Goal: Book appointment/travel/reservation

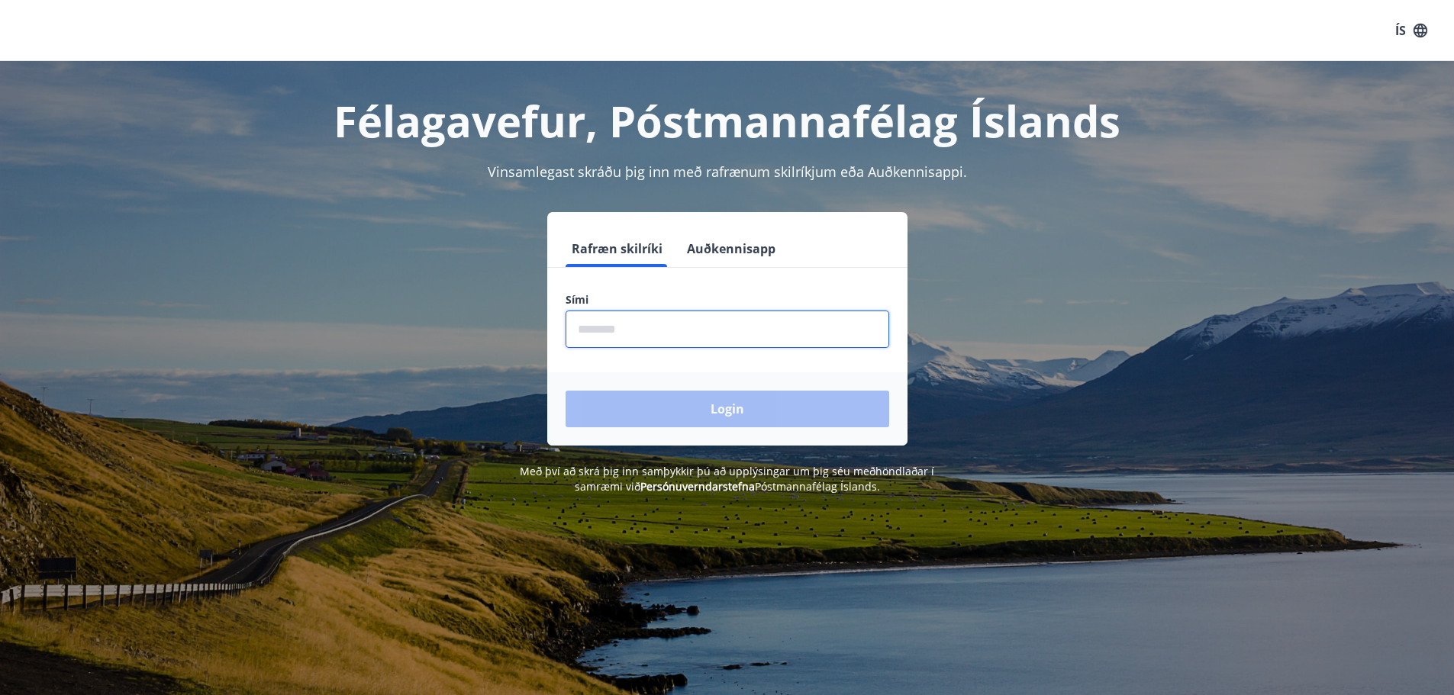
click at [617, 327] on input "phone" at bounding box center [727, 329] width 324 height 37
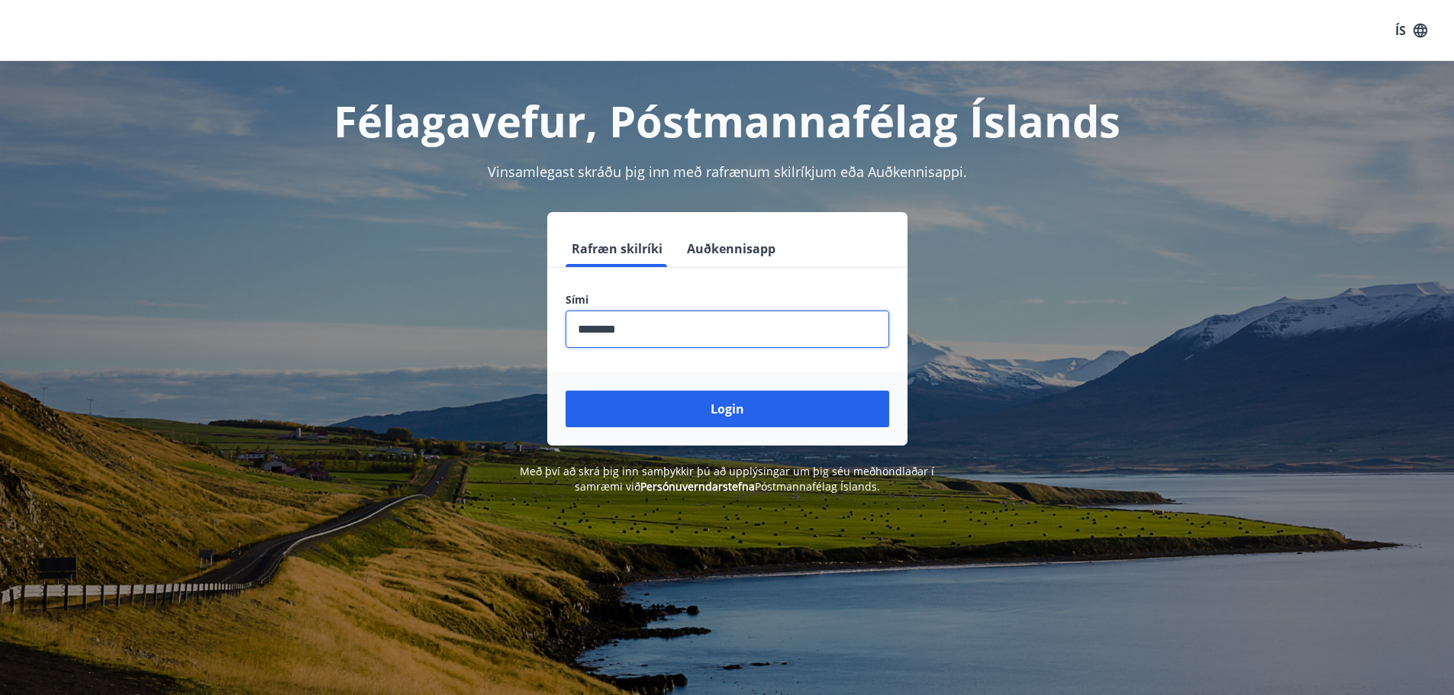
type input "********"
click at [565, 391] on button "Login" at bounding box center [727, 409] width 324 height 37
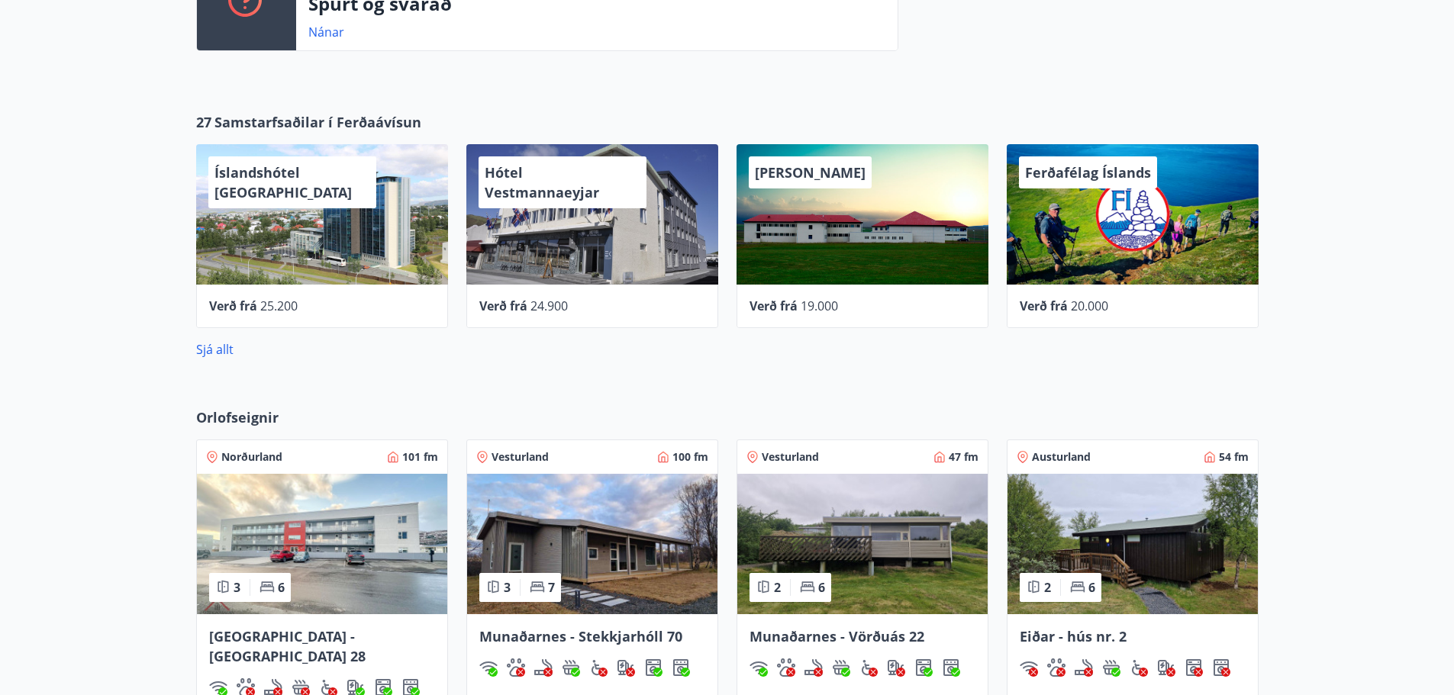
scroll to position [763, 0]
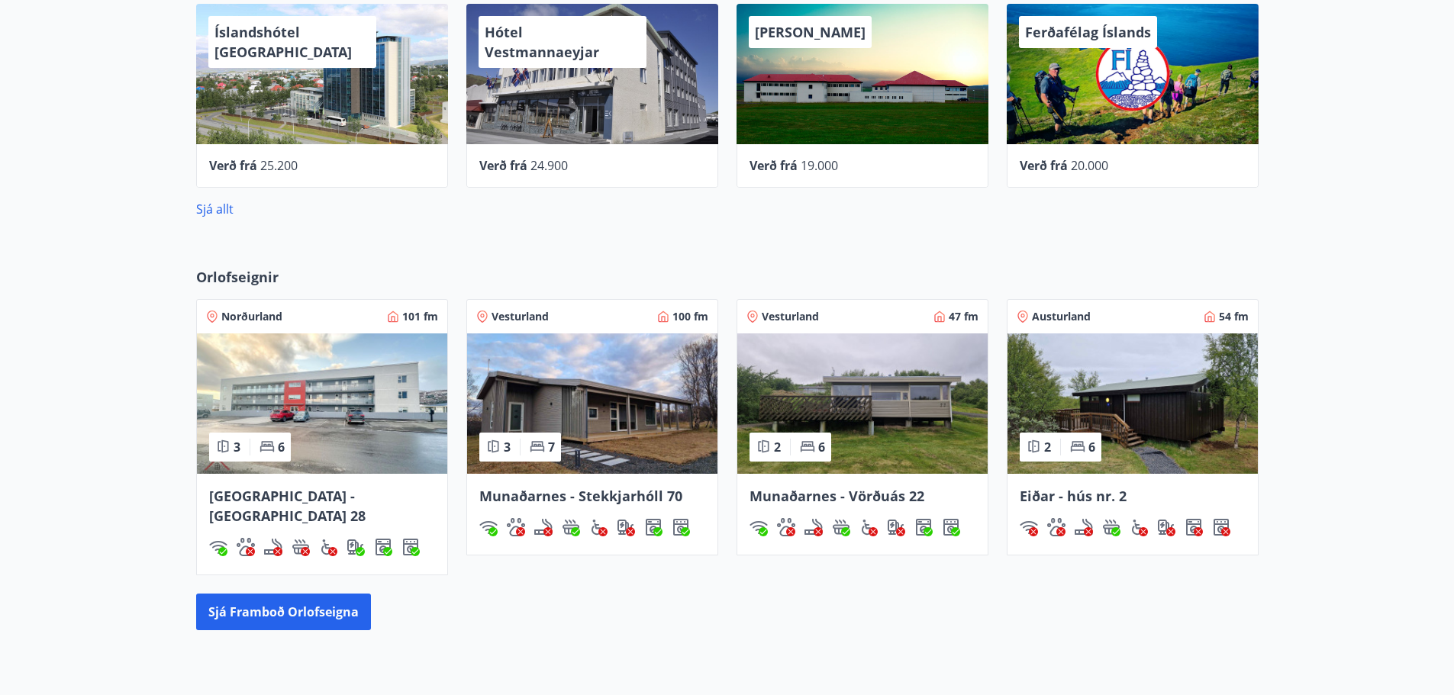
click at [589, 491] on span "Munaðarnes - Stekkjarhóll 70" at bounding box center [580, 496] width 203 height 18
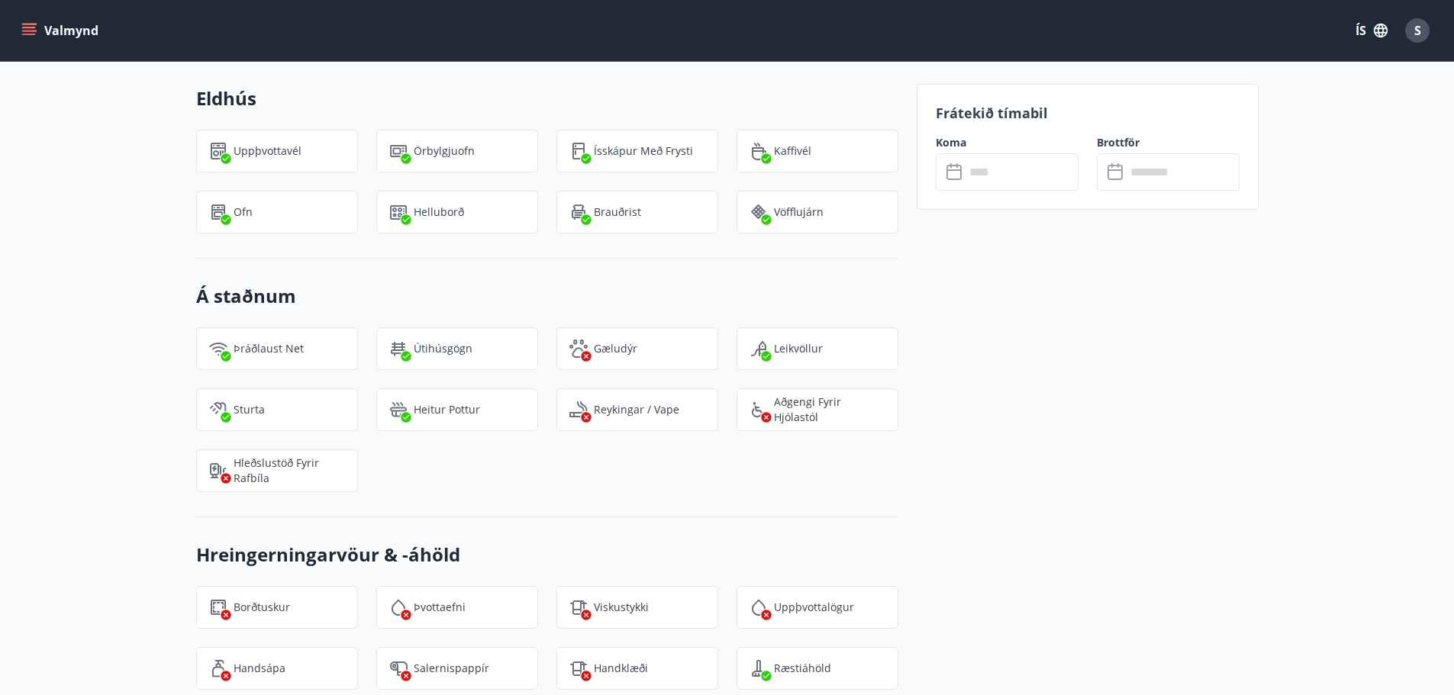
scroll to position [1450, 0]
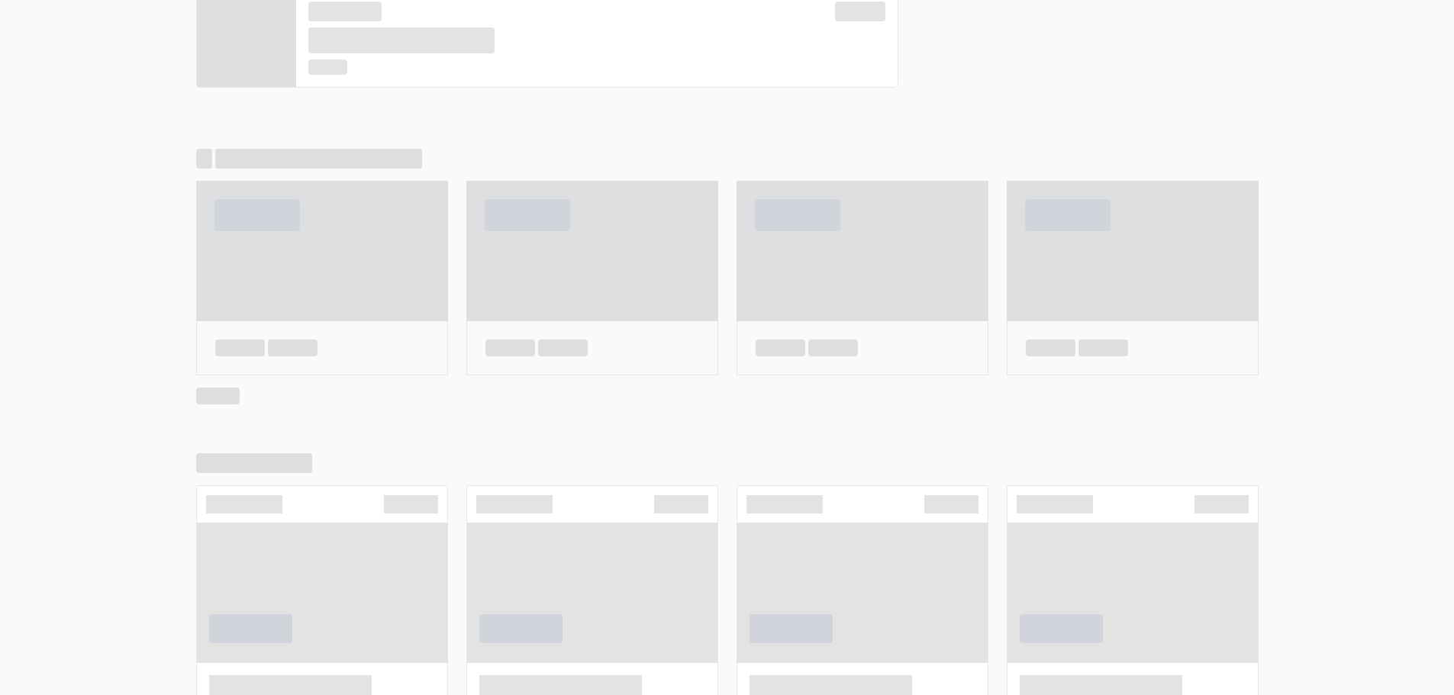
scroll to position [809, 0]
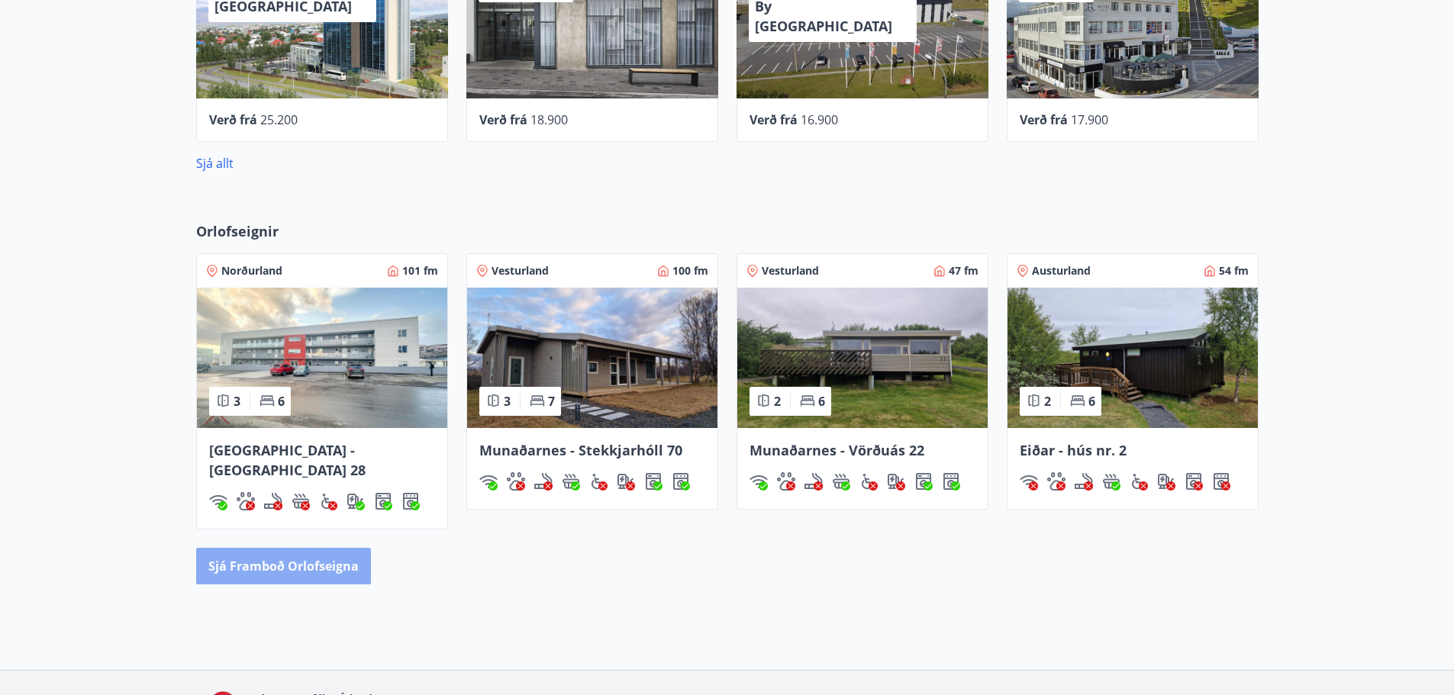
click at [336, 548] on button "Sjá framboð orlofseigna" at bounding box center [283, 566] width 175 height 37
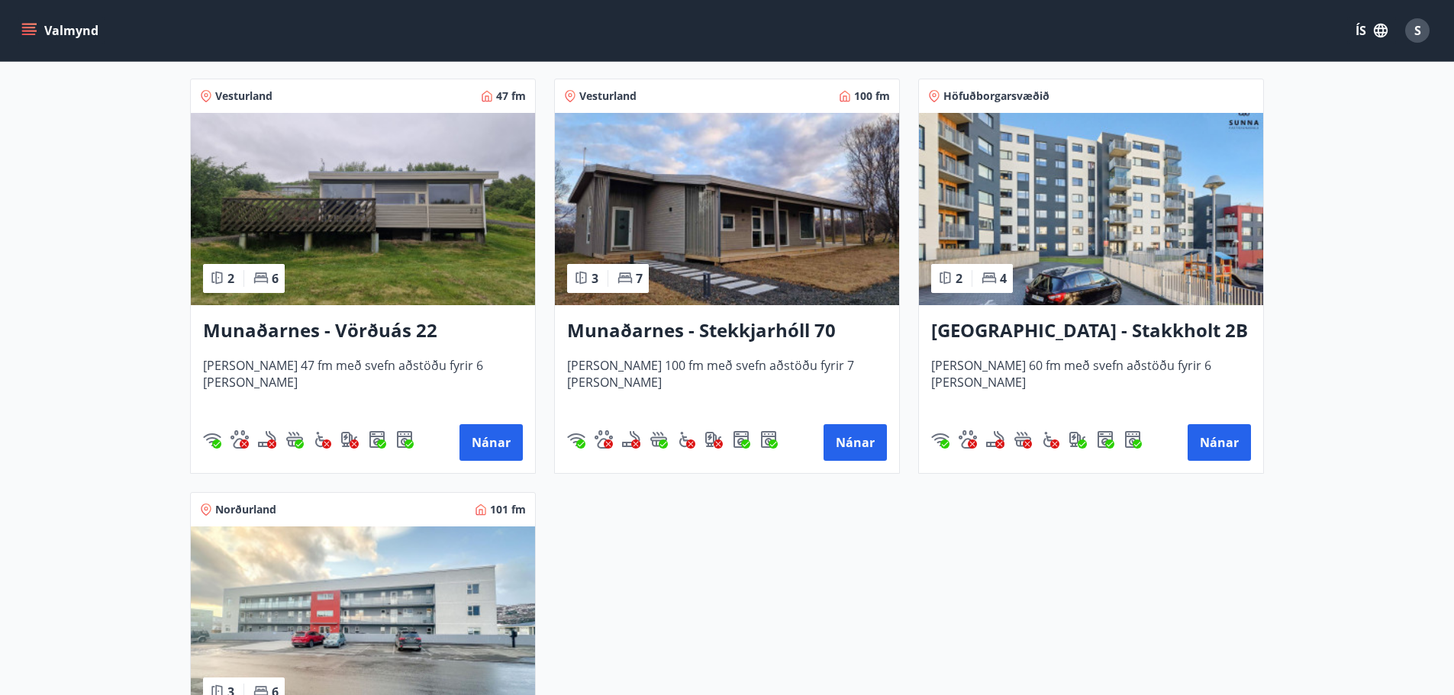
scroll to position [687, 0]
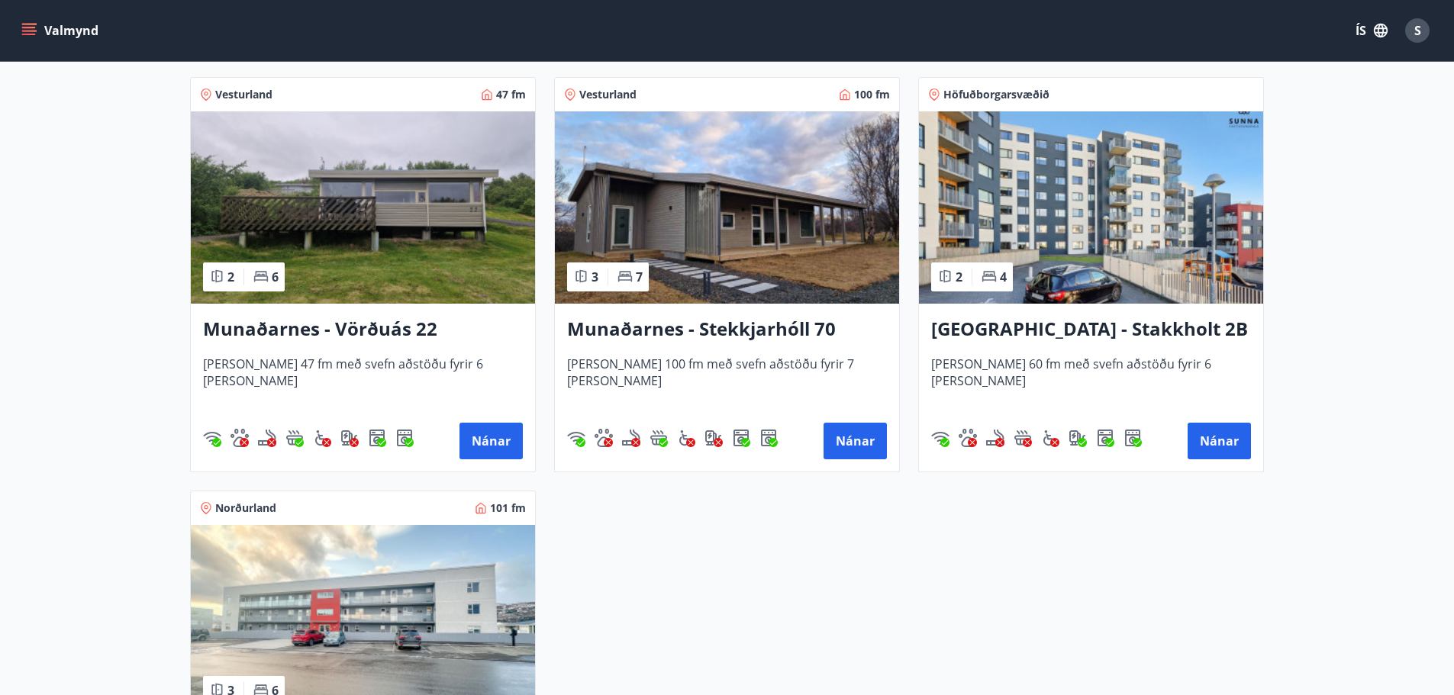
click at [735, 329] on h3 "Munaðarnes - Stekkjarhóll 70" at bounding box center [727, 329] width 320 height 27
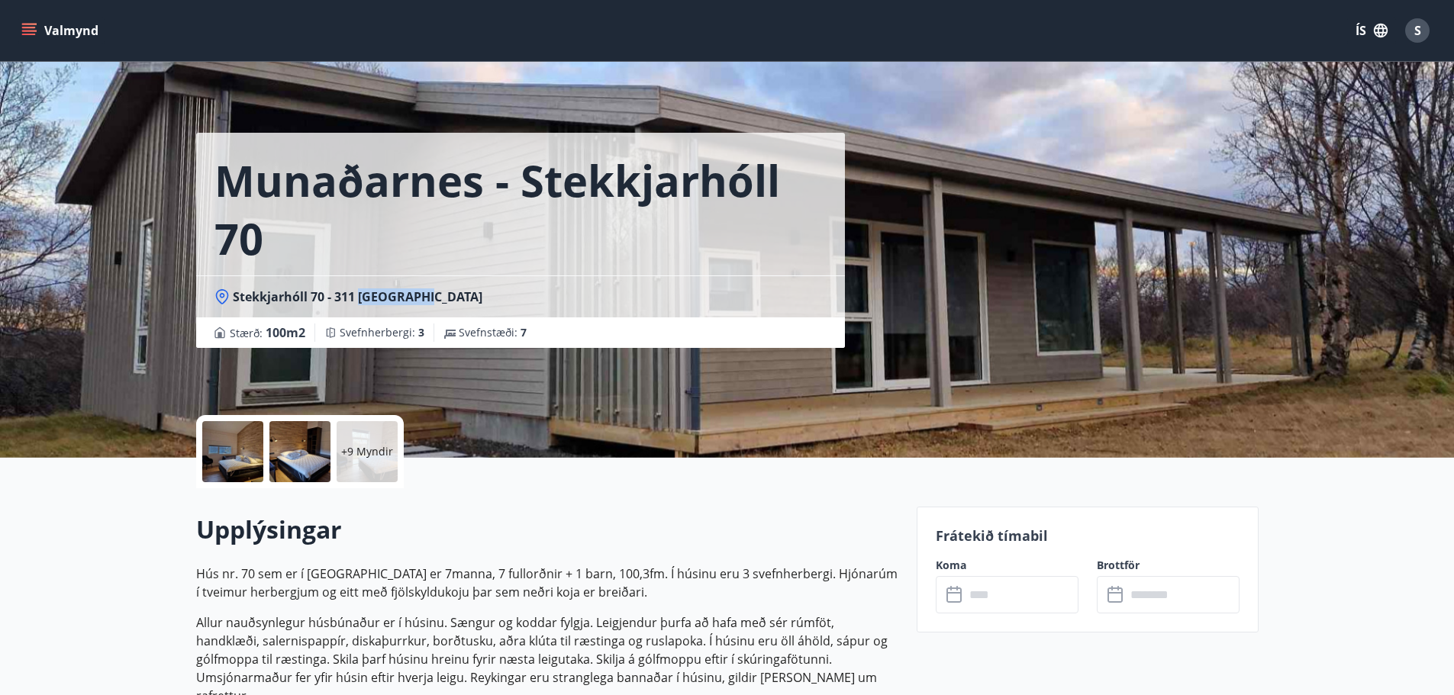
drag, startPoint x: 431, startPoint y: 297, endPoint x: 357, endPoint y: 305, distance: 74.5
click at [357, 305] on div "Stekkjarhóll 70 - 311 Borgarnesi" at bounding box center [520, 296] width 649 height 42
drag, startPoint x: 321, startPoint y: 298, endPoint x: 222, endPoint y: 298, distance: 99.2
click at [222, 298] on div "Stekkjarhóll 70 - 311 Borgarnesi" at bounding box center [520, 296] width 612 height 17
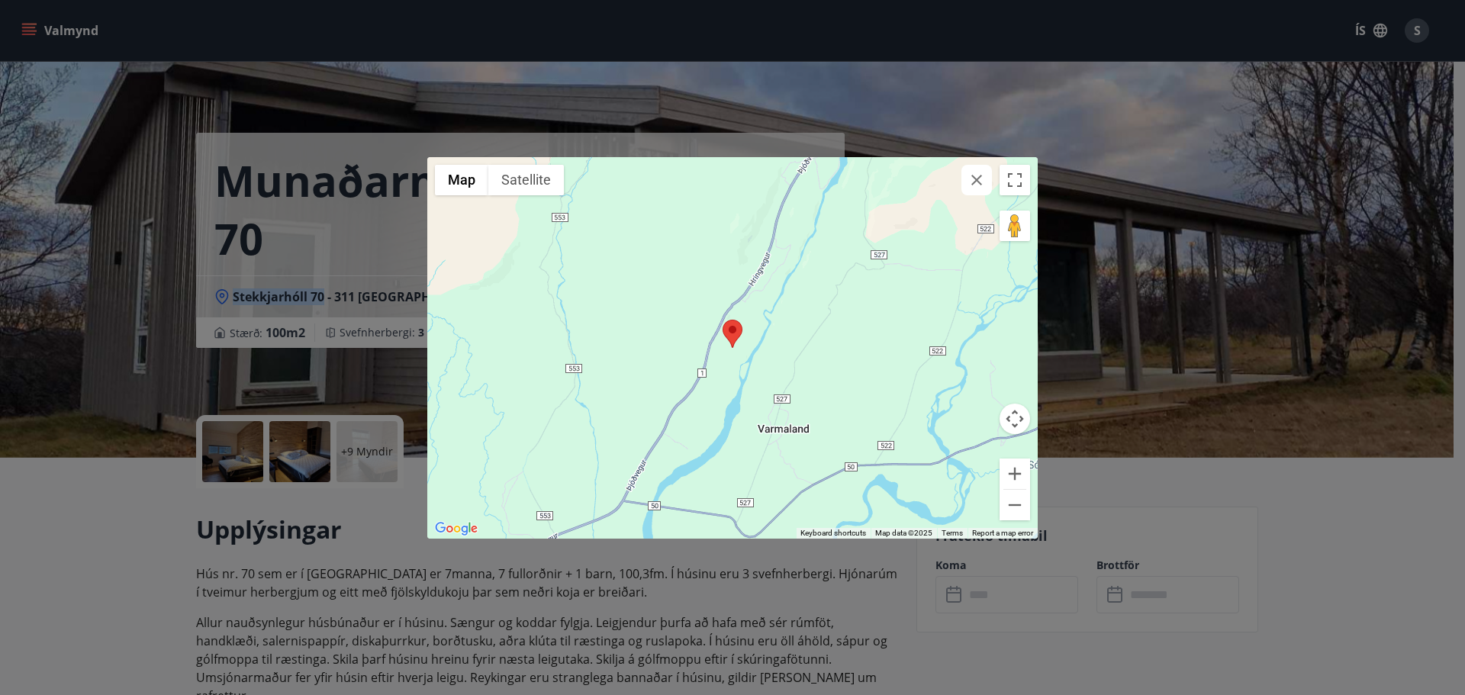
click at [976, 189] on button "button" at bounding box center [976, 180] width 31 height 31
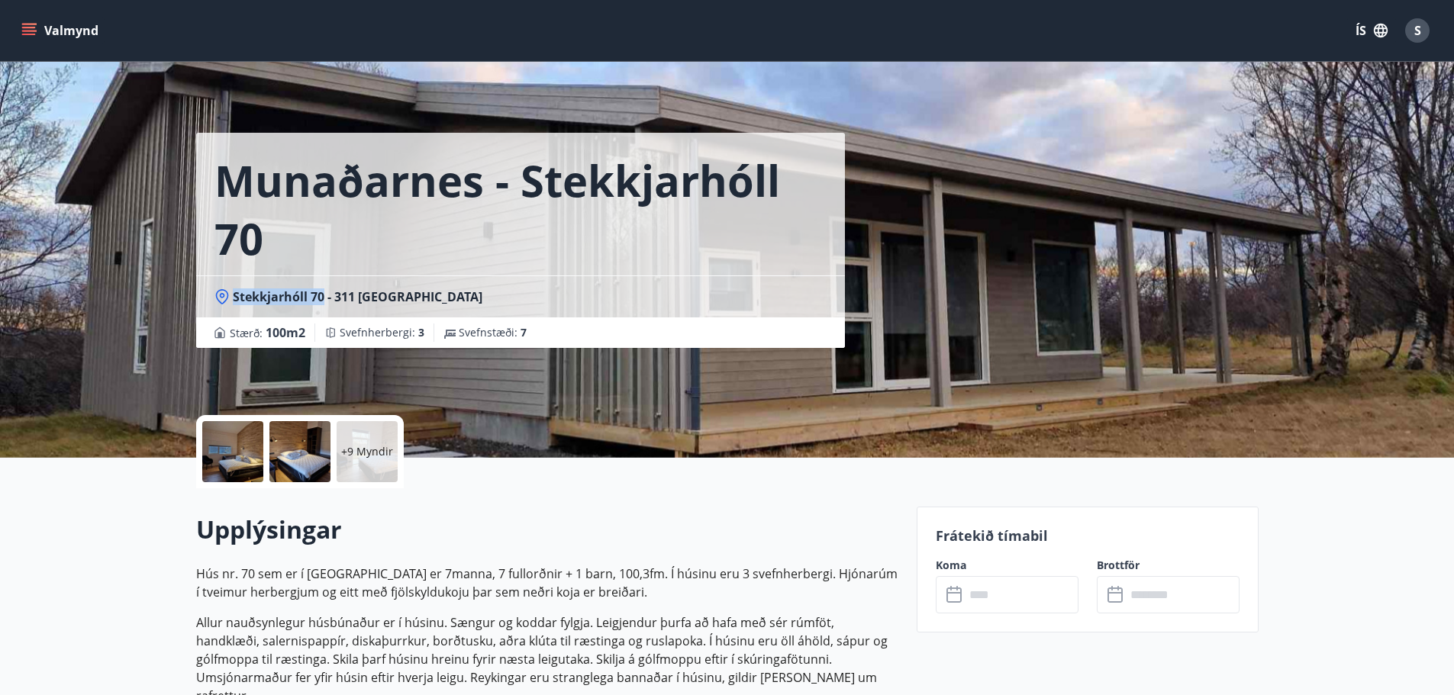
copy span "Stekkjarhóll 70"
click at [246, 448] on div at bounding box center [232, 451] width 61 height 61
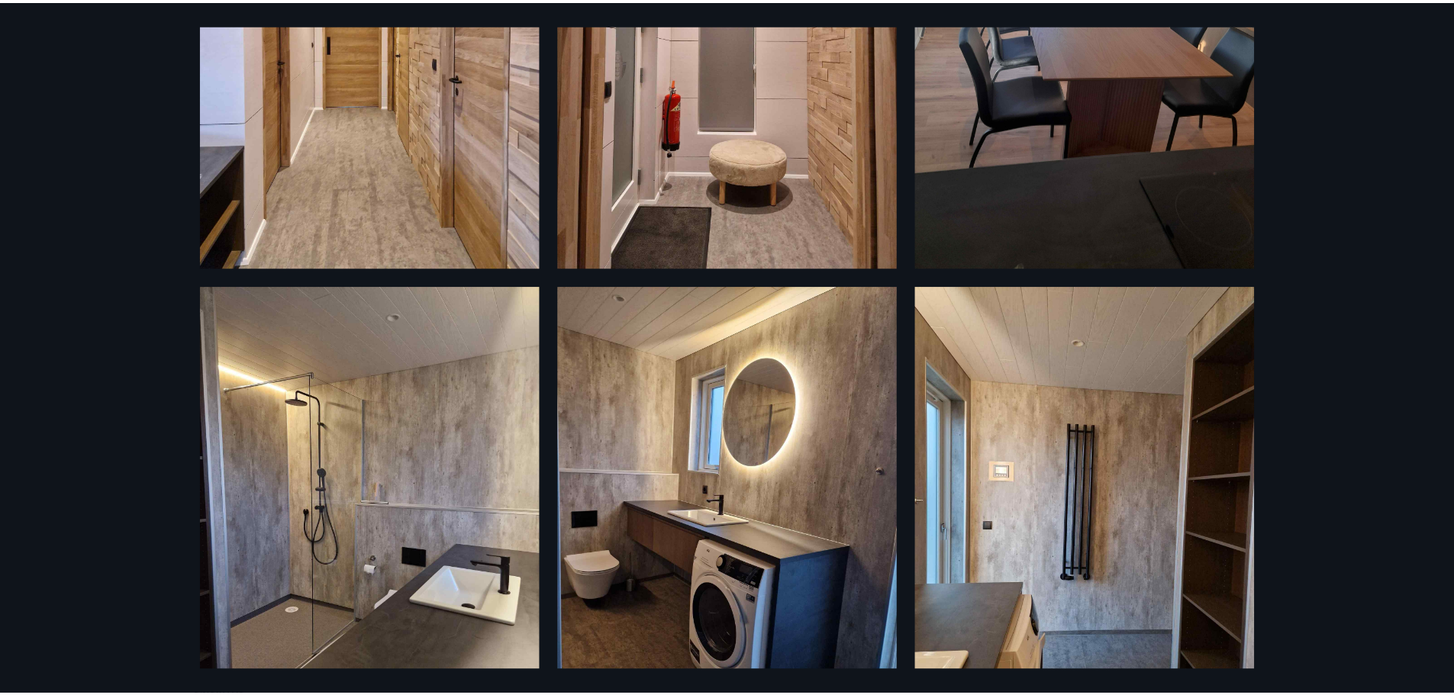
scroll to position [1495, 0]
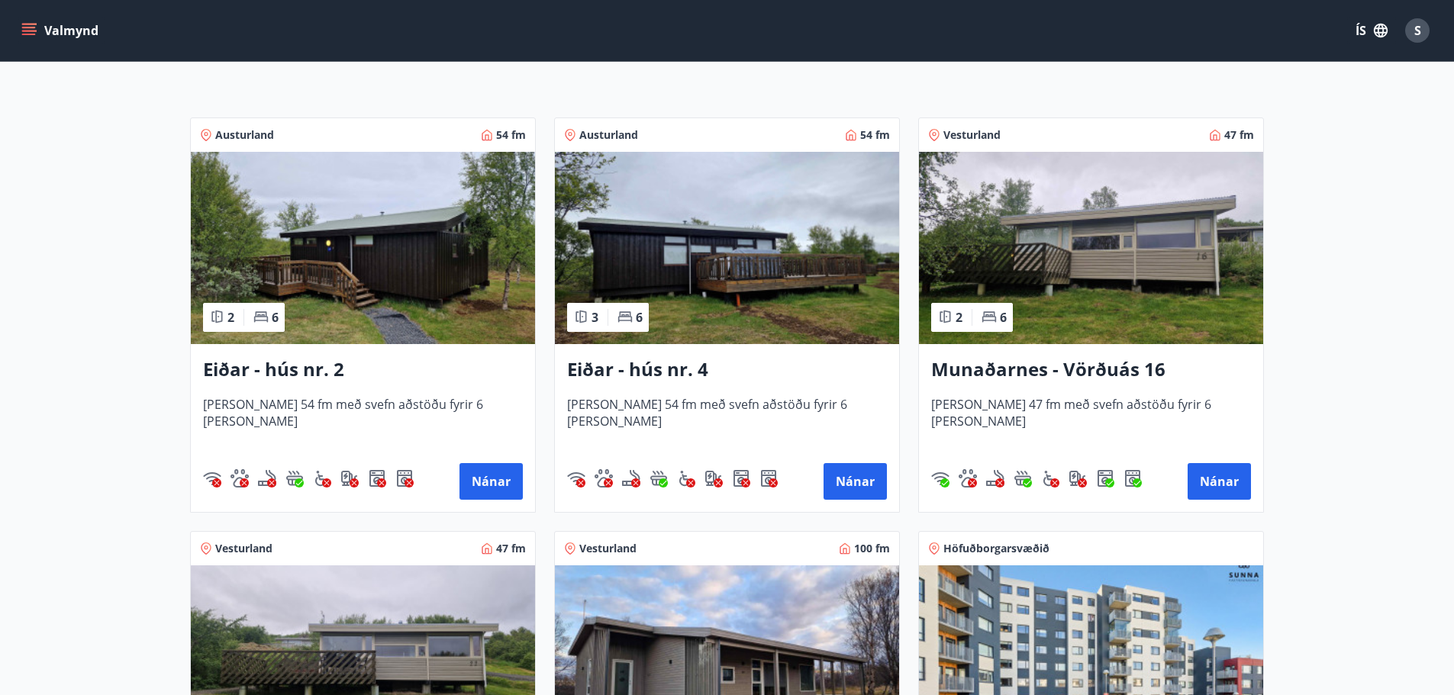
scroll to position [229, 0]
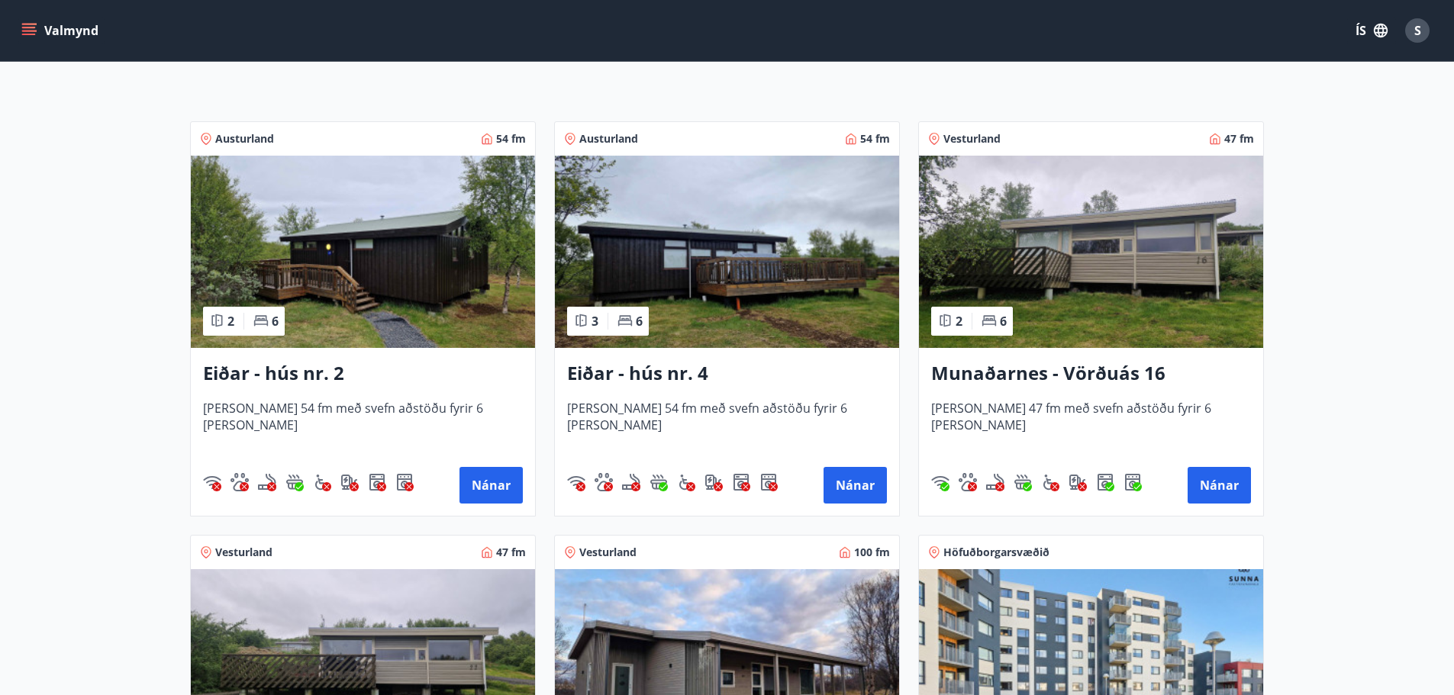
click at [1032, 369] on h3 "Munaðarnes - Vörðuás 16" at bounding box center [1091, 373] width 320 height 27
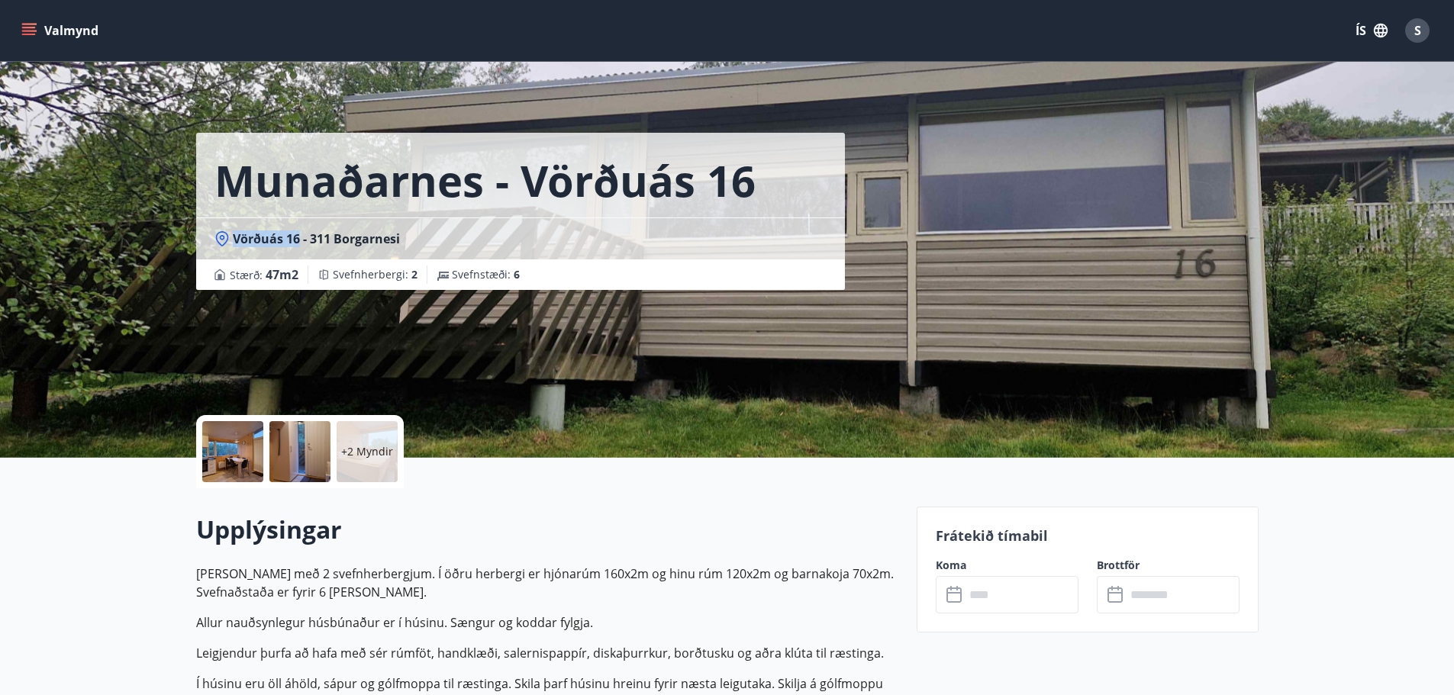
drag, startPoint x: 301, startPoint y: 239, endPoint x: 235, endPoint y: 240, distance: 65.6
click at [235, 240] on span "Vörðuás 16 - 311 Borgarnesi" at bounding box center [316, 238] width 167 height 17
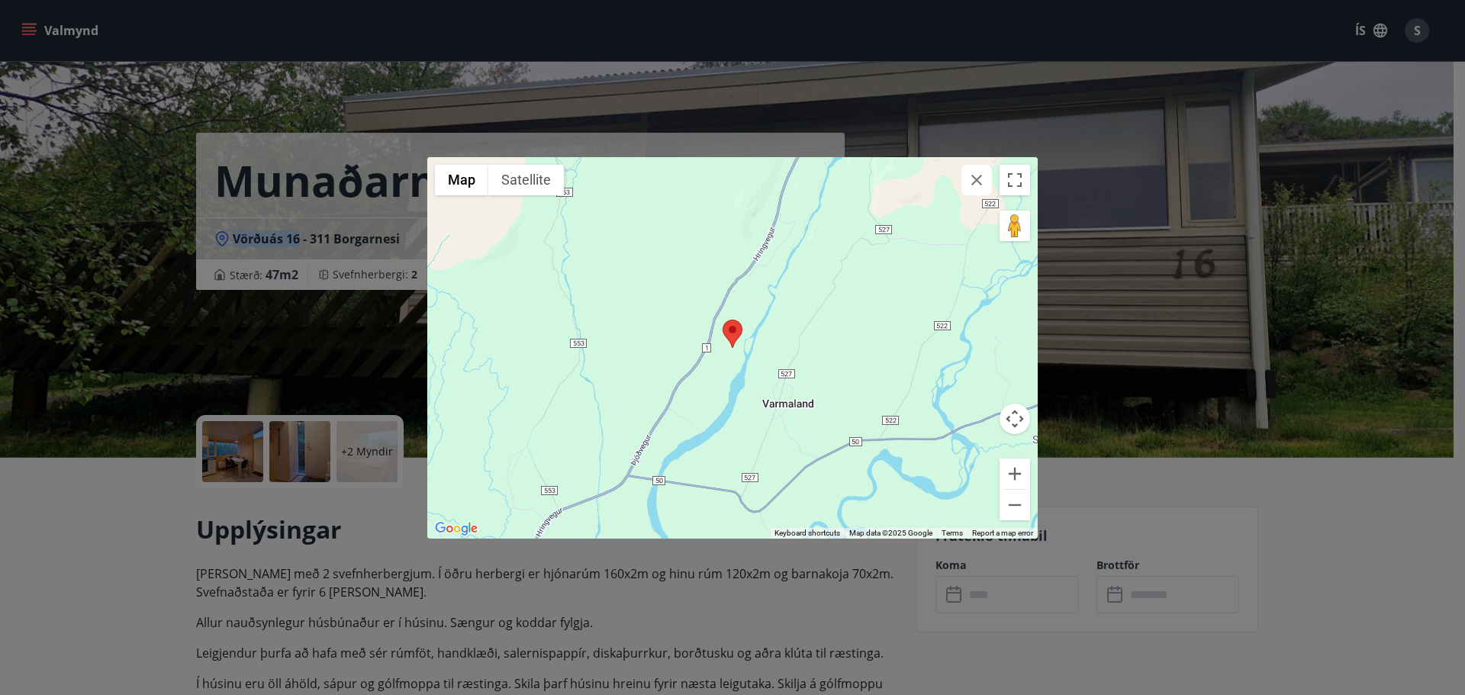
copy span "Vörðuás 16"
click at [974, 180] on icon "button" at bounding box center [976, 180] width 18 height 18
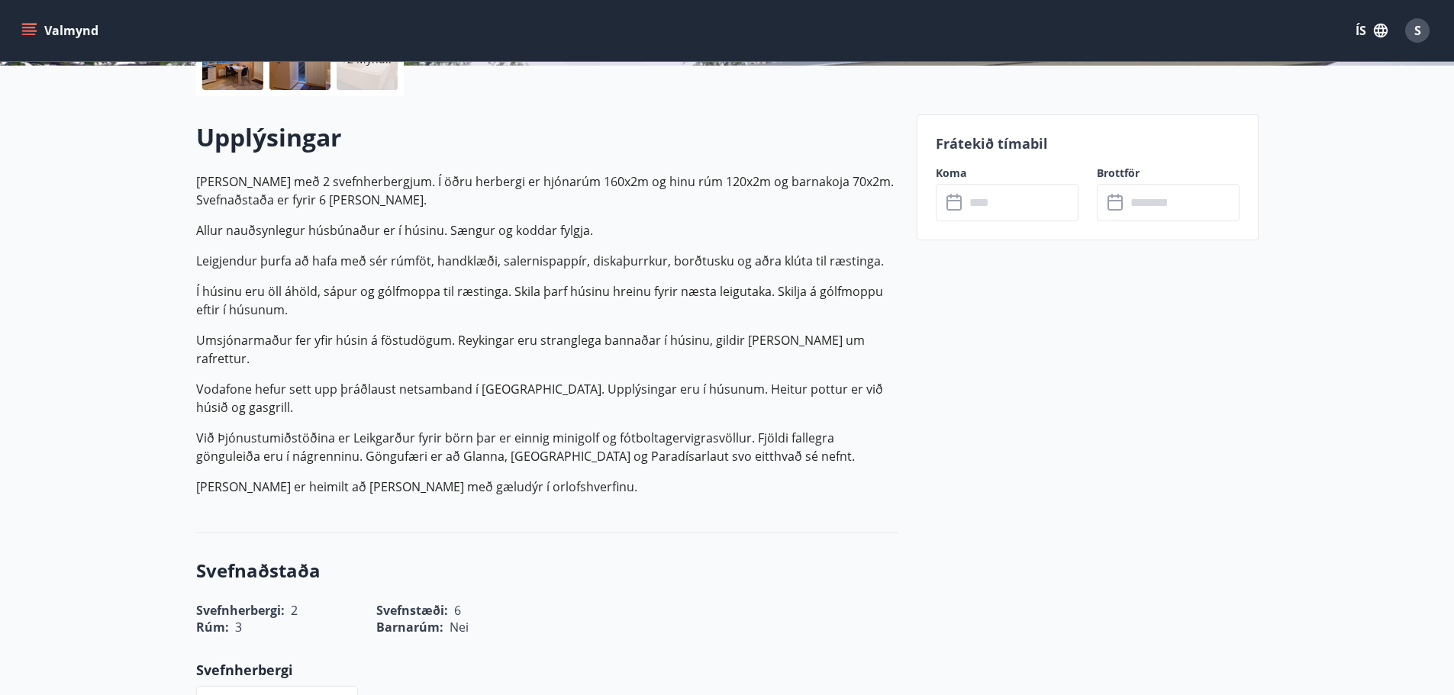
scroll to position [306, 0]
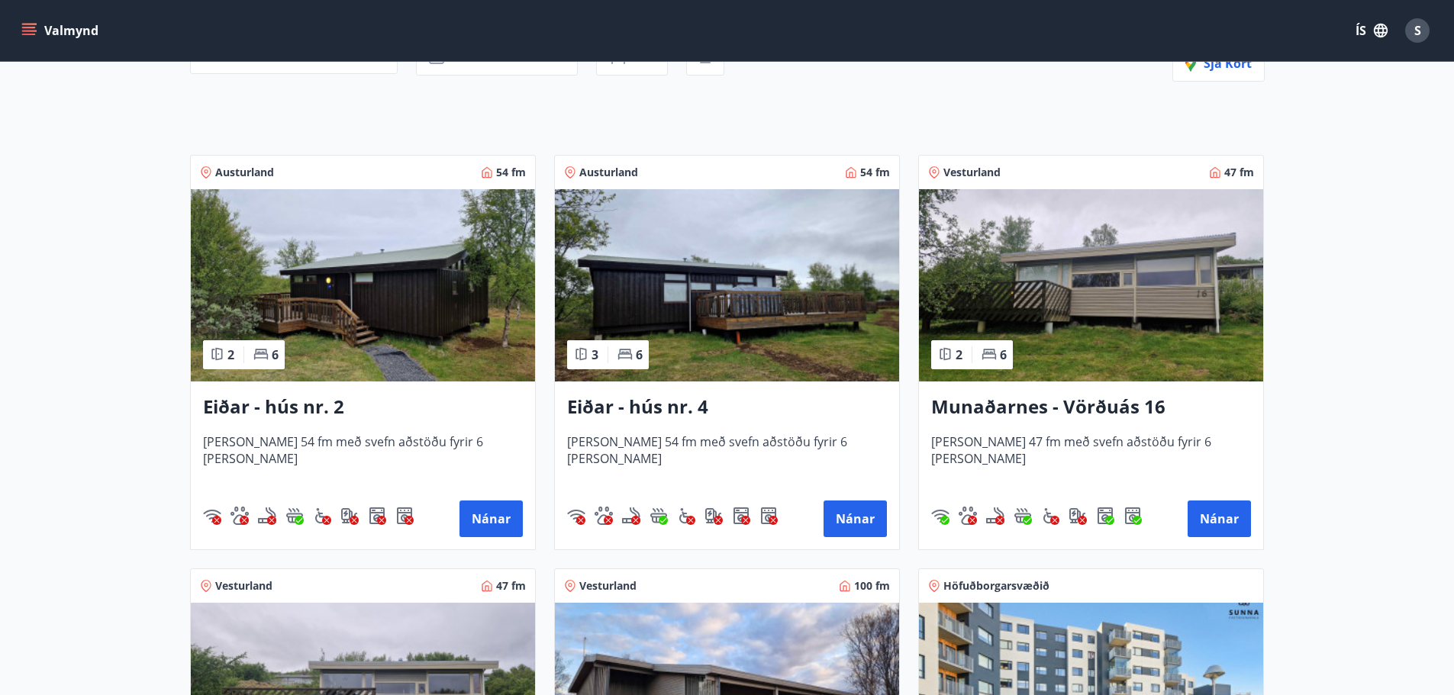
scroll to position [305, 0]
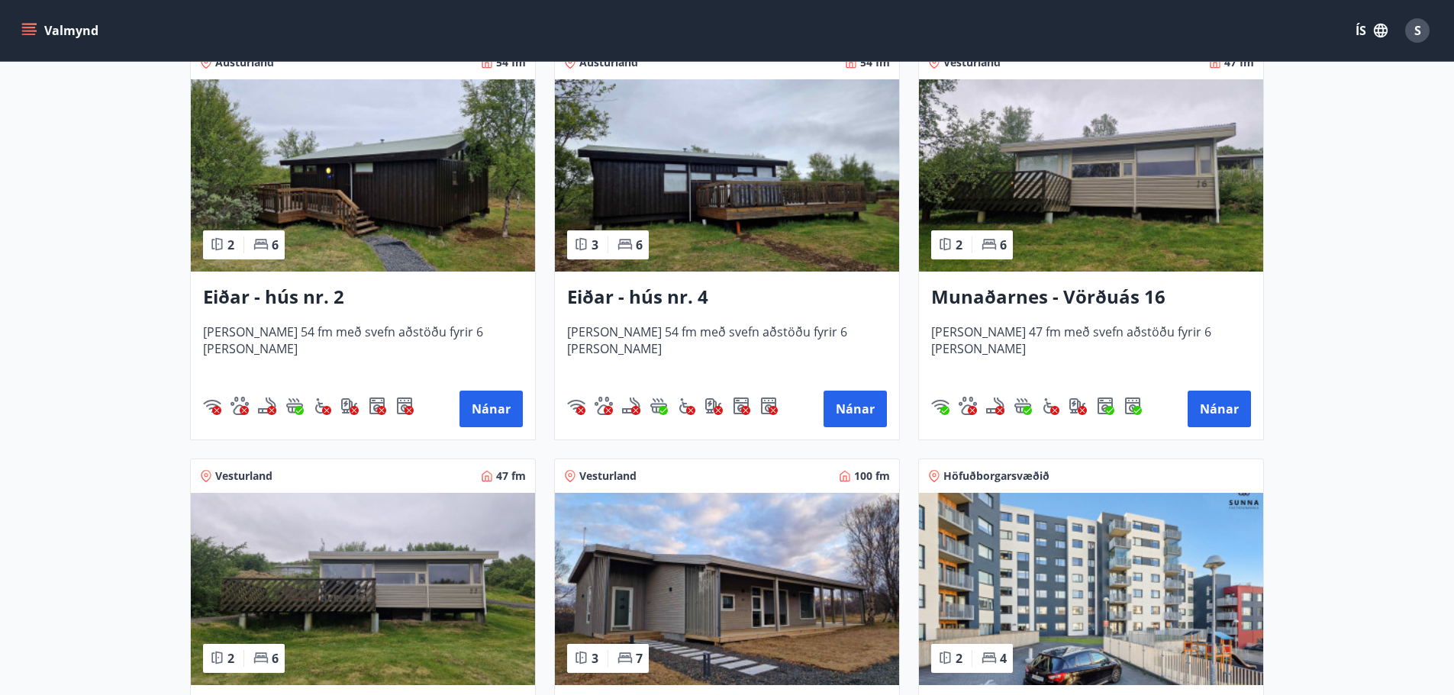
click at [780, 643] on img at bounding box center [727, 589] width 344 height 192
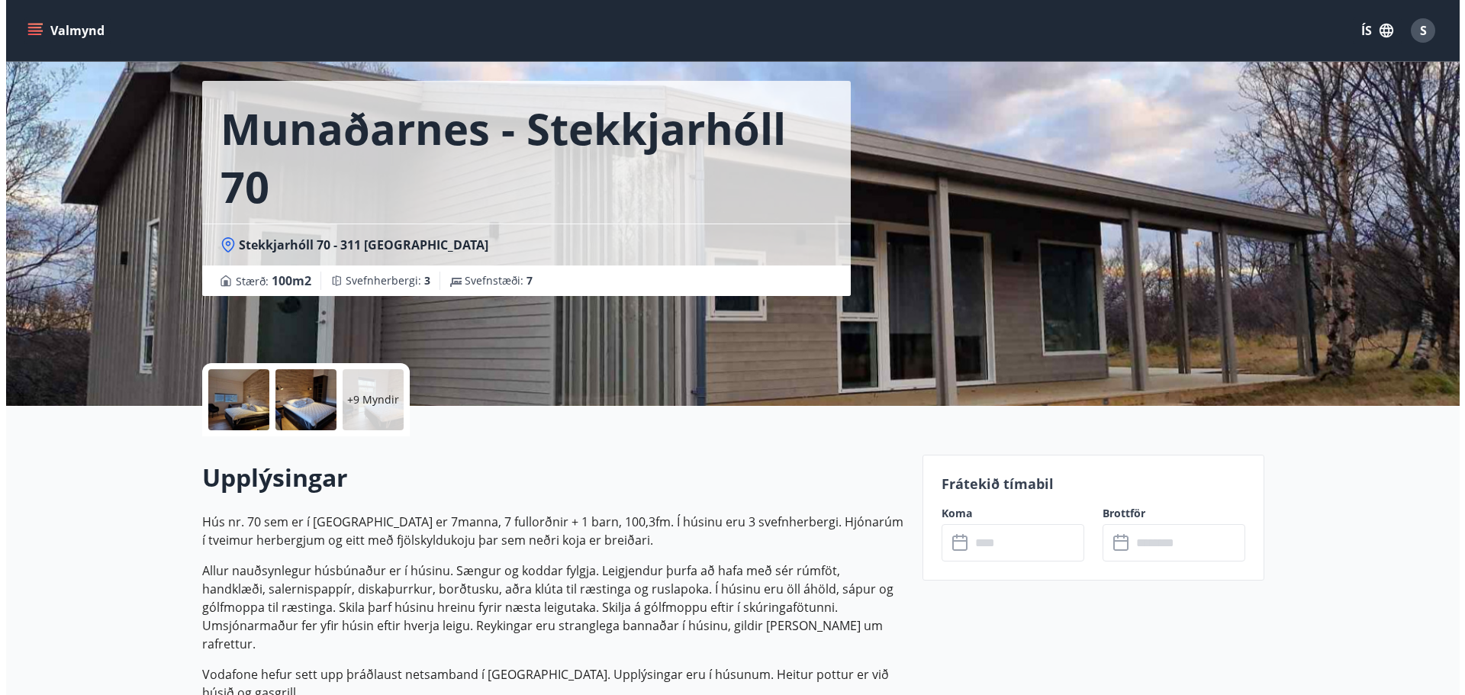
scroll to position [76, 0]
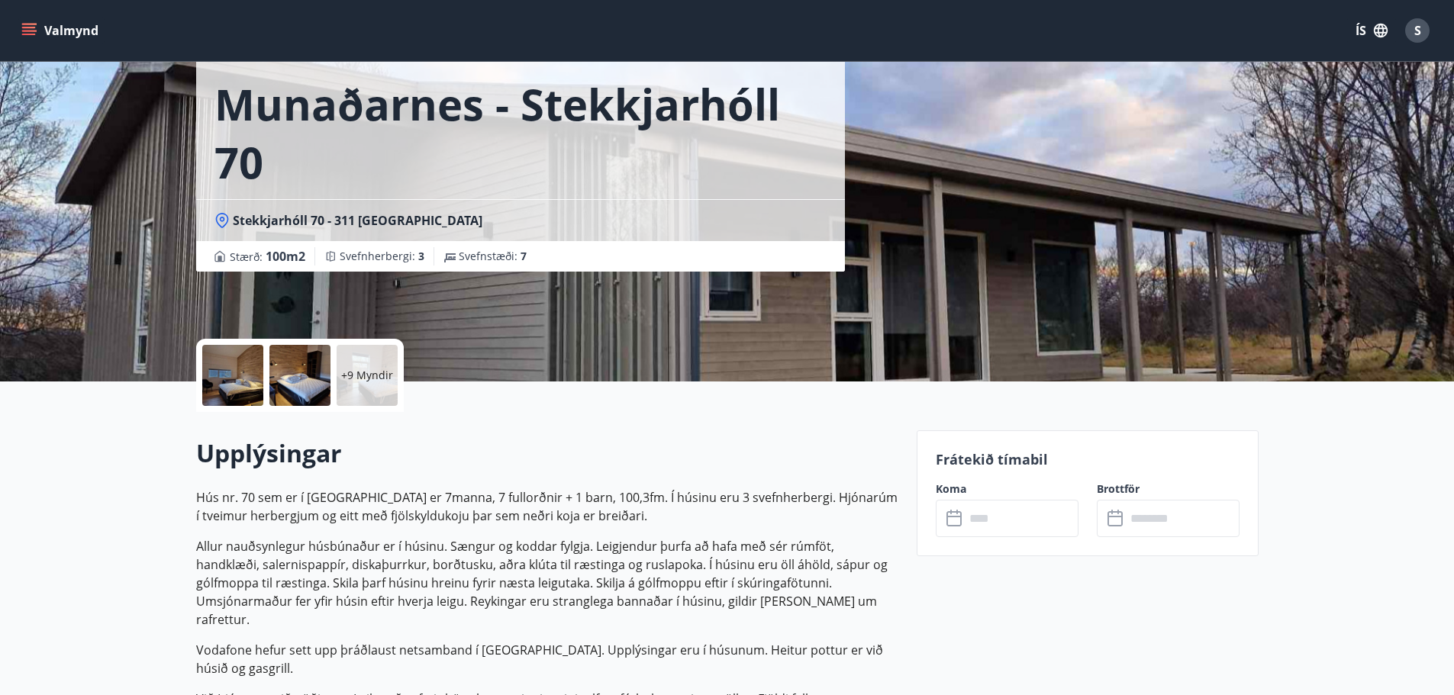
click at [204, 390] on div at bounding box center [232, 375] width 61 height 61
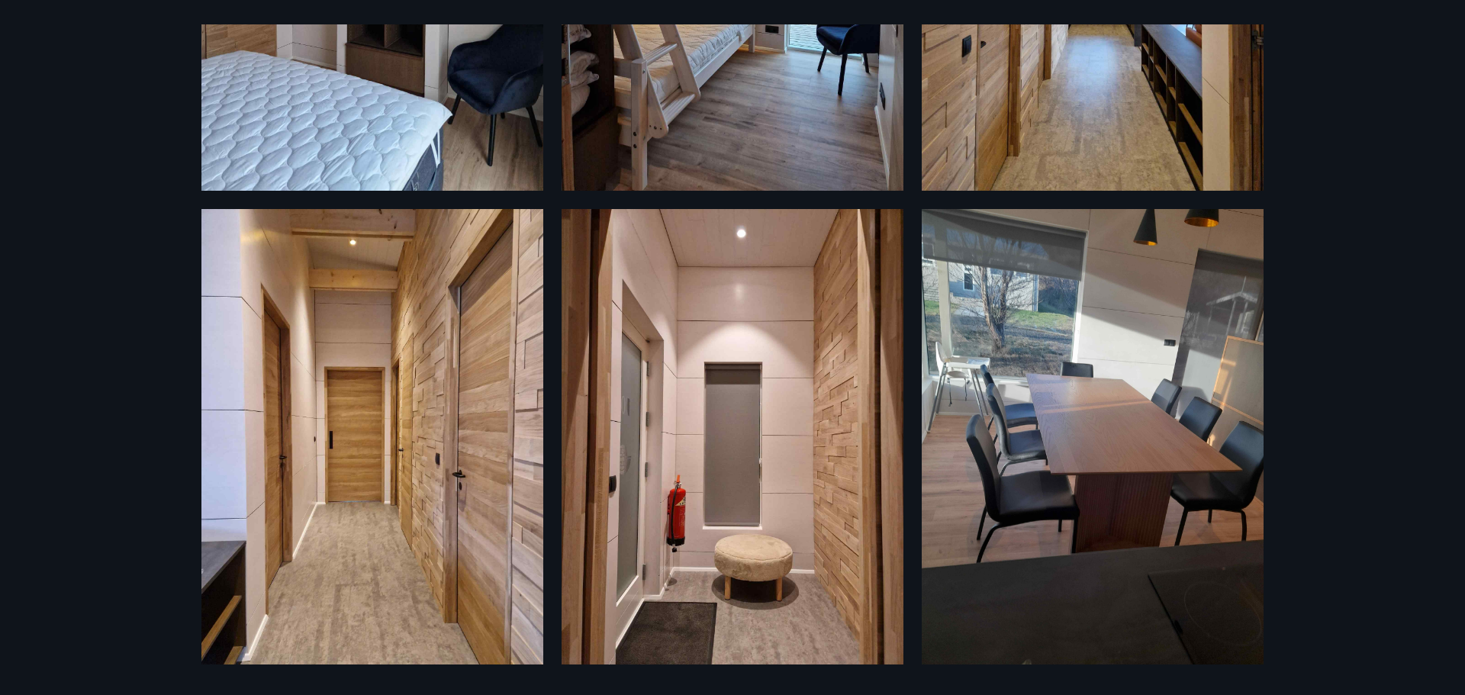
scroll to position [1037, 0]
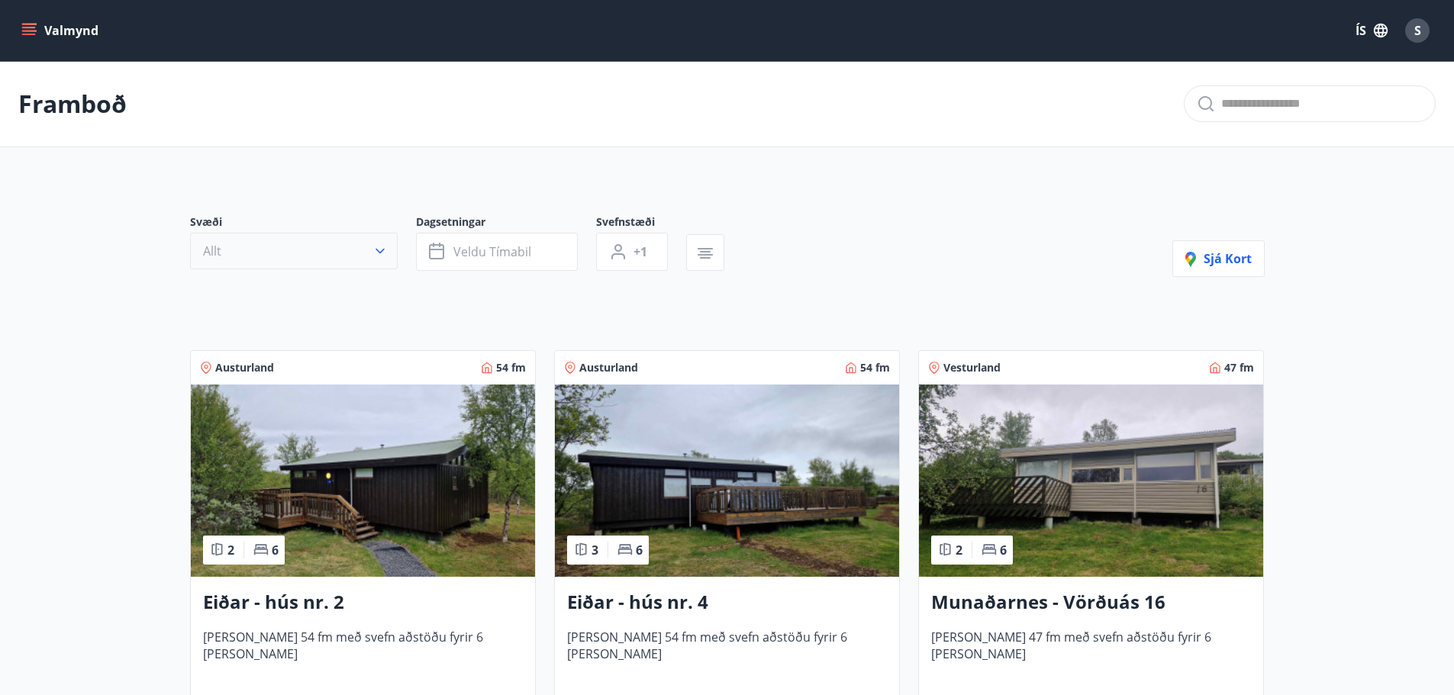
click at [349, 258] on button "Allt" at bounding box center [294, 251] width 208 height 37
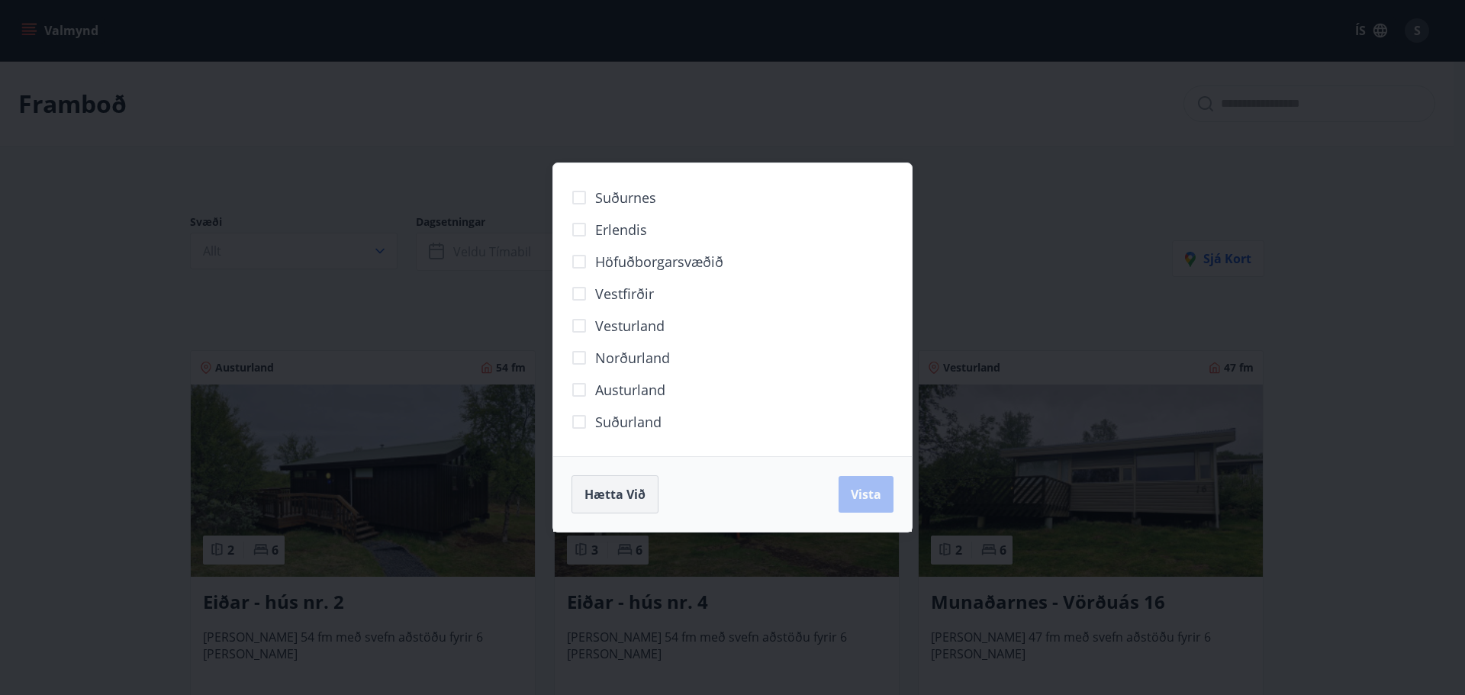
click at [641, 485] on button "Hætta við" at bounding box center [614, 494] width 87 height 38
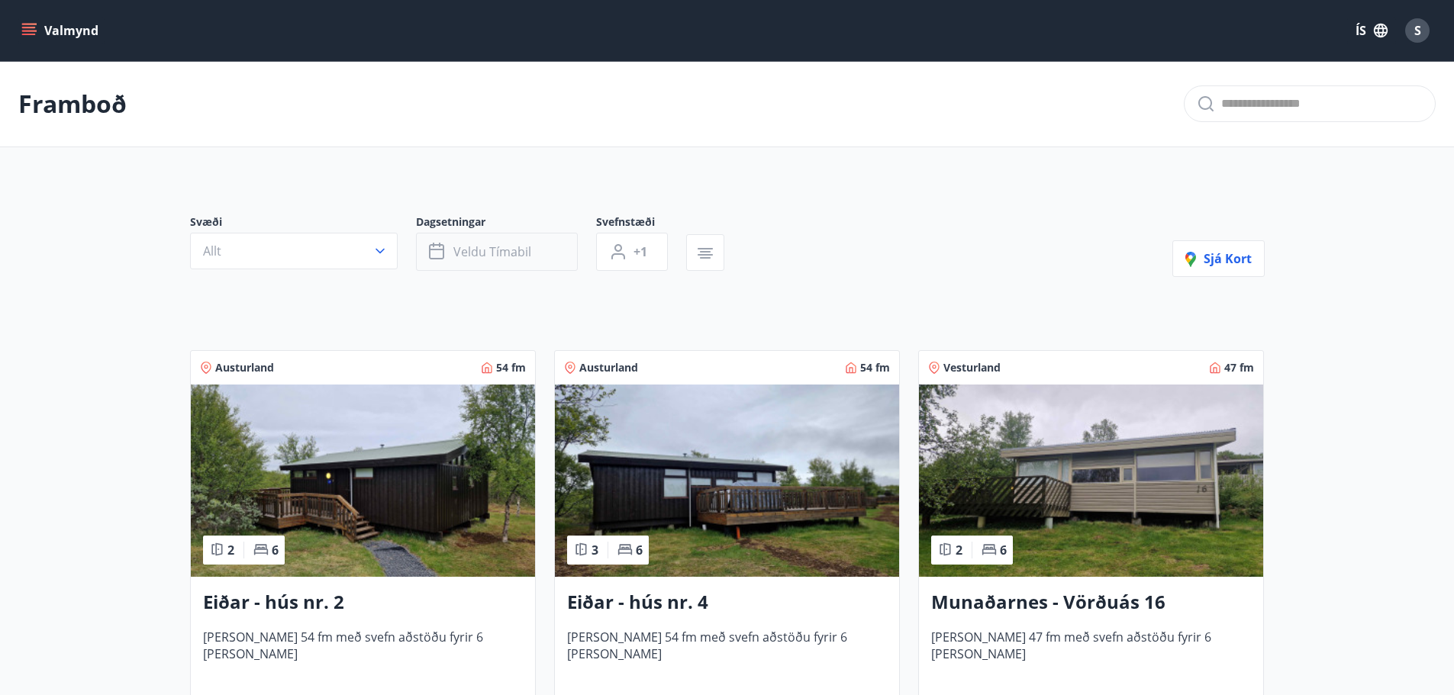
drag, startPoint x: 506, startPoint y: 283, endPoint x: 508, endPoint y: 263, distance: 20.0
click at [508, 262] on button "Veldu tímabil" at bounding box center [497, 252] width 162 height 38
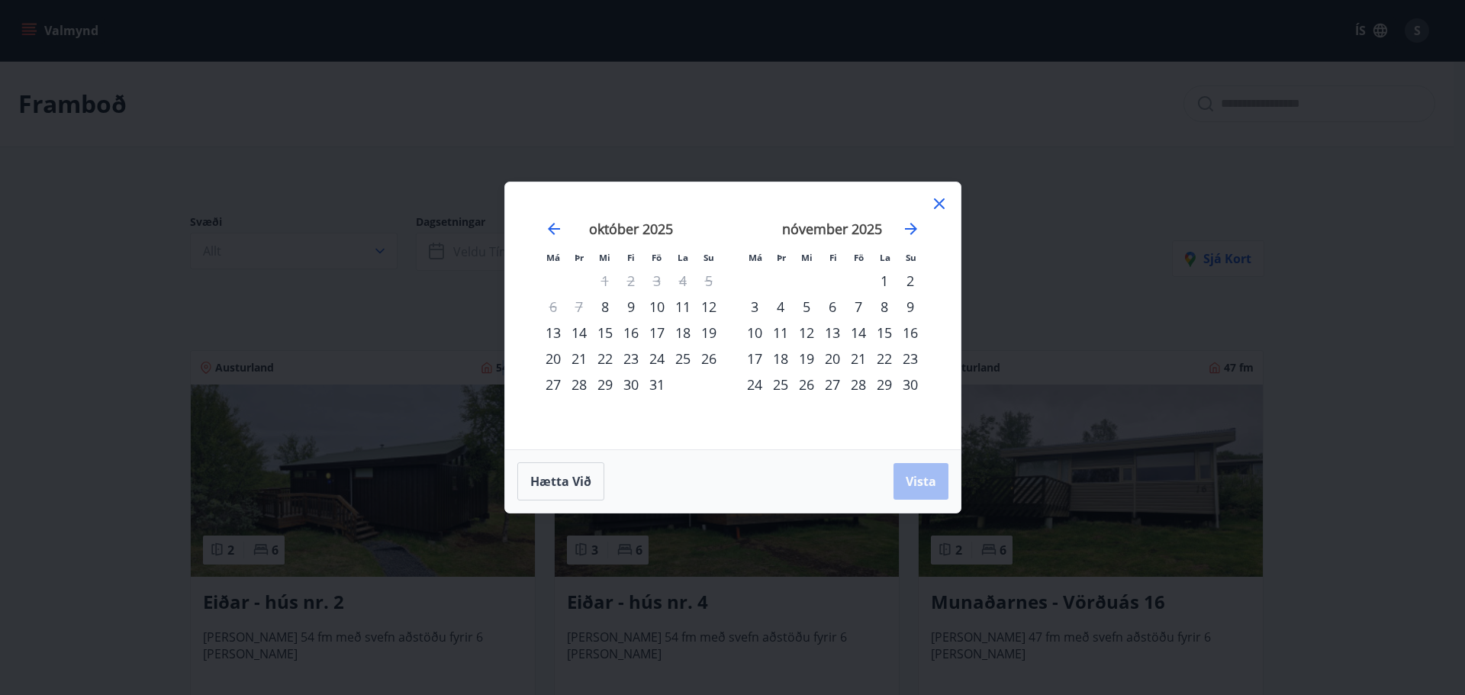
click at [653, 307] on div "10" at bounding box center [657, 307] width 26 height 26
drag, startPoint x: 671, startPoint y: 306, endPoint x: 681, endPoint y: 306, distance: 9.9
click at [674, 306] on div "11" at bounding box center [683, 307] width 26 height 26
click at [697, 306] on div "12" at bounding box center [709, 307] width 26 height 26
click at [671, 310] on div "11" at bounding box center [683, 307] width 26 height 26
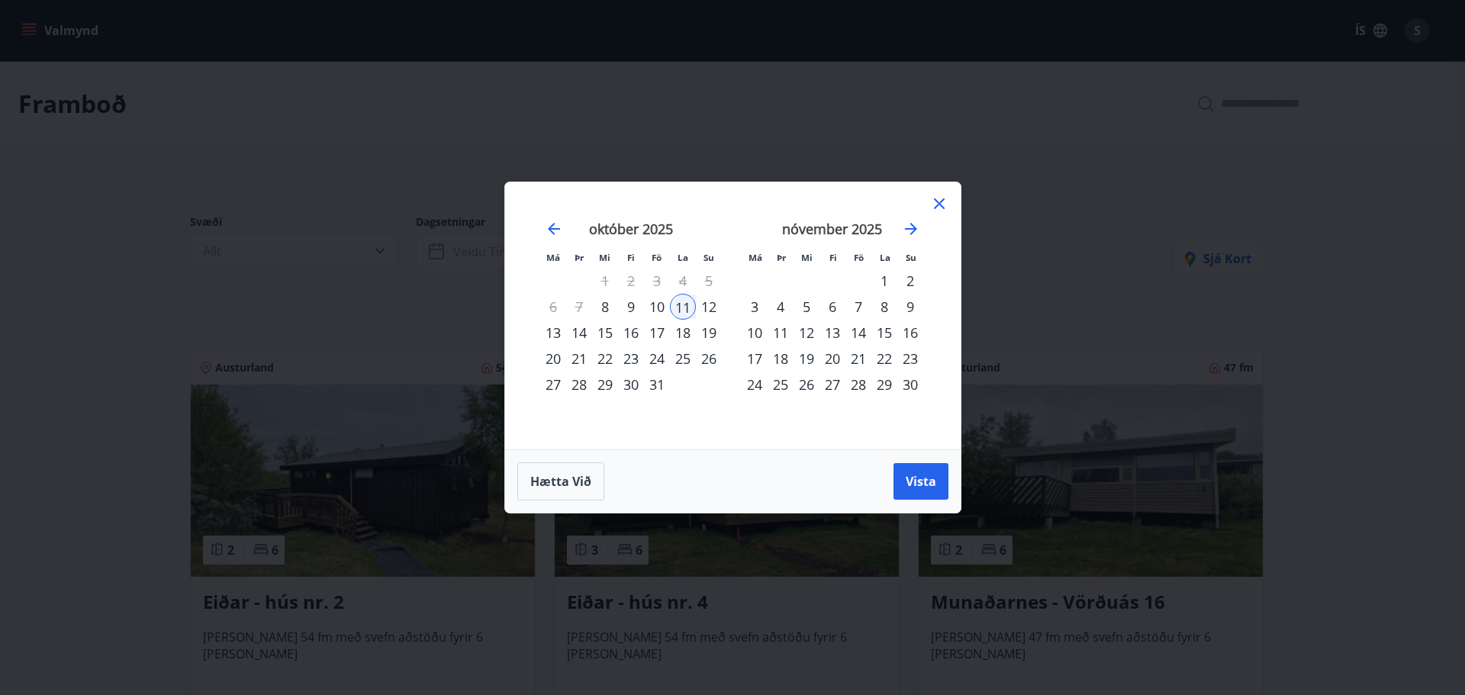
click at [668, 308] on div "10" at bounding box center [657, 307] width 26 height 26
click at [934, 204] on icon at bounding box center [939, 204] width 18 height 18
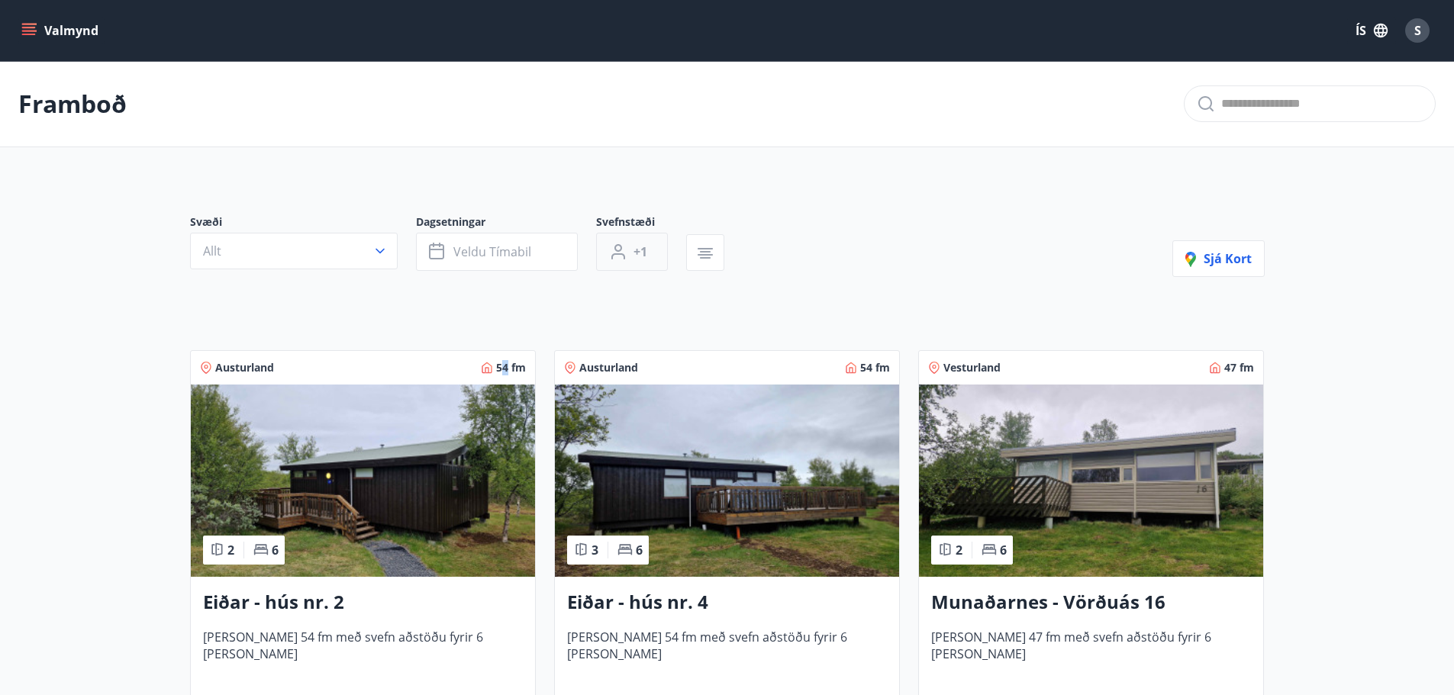
click at [641, 250] on span "+1" at bounding box center [640, 251] width 14 height 17
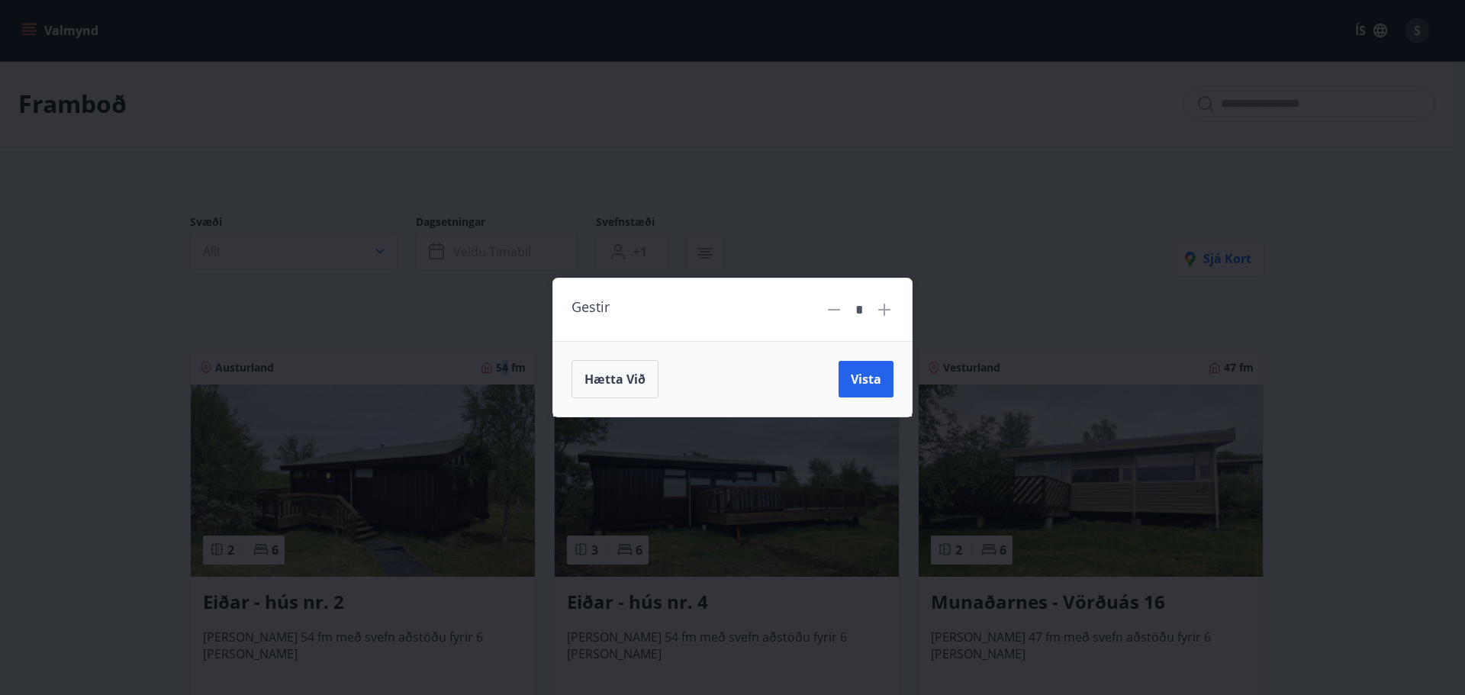
click at [877, 312] on icon at bounding box center [884, 310] width 18 height 18
type input "*"
click at [942, 248] on div "Gestir * Hætta við Vista" at bounding box center [732, 347] width 1465 height 695
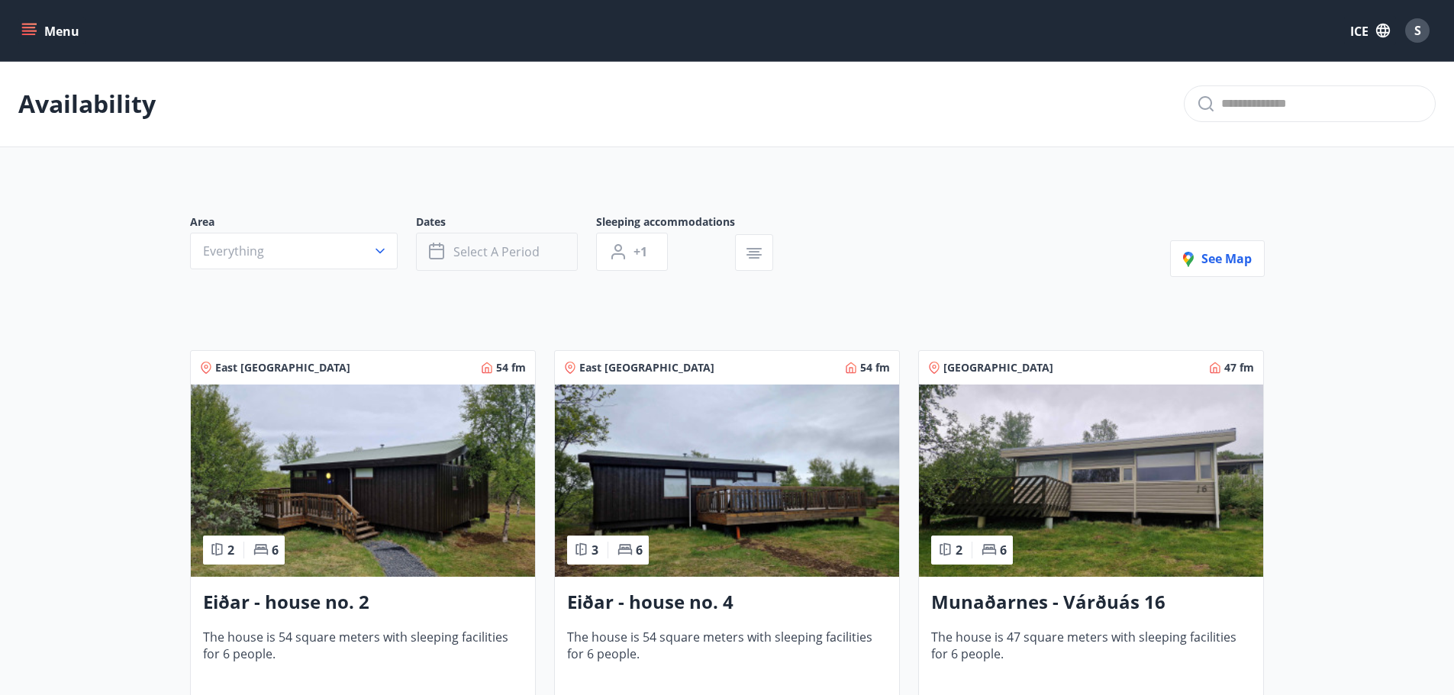
click at [492, 256] on font "Select a period" at bounding box center [496, 251] width 86 height 17
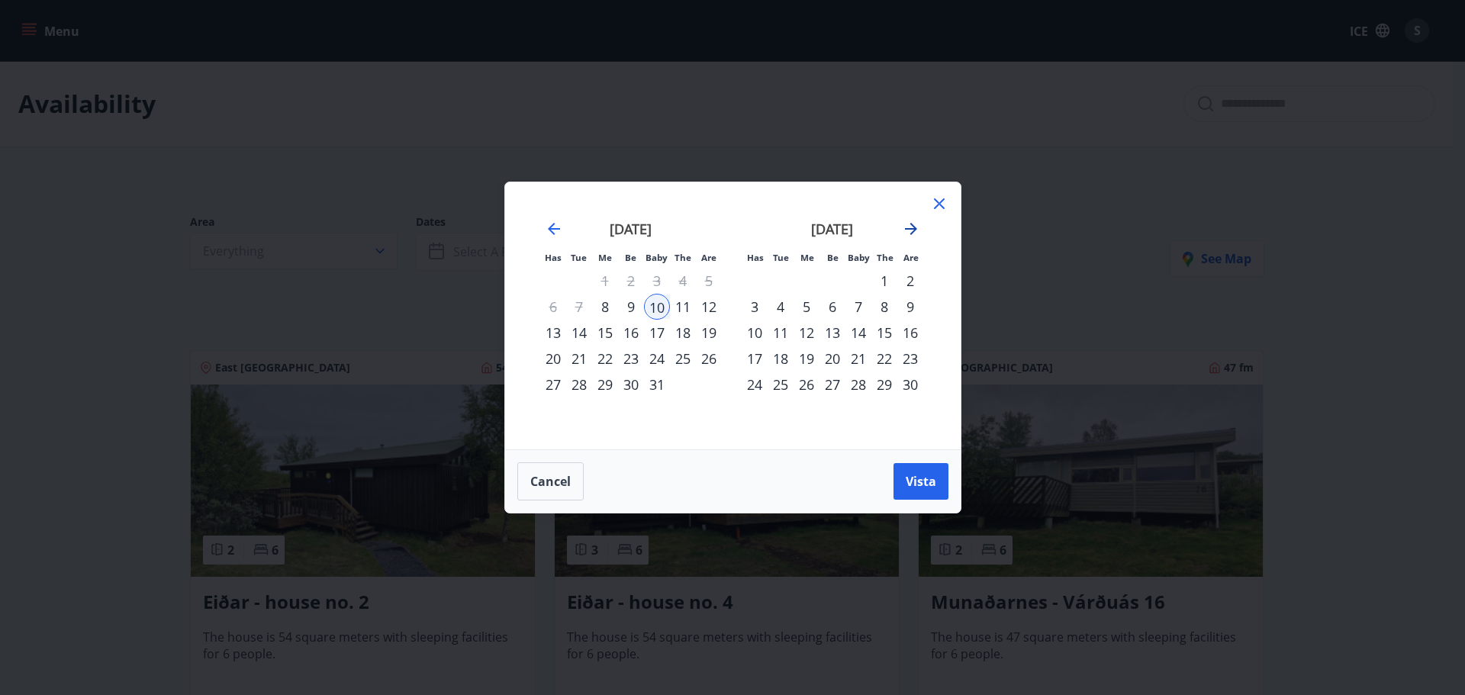
click at [903, 230] on icon "Move forward to switch to the next month." at bounding box center [911, 229] width 18 height 18
click at [910, 235] on icon "Move forward to switch to the next month." at bounding box center [911, 229] width 18 height 18
click at [563, 233] on div "[DATE]" at bounding box center [631, 234] width 182 height 67
click at [562, 231] on icon "Move backward to switch to the previous month." at bounding box center [554, 229] width 18 height 18
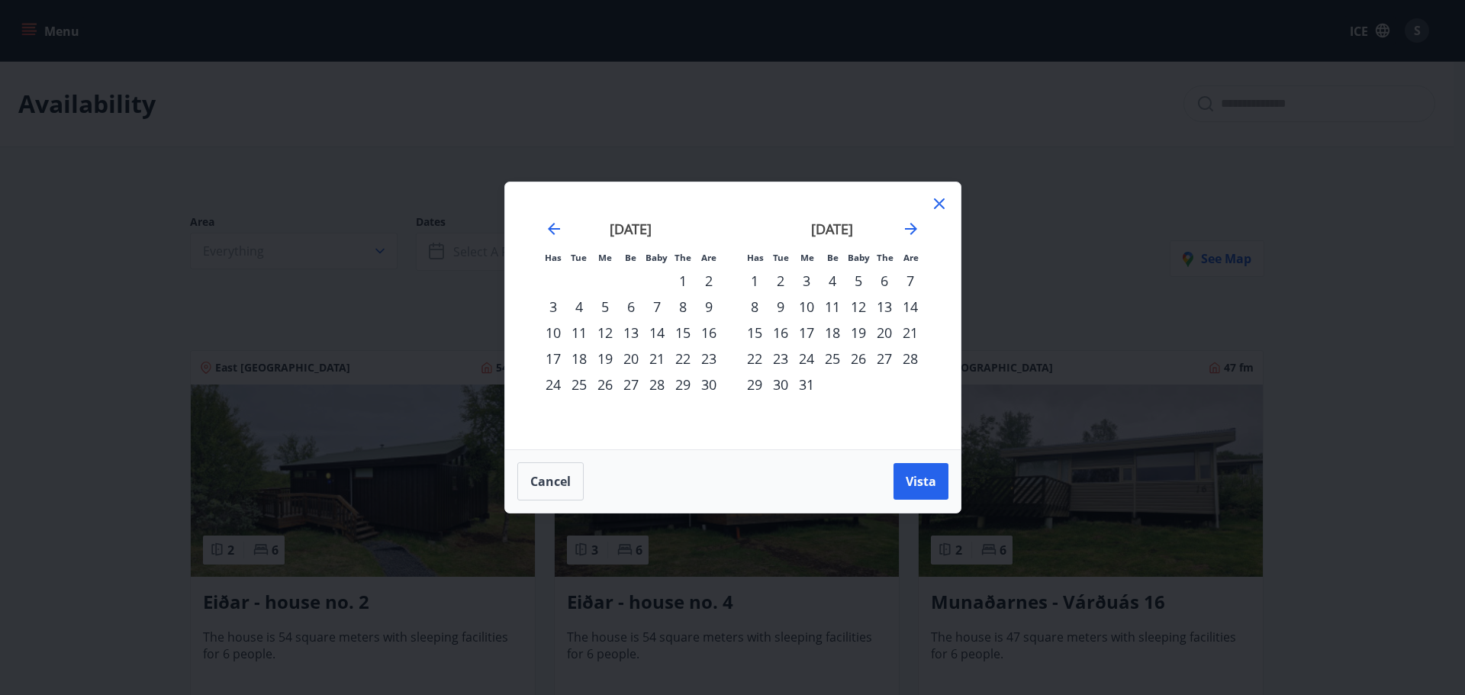
click at [943, 196] on icon at bounding box center [939, 204] width 18 height 18
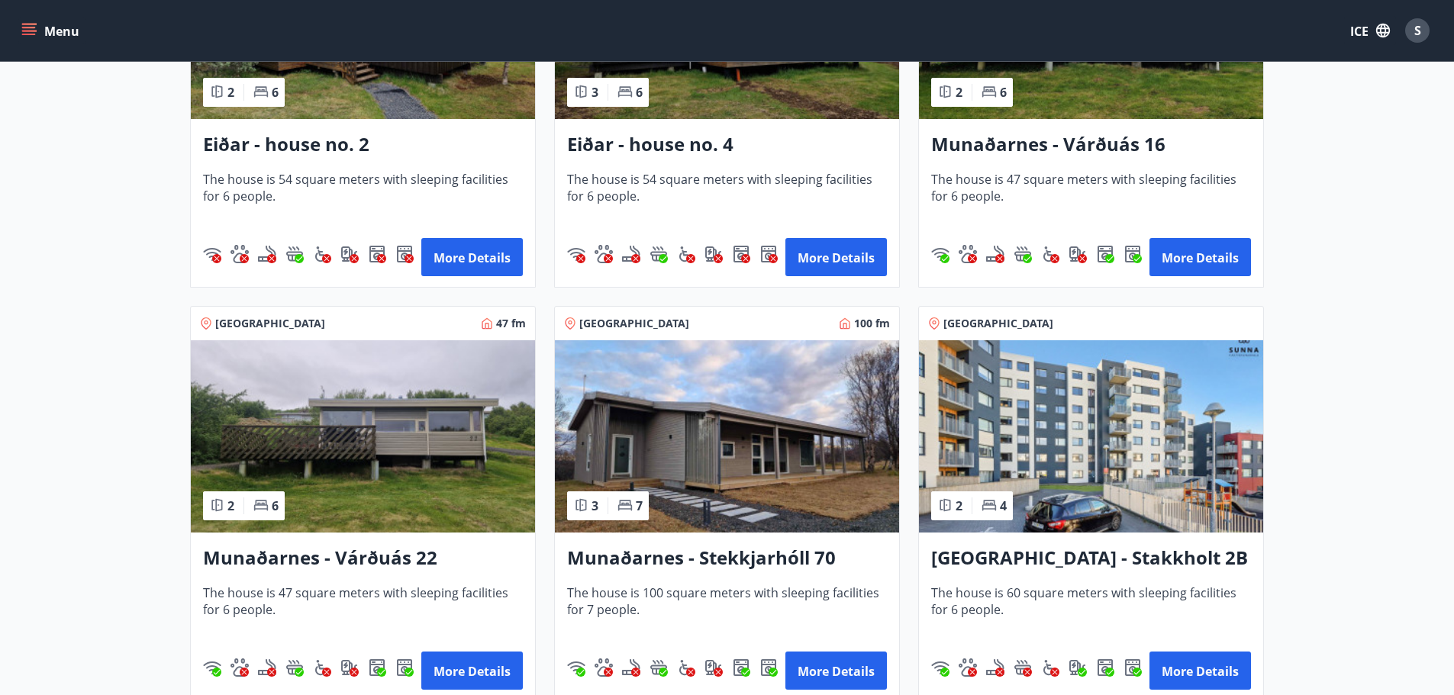
click at [666, 477] on img at bounding box center [727, 436] width 344 height 192
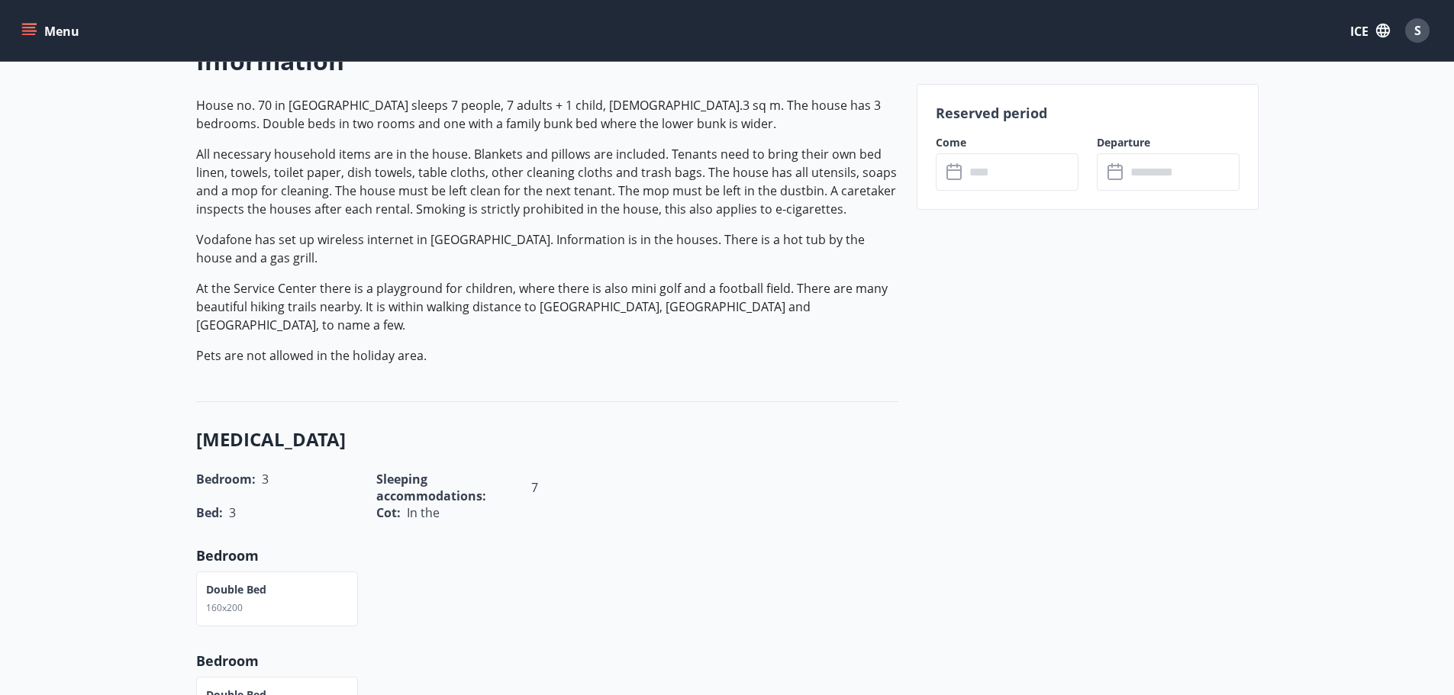
scroll to position [458, 0]
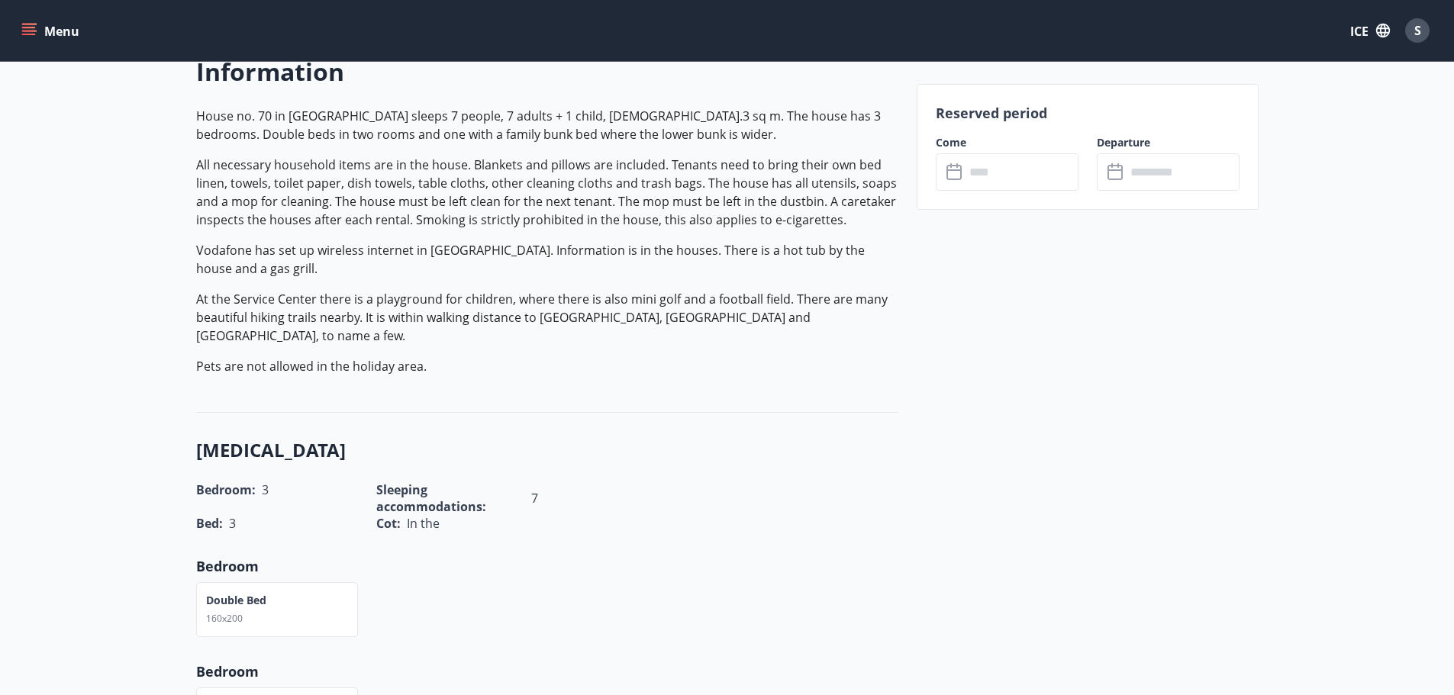
click at [1020, 180] on input "text" at bounding box center [1021, 171] width 114 height 37
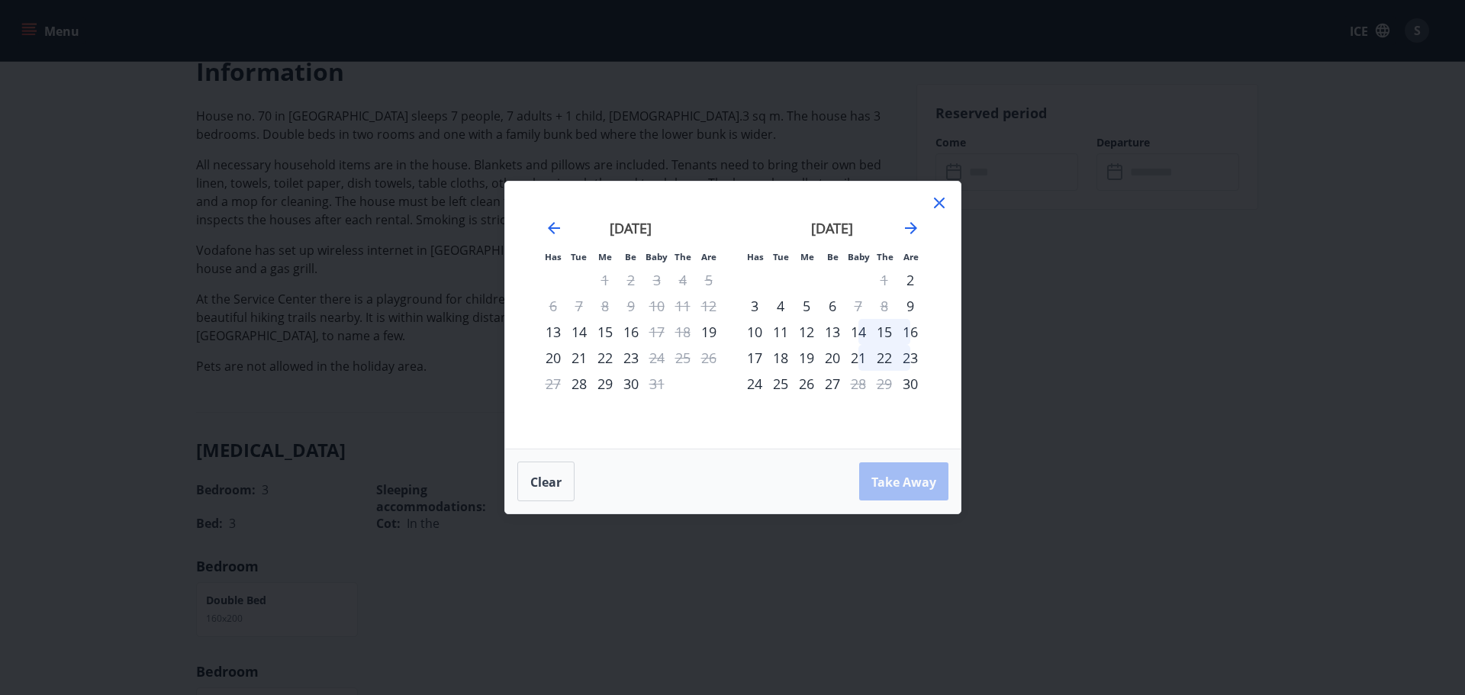
click at [942, 204] on icon at bounding box center [939, 203] width 18 height 18
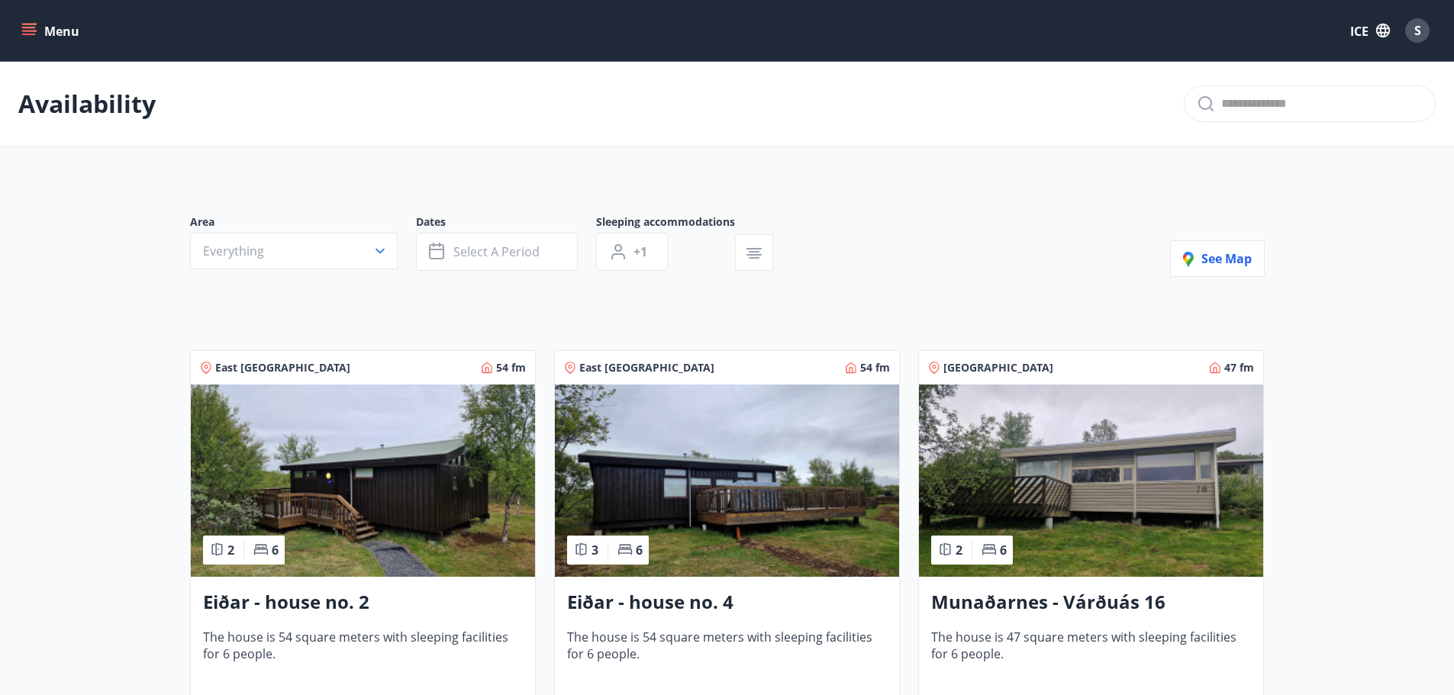
click at [1019, 462] on img at bounding box center [1091, 481] width 344 height 192
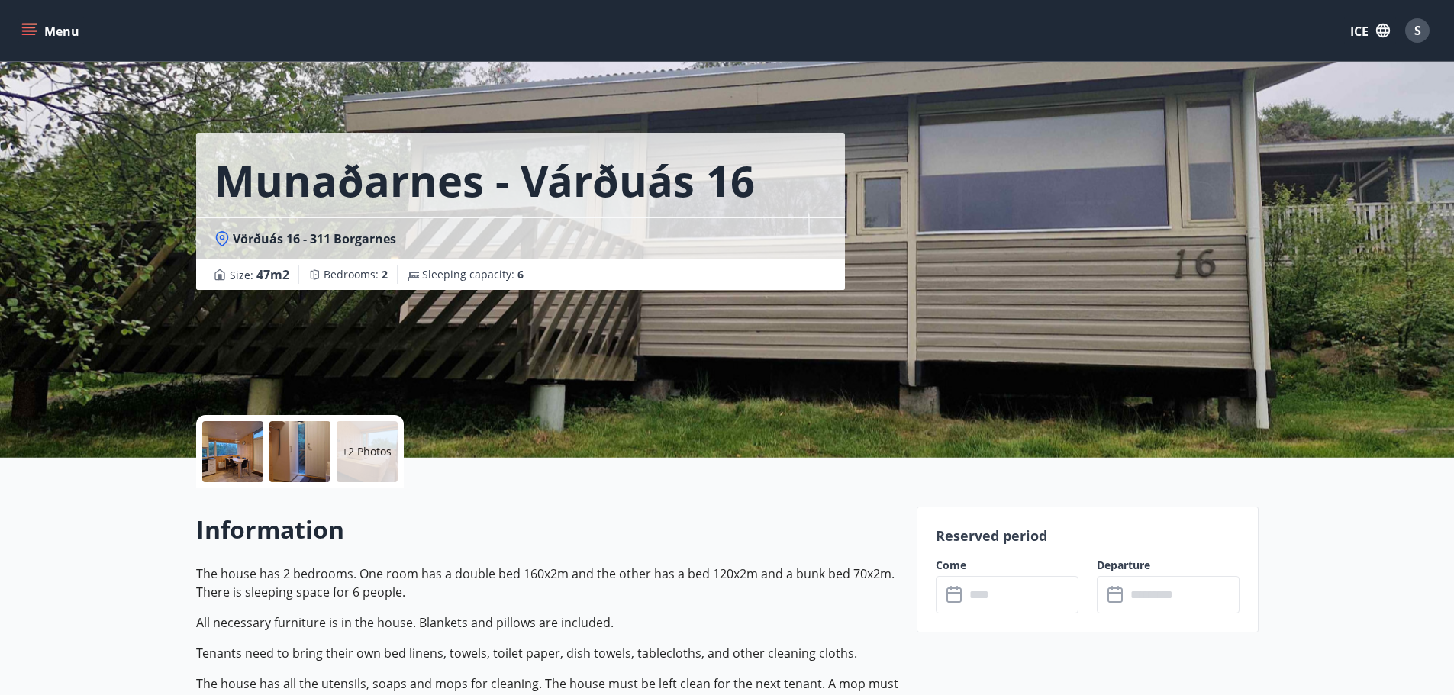
click at [224, 434] on div at bounding box center [232, 451] width 61 height 61
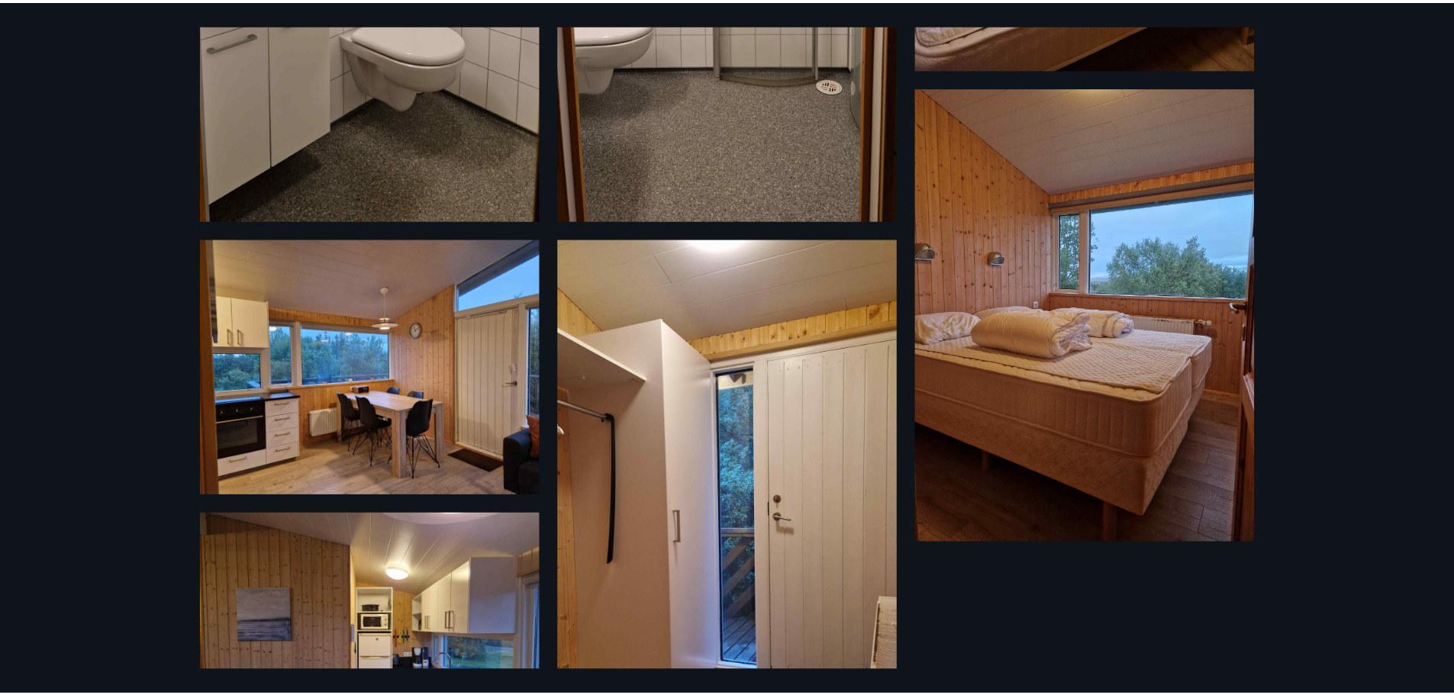
scroll to position [317, 0]
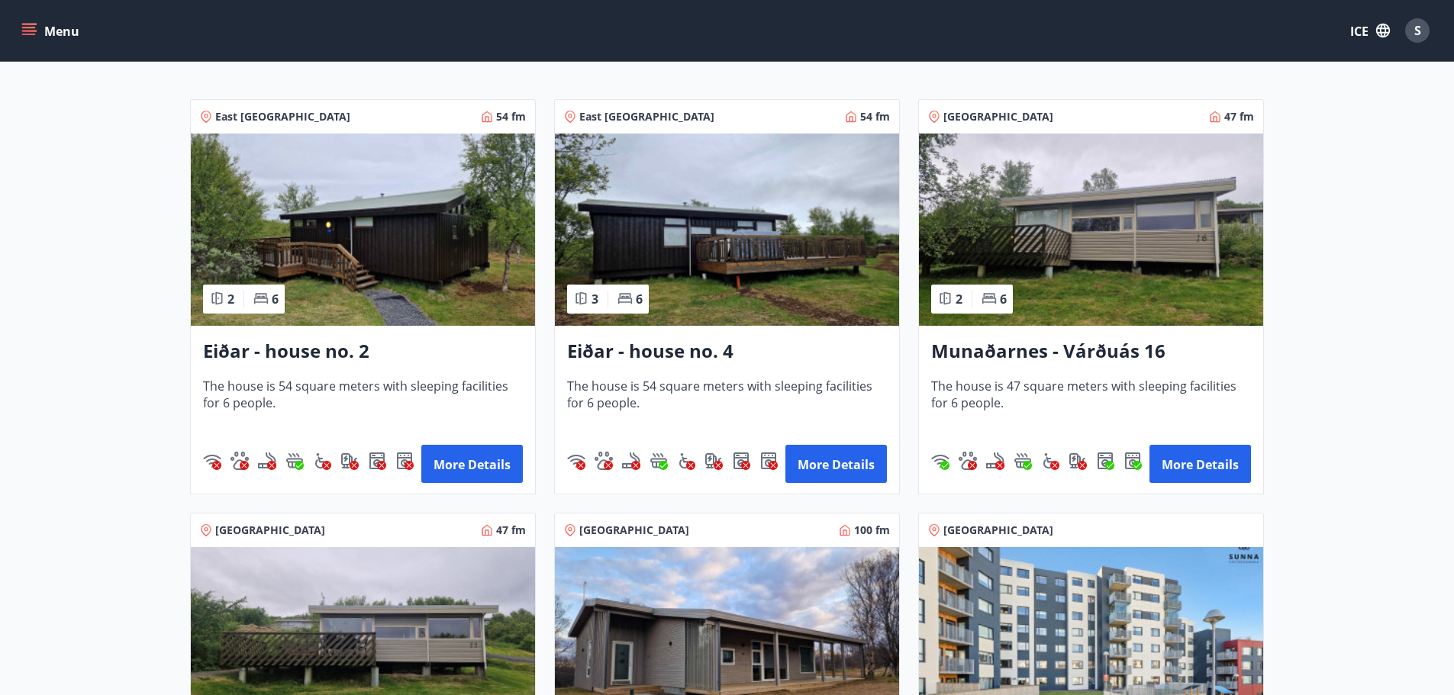
scroll to position [382, 0]
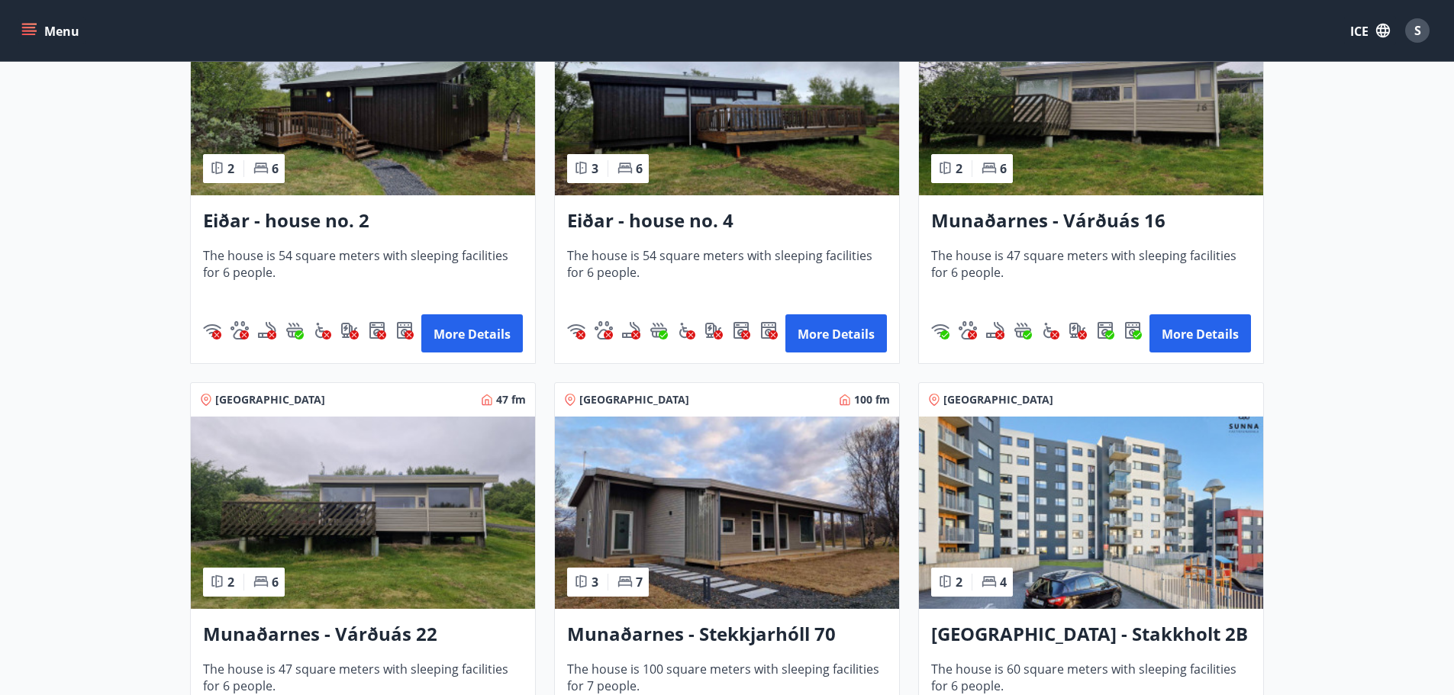
click at [1025, 210] on font "Munaðarnes - Várðuás 16" at bounding box center [1048, 220] width 234 height 25
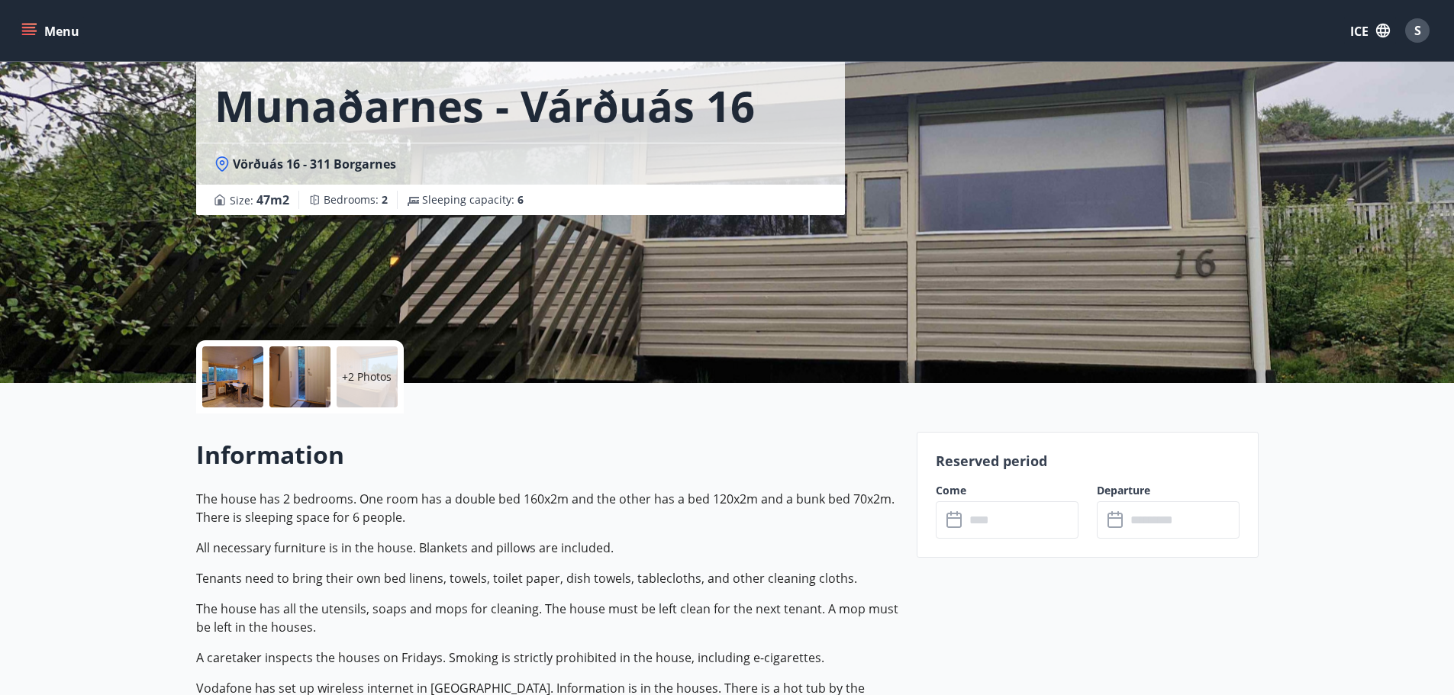
scroll to position [76, 0]
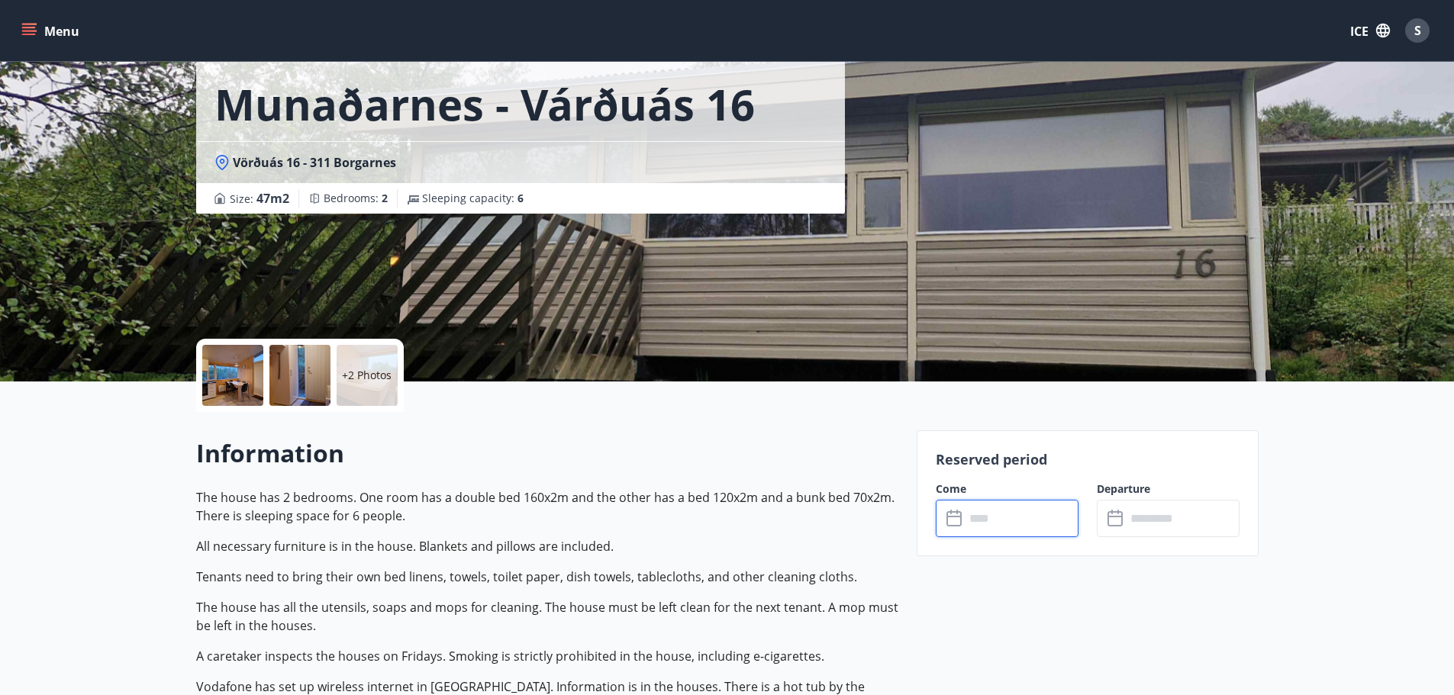
click at [1006, 522] on input "text" at bounding box center [1021, 518] width 114 height 37
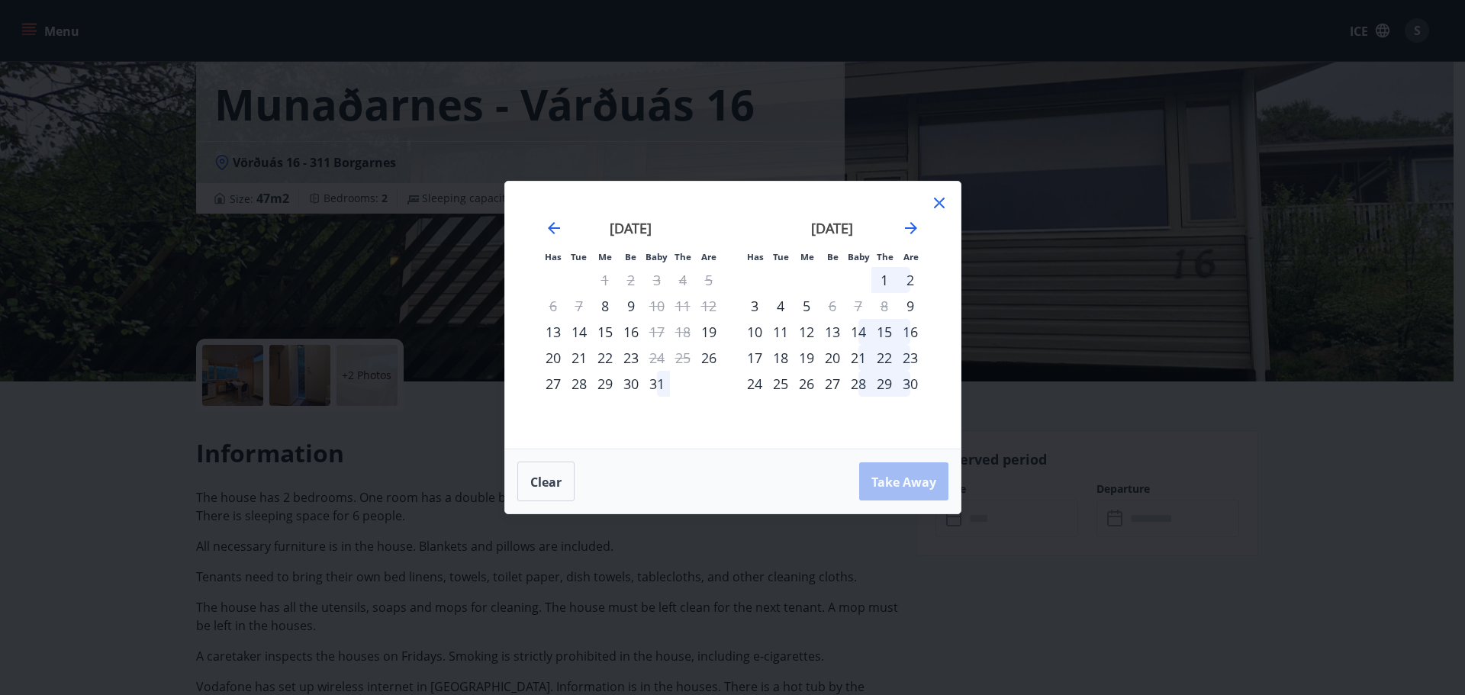
click at [943, 201] on icon at bounding box center [939, 203] width 18 height 18
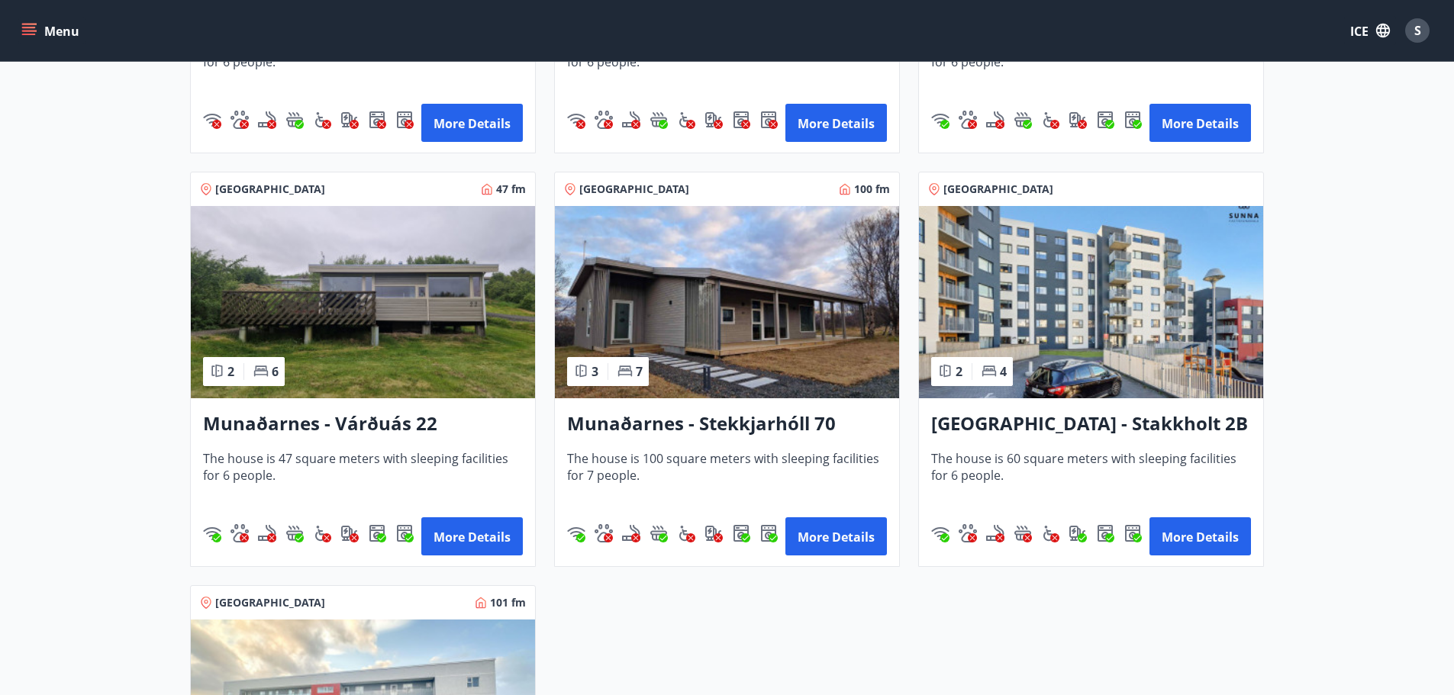
scroll to position [382, 0]
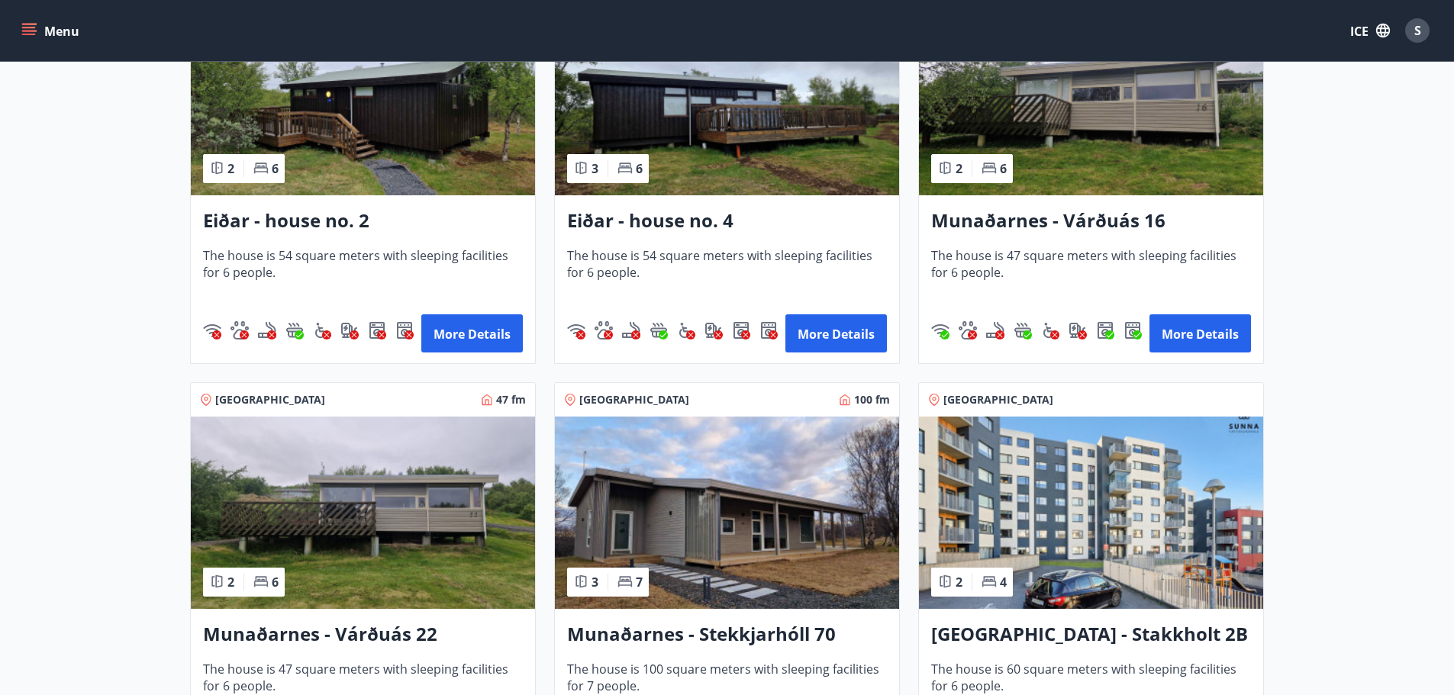
click at [337, 164] on img at bounding box center [363, 99] width 344 height 192
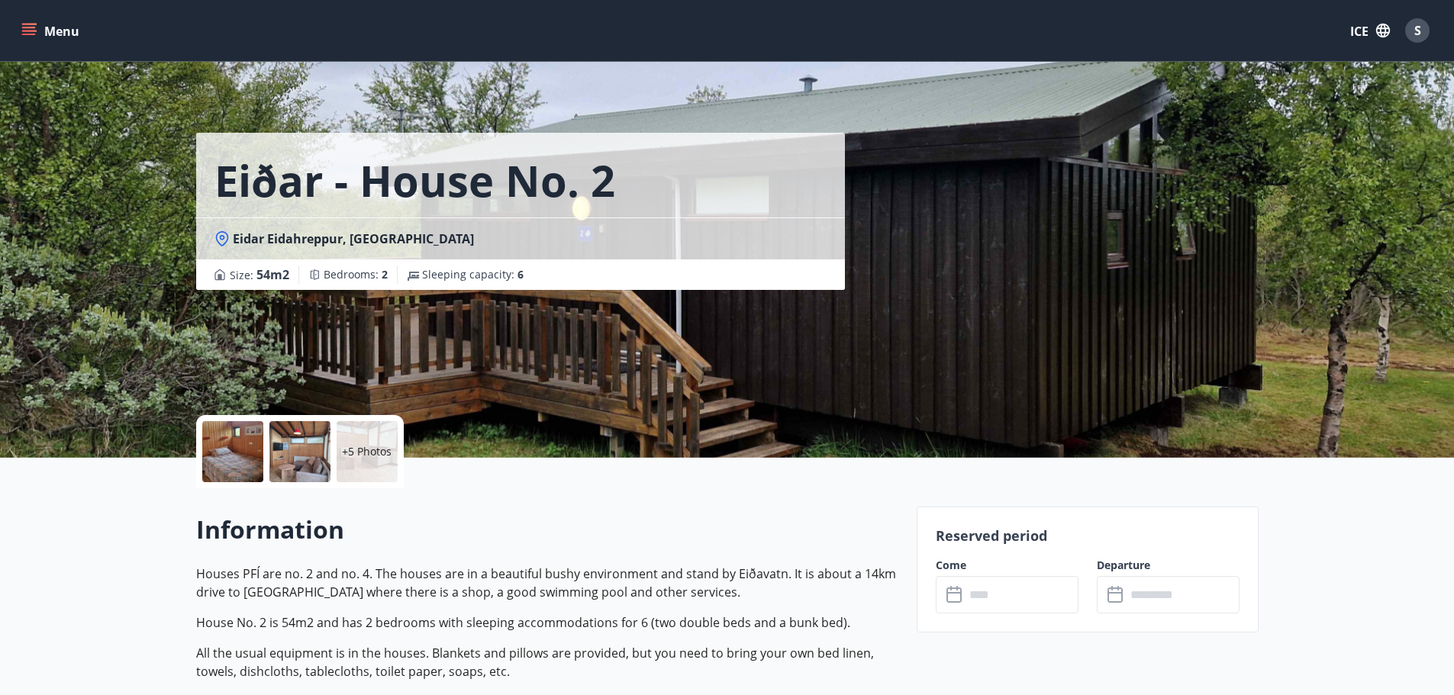
click at [253, 468] on div at bounding box center [232, 451] width 61 height 61
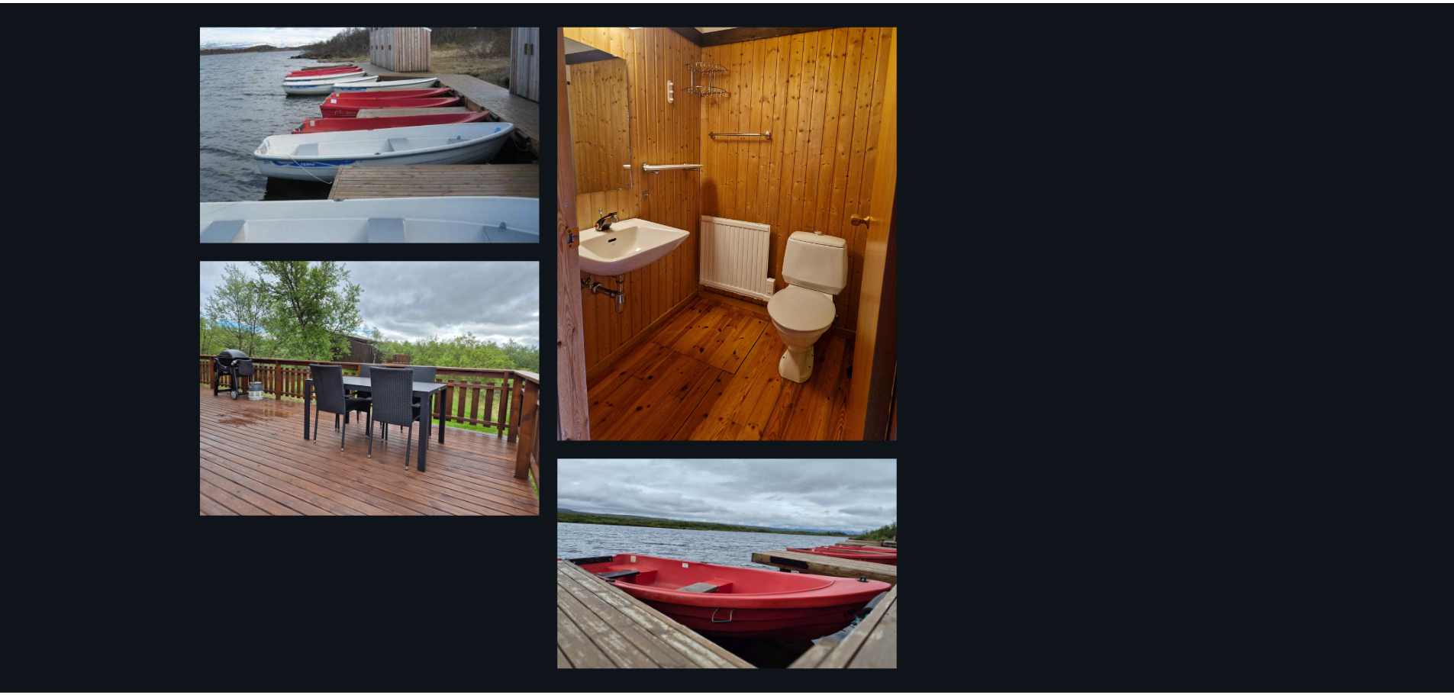
scroll to position [1173, 0]
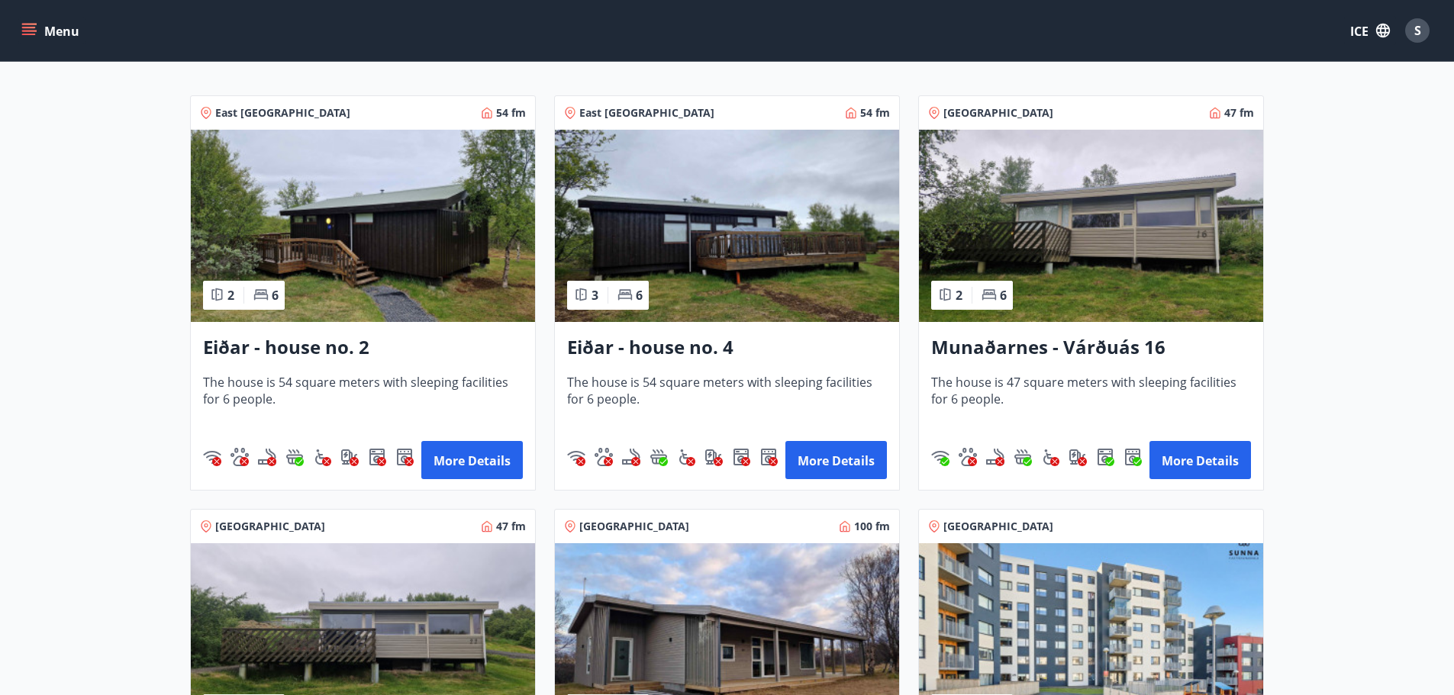
scroll to position [229, 0]
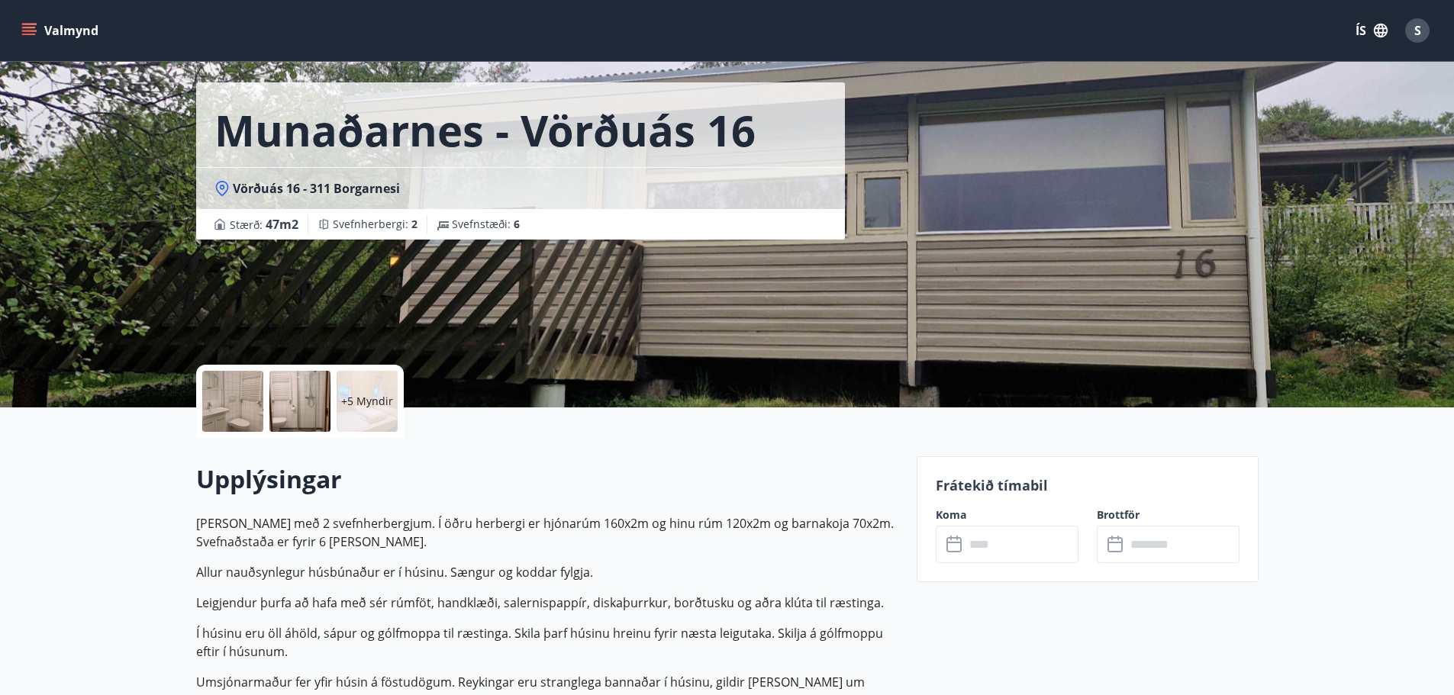
scroll to position [76, 0]
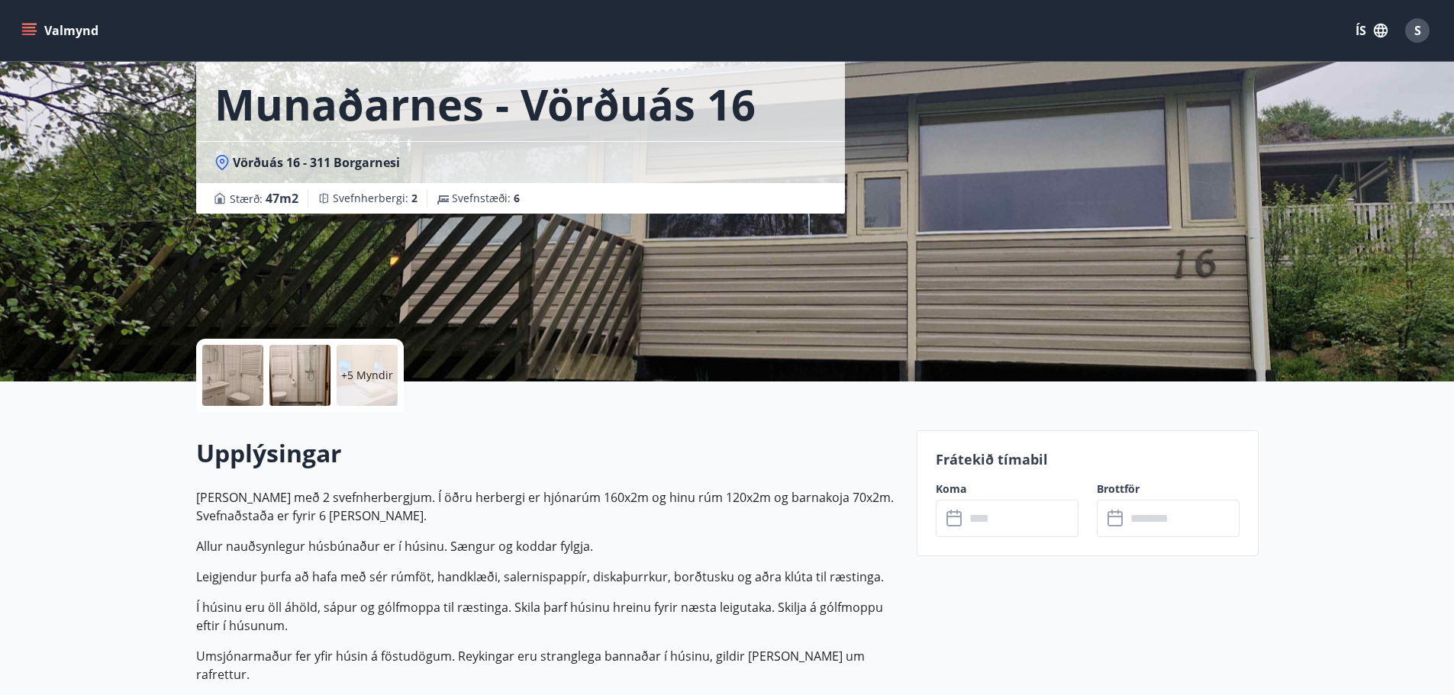
click at [1414, 27] on span "S" at bounding box center [1417, 30] width 7 height 17
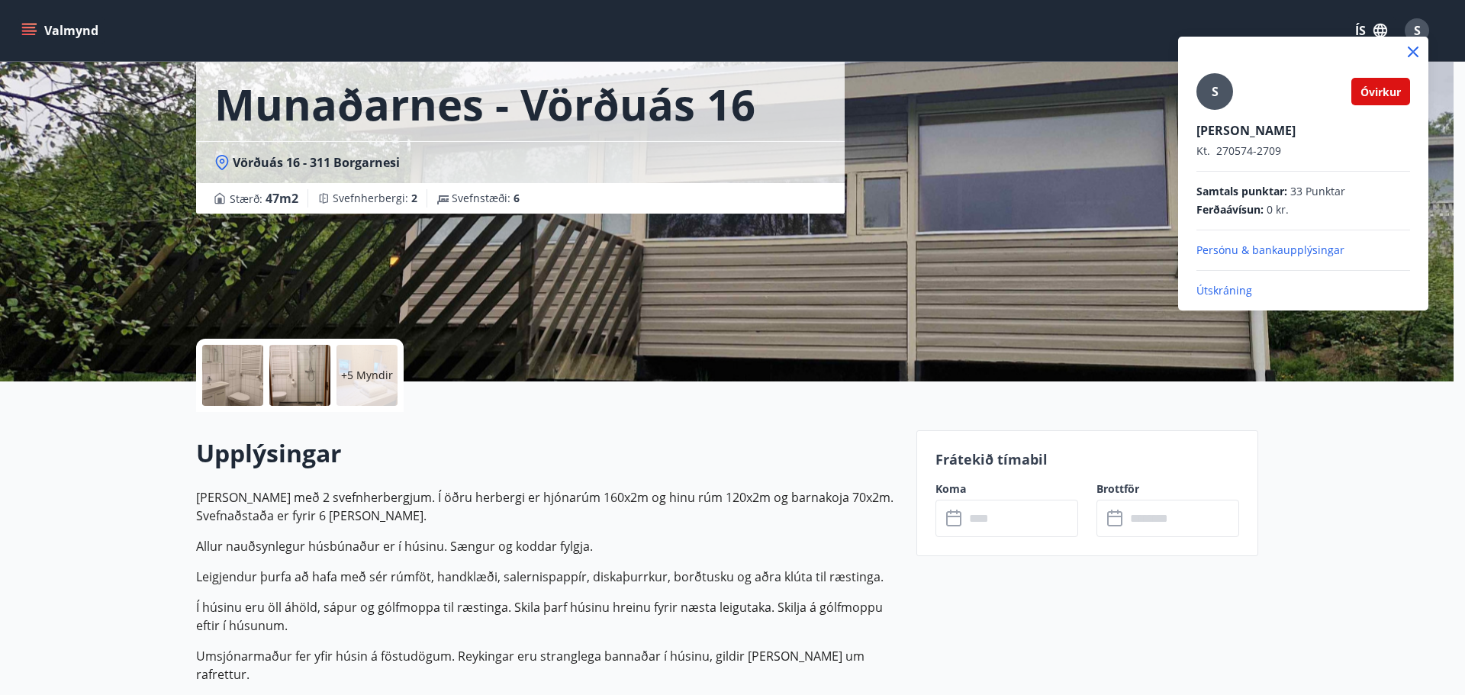
click at [1415, 25] on div at bounding box center [732, 347] width 1465 height 695
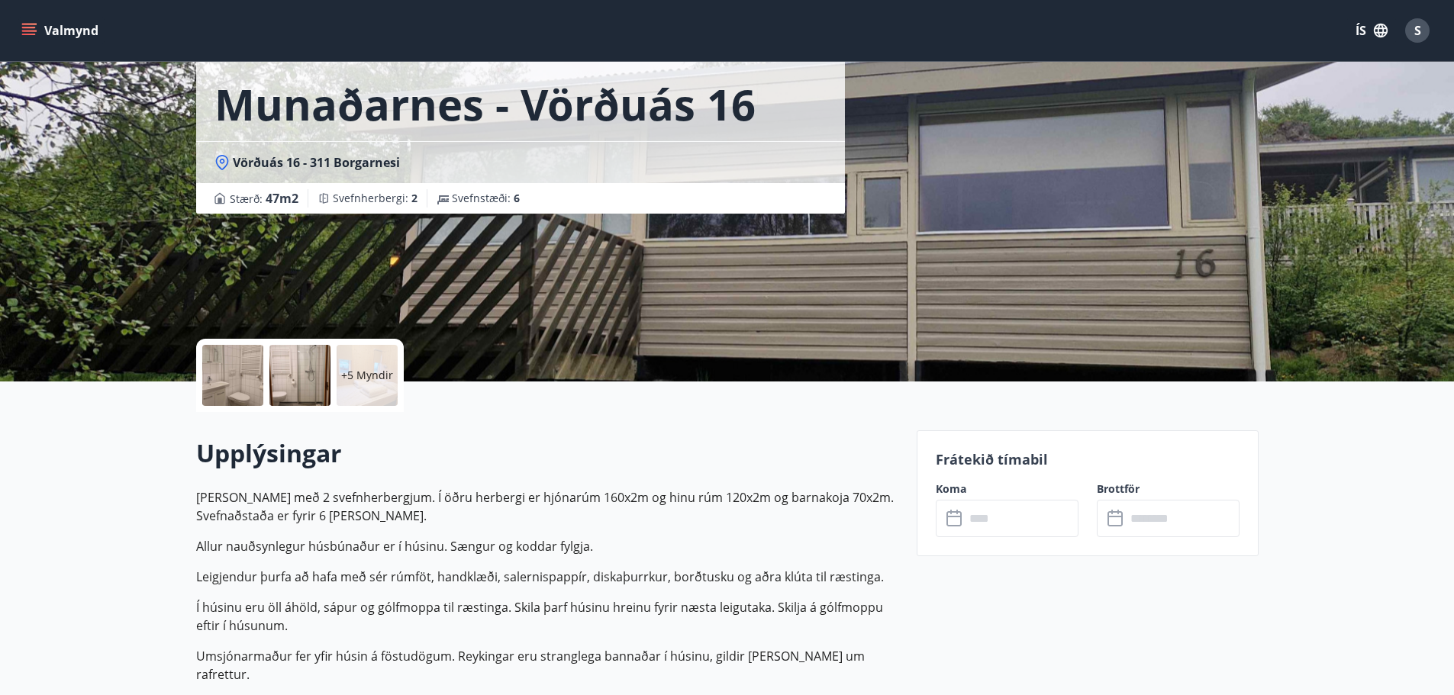
click at [90, 32] on button "Valmynd" at bounding box center [61, 30] width 86 height 27
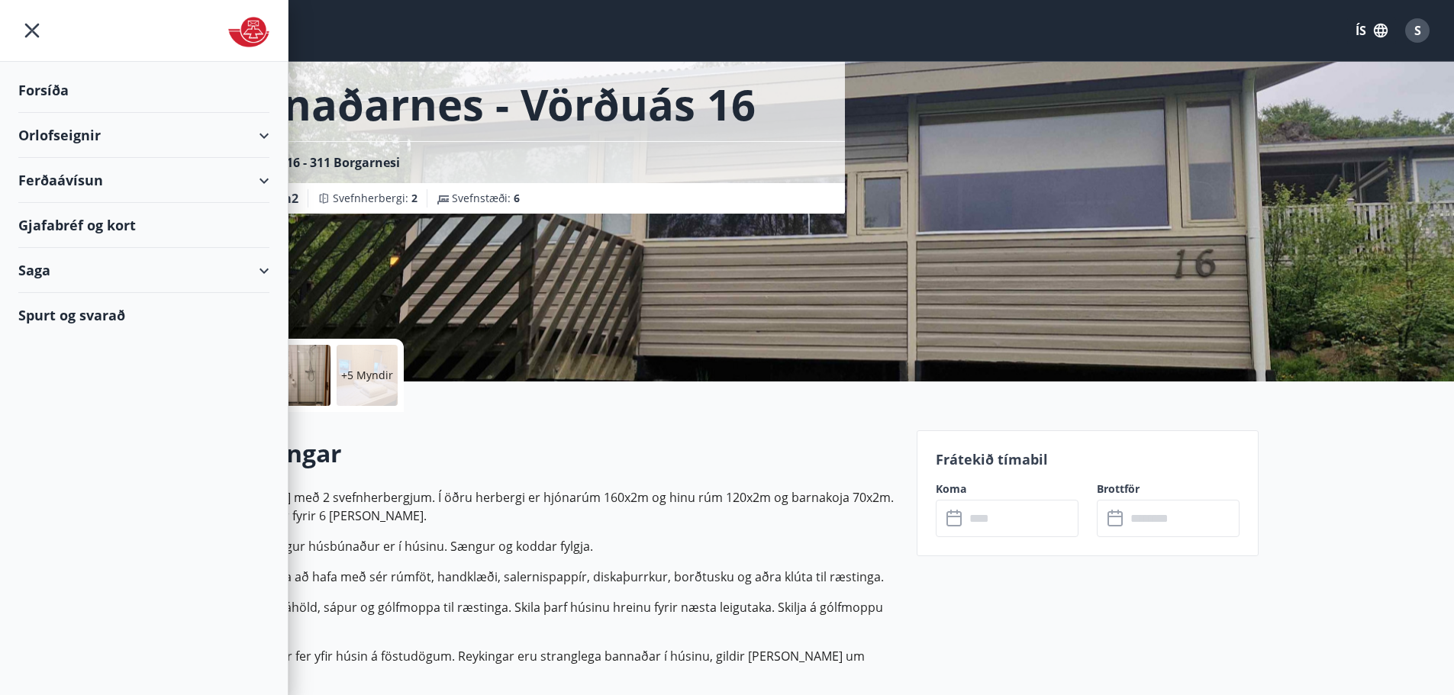
click at [536, 237] on div "Munaðarnes - Vörðuás 16 Vörðuás 16 - 311 Borgarnesi Stærð : 47 m2 Svefnherbergi…" at bounding box center [550, 153] width 708 height 458
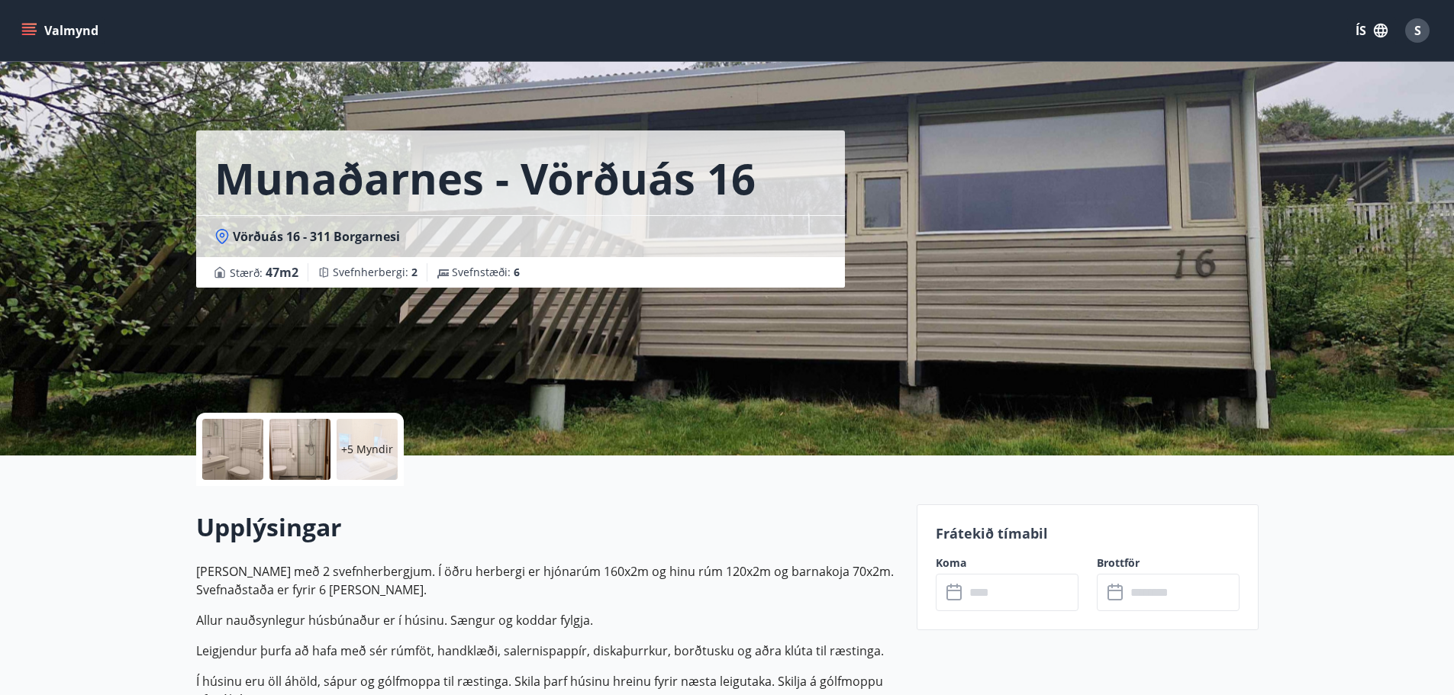
scroll to position [0, 0]
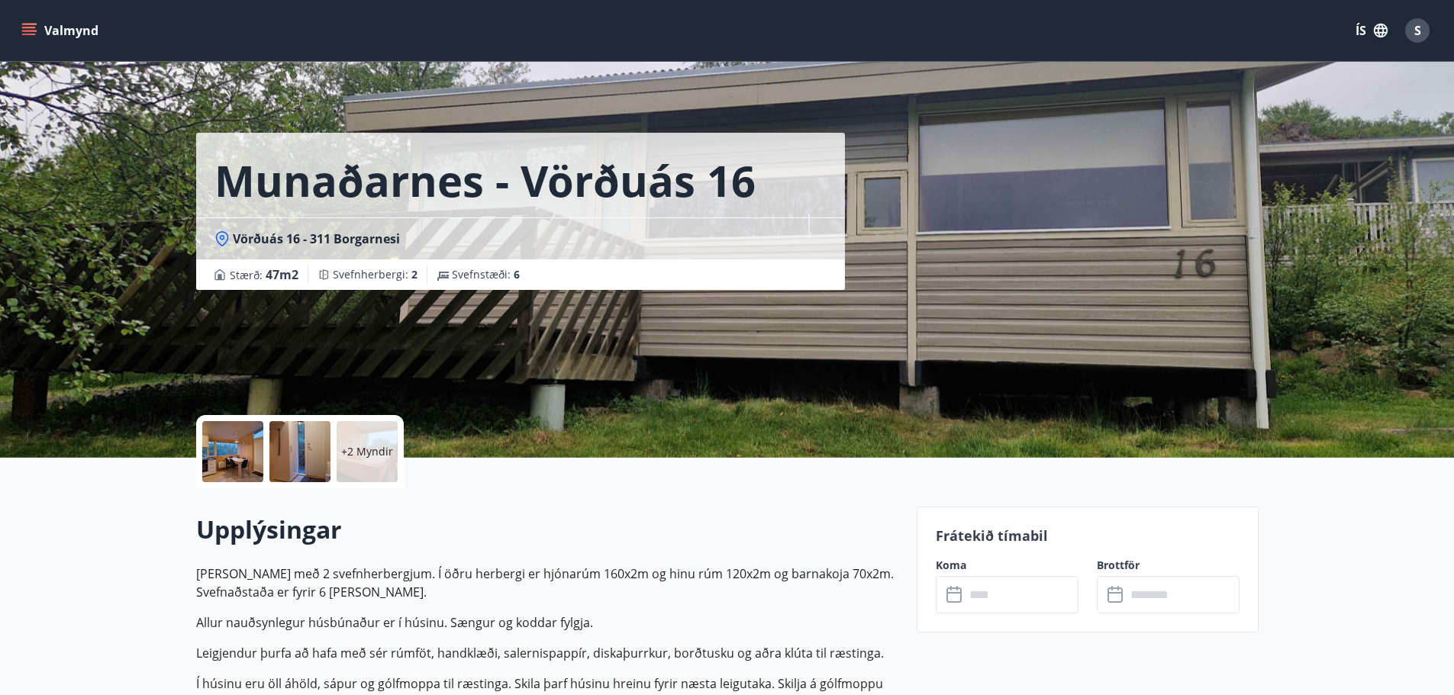
click at [53, 23] on button "Valmynd" at bounding box center [61, 30] width 86 height 27
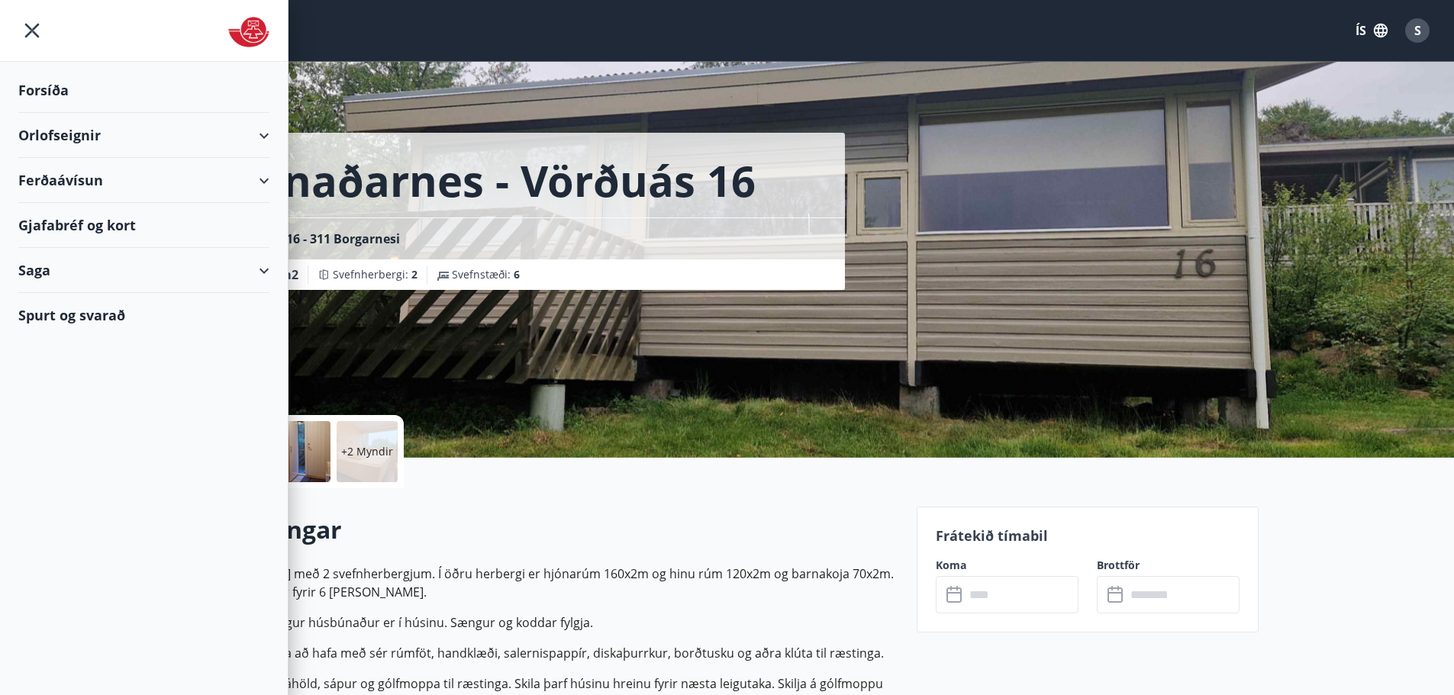
click at [50, 141] on div "Orlofseignir" at bounding box center [143, 135] width 251 height 45
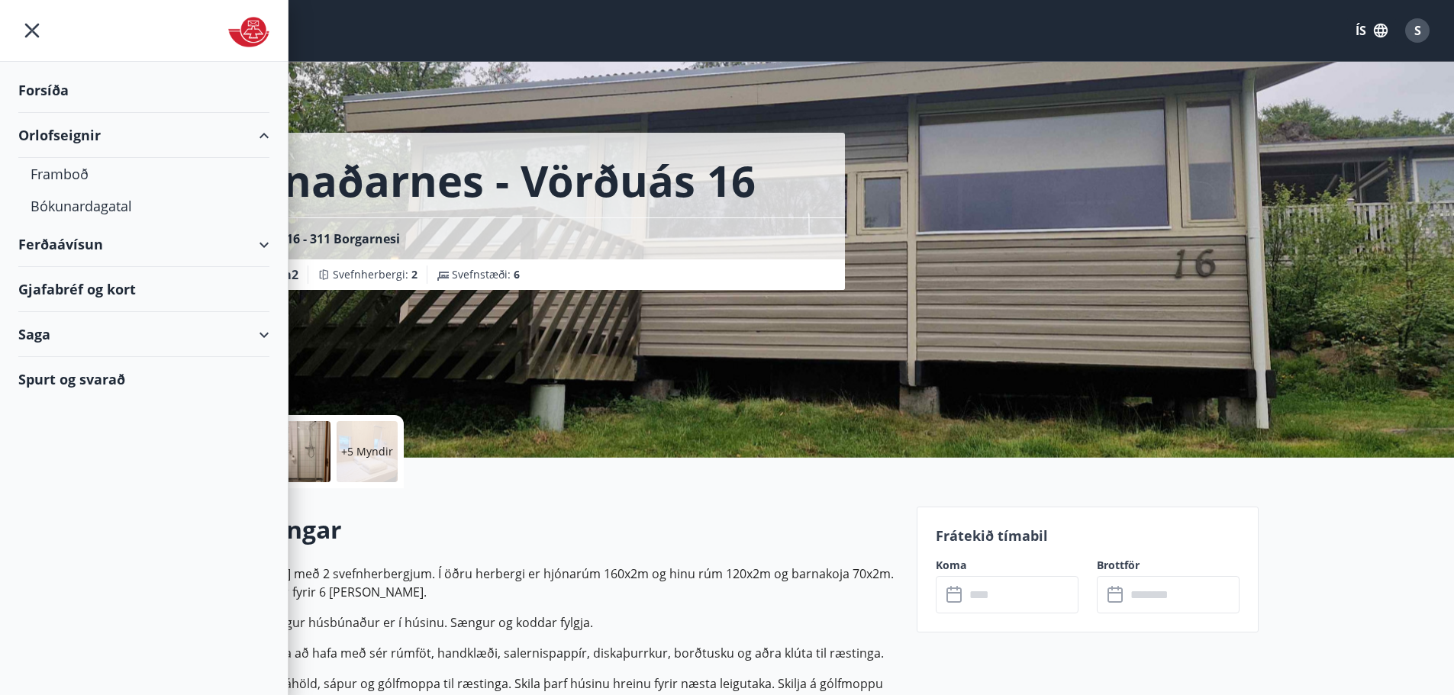
click at [417, 184] on h1 "Munaðarnes - Vörðuás 16" at bounding box center [484, 180] width 541 height 58
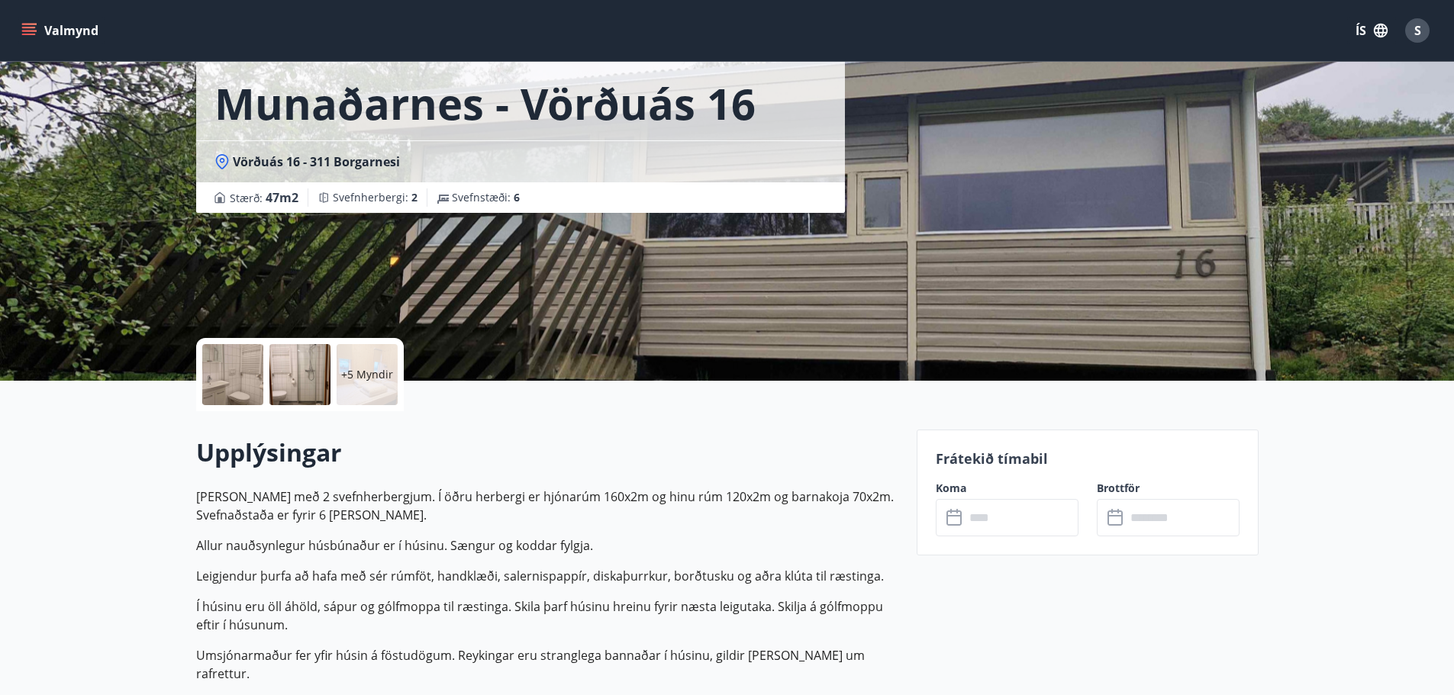
scroll to position [76, 0]
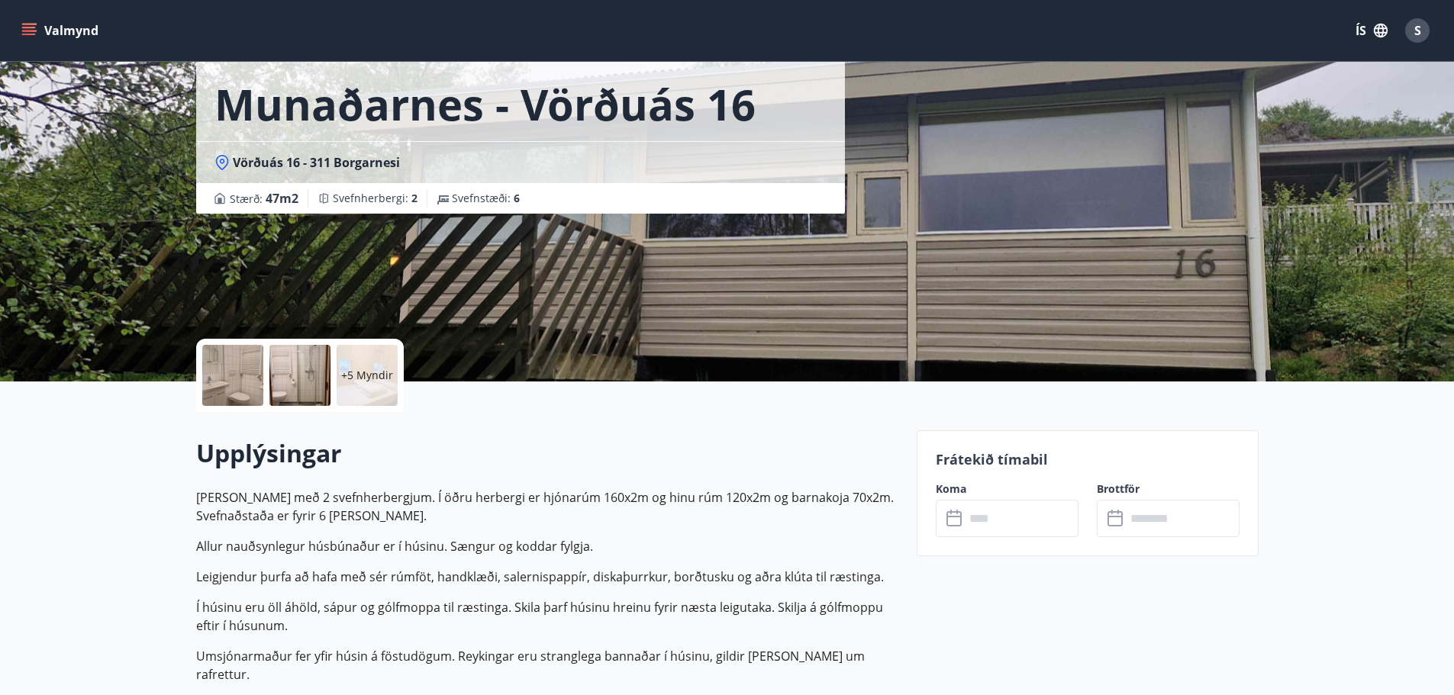
click at [274, 66] on div "Munaðarnes - Vörðuás 16" at bounding box center [520, 98] width 649 height 85
drag, startPoint x: 278, startPoint y: 92, endPoint x: 279, endPoint y: 124, distance: 32.1
click at [277, 92] on h1 "Munaðarnes - Vörðuás 16" at bounding box center [484, 104] width 541 height 58
click at [275, 166] on span "Vörðuás 16 - 311 Borgarnesi" at bounding box center [316, 162] width 167 height 17
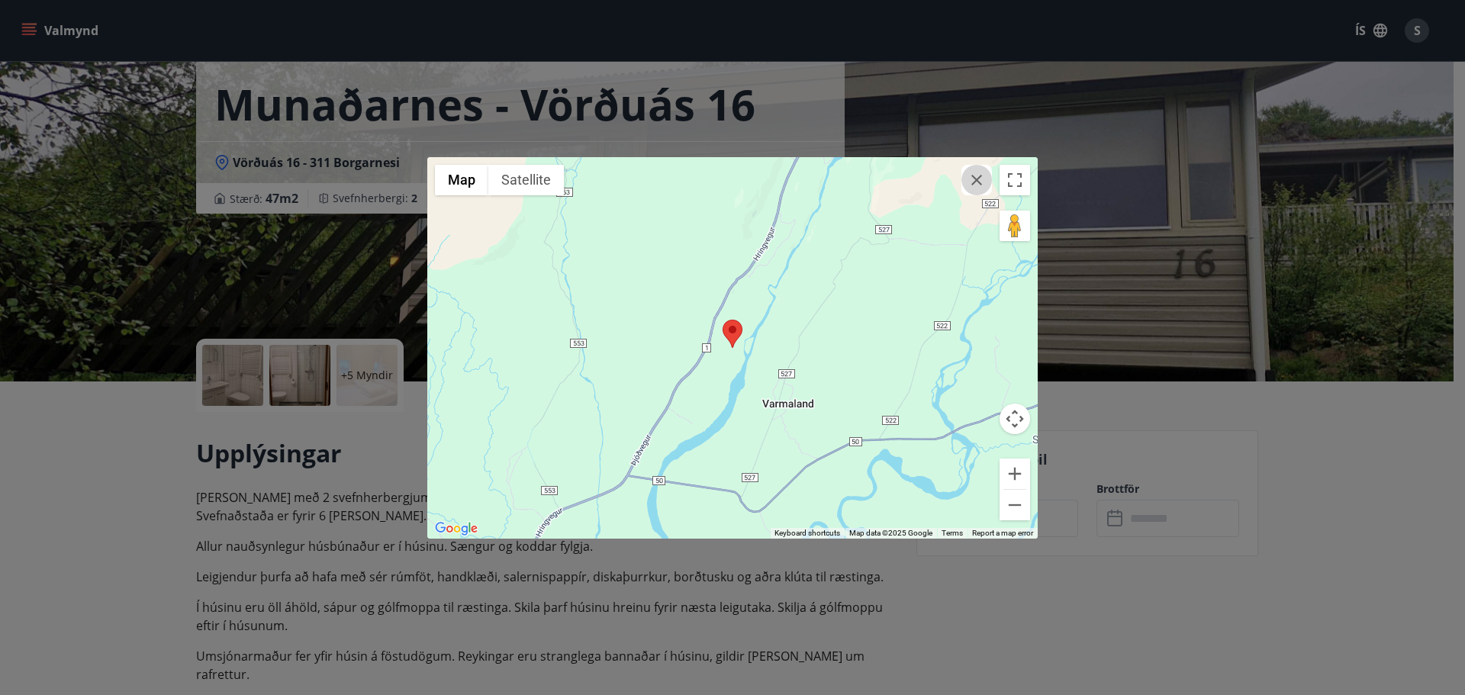
click at [986, 188] on button "button" at bounding box center [976, 180] width 31 height 31
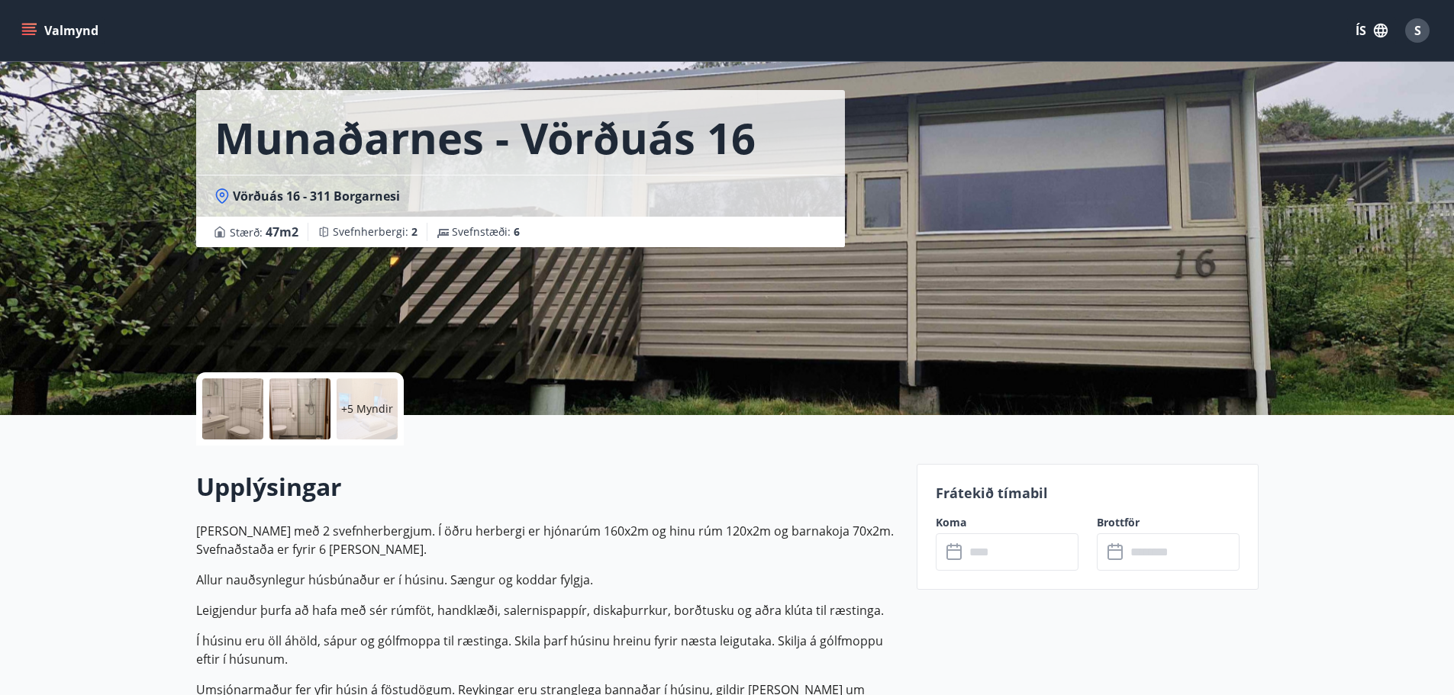
scroll to position [0, 0]
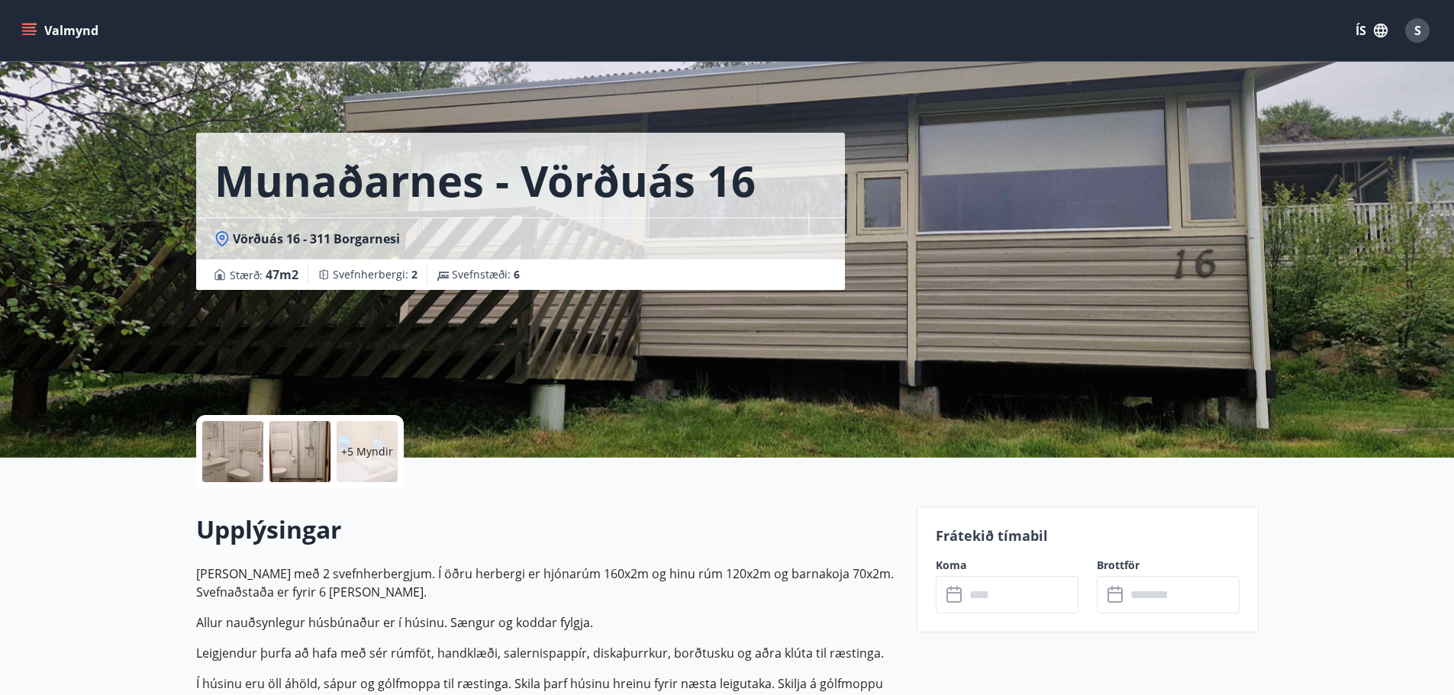
click at [980, 598] on input "text" at bounding box center [1021, 594] width 114 height 37
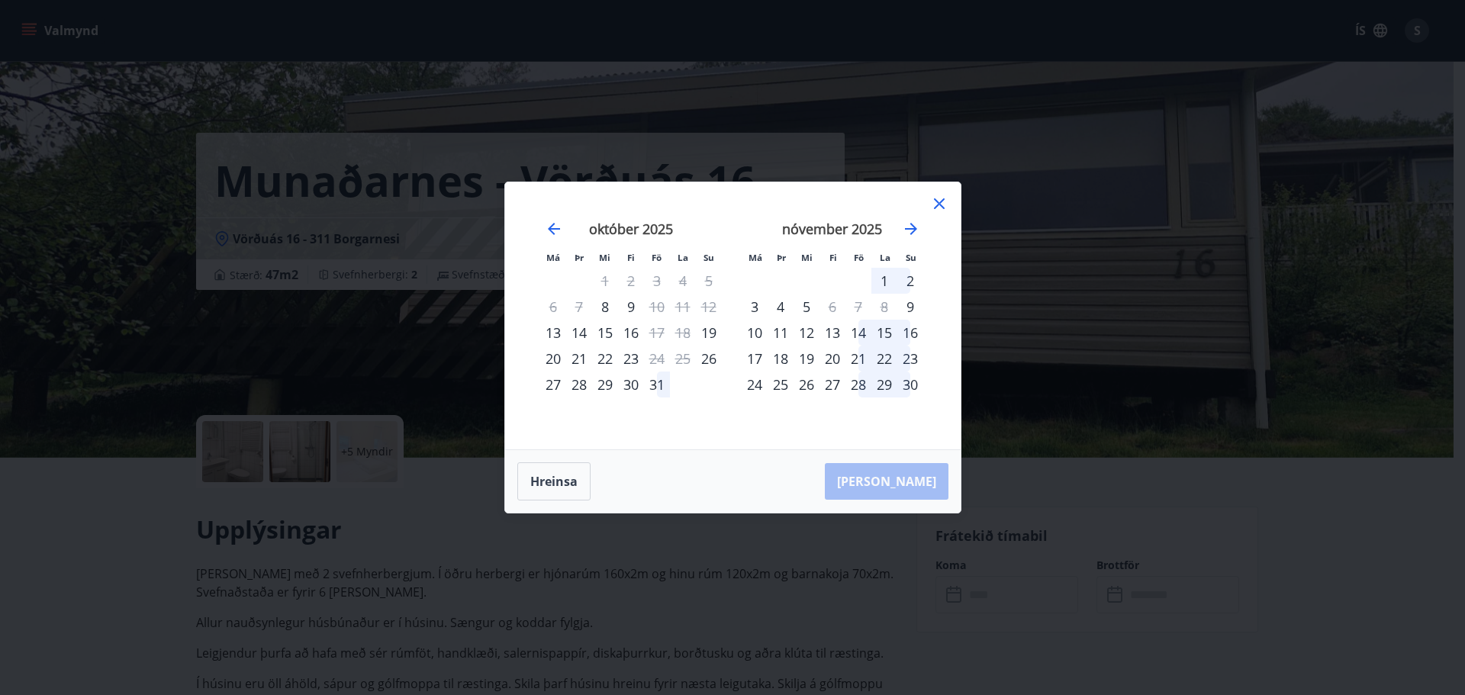
click at [935, 201] on icon at bounding box center [939, 204] width 18 height 18
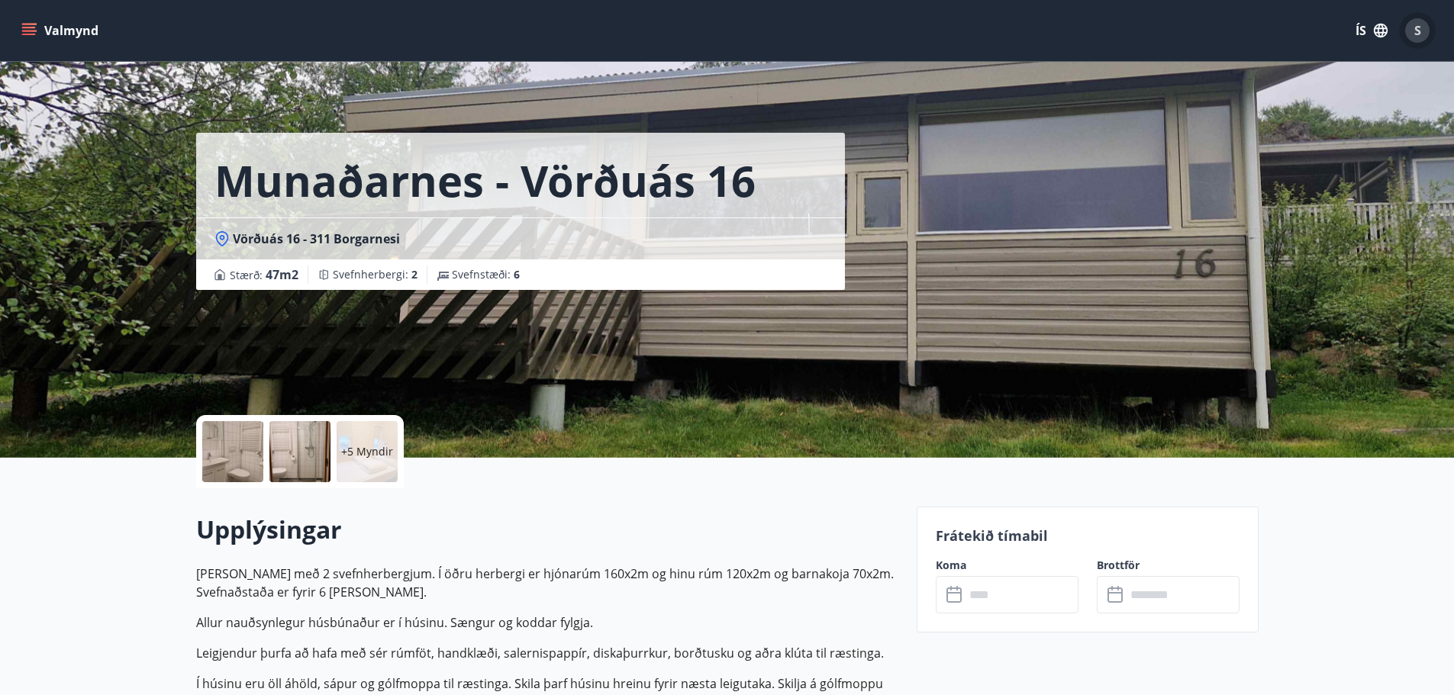
click at [1430, 33] on button "S" at bounding box center [1417, 30] width 37 height 37
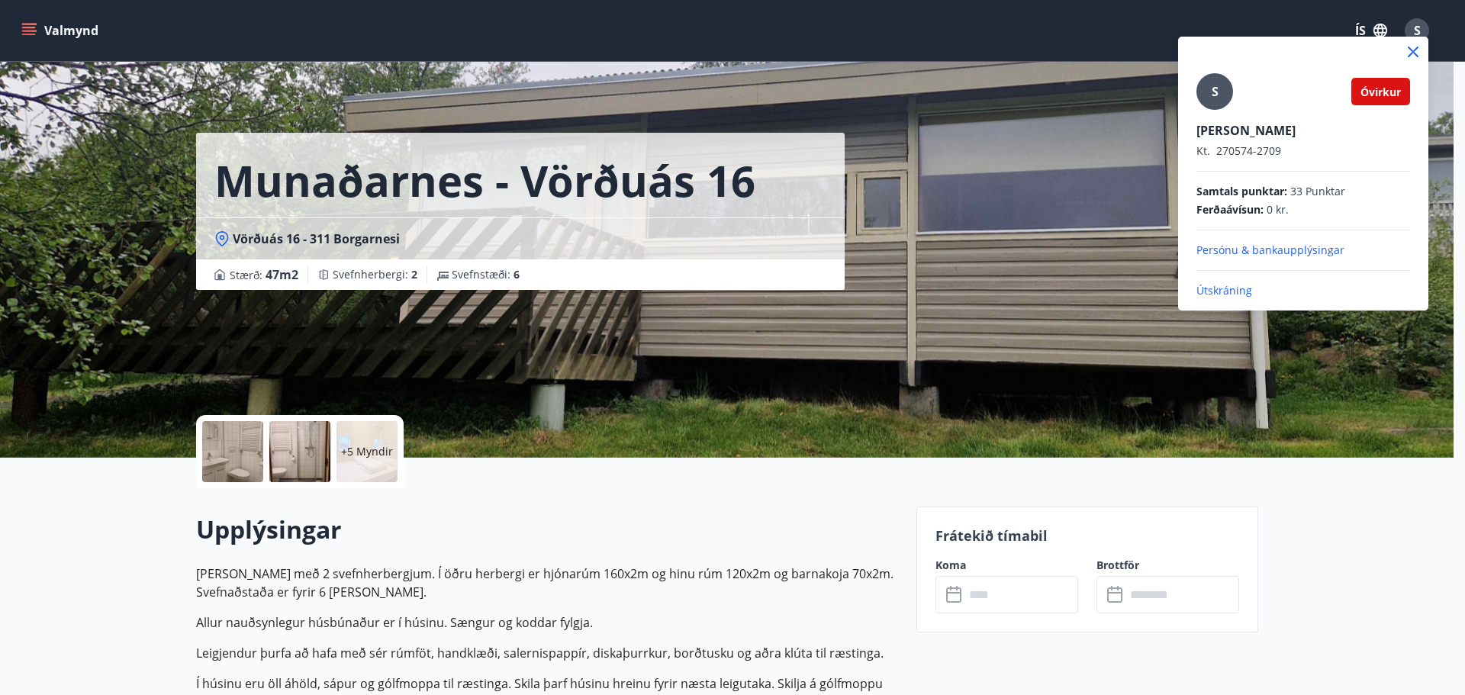
click at [1375, 94] on span "Óvirkur" at bounding box center [1380, 92] width 40 height 14
click at [1078, 285] on div at bounding box center [732, 347] width 1465 height 695
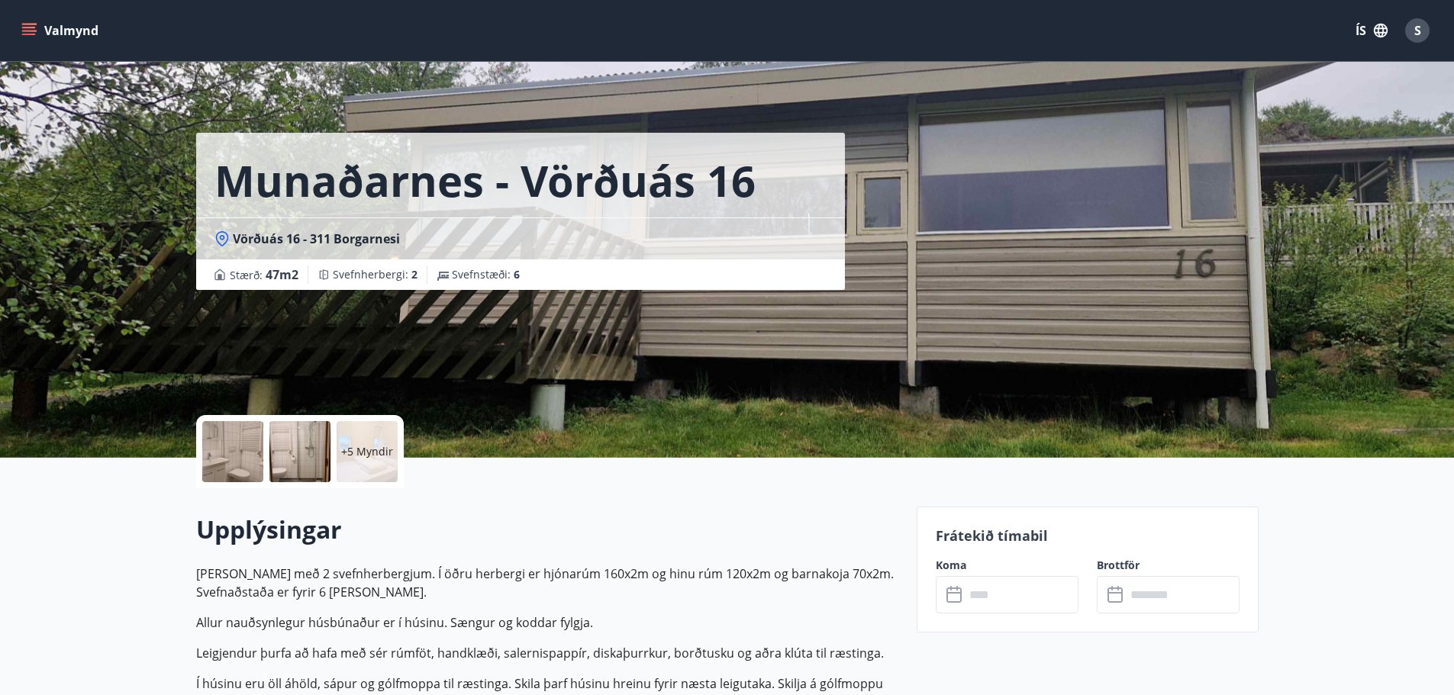
click at [63, 37] on button "Valmynd" at bounding box center [61, 30] width 86 height 27
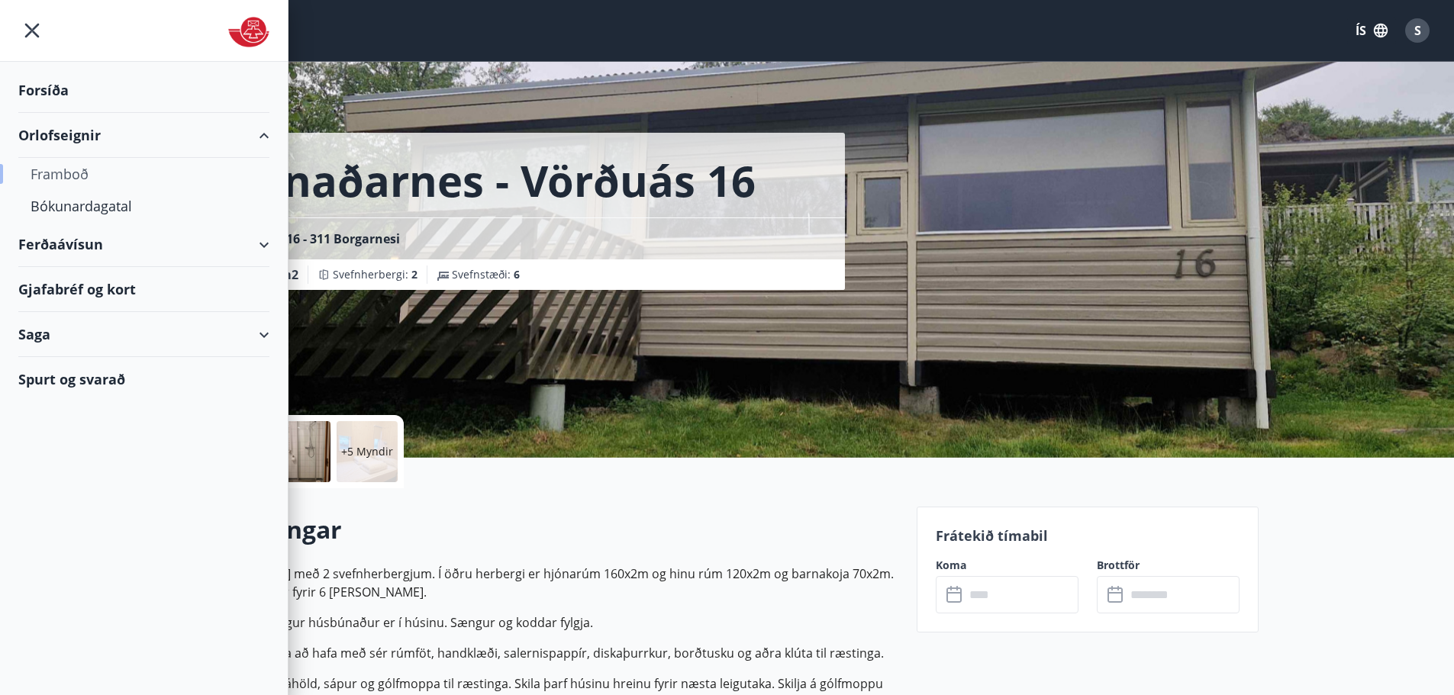
click at [70, 172] on div "Framboð" at bounding box center [144, 174] width 227 height 32
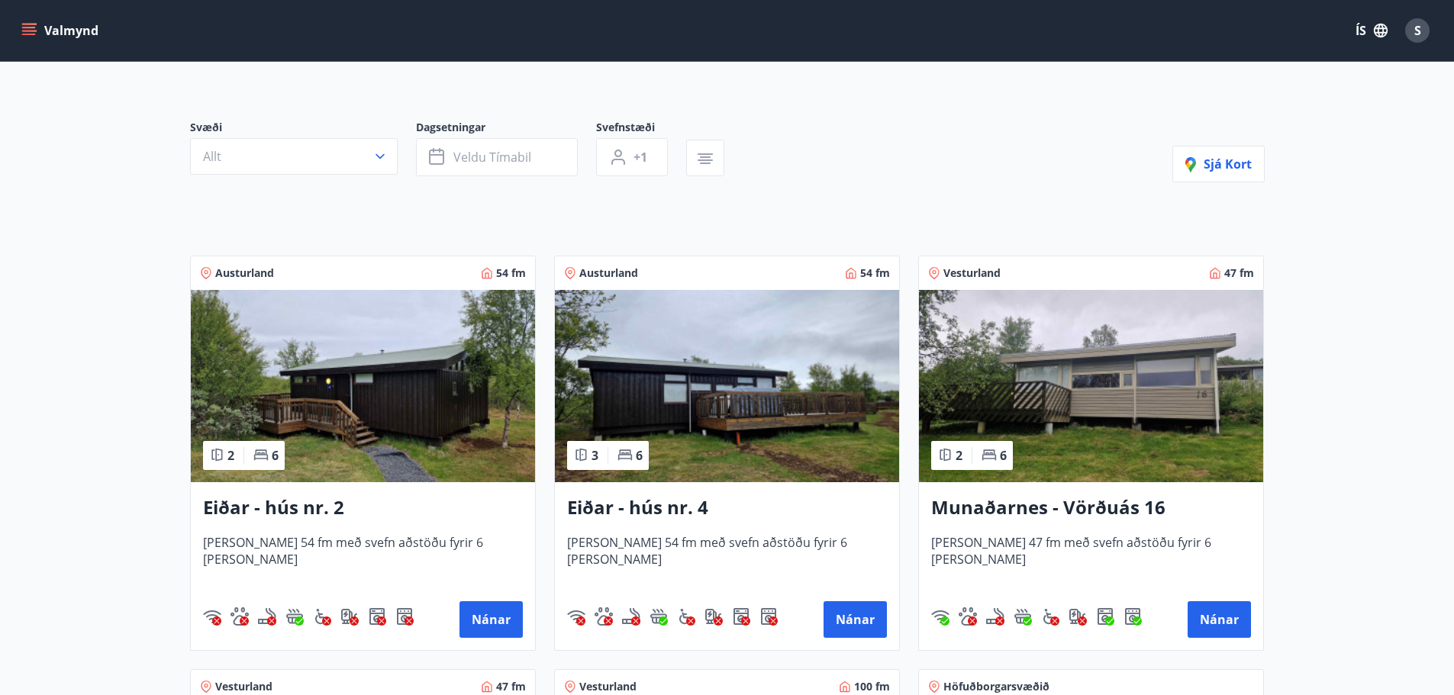
scroll to position [305, 0]
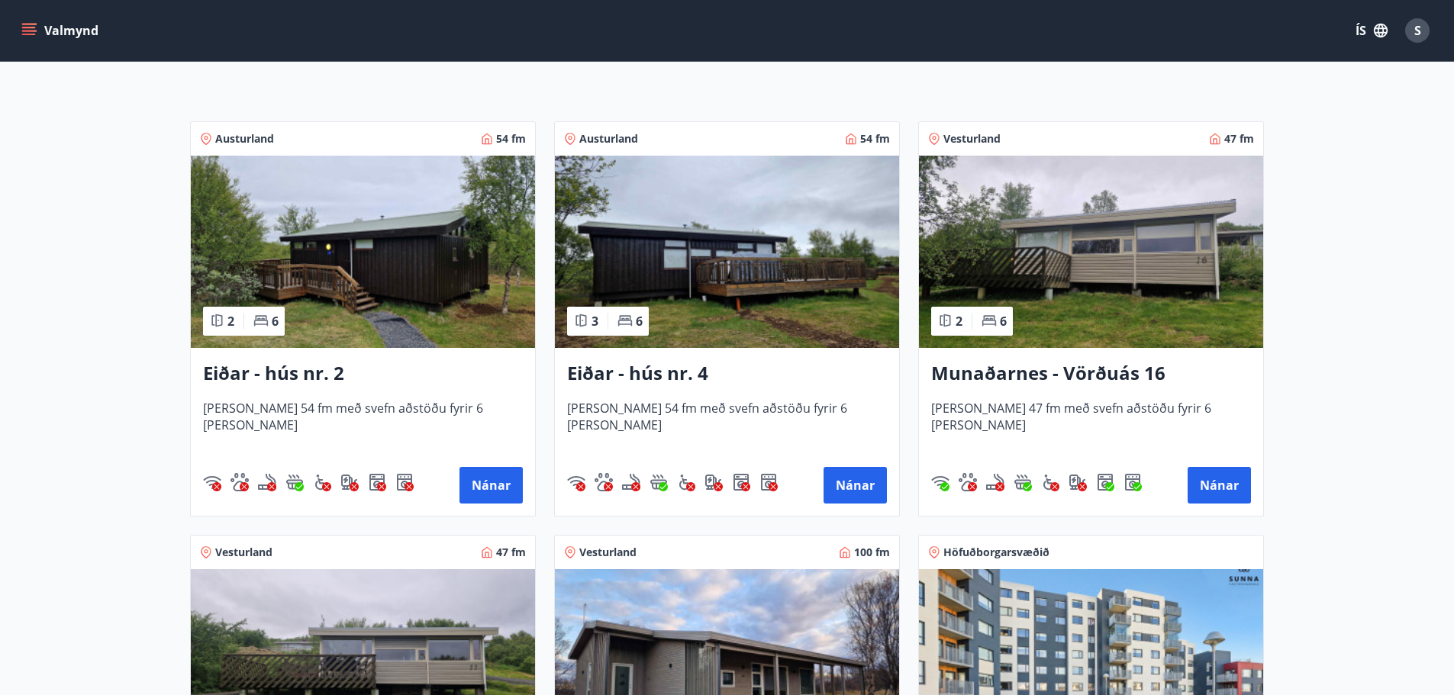
click at [728, 638] on img at bounding box center [727, 665] width 344 height 192
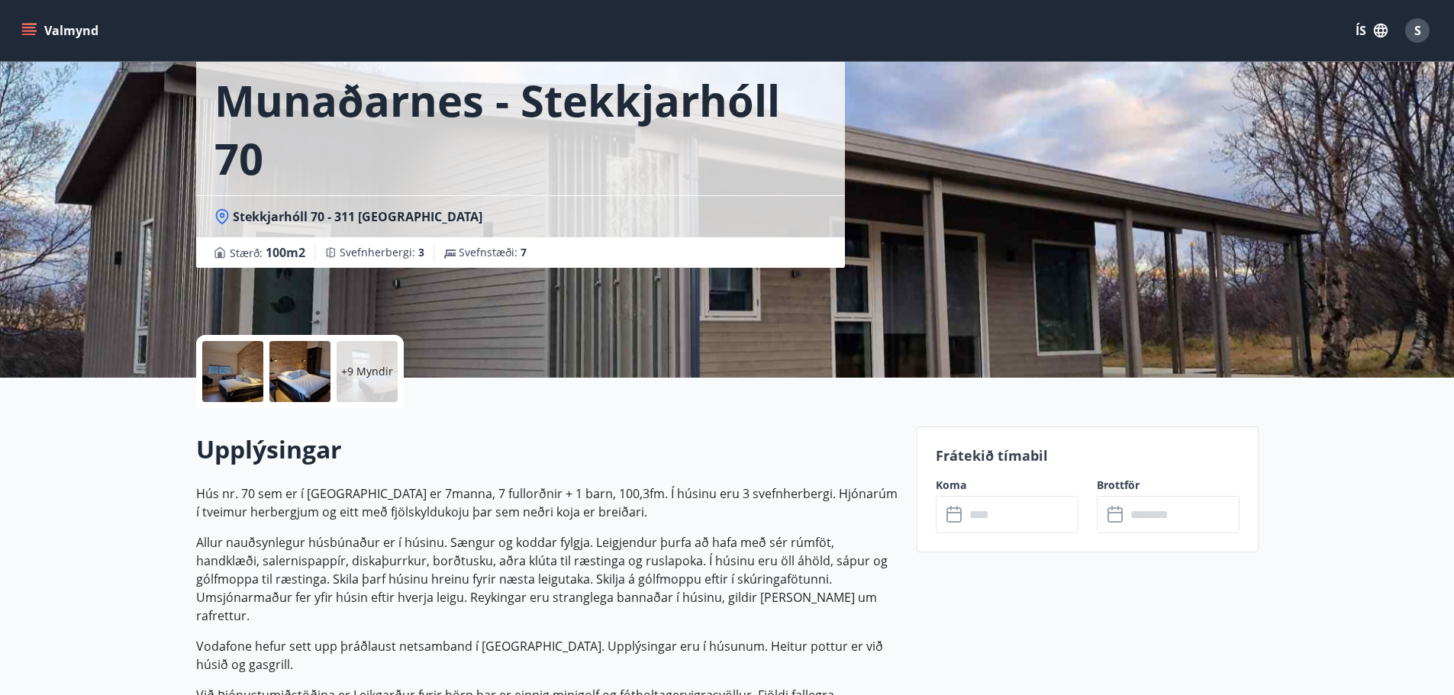
scroll to position [229, 0]
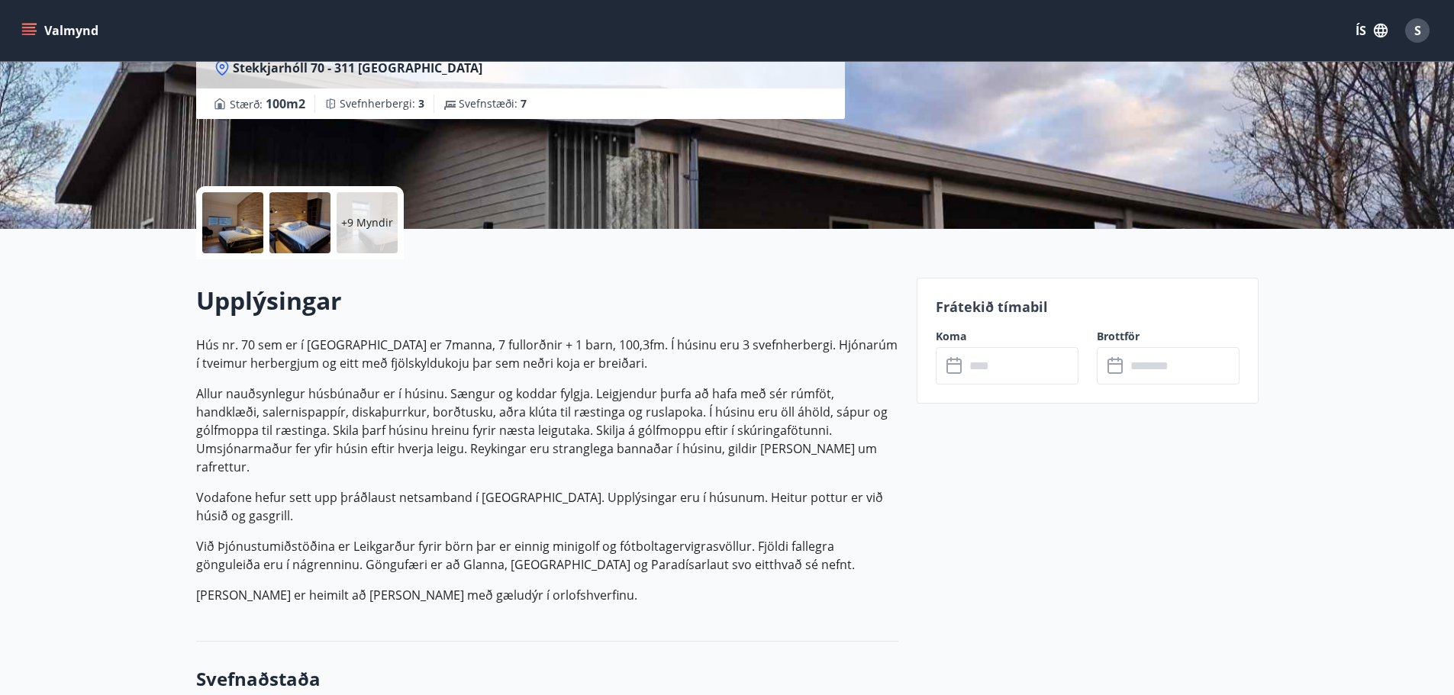
click at [1052, 362] on input "text" at bounding box center [1021, 365] width 114 height 37
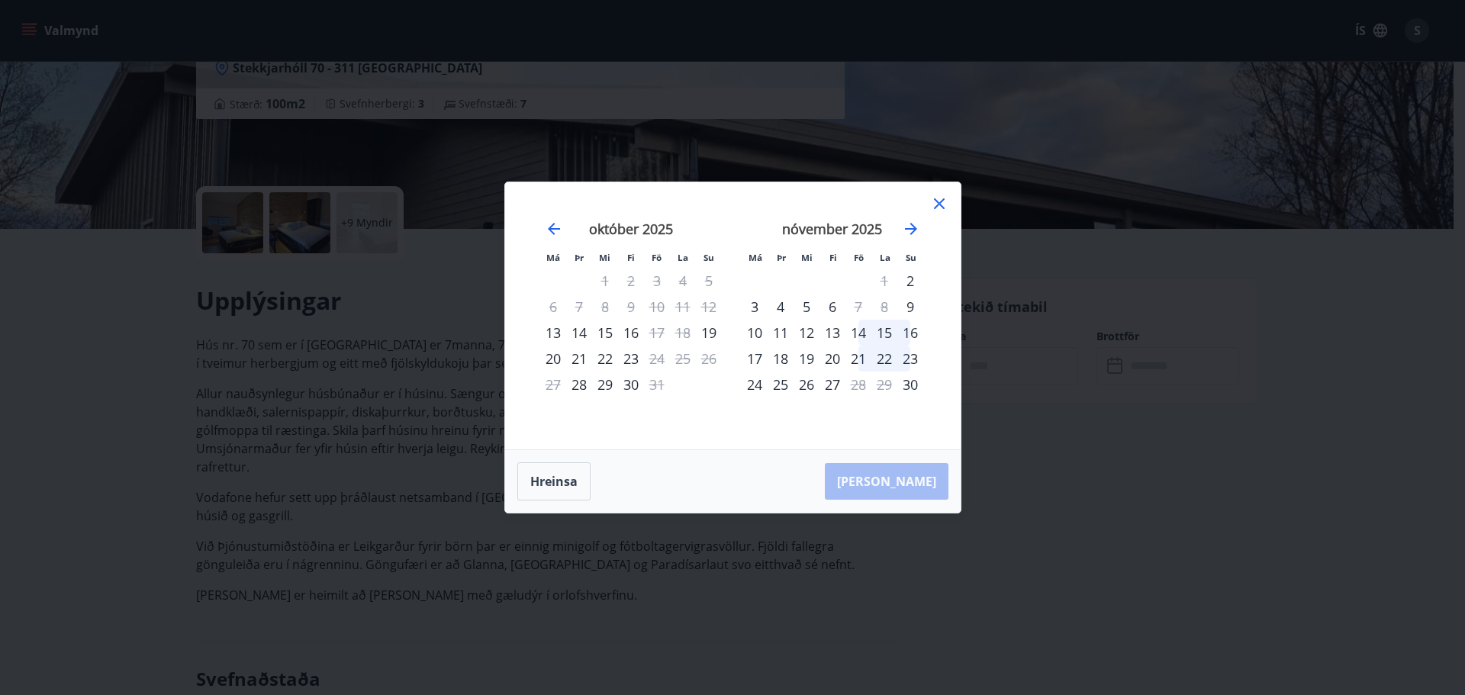
click at [871, 333] on div "15" at bounding box center [884, 333] width 26 height 26
click at [903, 330] on div "16" at bounding box center [910, 333] width 26 height 26
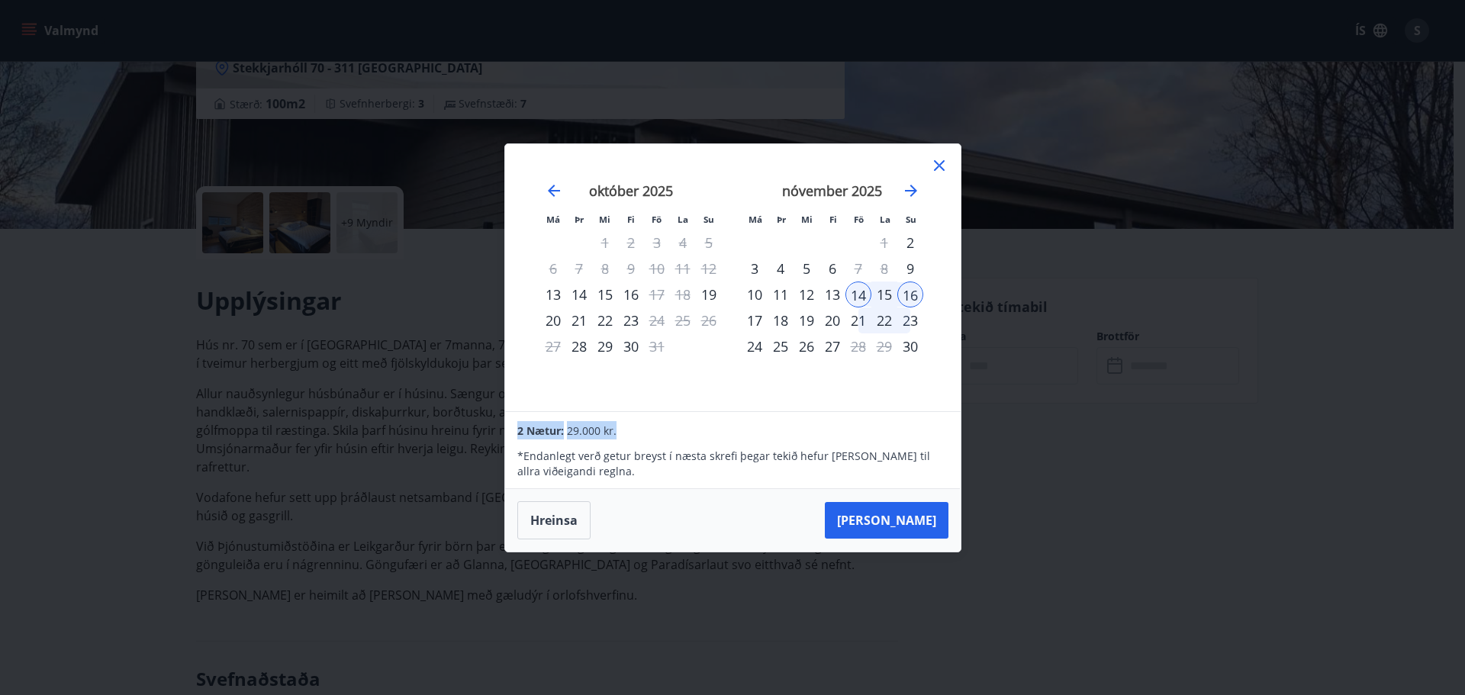
drag, startPoint x: 616, startPoint y: 433, endPoint x: 417, endPoint y: 424, distance: 198.6
click at [424, 423] on div "Má Þr Mi Fi Fö La Su Má Þr Mi Fi Fö La Su september 2025 1 2 3 4 5 6 7 8 9 10 1…" at bounding box center [732, 347] width 1465 height 695
click at [837, 430] on div "2 Nætur: 29.000 kr." at bounding box center [732, 430] width 430 height 18
click at [938, 156] on icon at bounding box center [939, 165] width 18 height 18
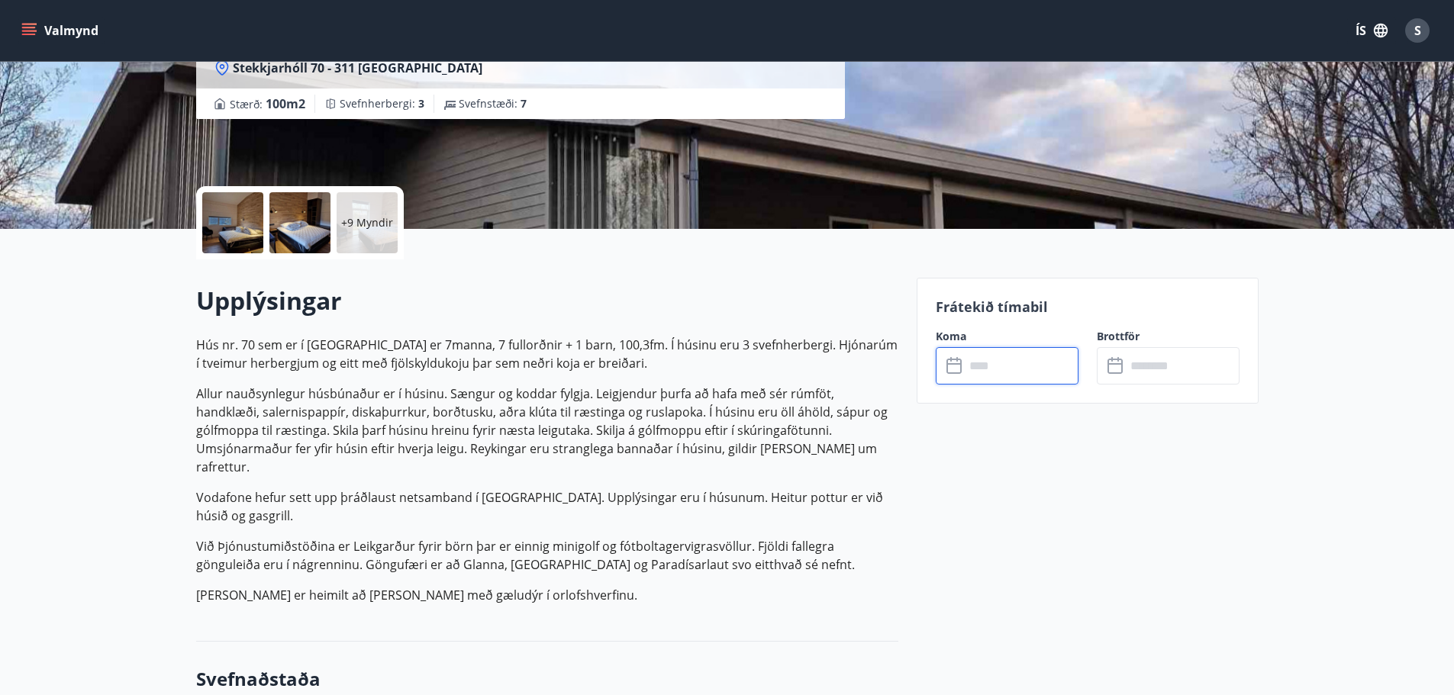
click at [1363, 24] on button "ÍS" at bounding box center [1371, 30] width 49 height 27
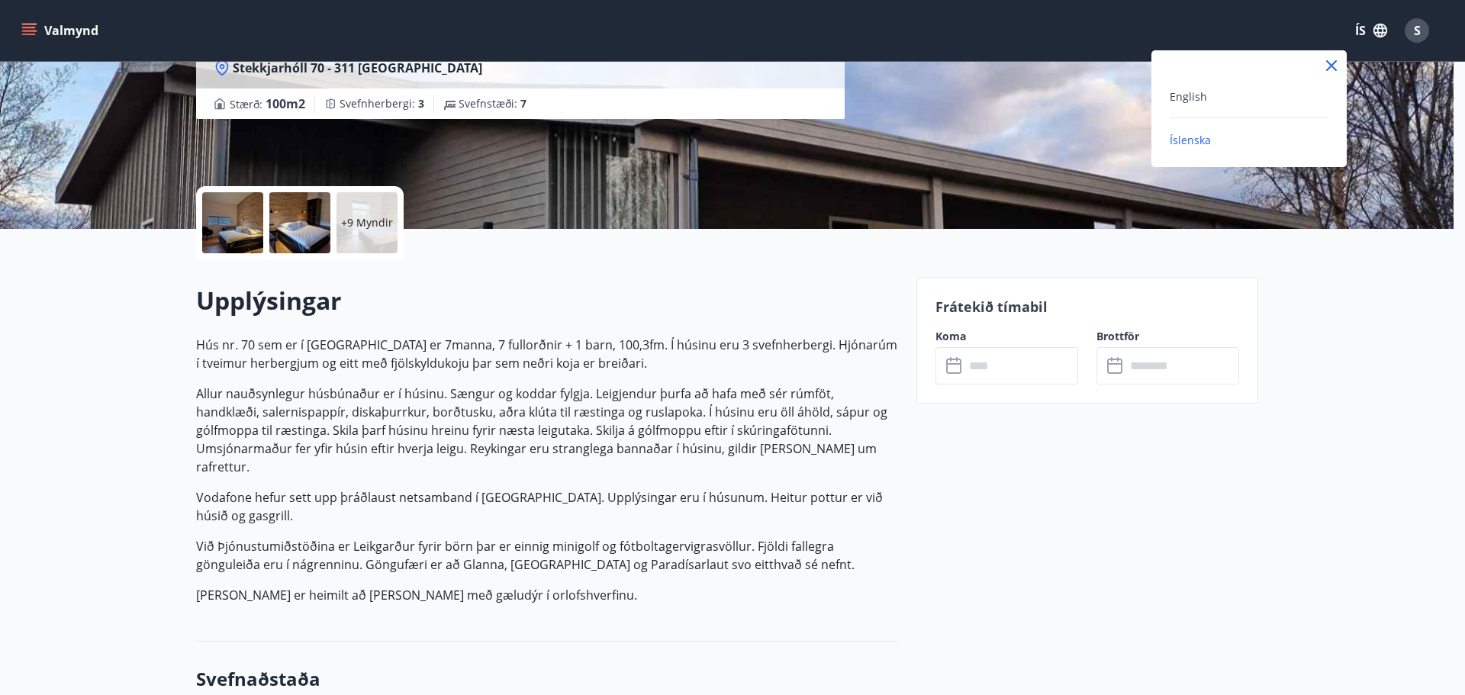
click at [1273, 93] on div "English" at bounding box center [1249, 96] width 159 height 18
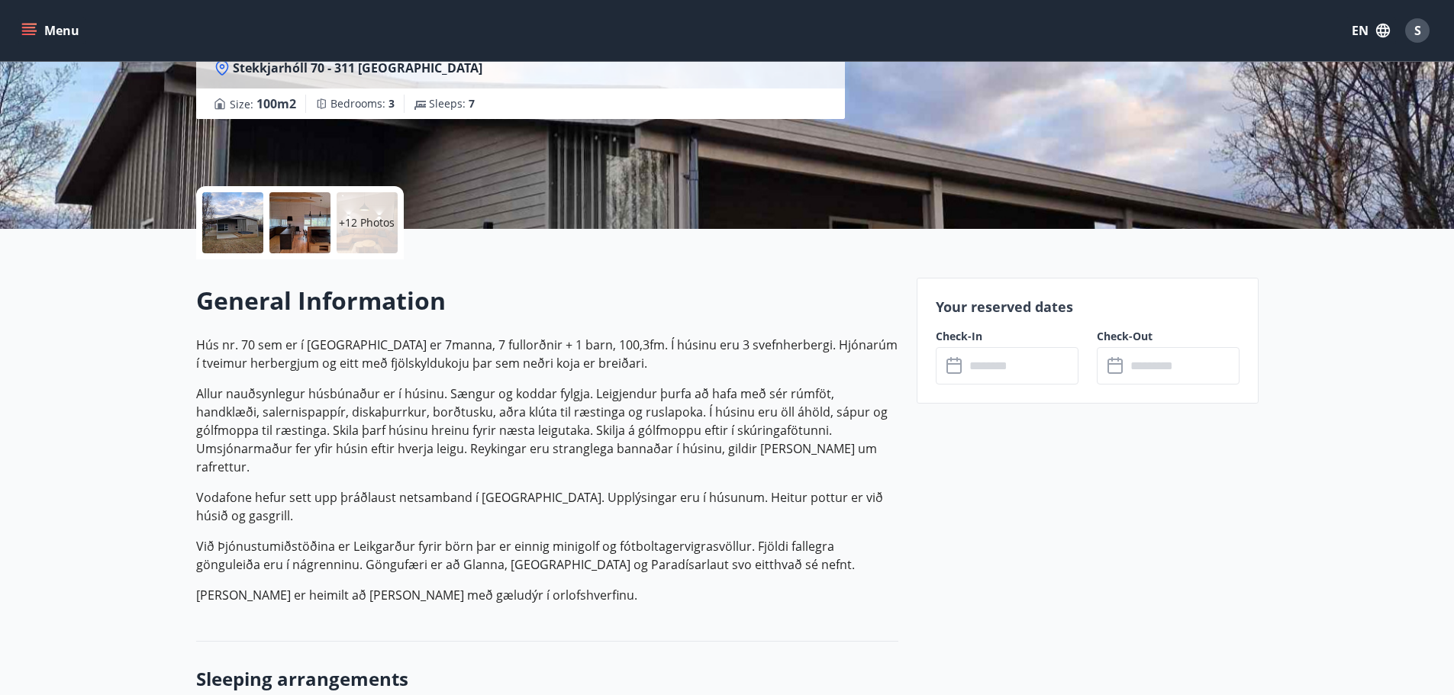
click at [1041, 369] on input "text" at bounding box center [1021, 365] width 114 height 37
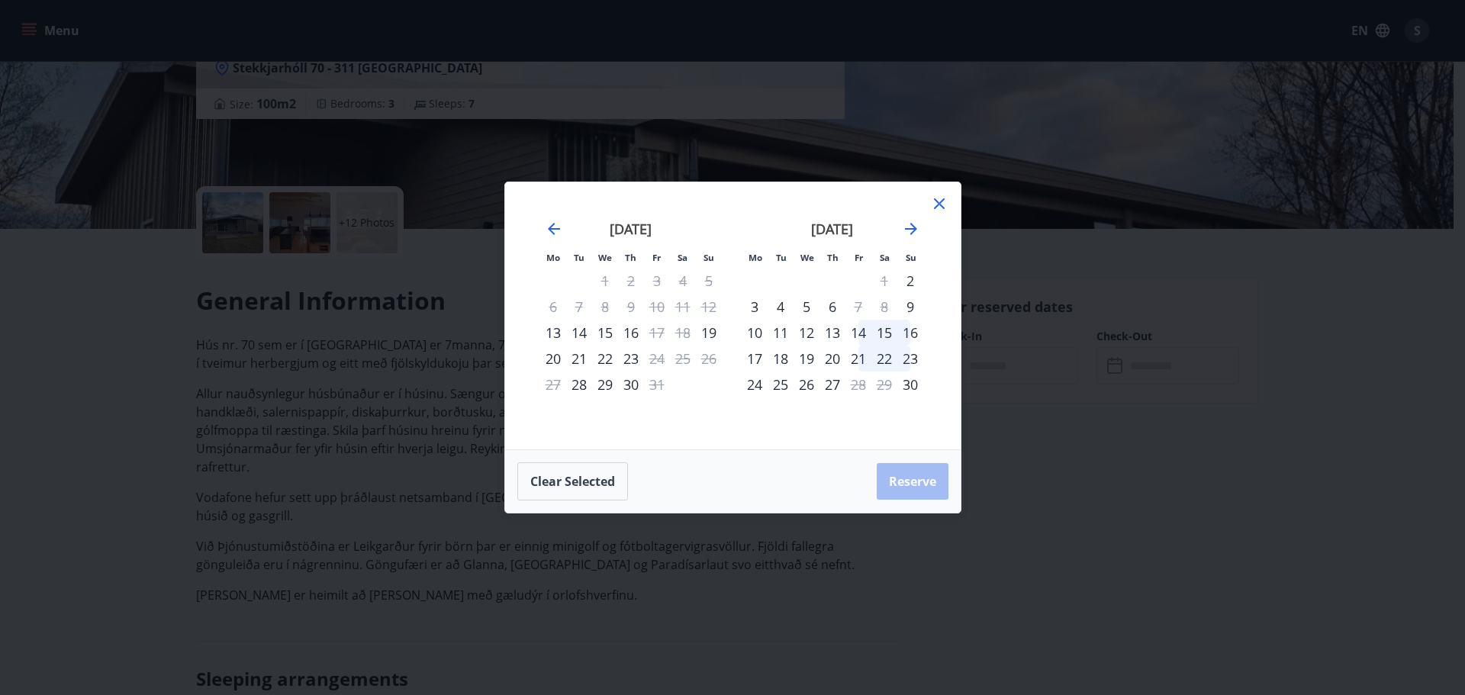
click at [1125, 390] on div "Mo Tu We Th Fr Sa Su Mo Tu We Th Fr Sa Su September 2025 1 2 3 4 5 6 7 8 9 10 1…" at bounding box center [732, 347] width 1465 height 695
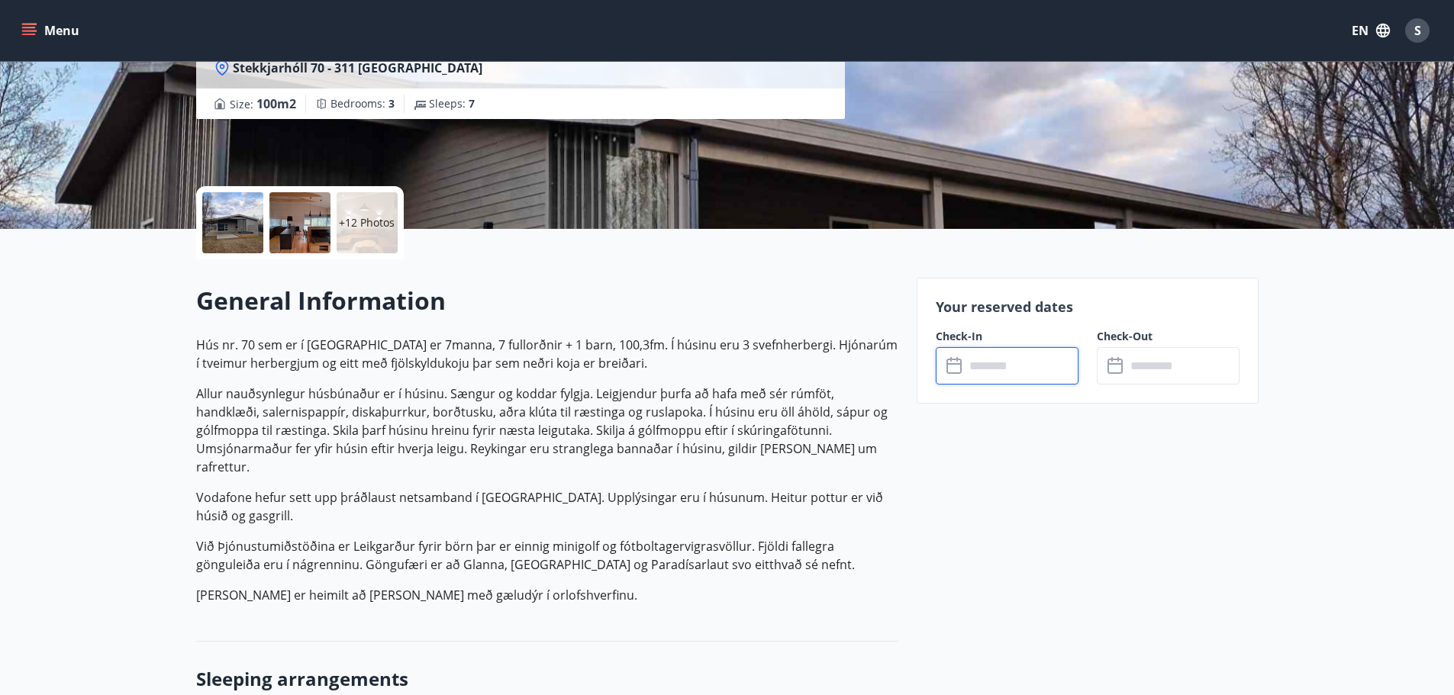
click at [975, 369] on input "text" at bounding box center [1021, 365] width 114 height 37
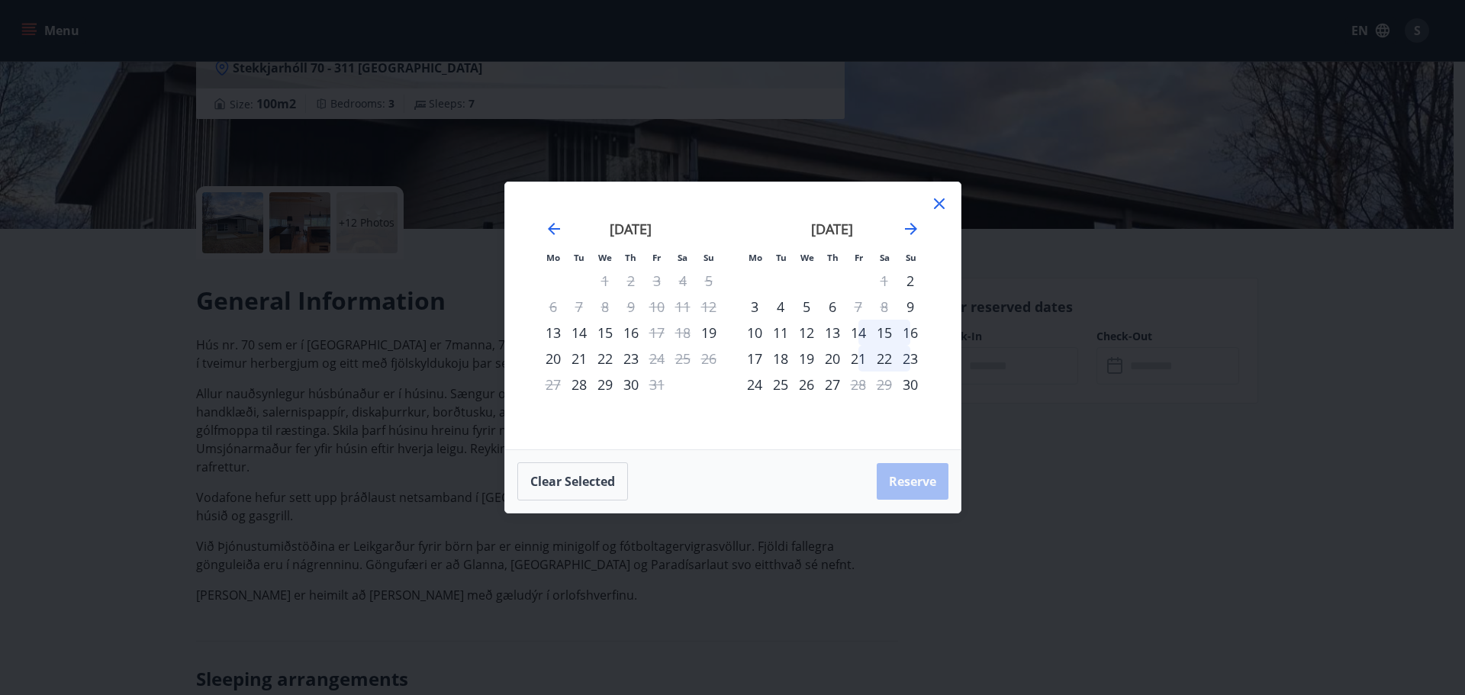
click at [861, 328] on div "14" at bounding box center [858, 333] width 26 height 26
click at [912, 333] on div "16" at bounding box center [910, 333] width 26 height 26
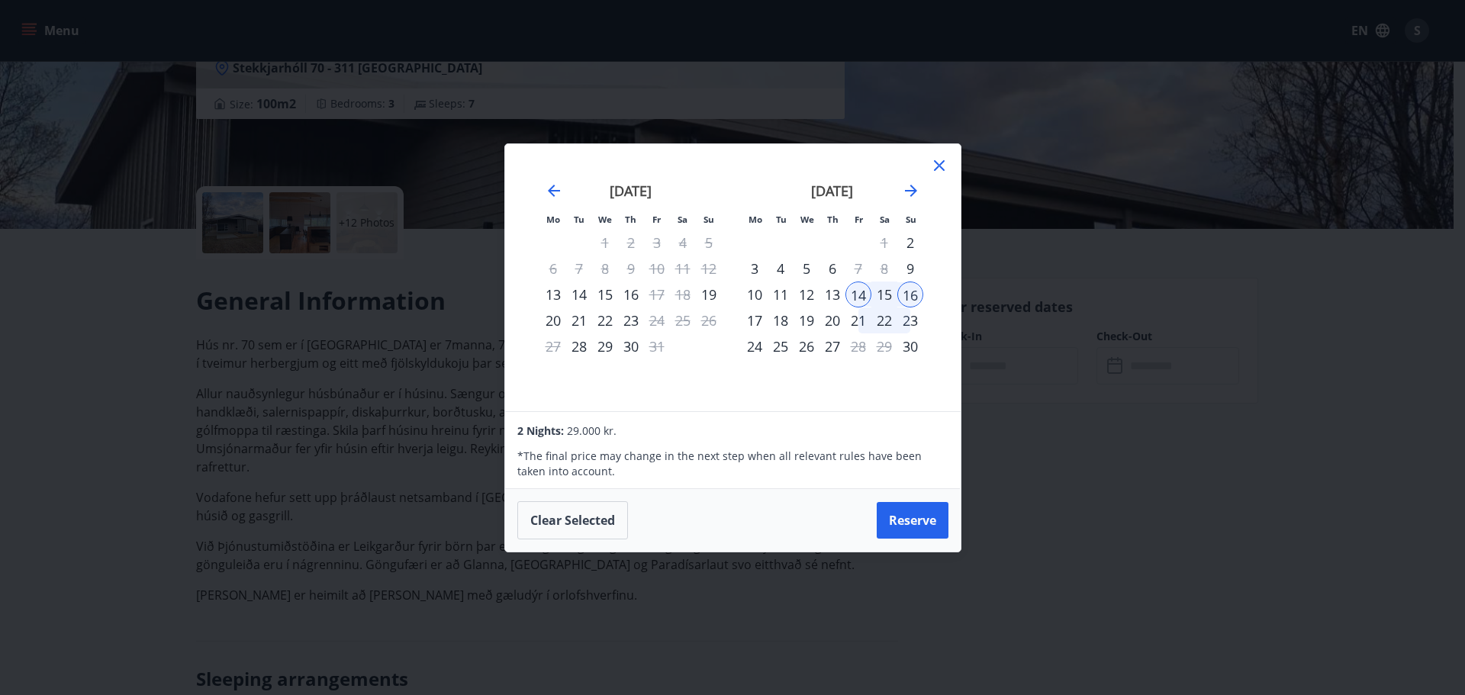
click at [938, 164] on icon at bounding box center [939, 165] width 11 height 11
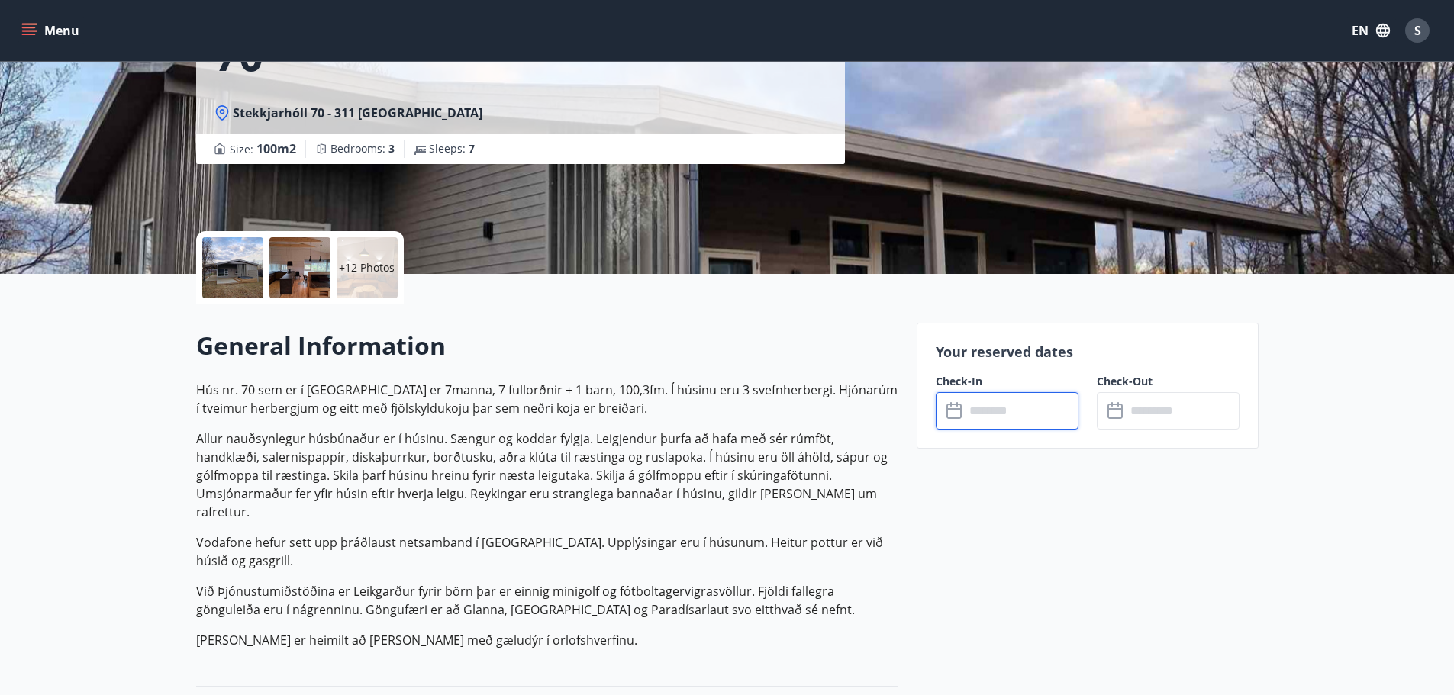
scroll to position [153, 0]
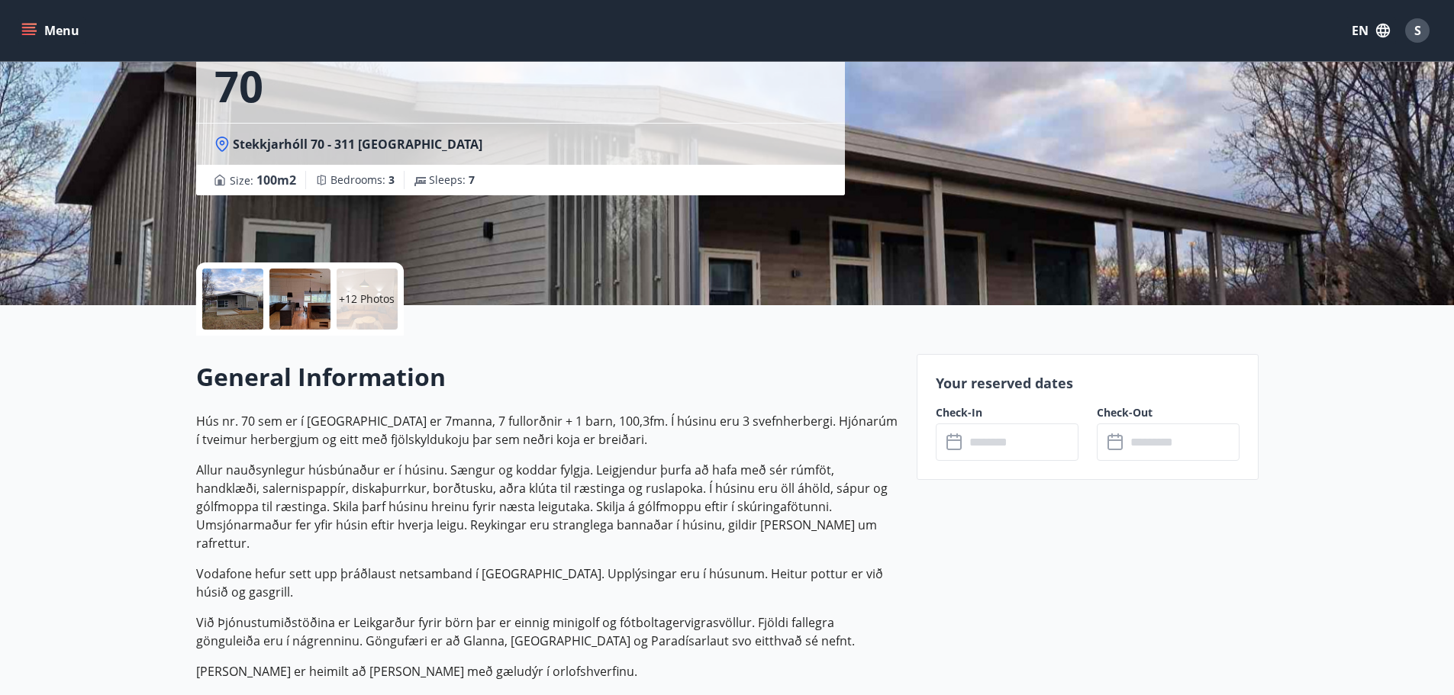
click at [1061, 267] on div "Munaðarnes - Stekkjarhóll 70 Stekkjarhóll 70 - 311 Borgarnesi Size : 100 m2 Bed…" at bounding box center [727, 76] width 1062 height 458
click at [1059, 263] on div "Munaðarnes - Stekkjarhóll 70 Stekkjarhóll 70 - 311 Borgarnesi Size : 100 m2 Bed…" at bounding box center [727, 76] width 1062 height 458
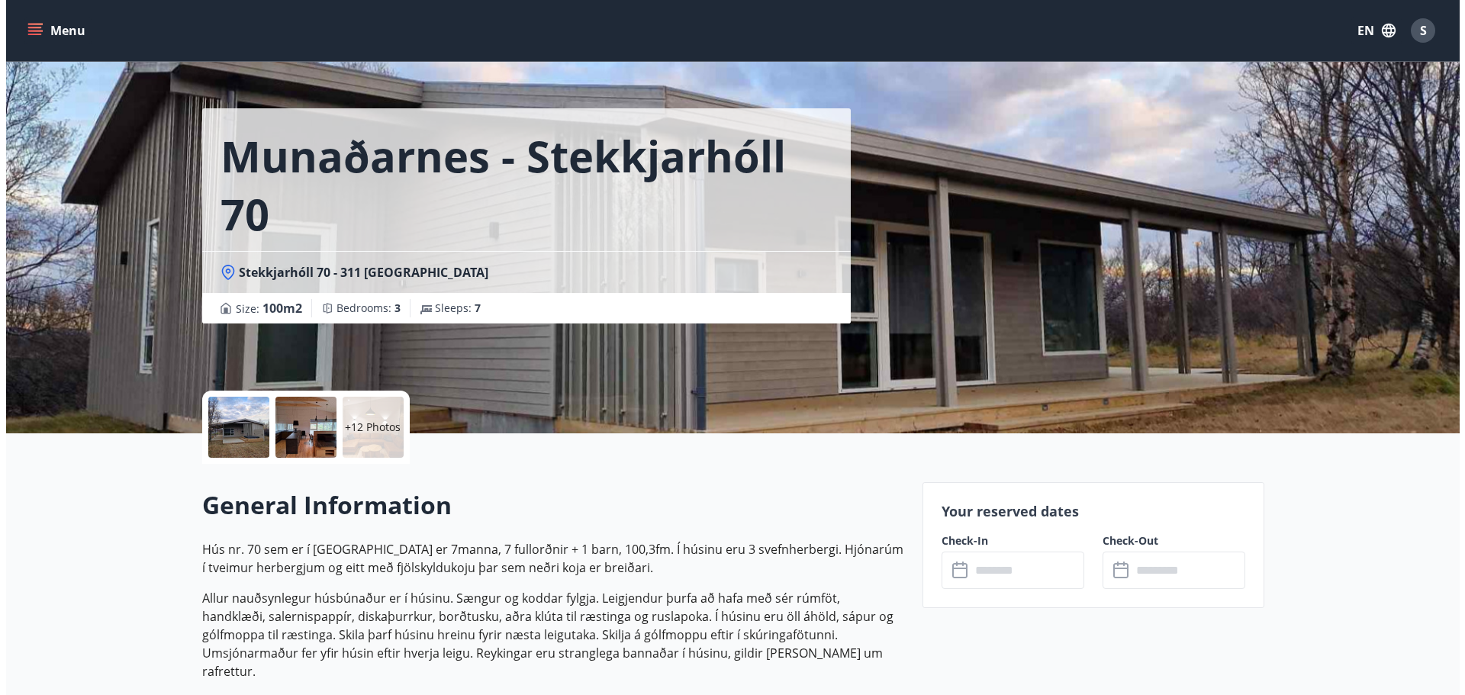
scroll to position [0, 0]
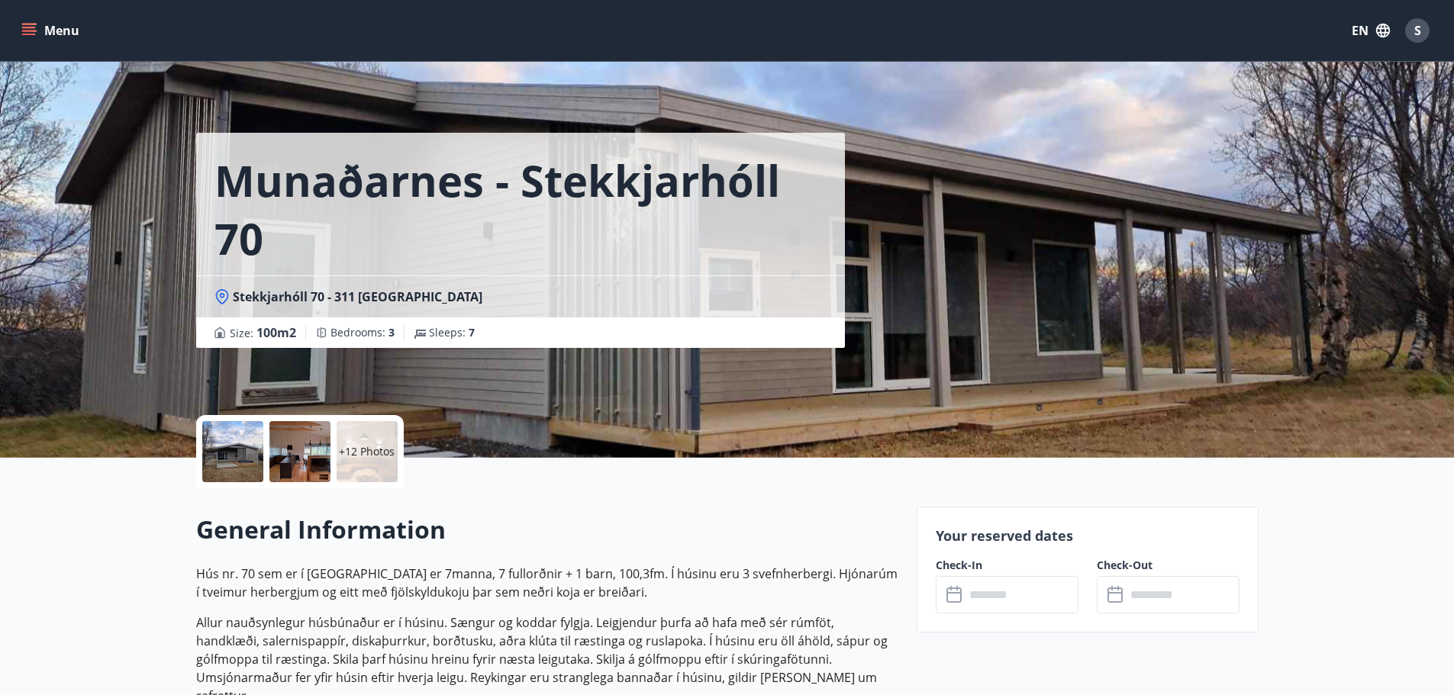
click at [1023, 597] on input "text" at bounding box center [1021, 594] width 114 height 37
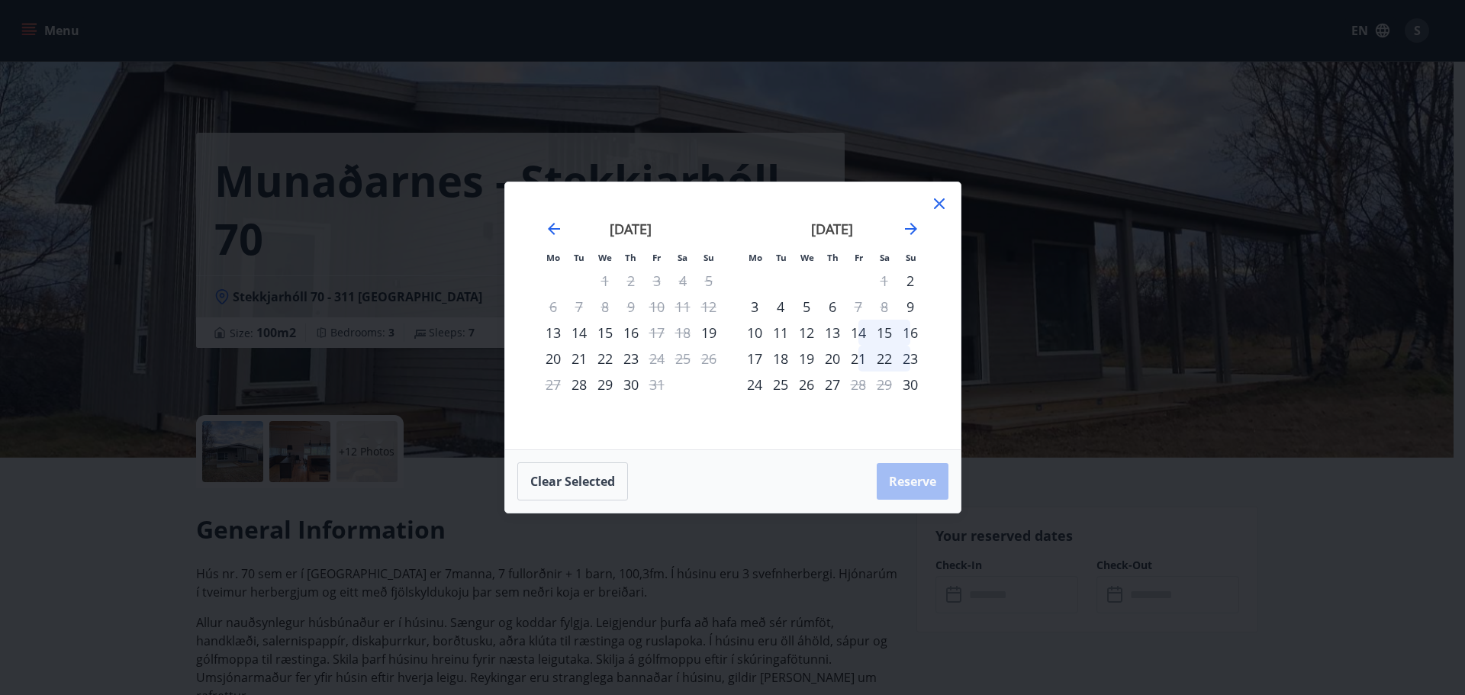
click at [866, 331] on div "14" at bounding box center [858, 333] width 26 height 26
click at [919, 330] on div "16" at bounding box center [910, 333] width 26 height 26
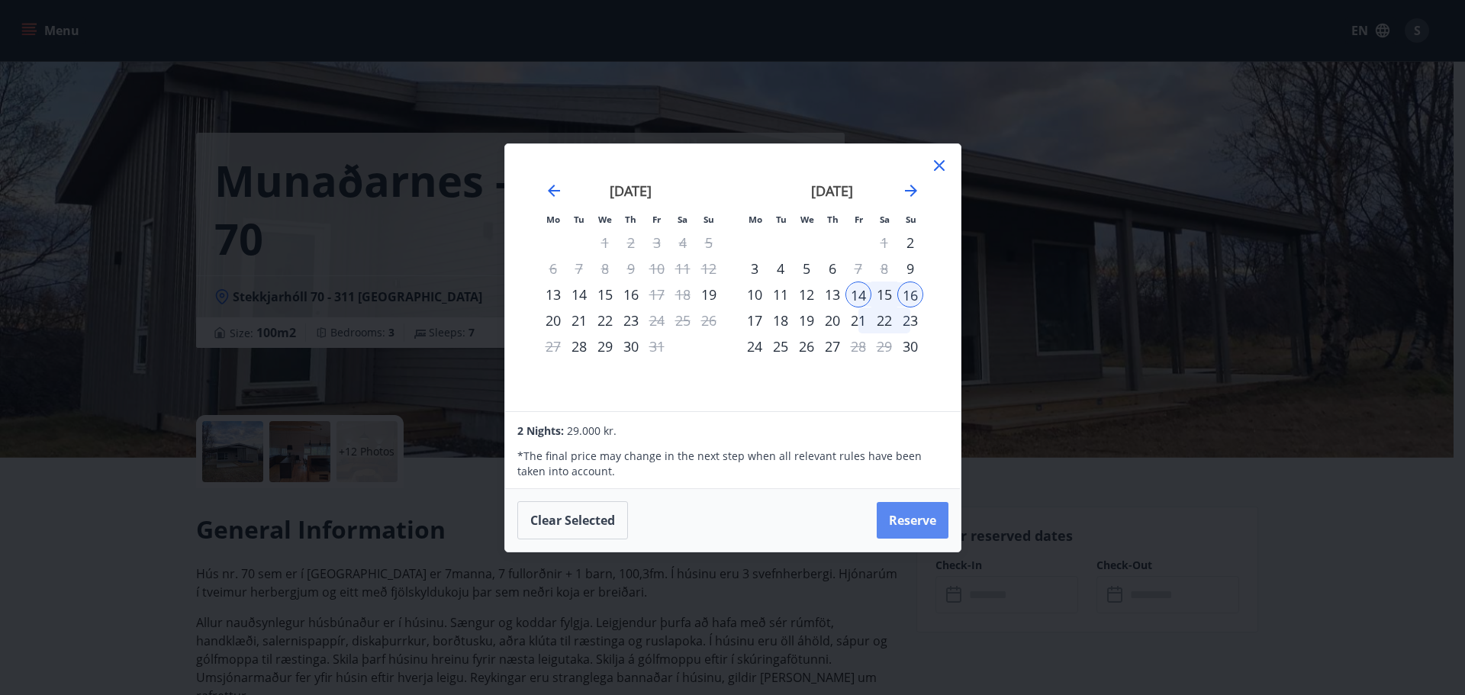
click at [901, 523] on button "Reserve" at bounding box center [913, 520] width 72 height 37
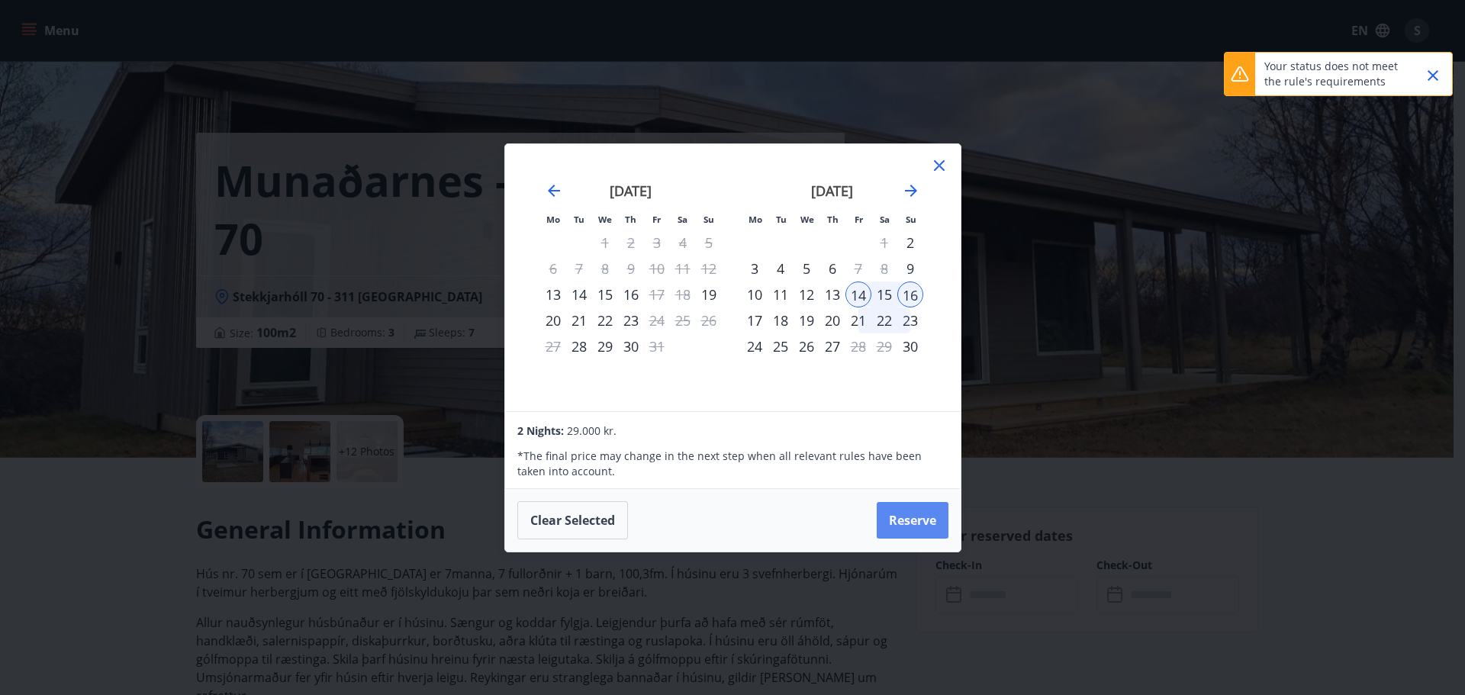
click at [906, 519] on button "Reserve" at bounding box center [913, 520] width 72 height 37
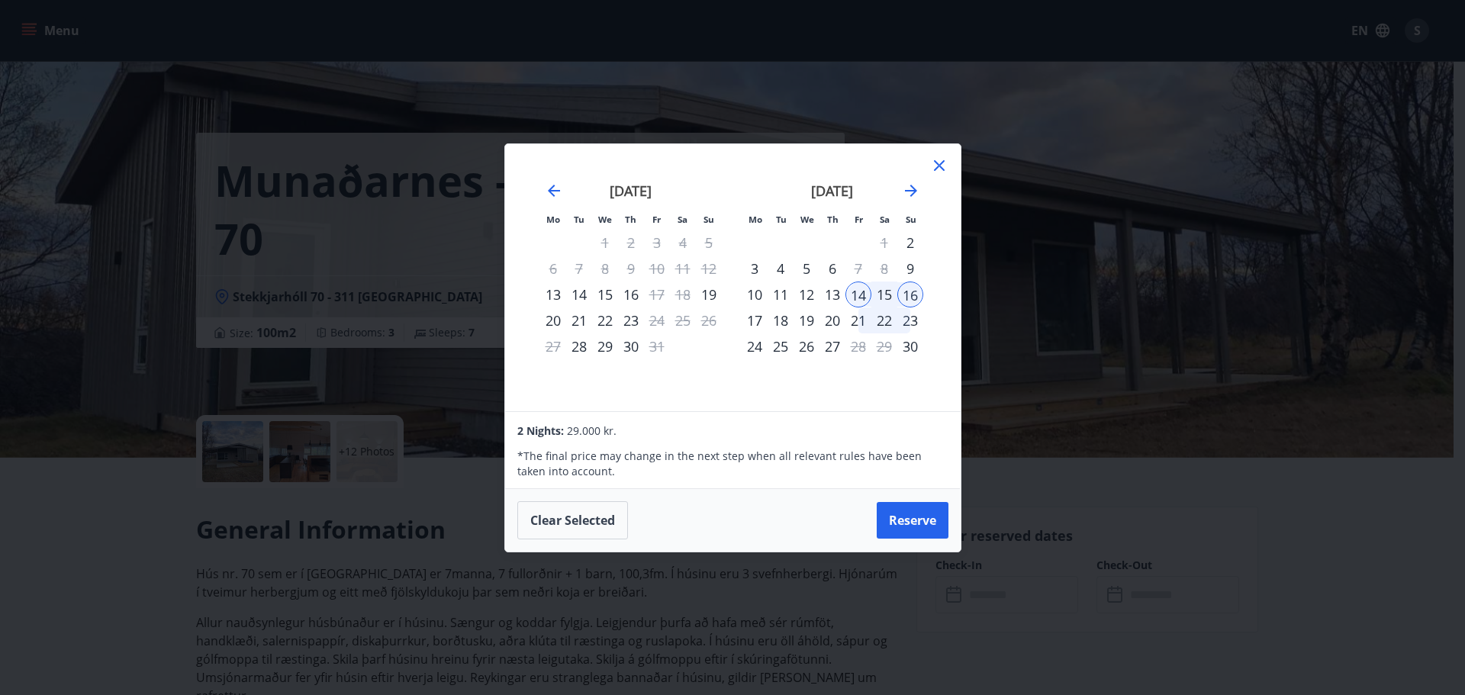
click at [918, 539] on div "Clear selected Reserve" at bounding box center [733, 520] width 456 height 63
click at [915, 530] on button "Reserve" at bounding box center [913, 520] width 72 height 37
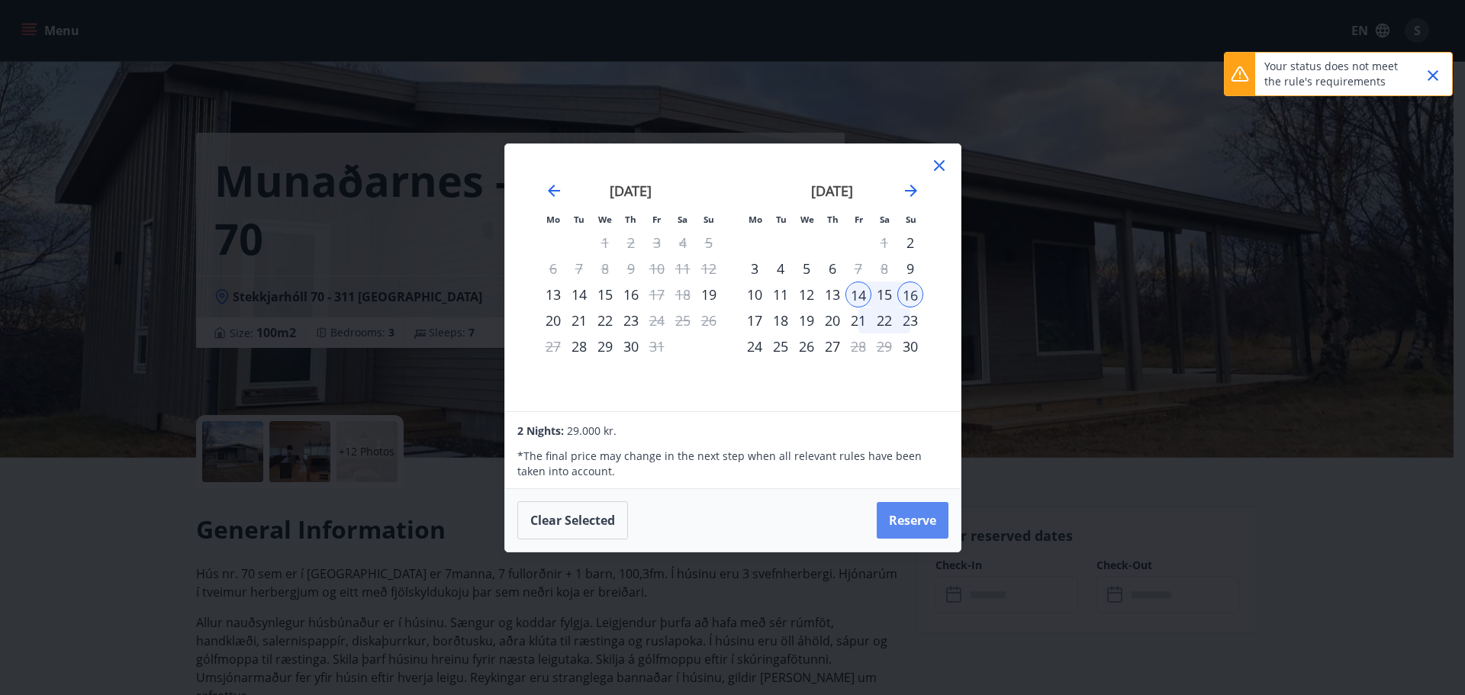
click at [910, 527] on button "Reserve" at bounding box center [913, 520] width 72 height 37
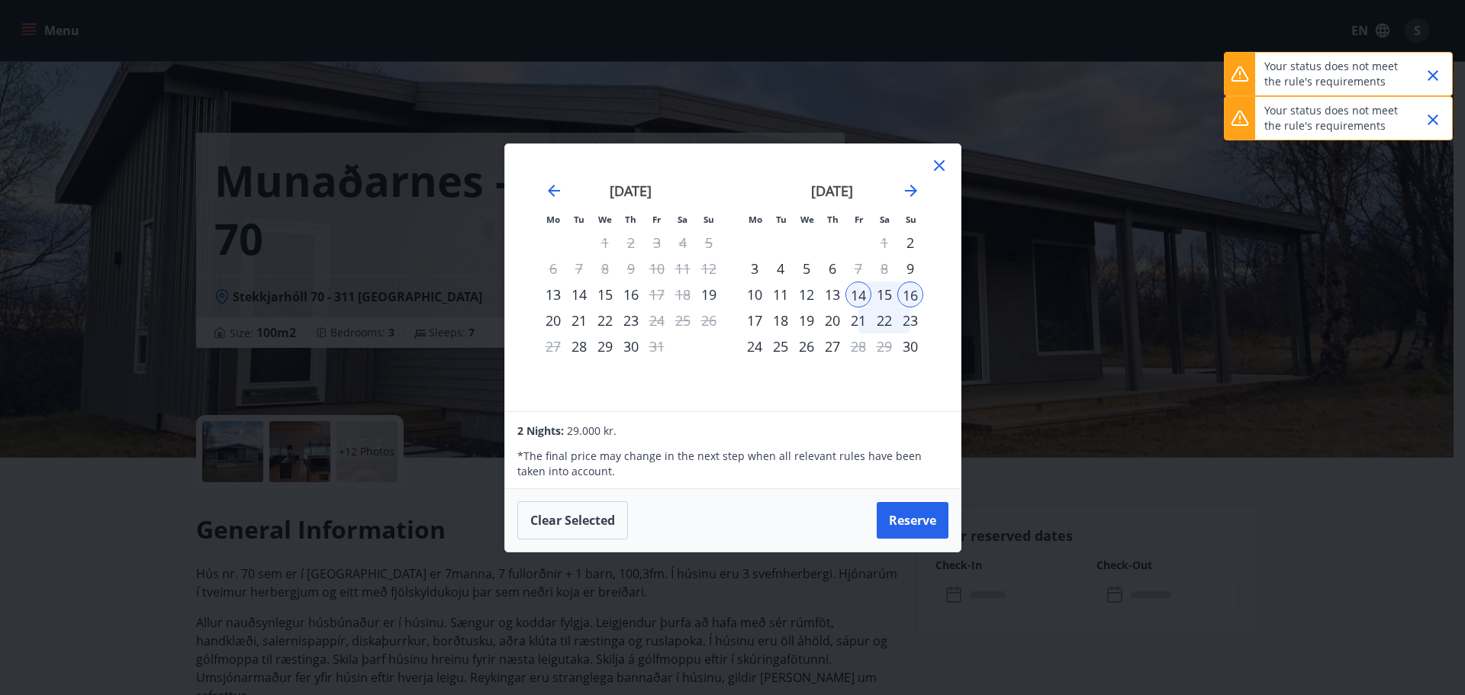
click at [1438, 69] on icon "Close" at bounding box center [1433, 75] width 18 height 18
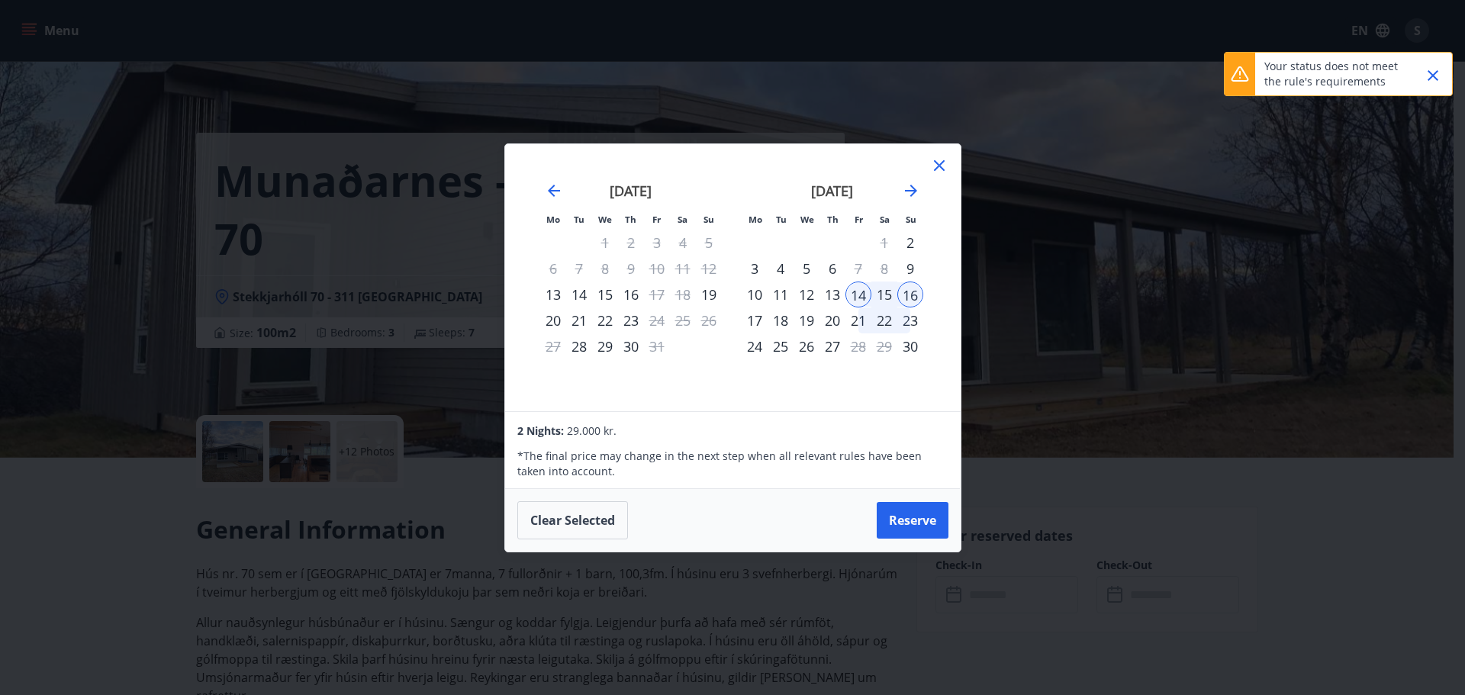
click at [1429, 79] on icon "Close" at bounding box center [1433, 75] width 11 height 11
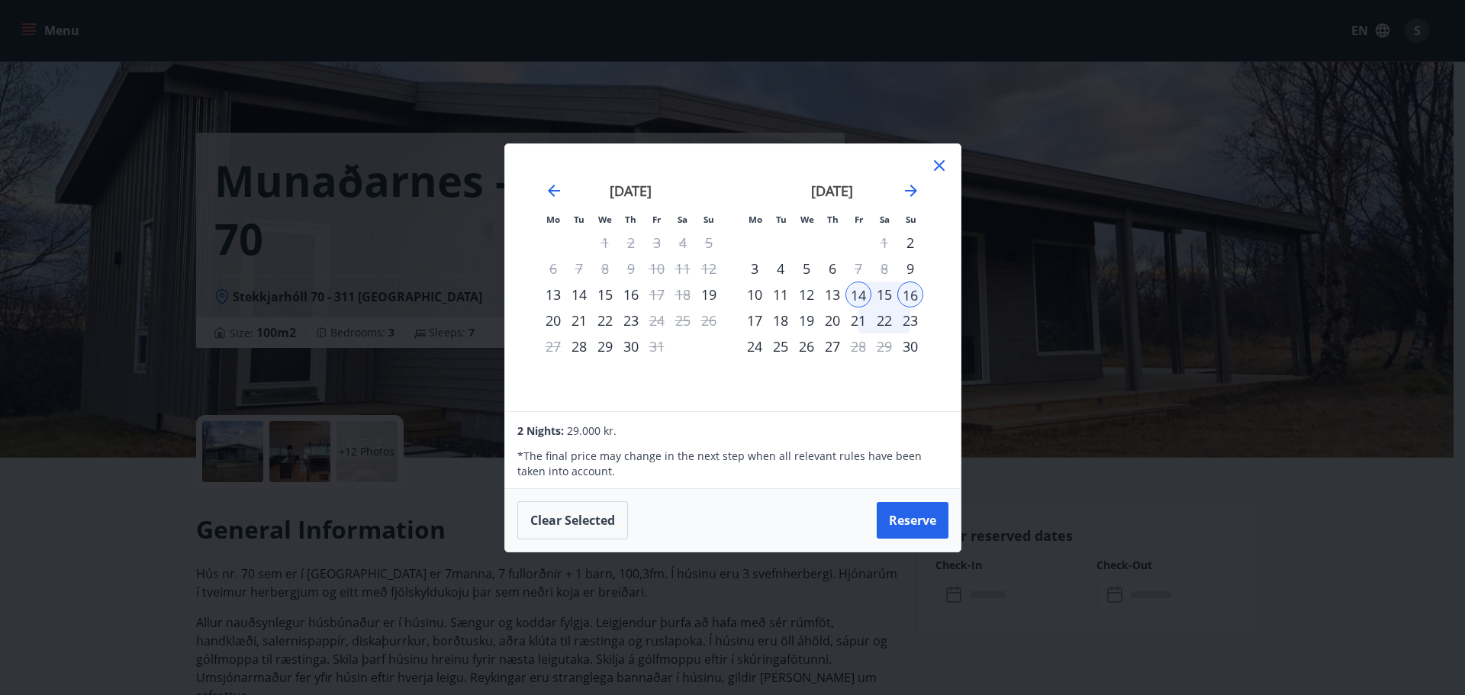
click at [945, 163] on icon at bounding box center [939, 165] width 18 height 18
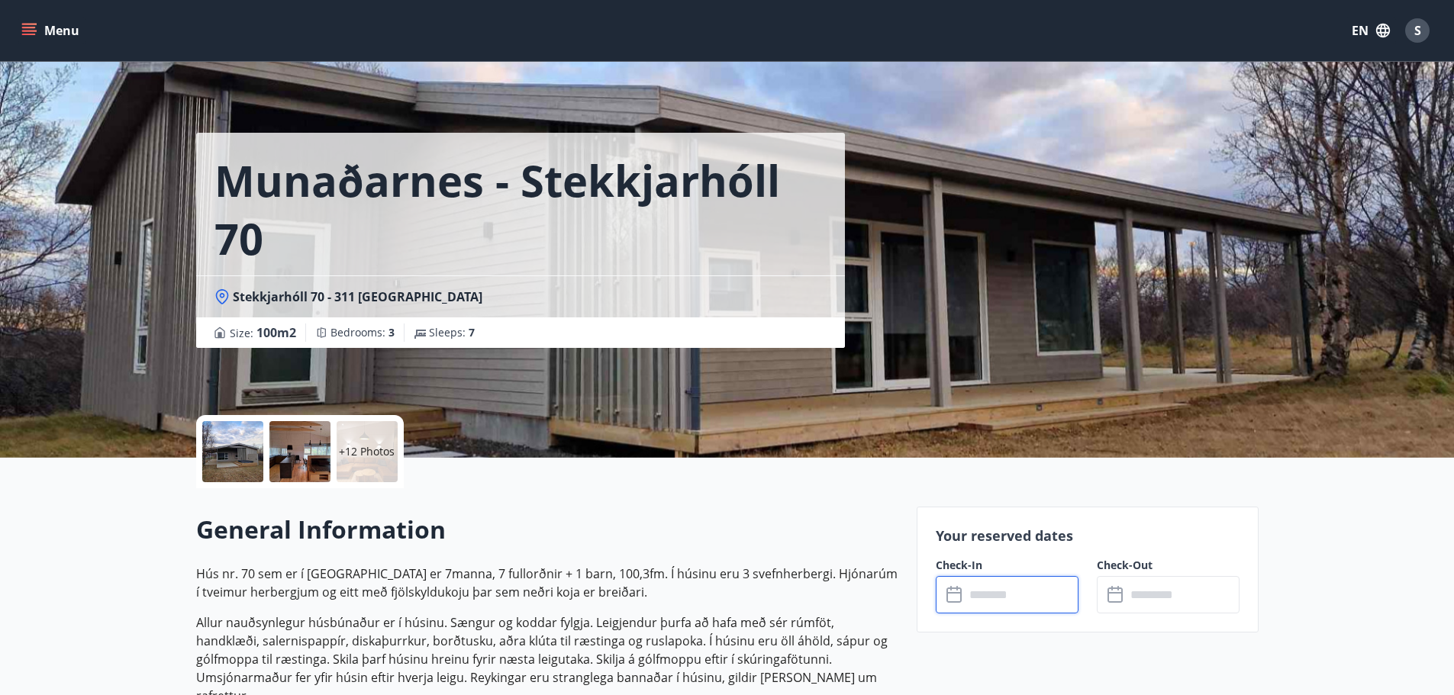
click at [1409, 27] on div "S" at bounding box center [1417, 30] width 24 height 24
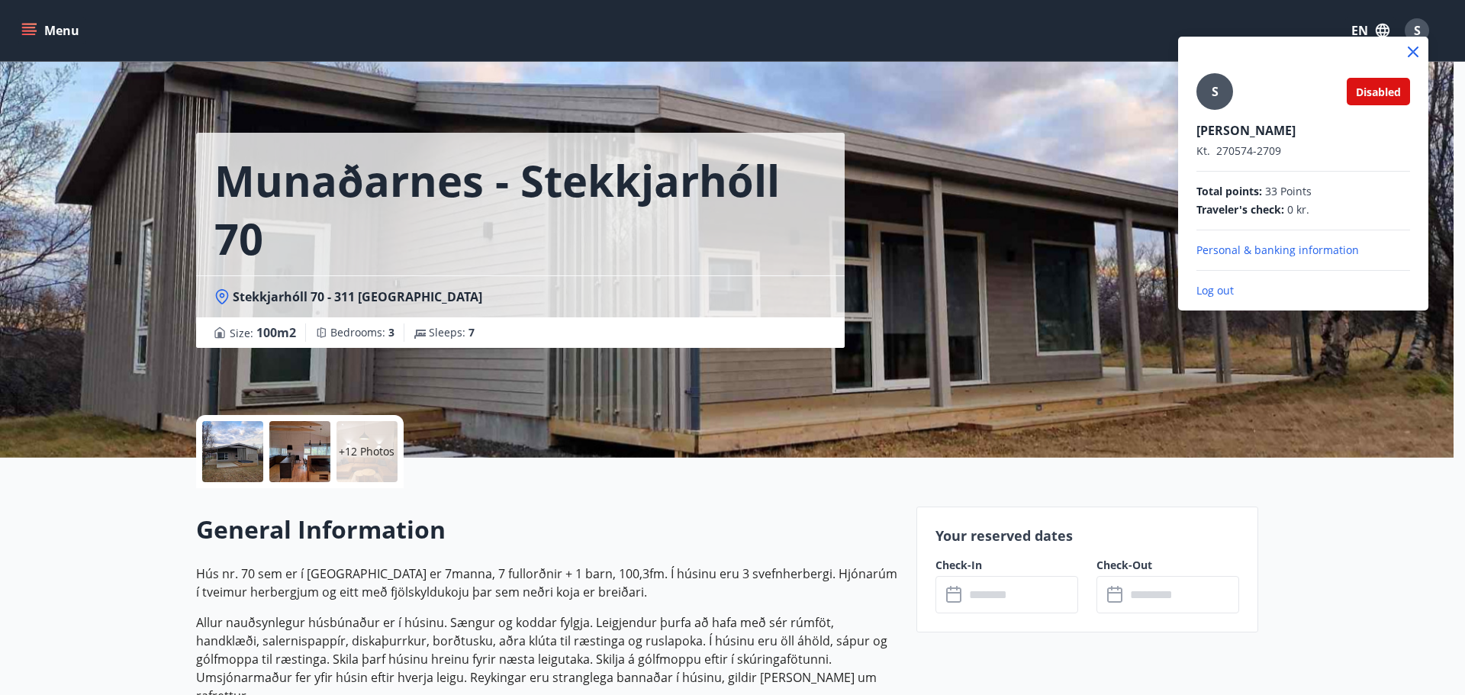
click at [1376, 94] on span "Disabled" at bounding box center [1378, 92] width 45 height 14
click at [1412, 53] on icon at bounding box center [1413, 52] width 11 height 11
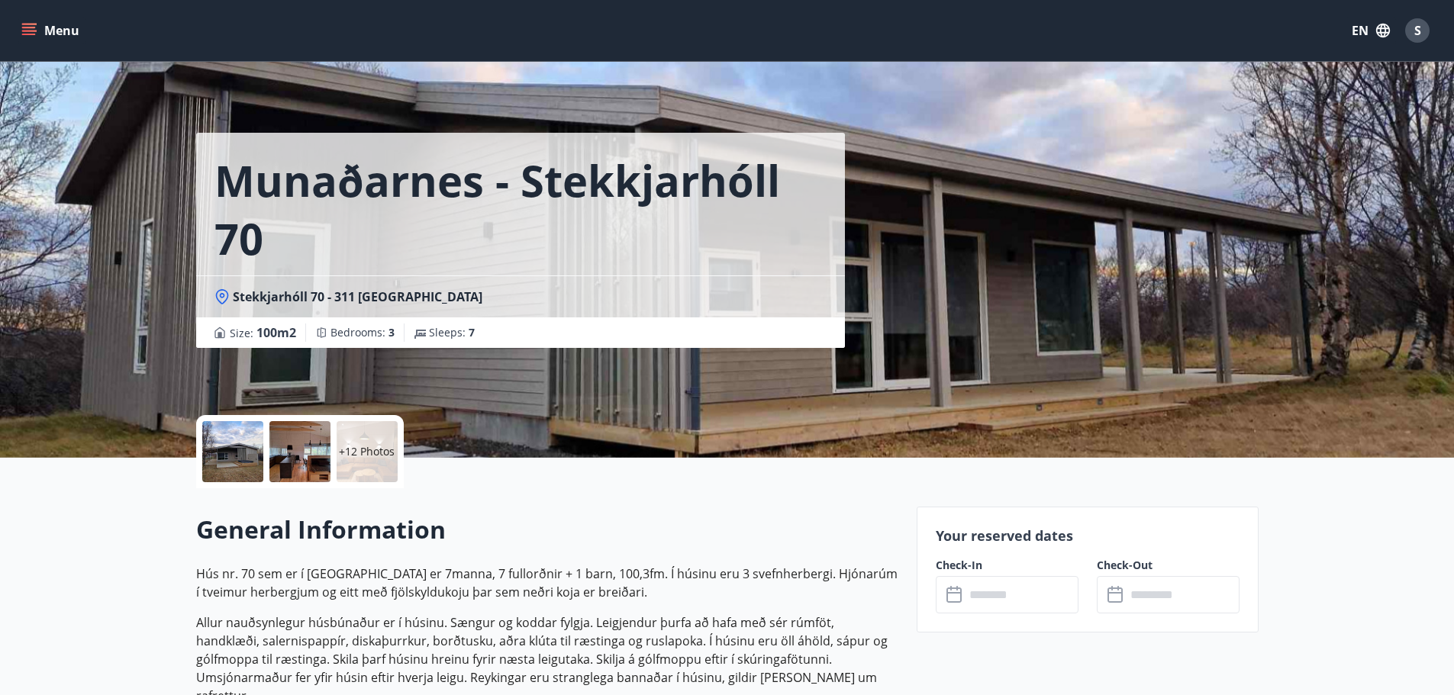
click at [27, 21] on button "Menu" at bounding box center [51, 30] width 67 height 27
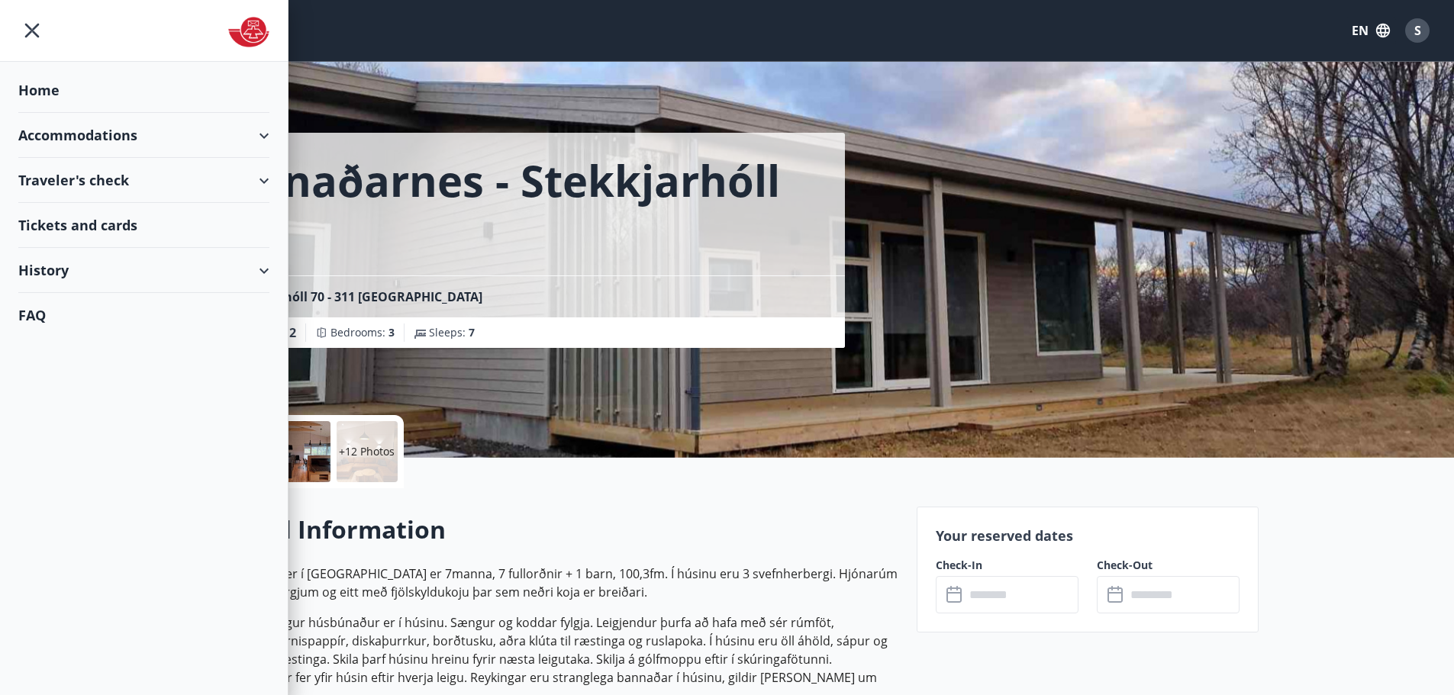
click at [442, 396] on div "Munaðarnes - Stekkjarhóll 70 Stekkjarhóll 70 - 311 Borgarnesi Size : 100 m2 Bed…" at bounding box center [550, 229] width 708 height 458
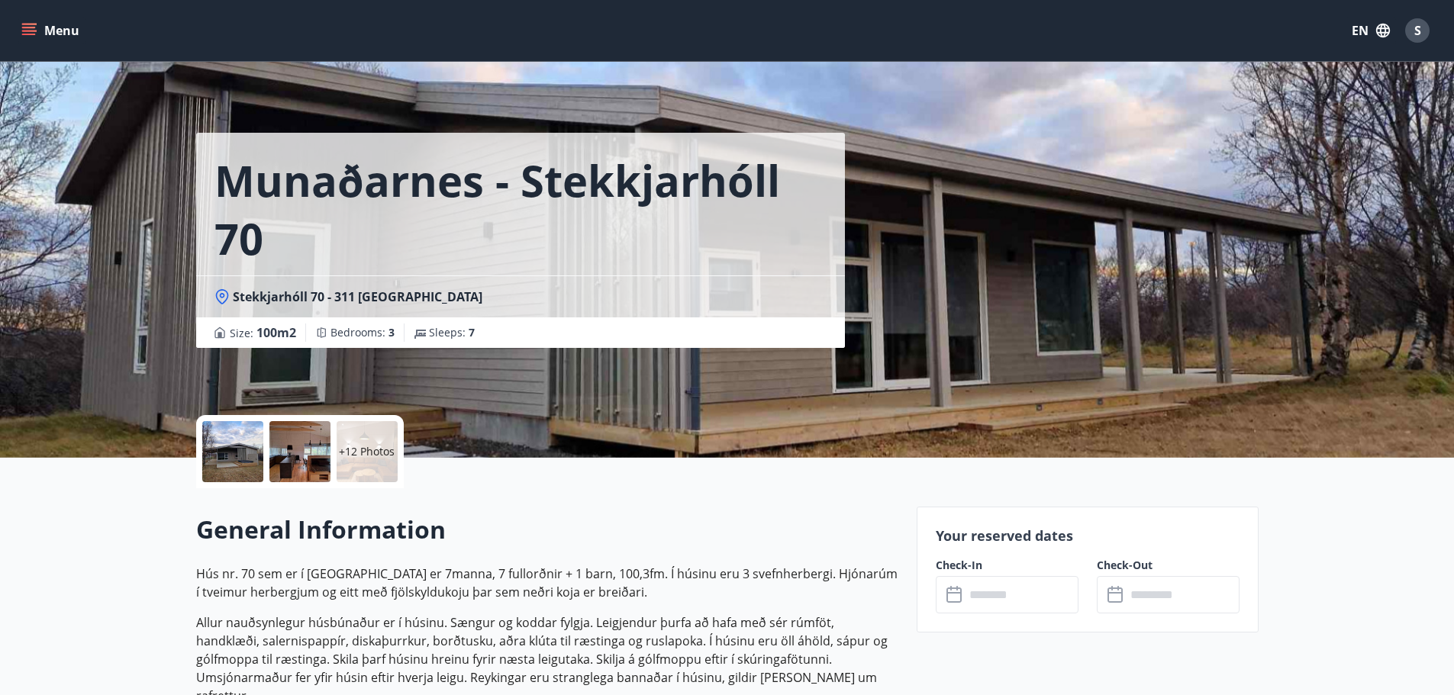
click at [1423, 32] on div "S" at bounding box center [1417, 30] width 24 height 24
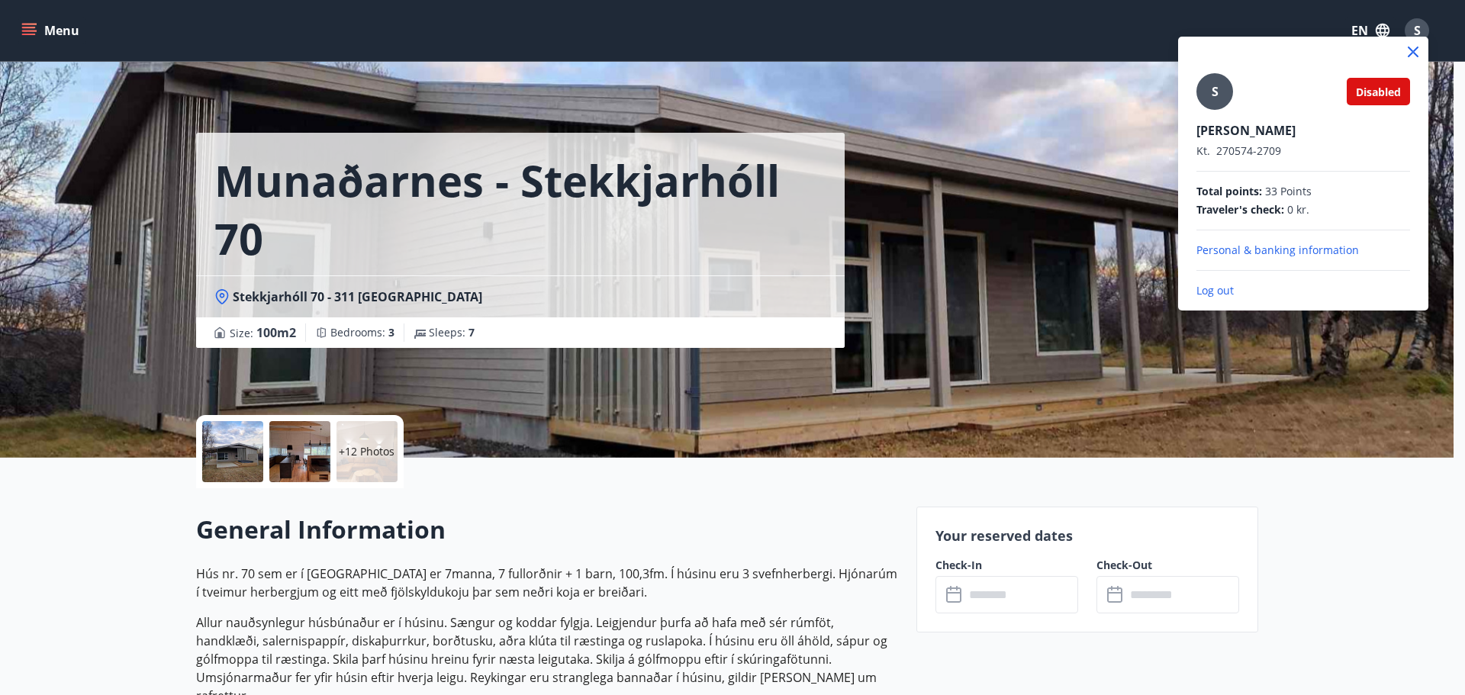
click at [1240, 289] on p "Log out" at bounding box center [1303, 290] width 214 height 15
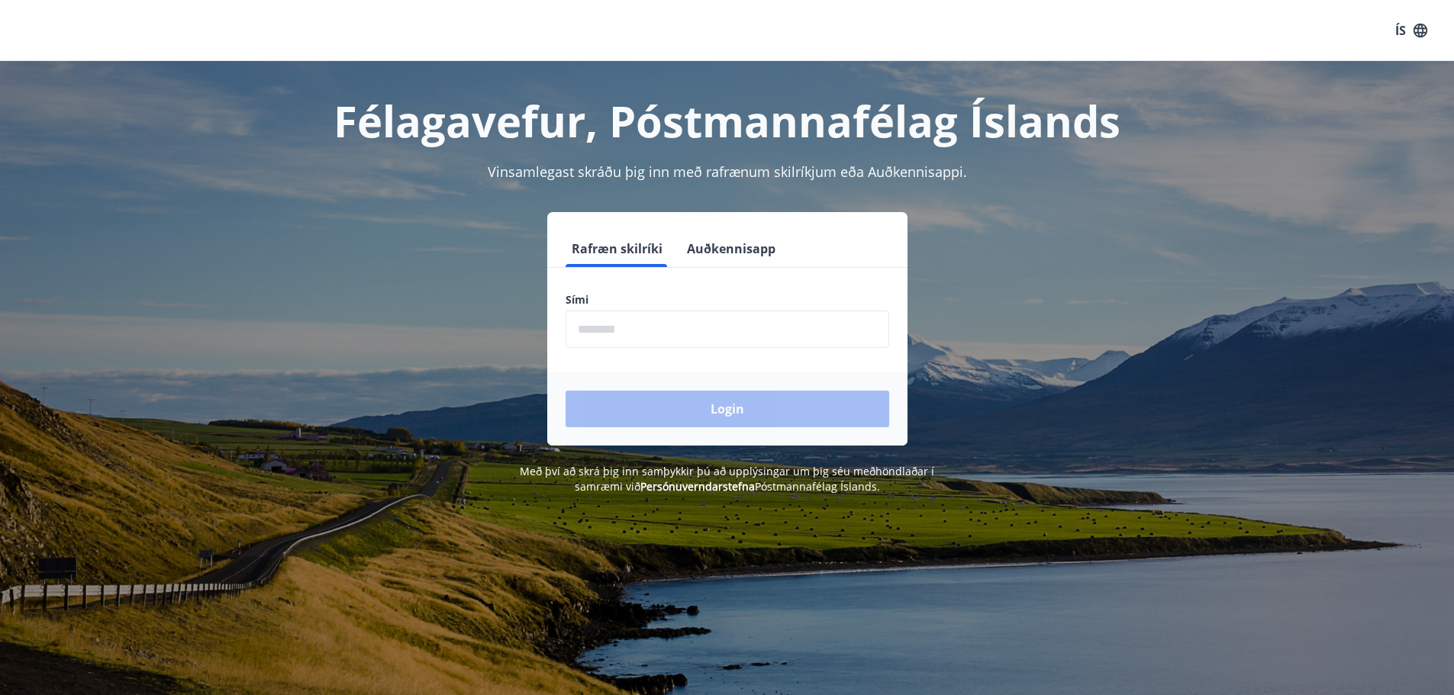
click at [693, 333] on input "phone" at bounding box center [727, 329] width 324 height 37
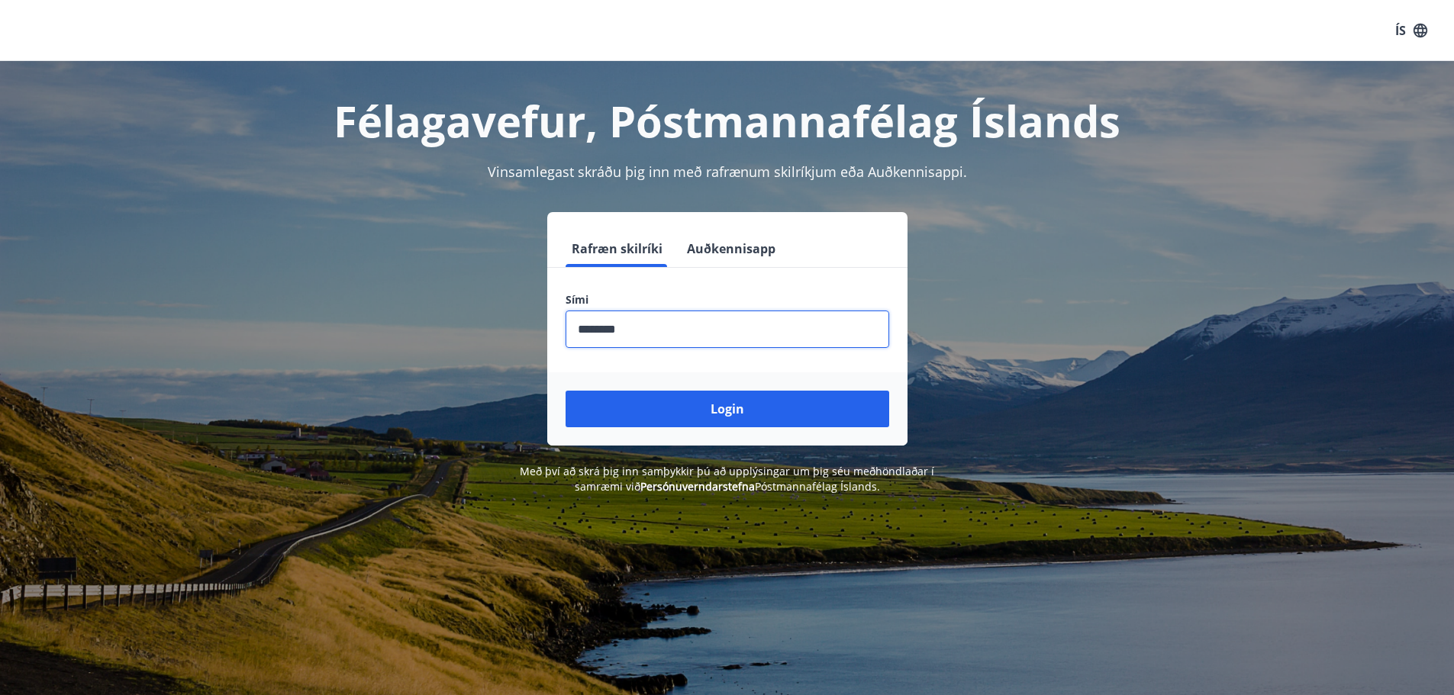
type input "********"
click at [565, 391] on button "Login" at bounding box center [727, 409] width 324 height 37
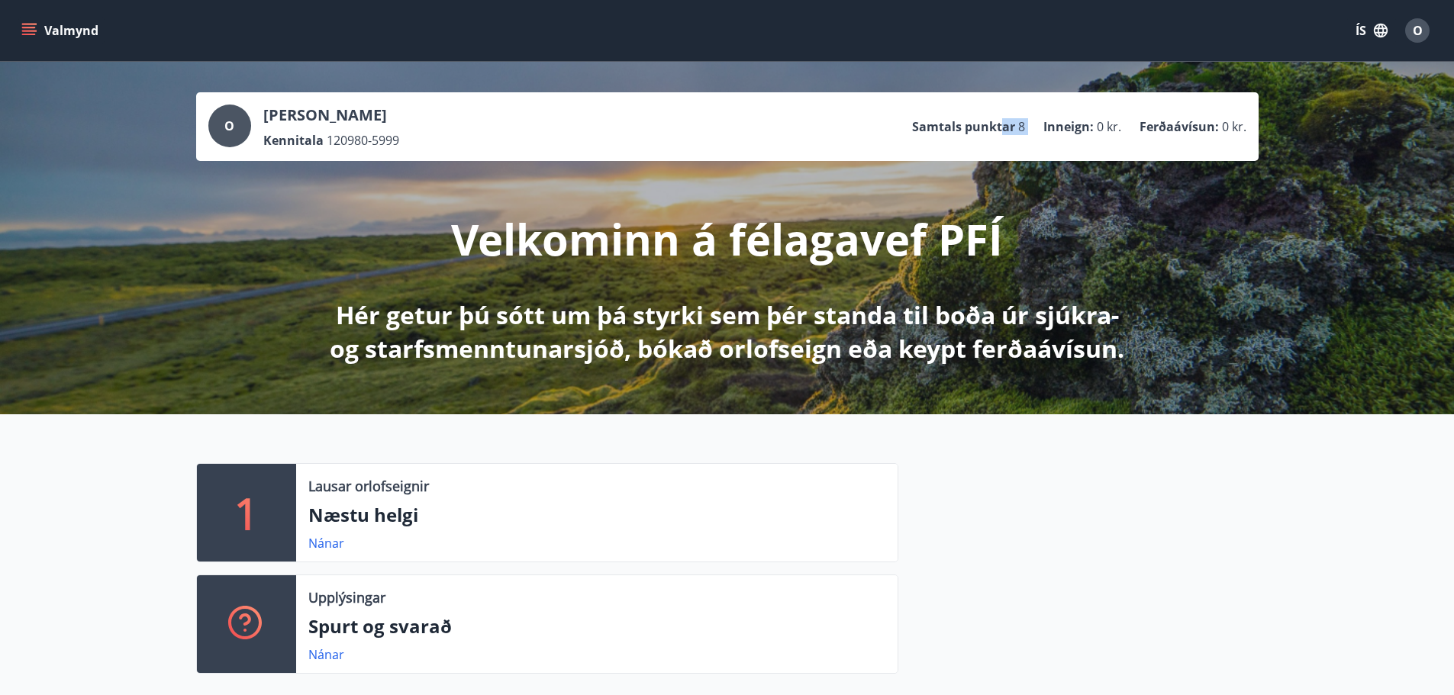
drag, startPoint x: 1003, startPoint y: 127, endPoint x: 1067, endPoint y: 138, distance: 64.2
click at [1042, 125] on ul "Samtals punktar 8 Inneign : 0 kr. Ferðaávísun : 0 kr." at bounding box center [1079, 126] width 334 height 29
click at [1267, 79] on div "O [PERSON_NAME] Kennitala 120980-5999 Samtals punktar 8 Inneign : 0 kr. Ferðaáv…" at bounding box center [727, 238] width 1454 height 353
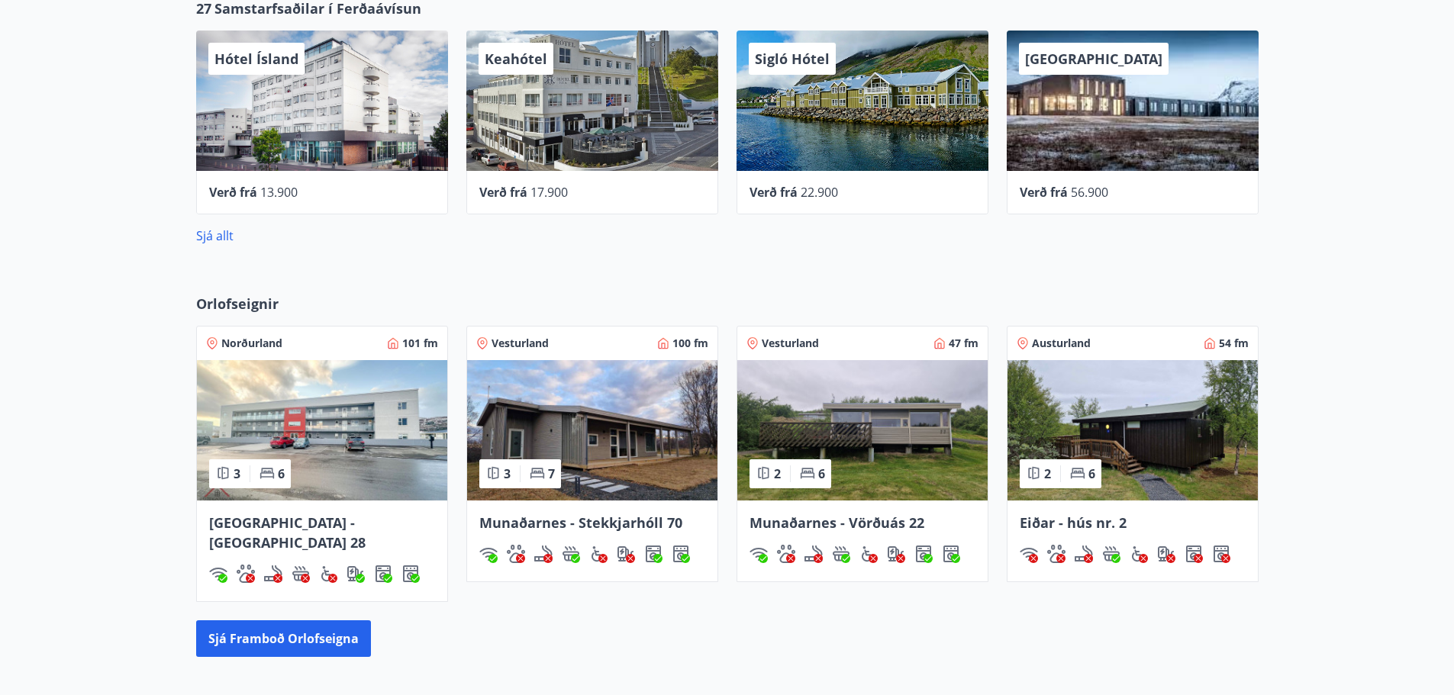
scroll to position [763, 0]
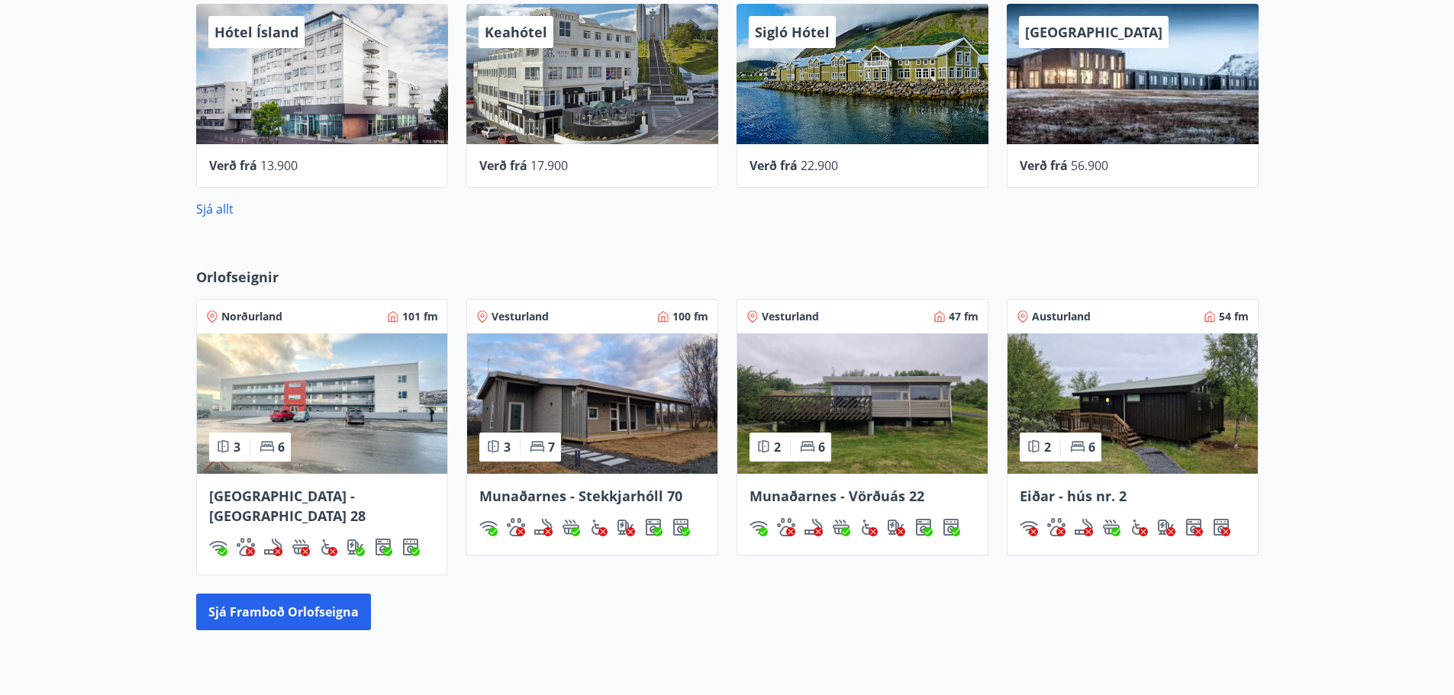
click at [539, 444] on icon at bounding box center [537, 446] width 14 height 11
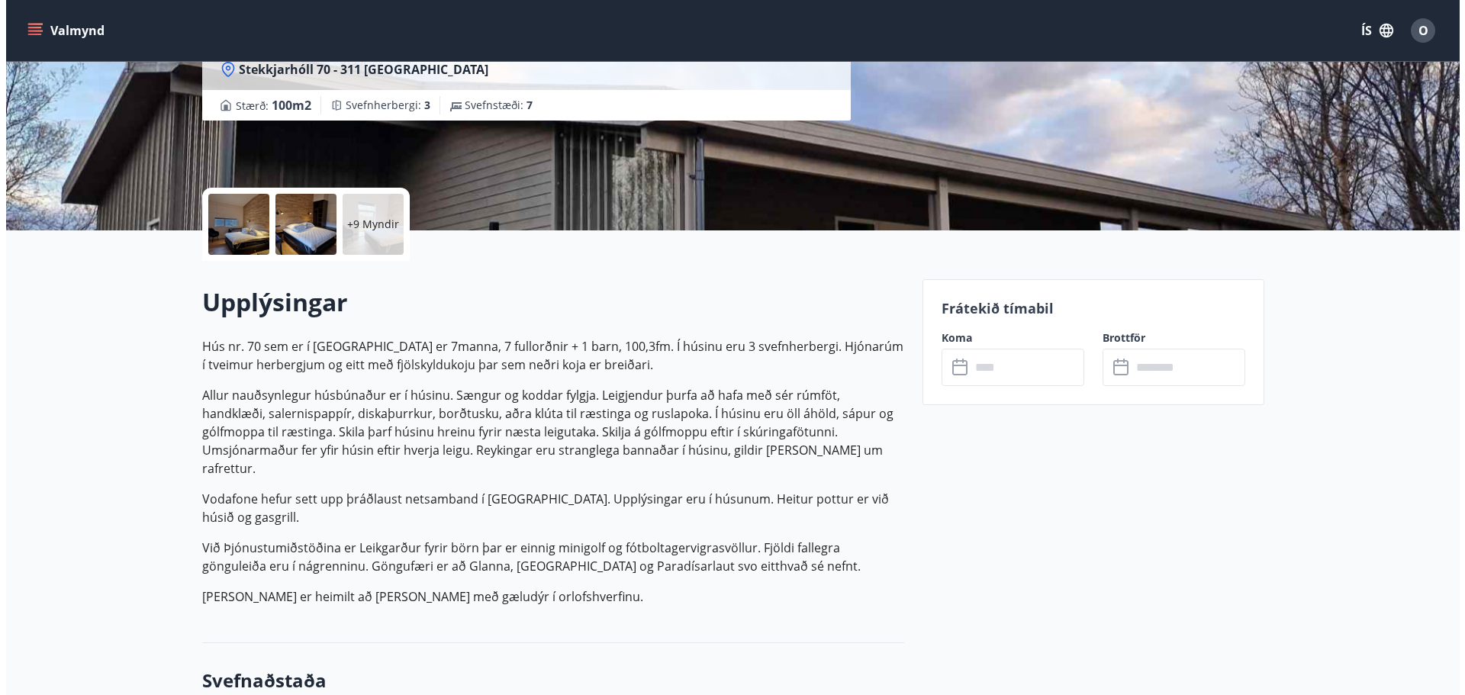
scroll to position [229, 0]
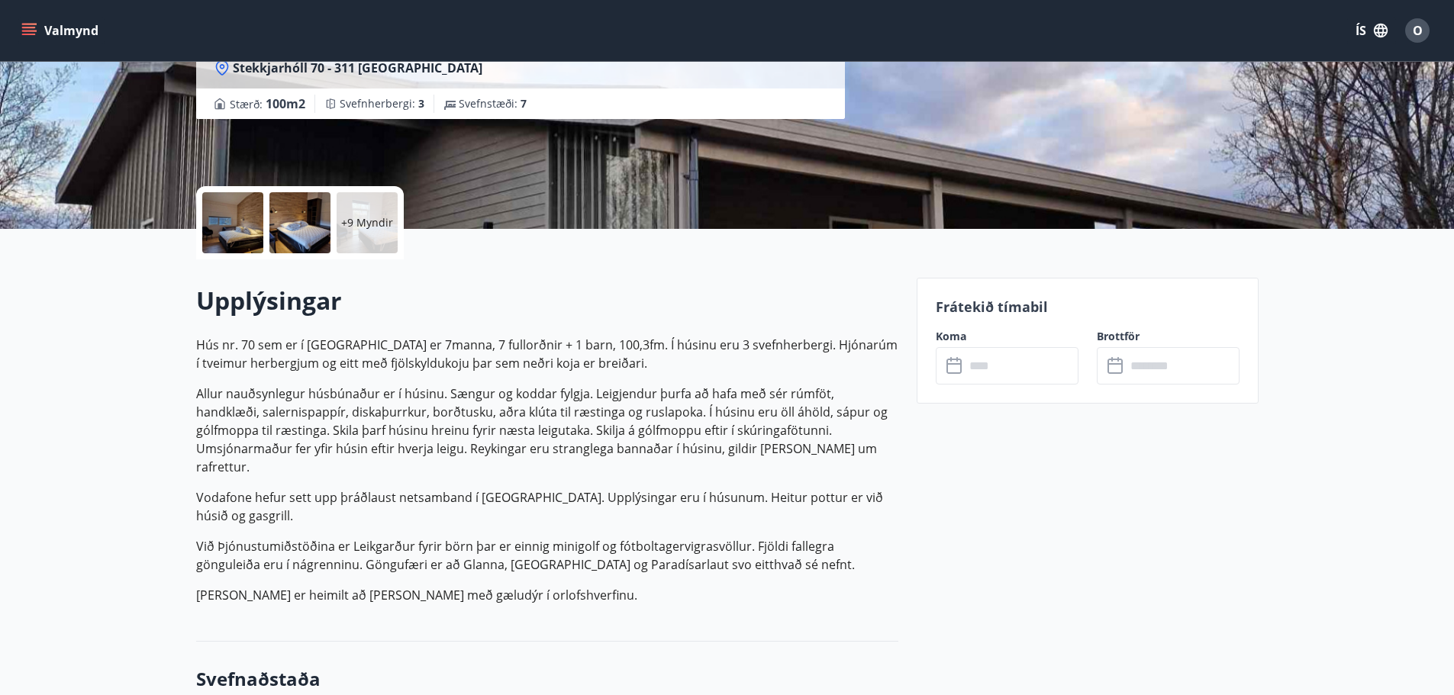
click at [967, 374] on input "text" at bounding box center [1021, 365] width 114 height 37
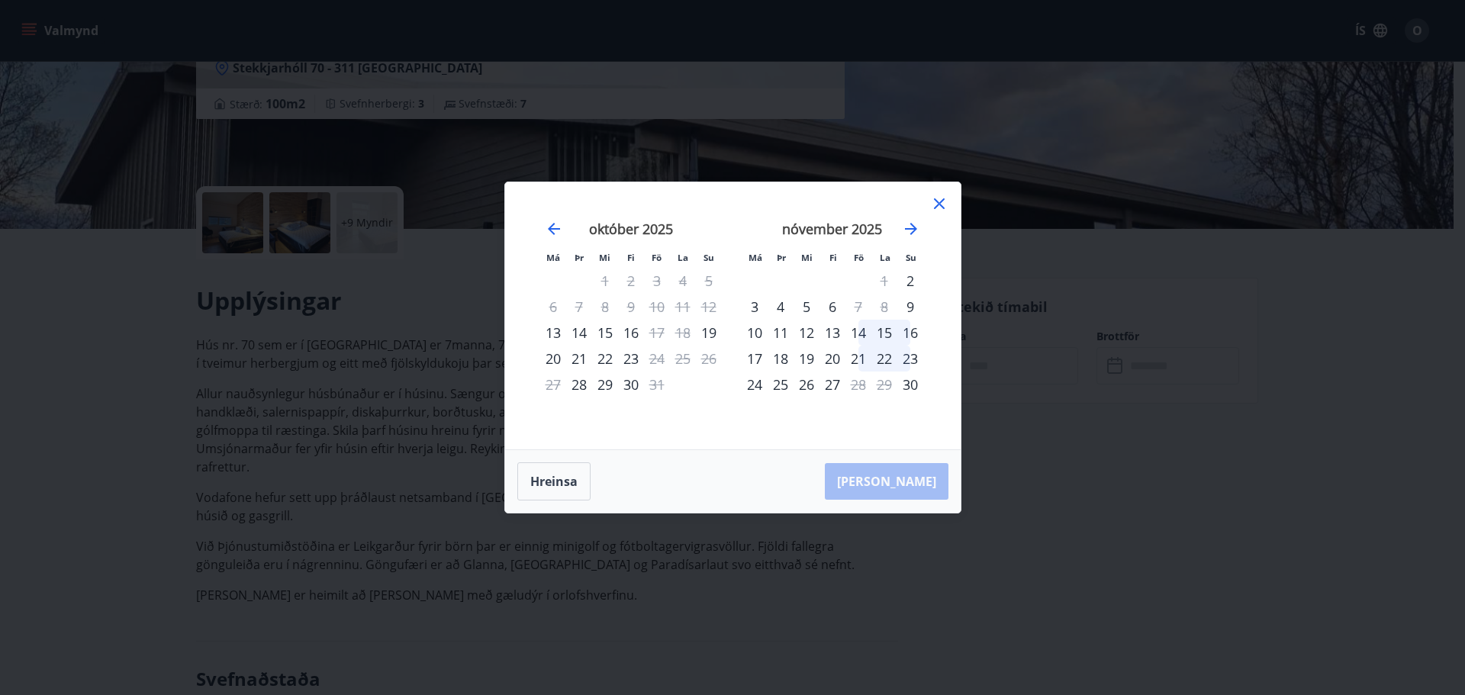
click at [861, 330] on div "14" at bounding box center [858, 333] width 26 height 26
click at [906, 333] on div "16" at bounding box center [910, 333] width 26 height 26
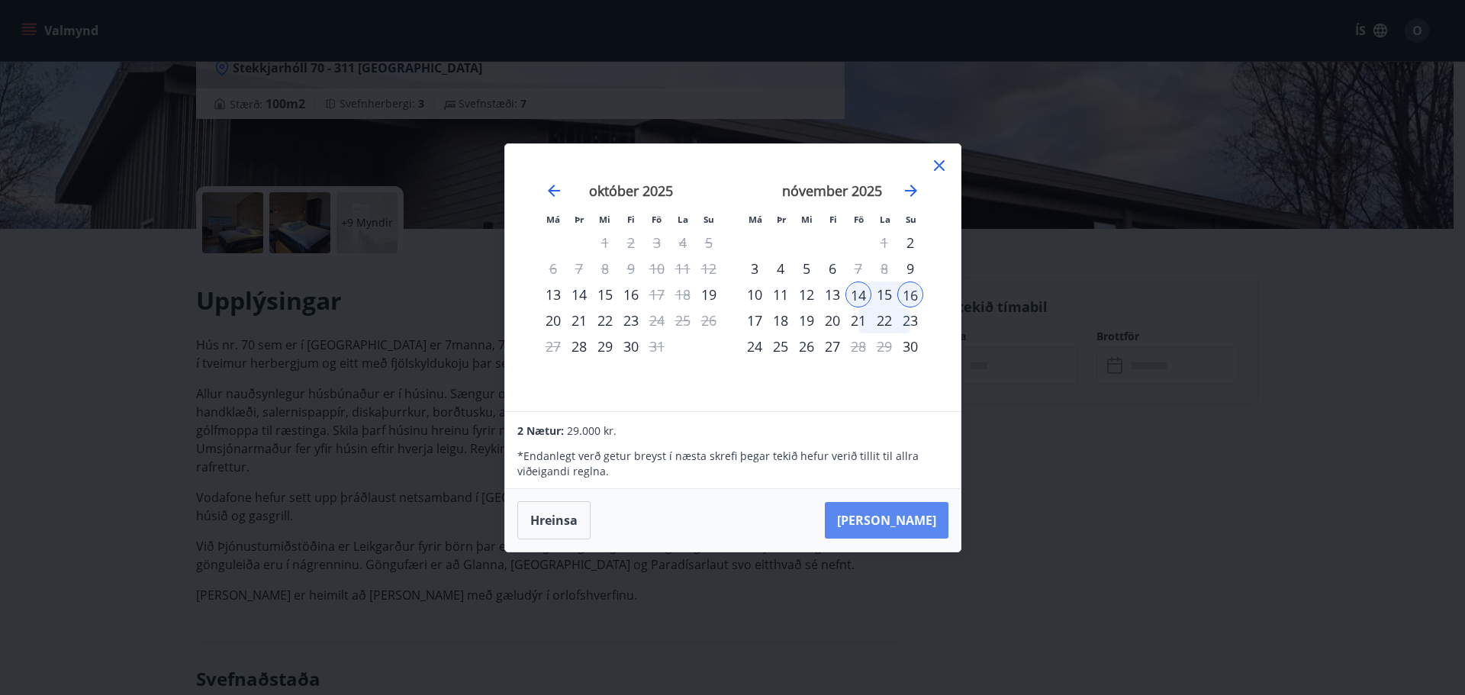
click at [909, 526] on button "[PERSON_NAME]" at bounding box center [887, 520] width 124 height 37
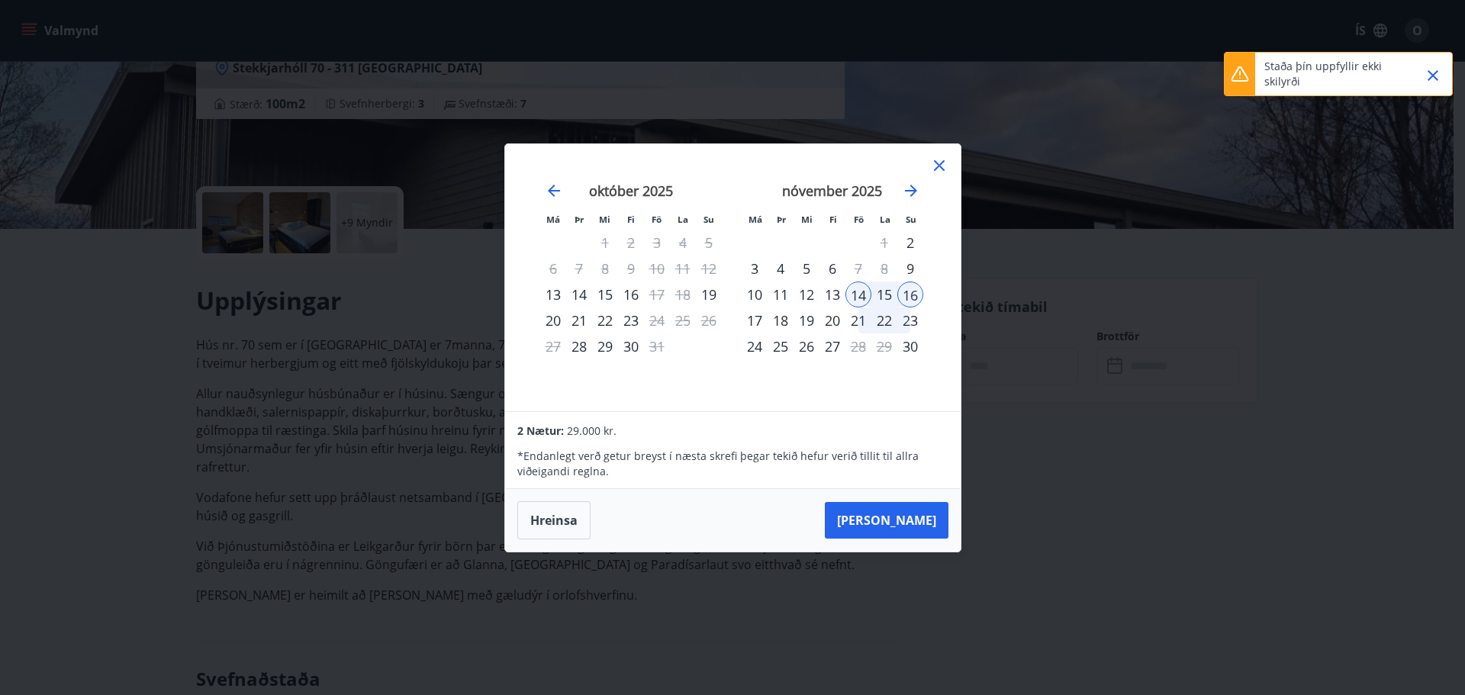
click at [1273, 52] on div "Staða þín uppfyllir ekki skilyrði" at bounding box center [1338, 74] width 229 height 44
click at [1277, 68] on p "Staða þín uppfyllir ekki skilyrði" at bounding box center [1331, 74] width 134 height 31
click at [862, 316] on div "21" at bounding box center [858, 320] width 26 height 26
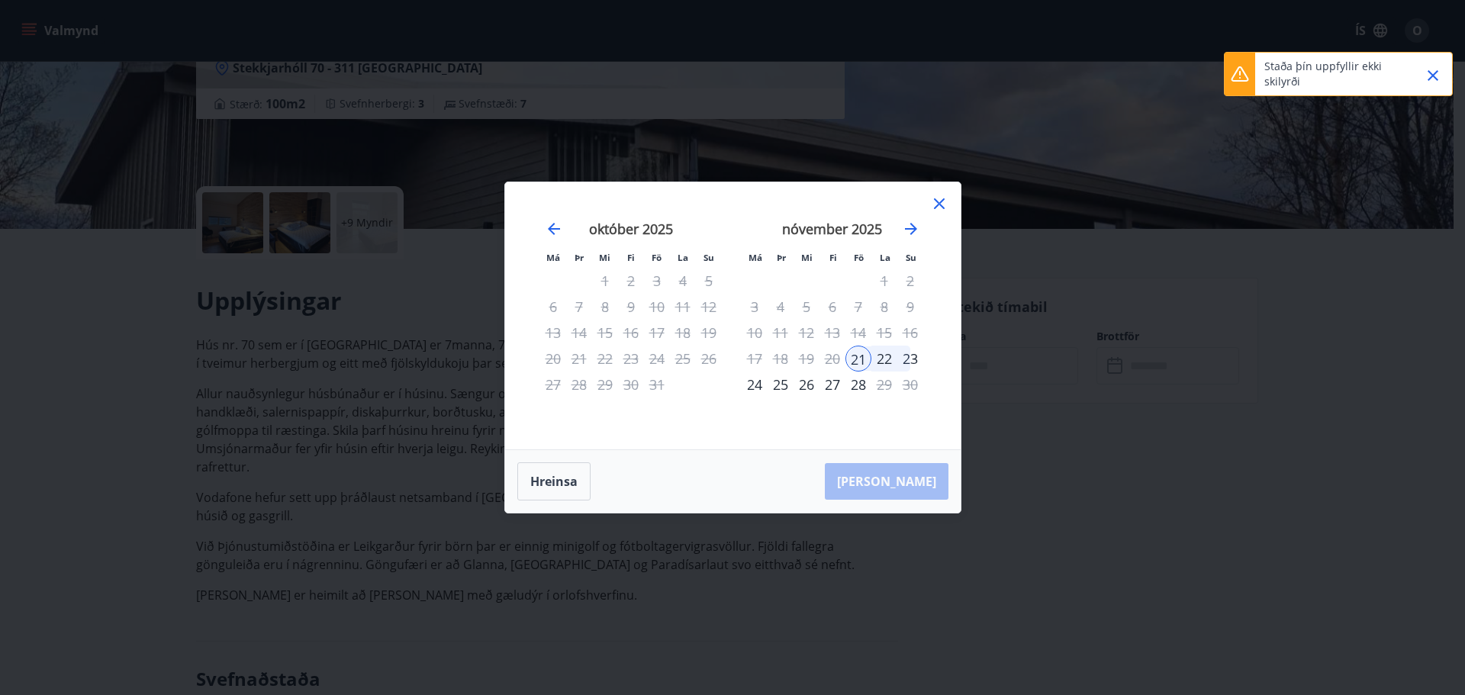
click at [947, 204] on icon at bounding box center [939, 204] width 18 height 18
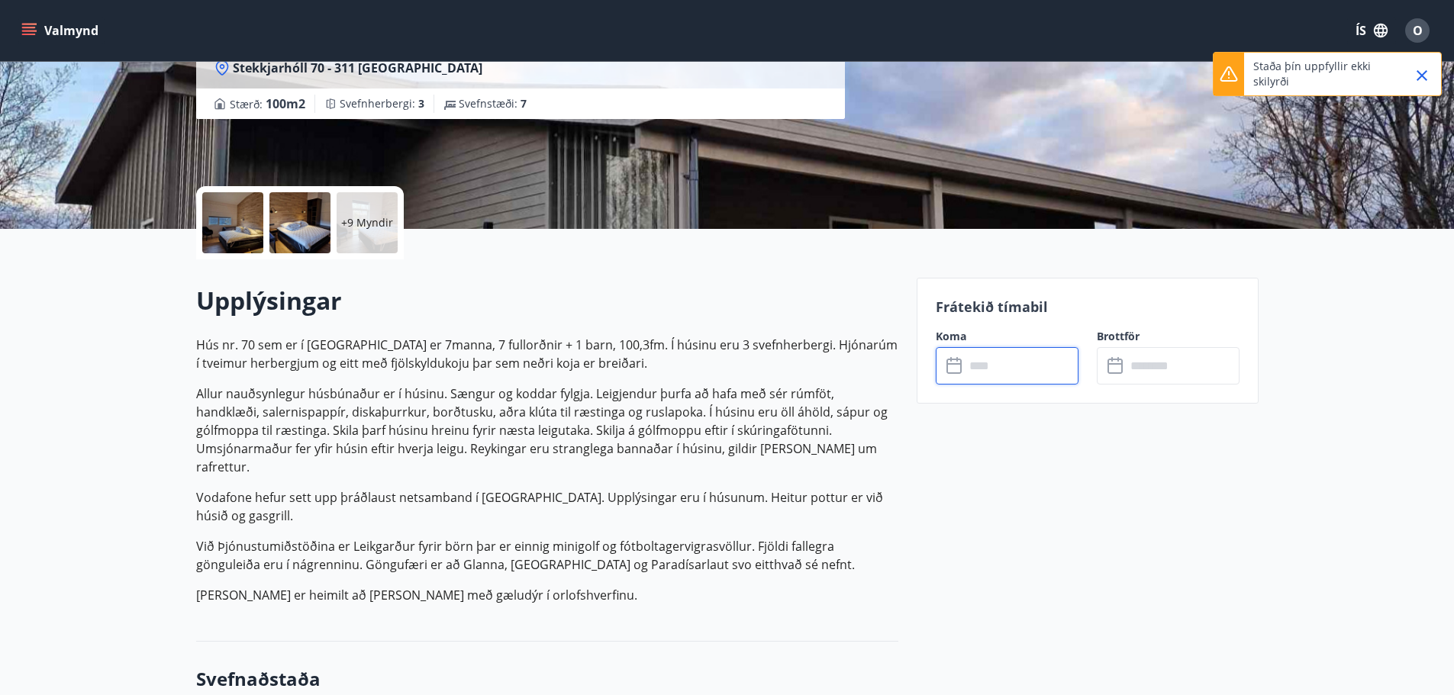
click at [1290, 61] on p "Staða þín uppfyllir ekki skilyrði" at bounding box center [1320, 74] width 134 height 31
drag, startPoint x: 1306, startPoint y: 85, endPoint x: 1254, endPoint y: 63, distance: 56.1
click at [1254, 63] on p "Staða þín uppfyllir ekki skilyrði" at bounding box center [1320, 74] width 134 height 31
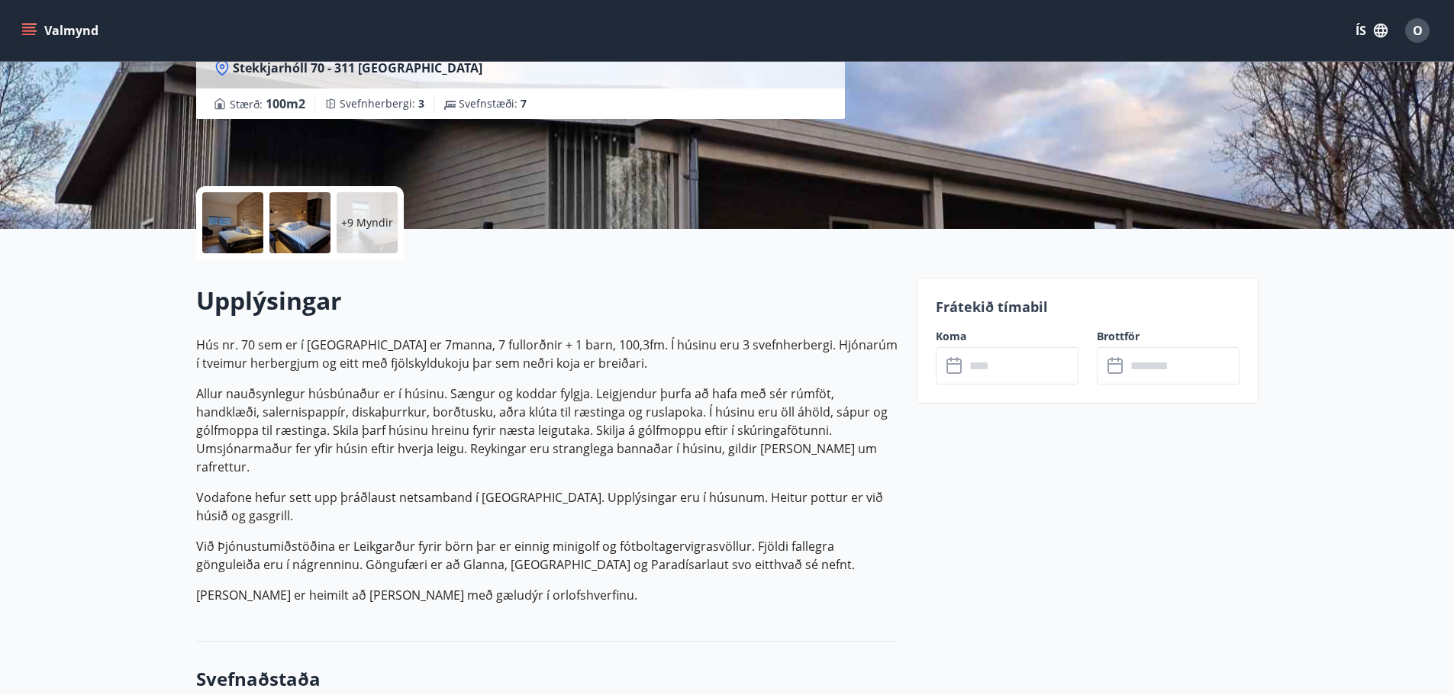
copy p "Staða þín uppfyllir ekki skilyrði"
click at [1001, 379] on input "text" at bounding box center [1021, 365] width 114 height 37
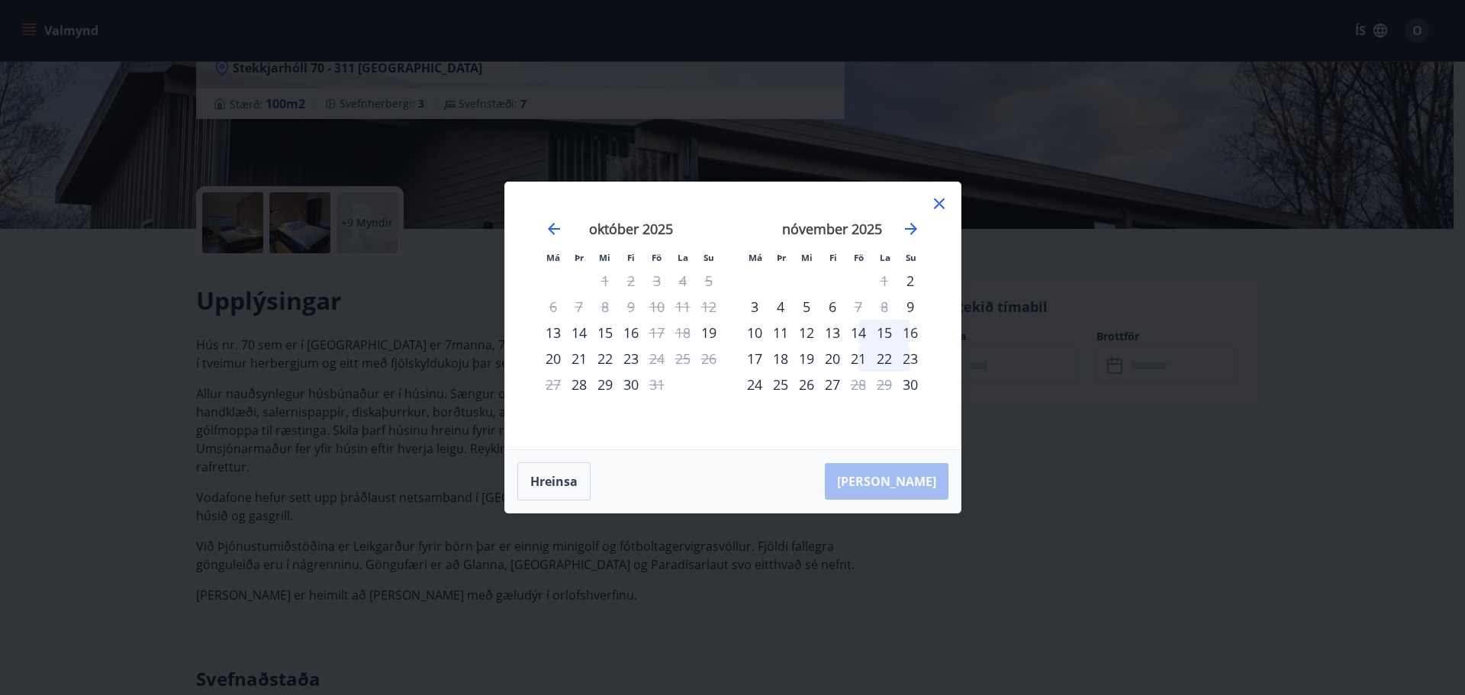
click at [866, 336] on div "14" at bounding box center [858, 333] width 26 height 26
click at [909, 332] on div "16" at bounding box center [910, 333] width 26 height 26
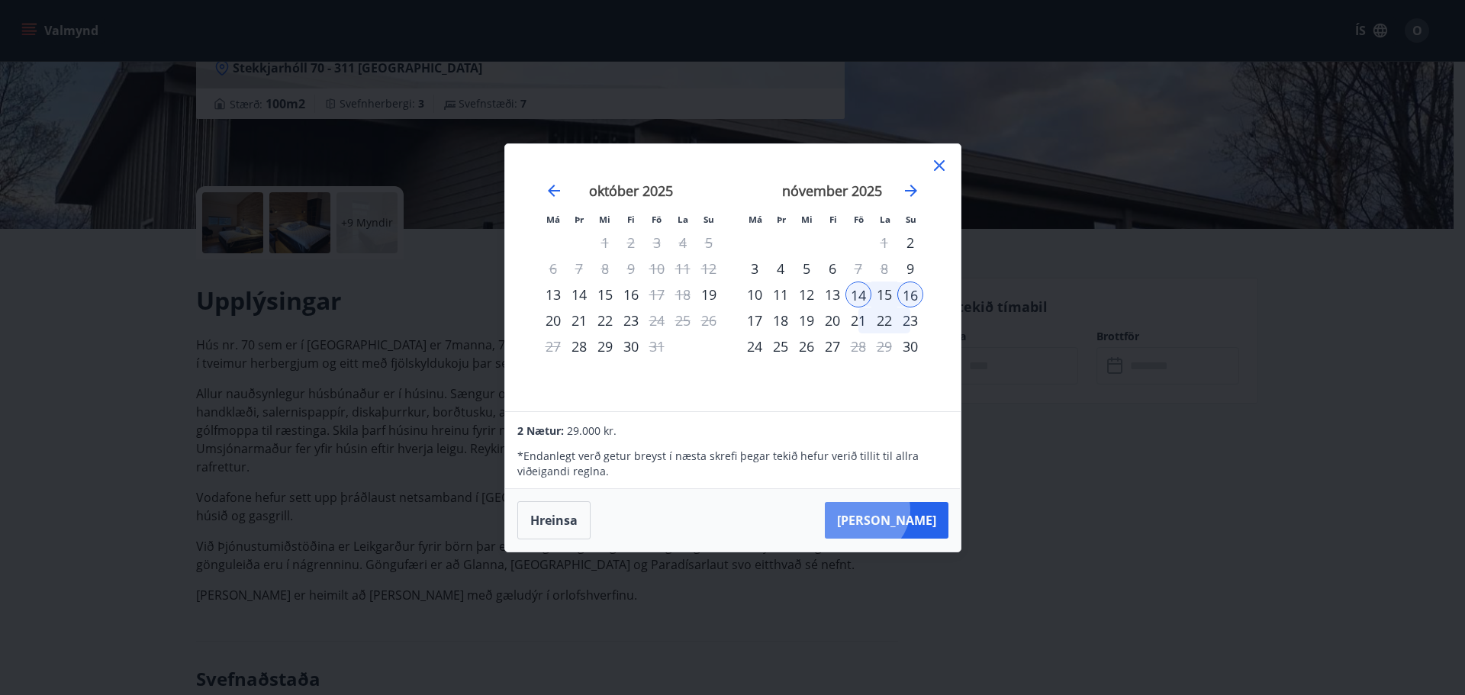
click at [910, 510] on button "[PERSON_NAME]" at bounding box center [887, 520] width 124 height 37
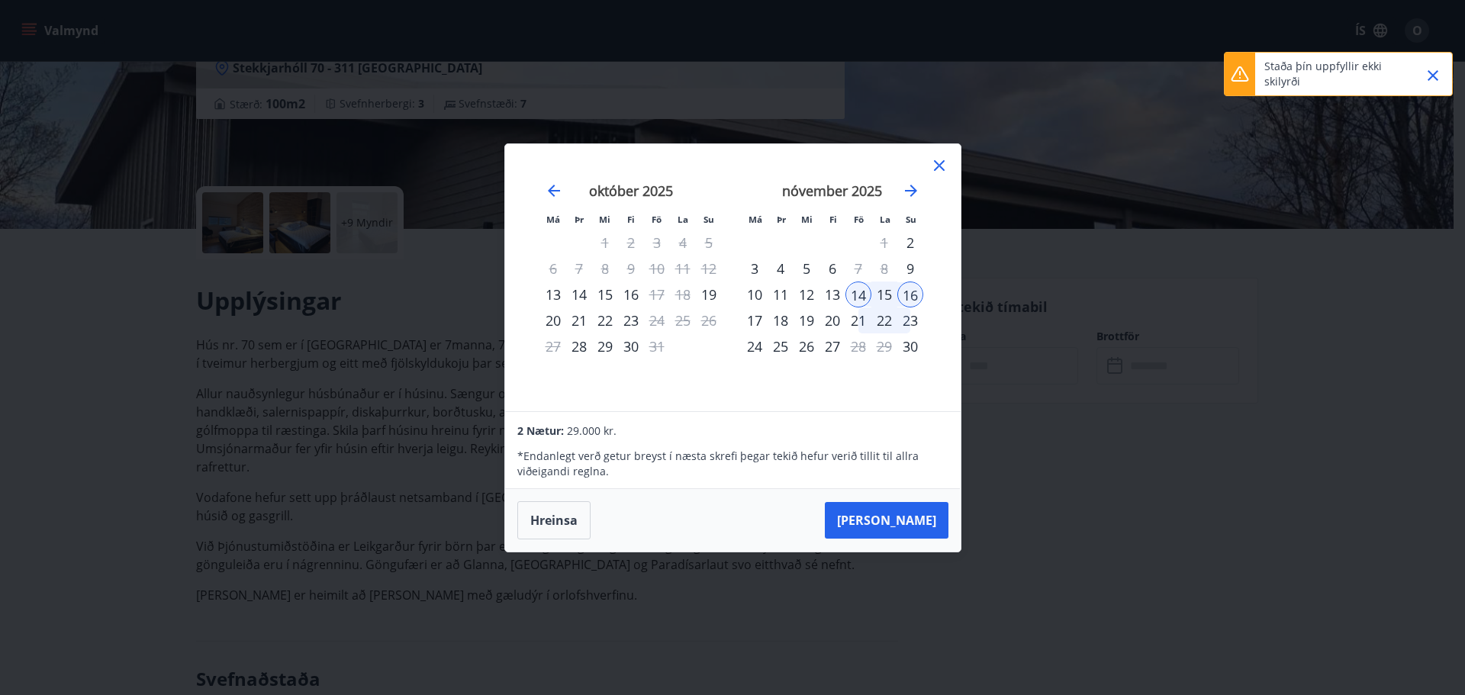
drag, startPoint x: 1286, startPoint y: 79, endPoint x: 1277, endPoint y: 77, distance: 8.7
click at [1277, 77] on p "Staða þín uppfyllir ekki skilyrði" at bounding box center [1331, 74] width 134 height 31
click at [884, 293] on div "15" at bounding box center [884, 295] width 26 height 26
click at [942, 169] on icon at bounding box center [939, 165] width 18 height 18
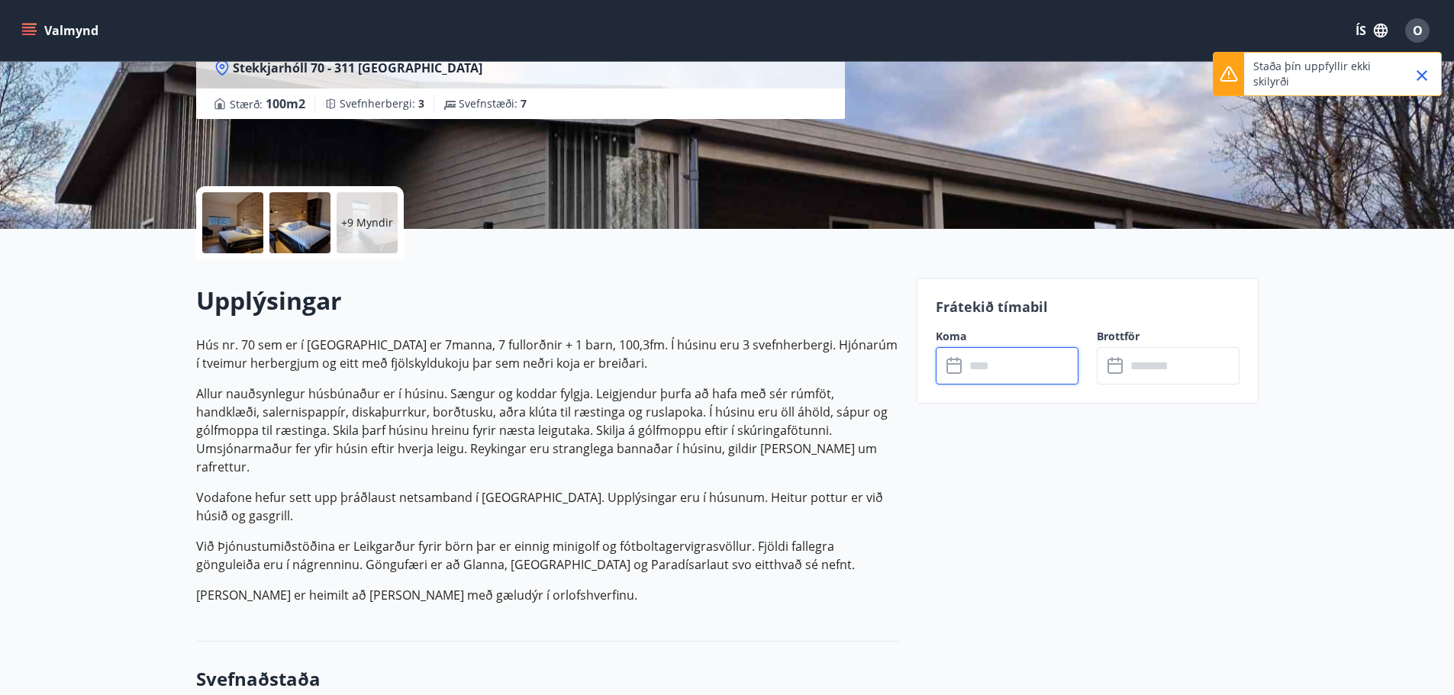
click at [951, 348] on div "​ ​" at bounding box center [1006, 365] width 143 height 37
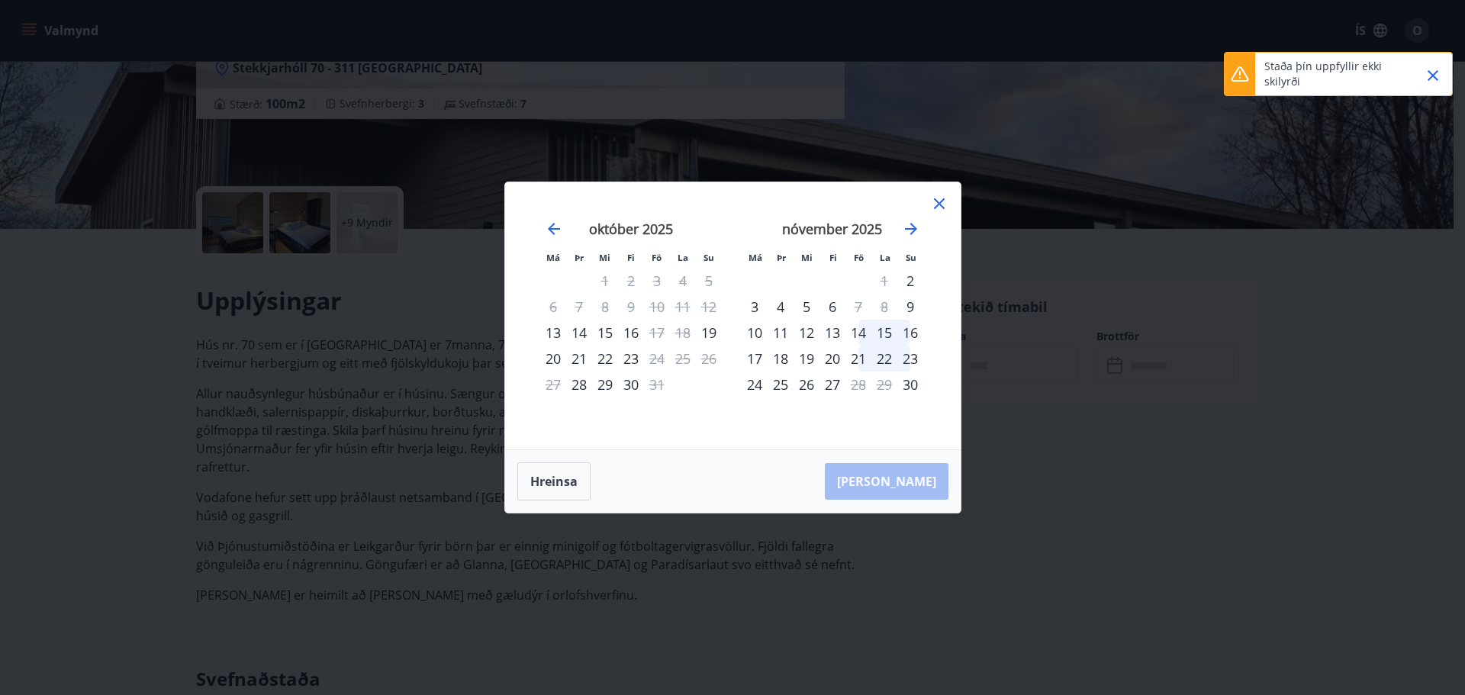
click at [865, 333] on div "14" at bounding box center [858, 333] width 26 height 26
click at [904, 334] on div "16" at bounding box center [910, 333] width 26 height 26
click at [868, 333] on div "14" at bounding box center [858, 333] width 26 height 26
click at [881, 333] on div "15" at bounding box center [884, 333] width 26 height 26
click at [904, 333] on div "16" at bounding box center [910, 333] width 26 height 26
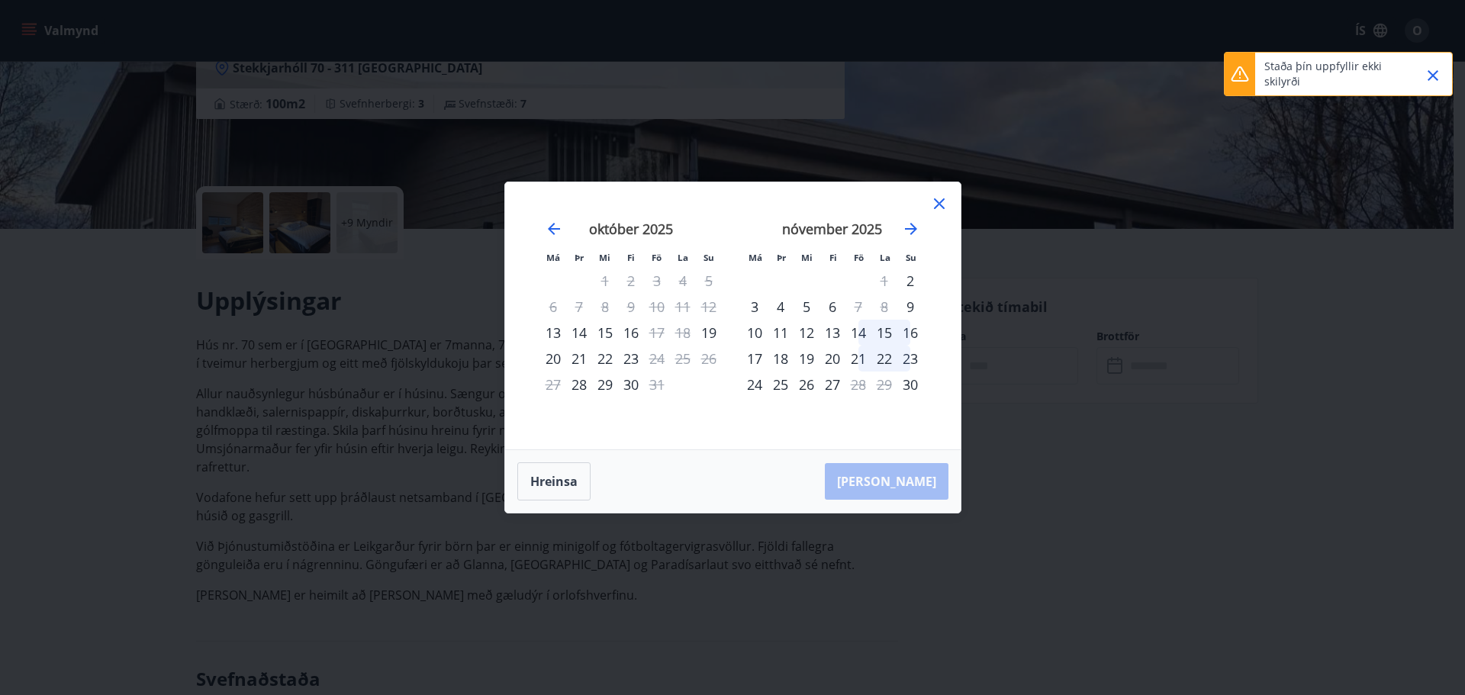
click at [929, 202] on div "[DATE] 1 2 3 4 5 6 7 8 9 10 11 12 13 14 15 16 17 18 19 20 21 22 23 24 25 26 27 …" at bounding box center [832, 326] width 201 height 250
click at [945, 202] on icon at bounding box center [939, 204] width 18 height 18
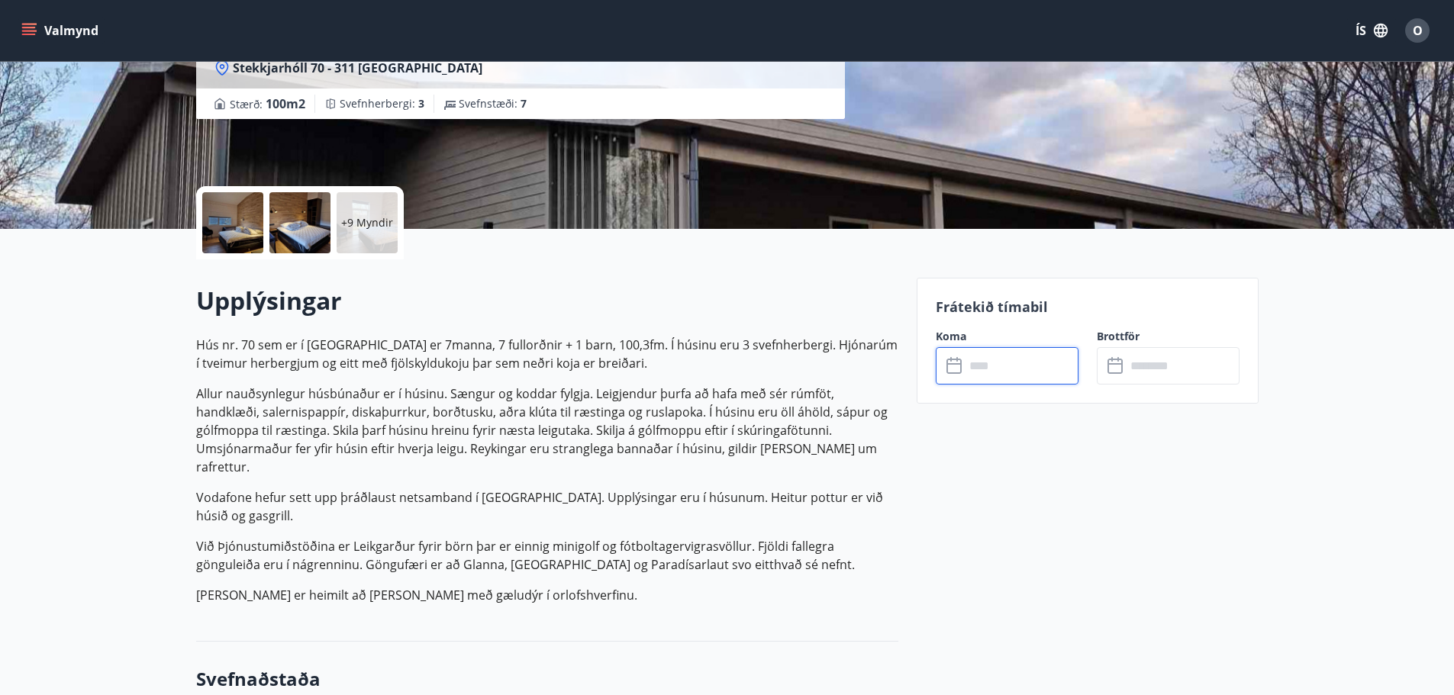
click at [990, 361] on input "text" at bounding box center [1021, 365] width 114 height 37
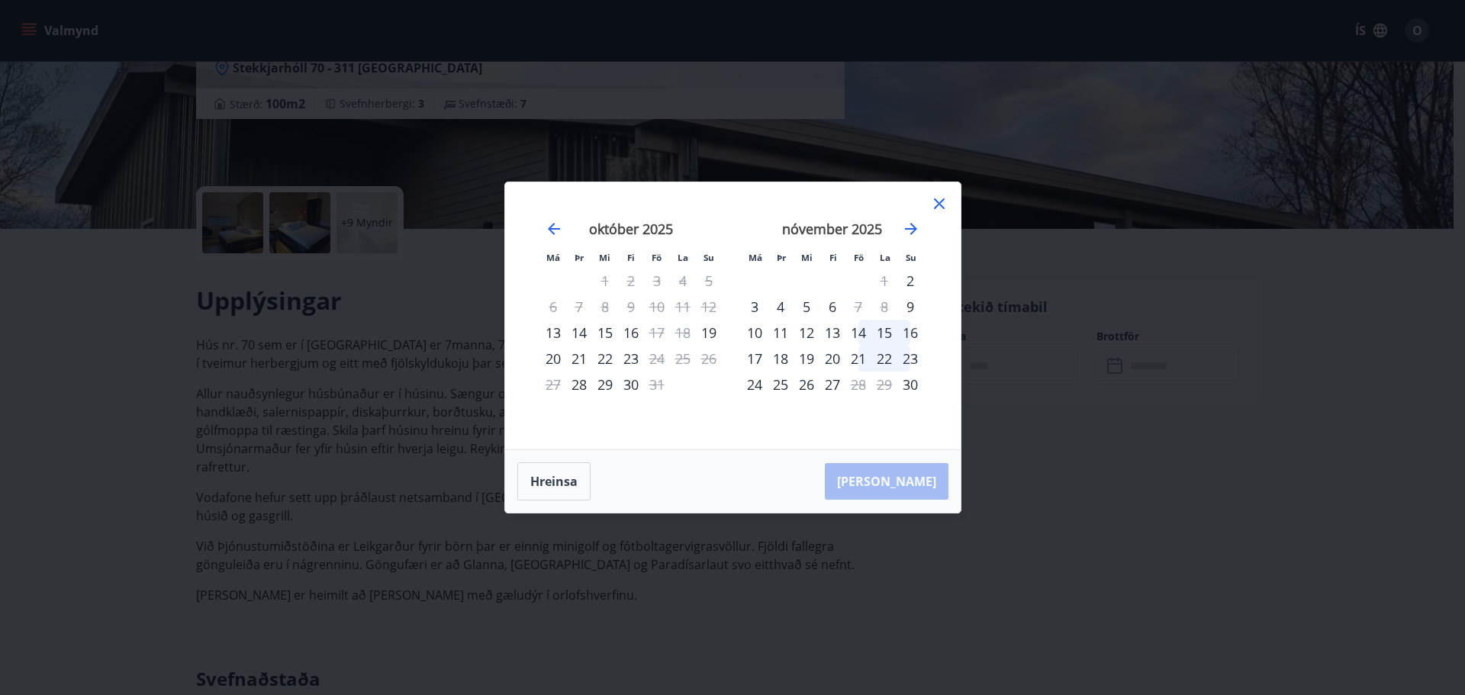
click at [862, 333] on div "14" at bounding box center [858, 333] width 26 height 26
click at [884, 336] on div "15" at bounding box center [884, 333] width 26 height 26
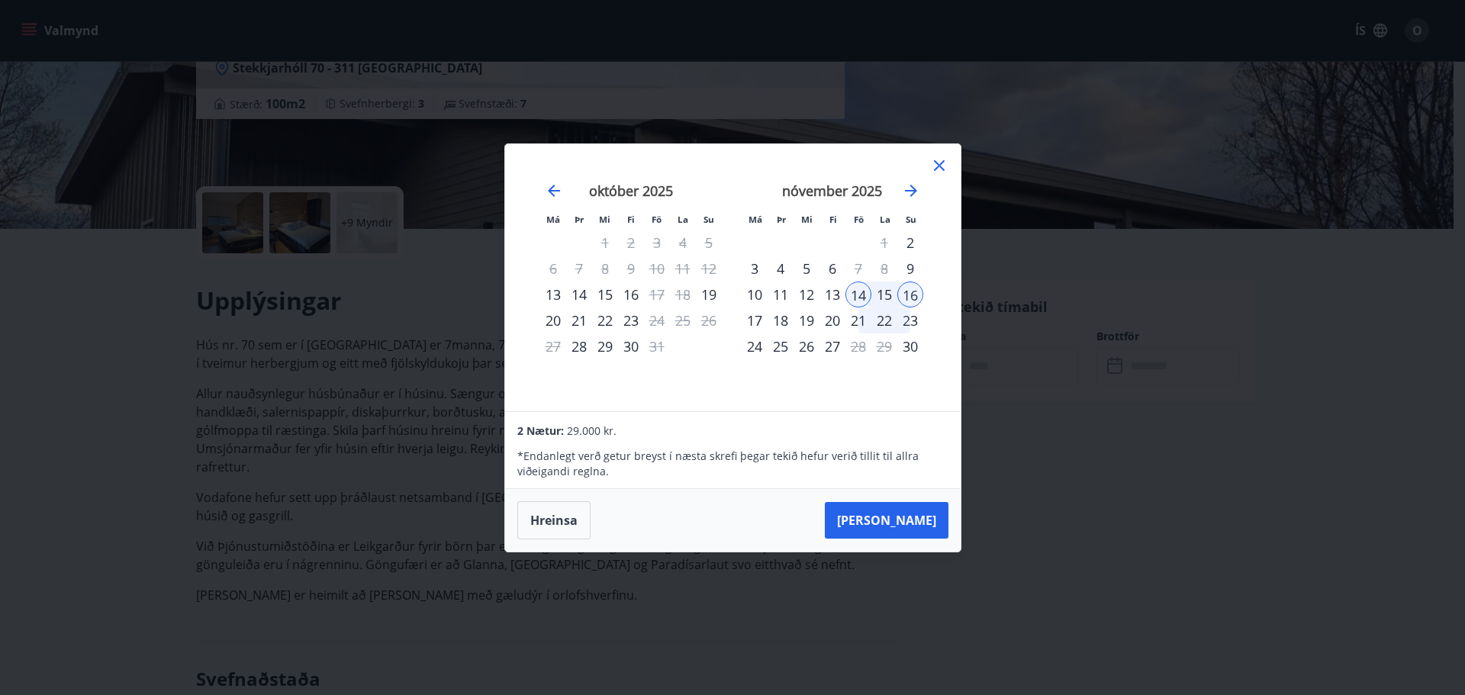
click at [910, 290] on div "16" at bounding box center [910, 295] width 26 height 26
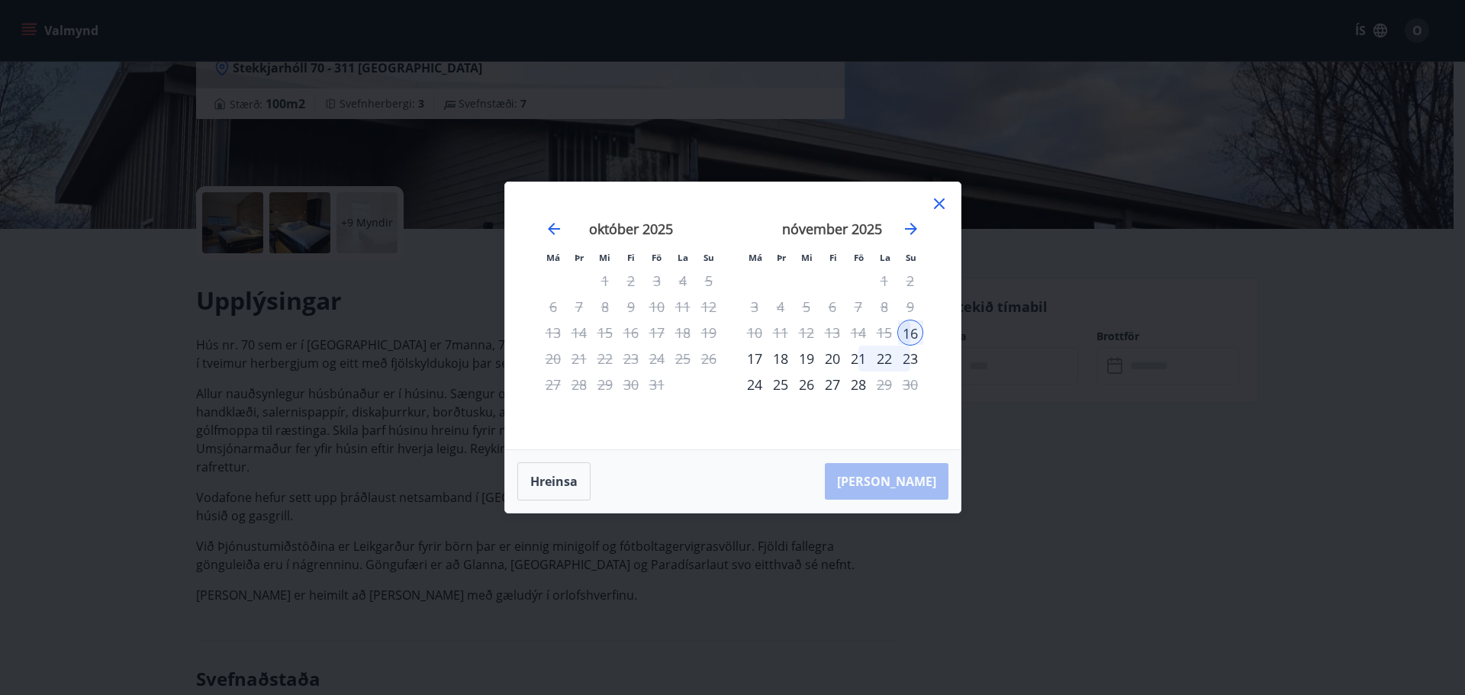
click at [897, 330] on div "16" at bounding box center [910, 333] width 26 height 26
click at [905, 331] on div "16" at bounding box center [910, 333] width 26 height 26
click at [878, 333] on div "15" at bounding box center [884, 333] width 26 height 26
drag, startPoint x: 846, startPoint y: 333, endPoint x: 910, endPoint y: 289, distance: 77.9
click at [847, 333] on div "14" at bounding box center [858, 333] width 26 height 26
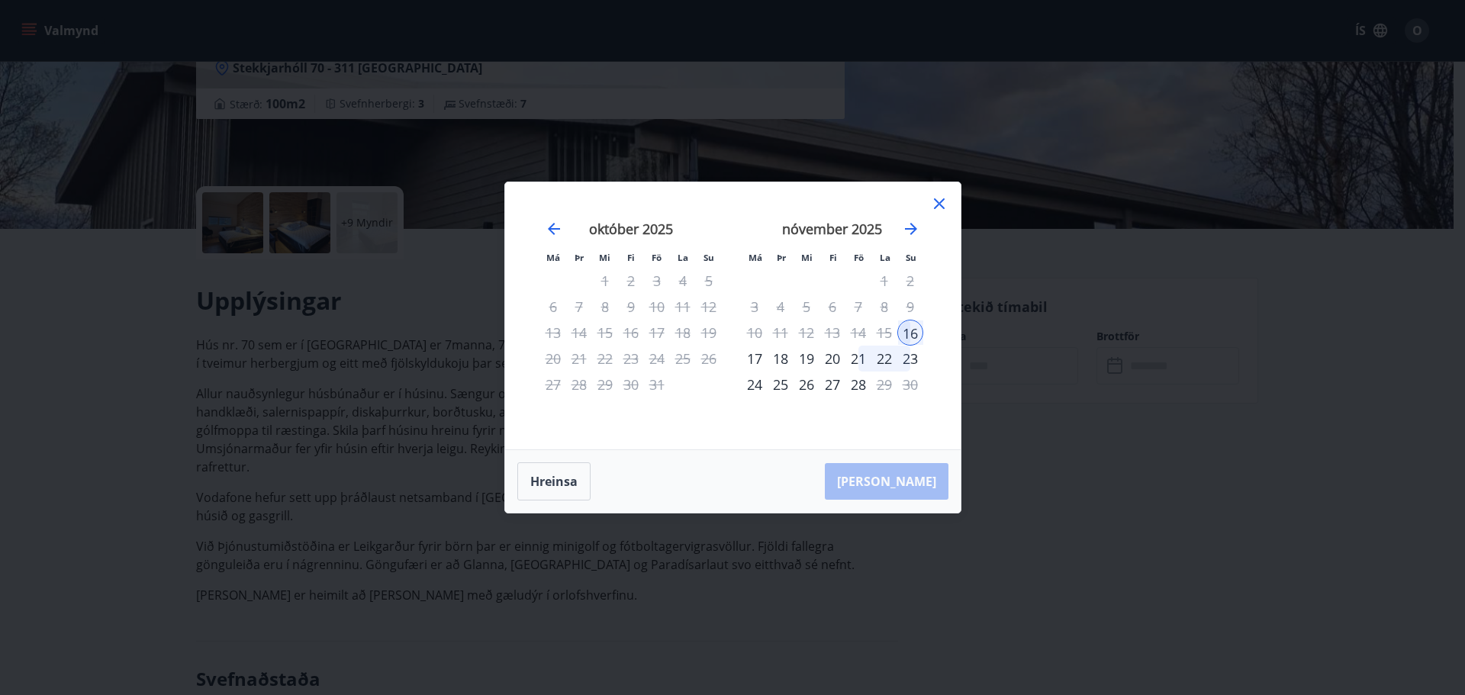
click at [937, 206] on icon at bounding box center [939, 203] width 11 height 11
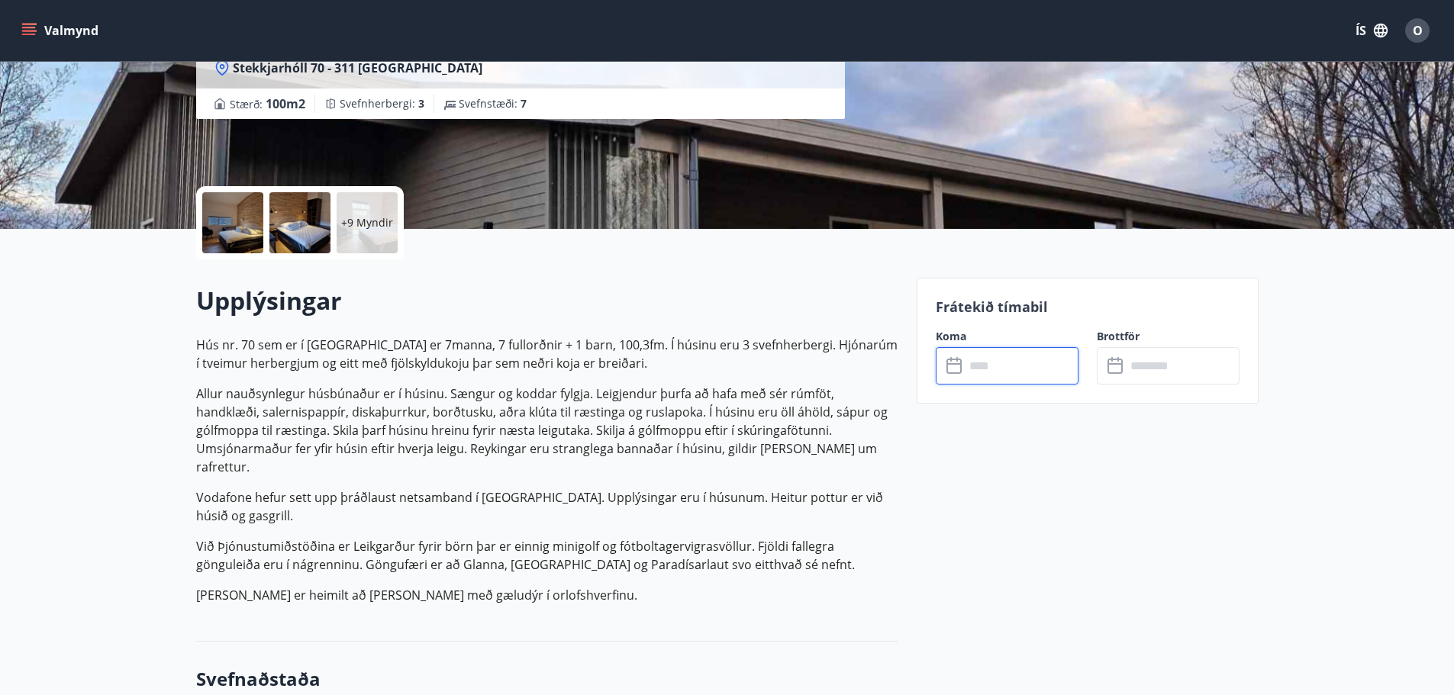
click at [974, 373] on input "text" at bounding box center [1021, 365] width 114 height 37
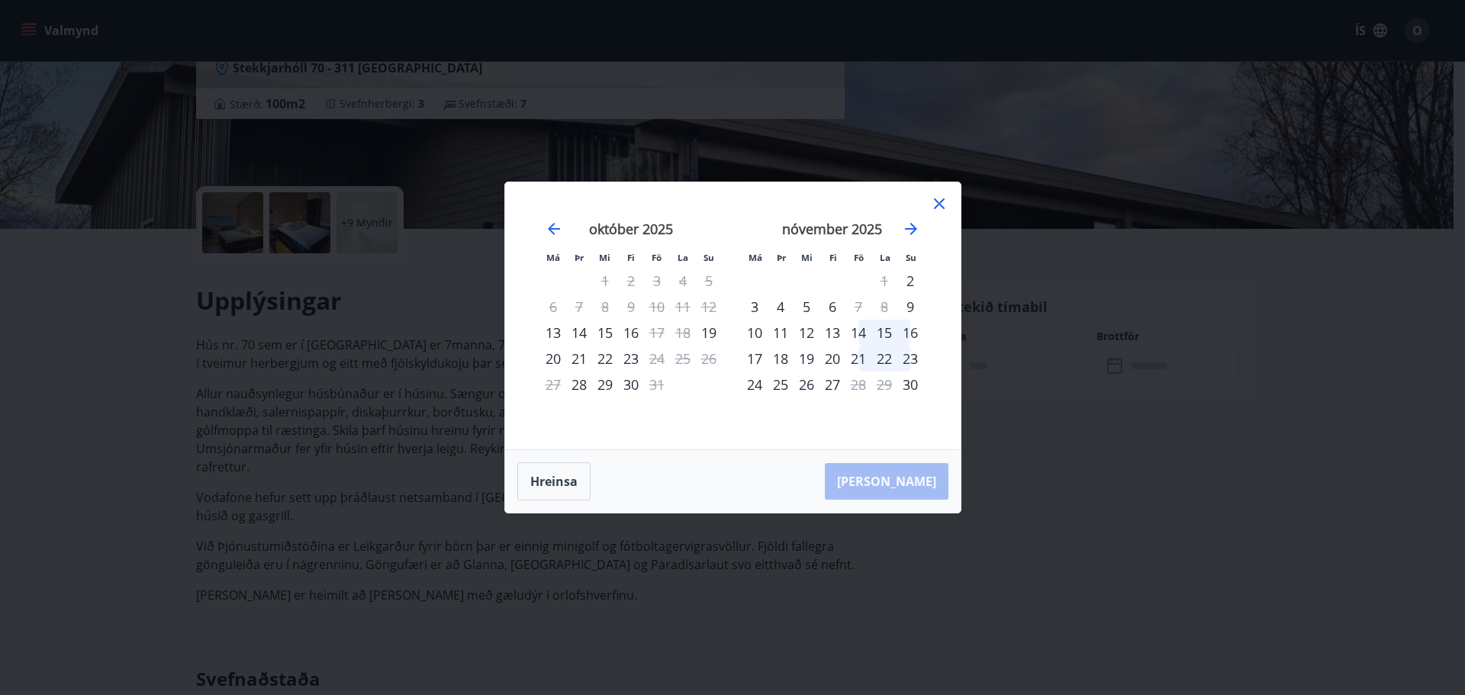
click at [864, 330] on div "14" at bounding box center [858, 333] width 26 height 26
click at [879, 331] on div "15" at bounding box center [884, 333] width 26 height 26
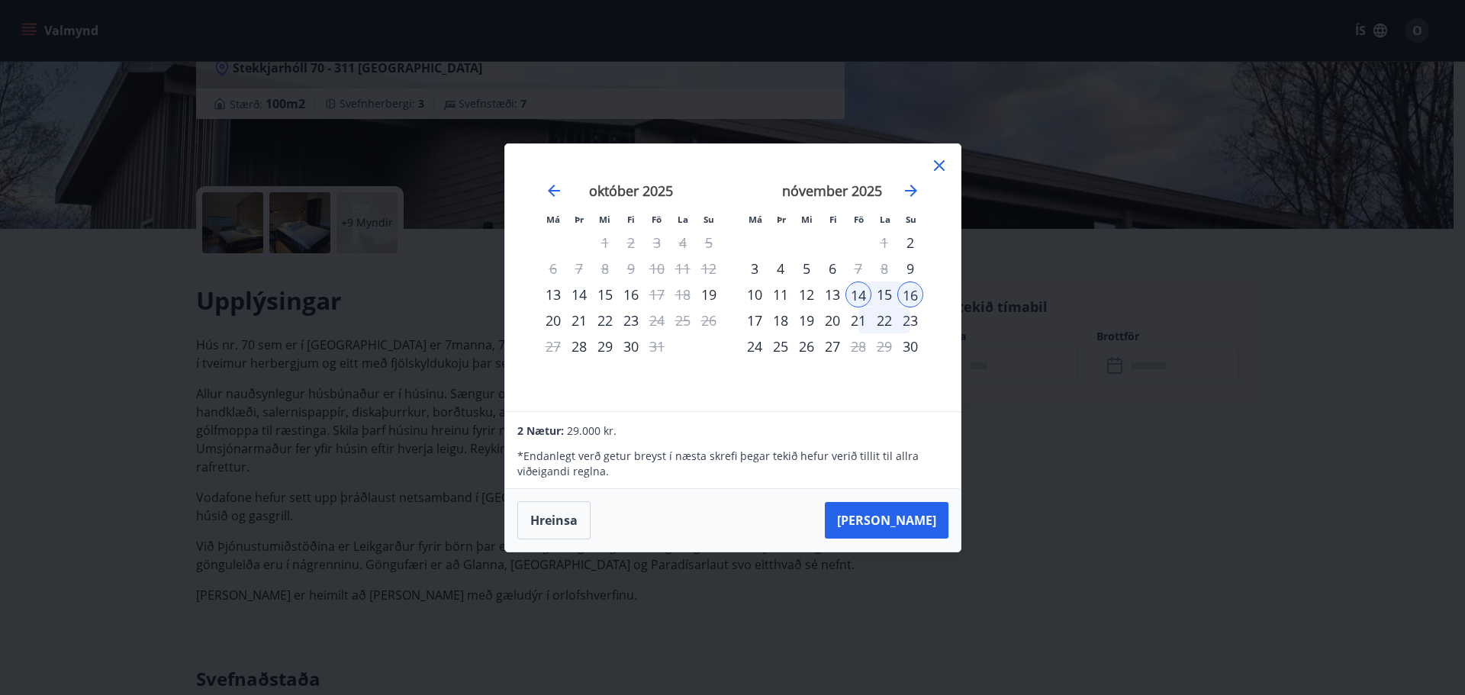
click at [910, 290] on div "16" at bounding box center [910, 295] width 26 height 26
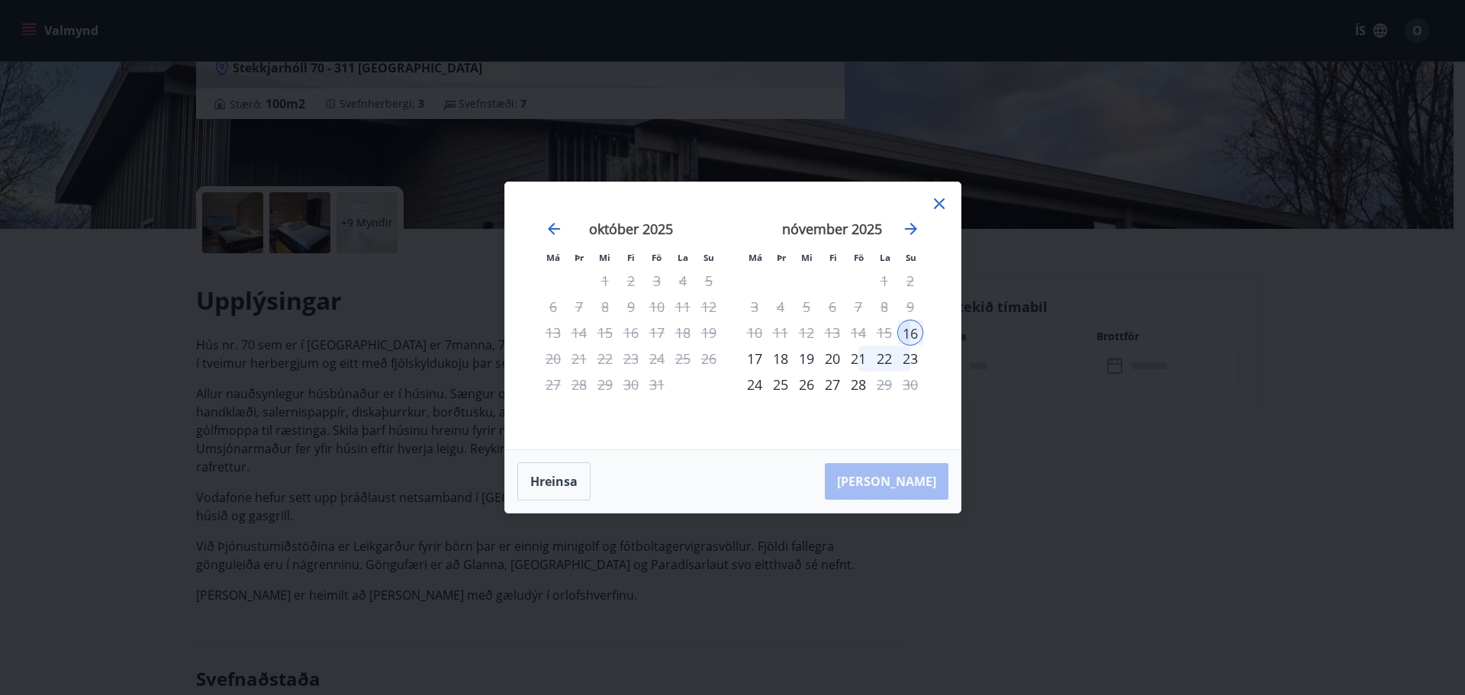
click at [913, 326] on div "16" at bounding box center [910, 333] width 26 height 26
click at [942, 204] on icon at bounding box center [939, 204] width 18 height 18
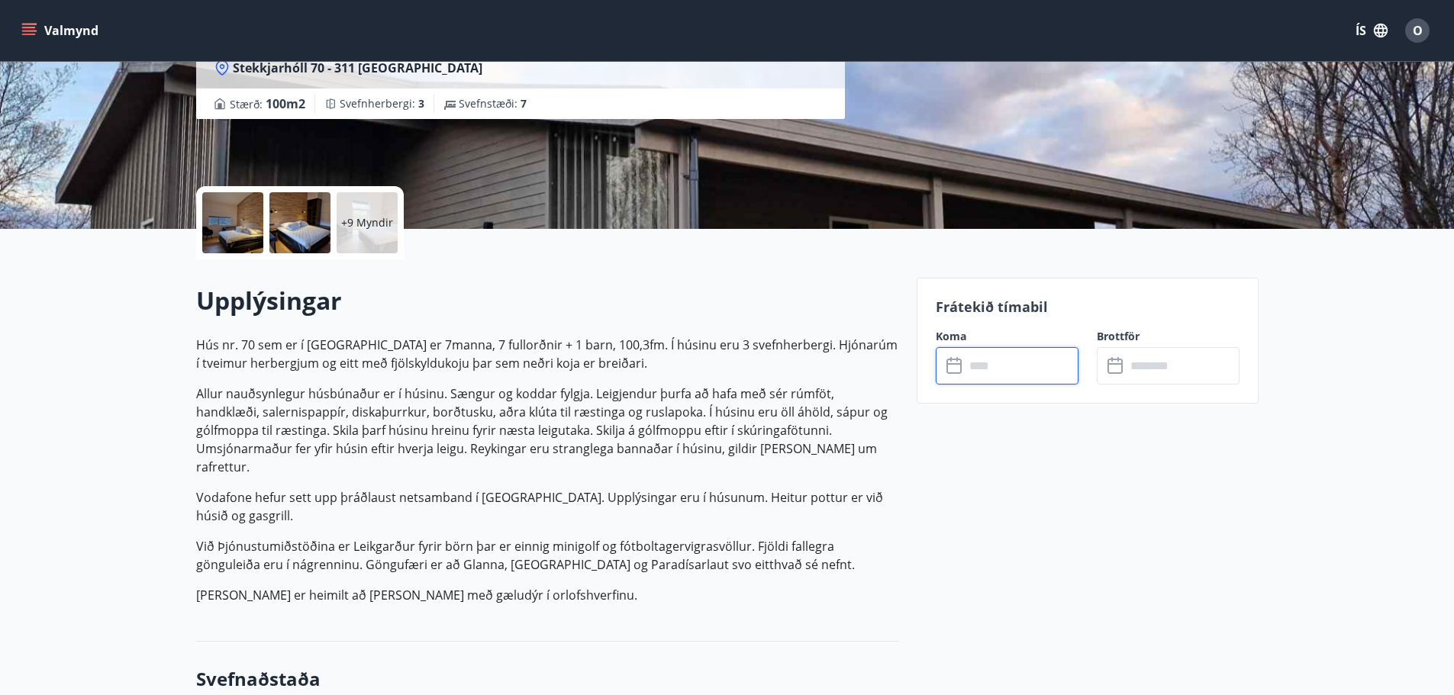
click at [1384, 21] on button "ÍS" at bounding box center [1371, 30] width 49 height 27
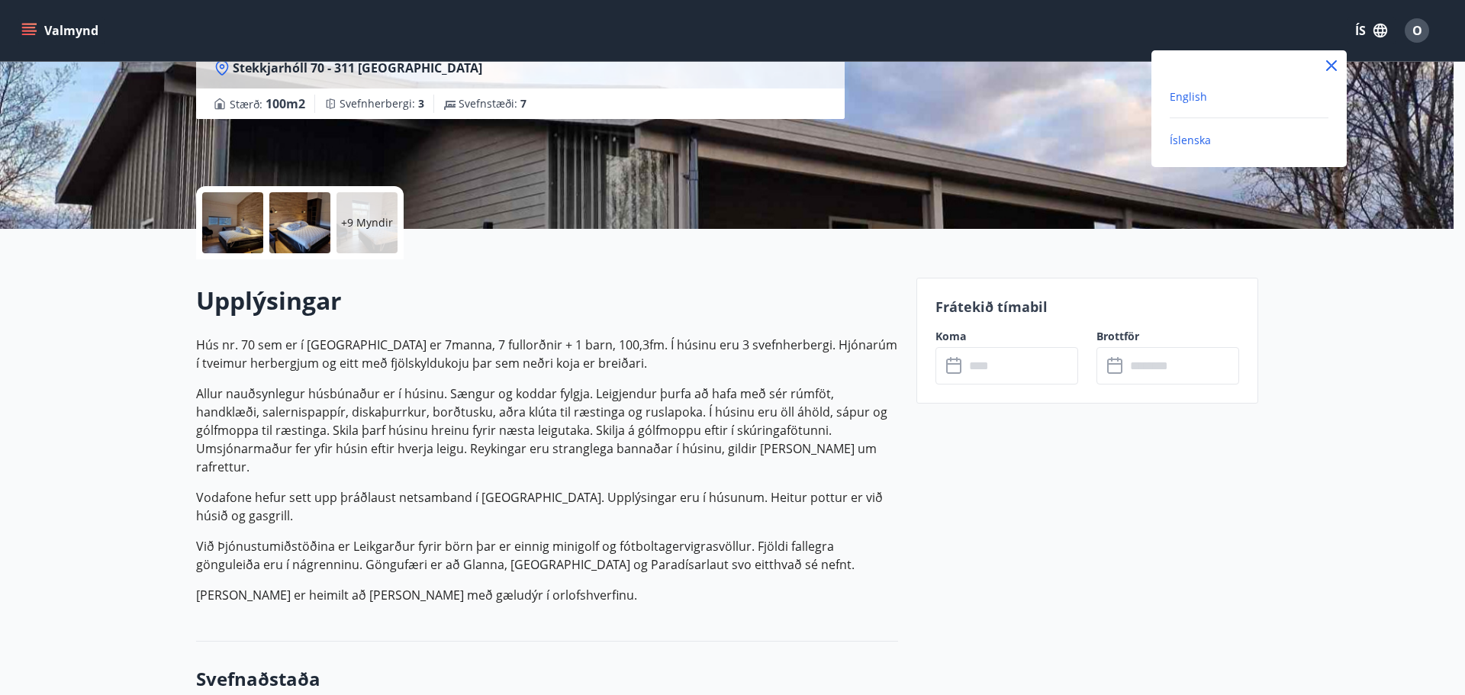
click at [1202, 102] on span "English" at bounding box center [1188, 96] width 37 height 14
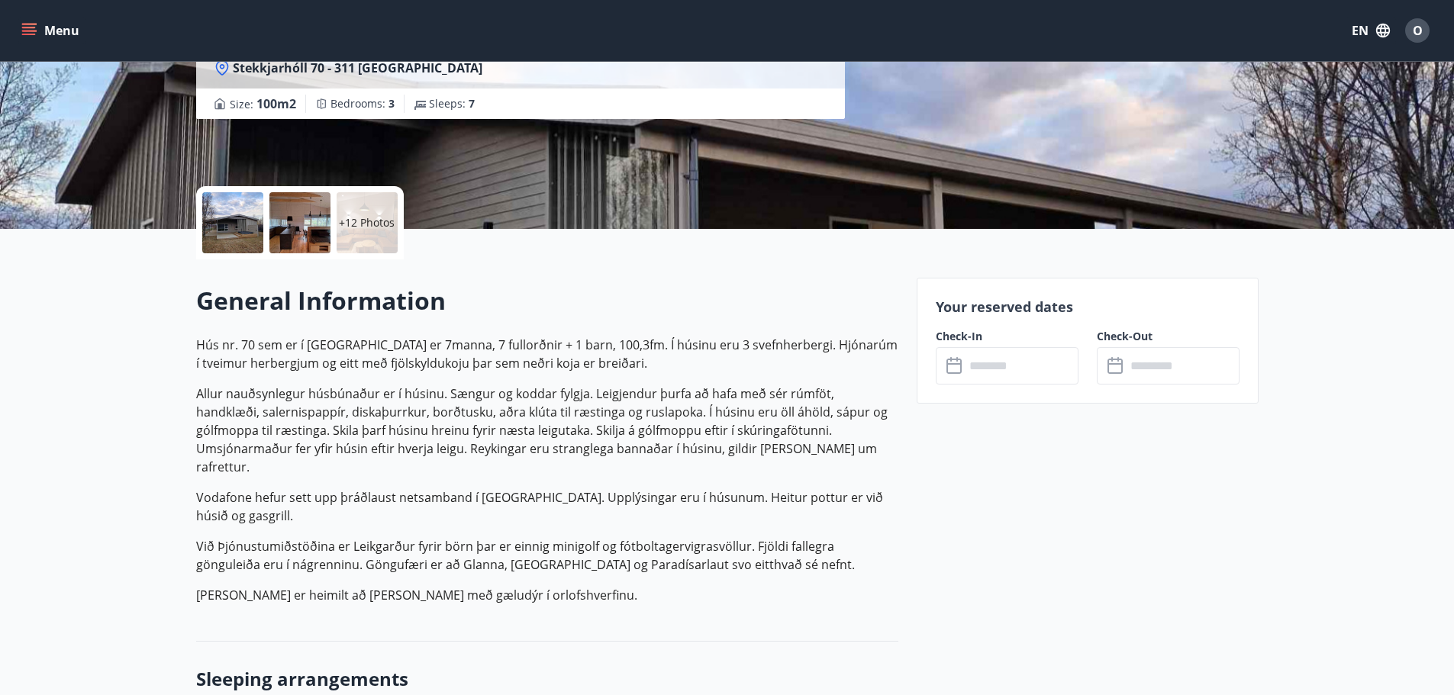
click at [1012, 369] on input "text" at bounding box center [1021, 365] width 114 height 37
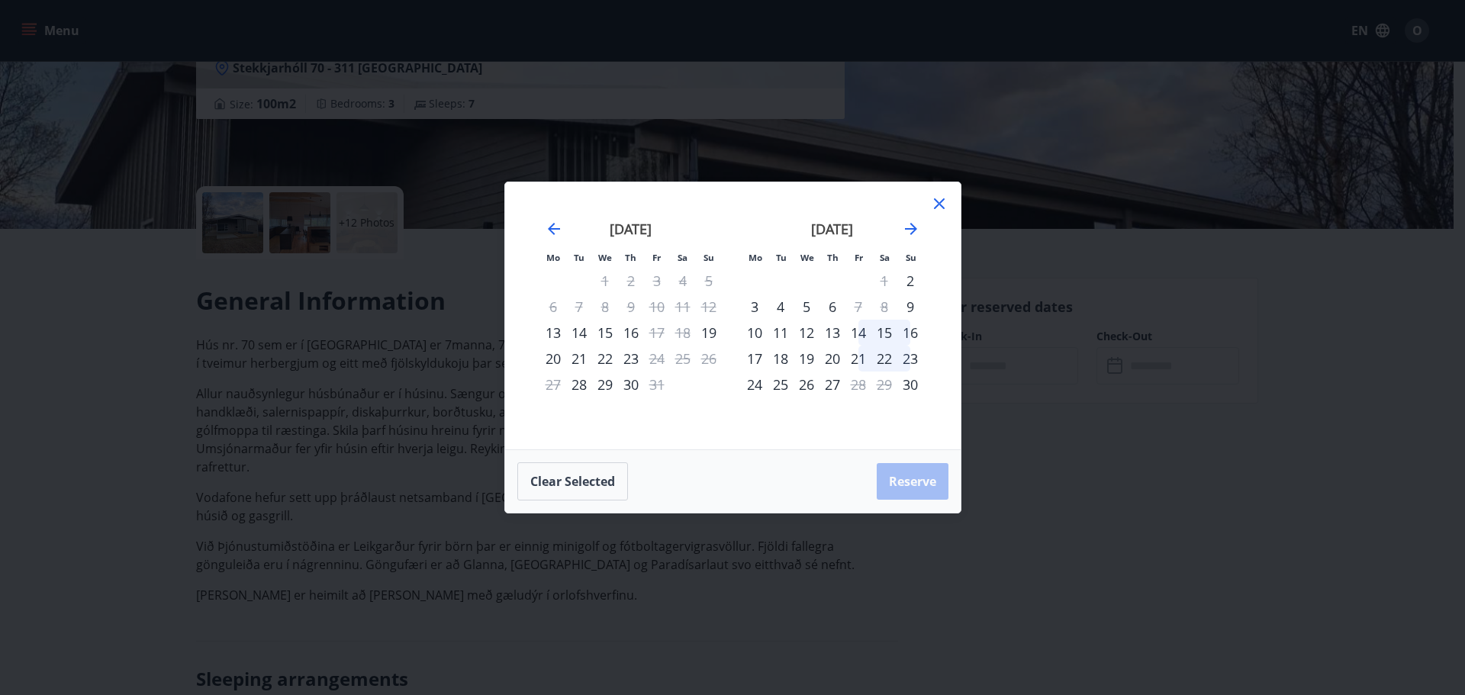
click at [864, 332] on div "14" at bounding box center [858, 333] width 26 height 26
click at [910, 333] on div "16" at bounding box center [910, 333] width 26 height 26
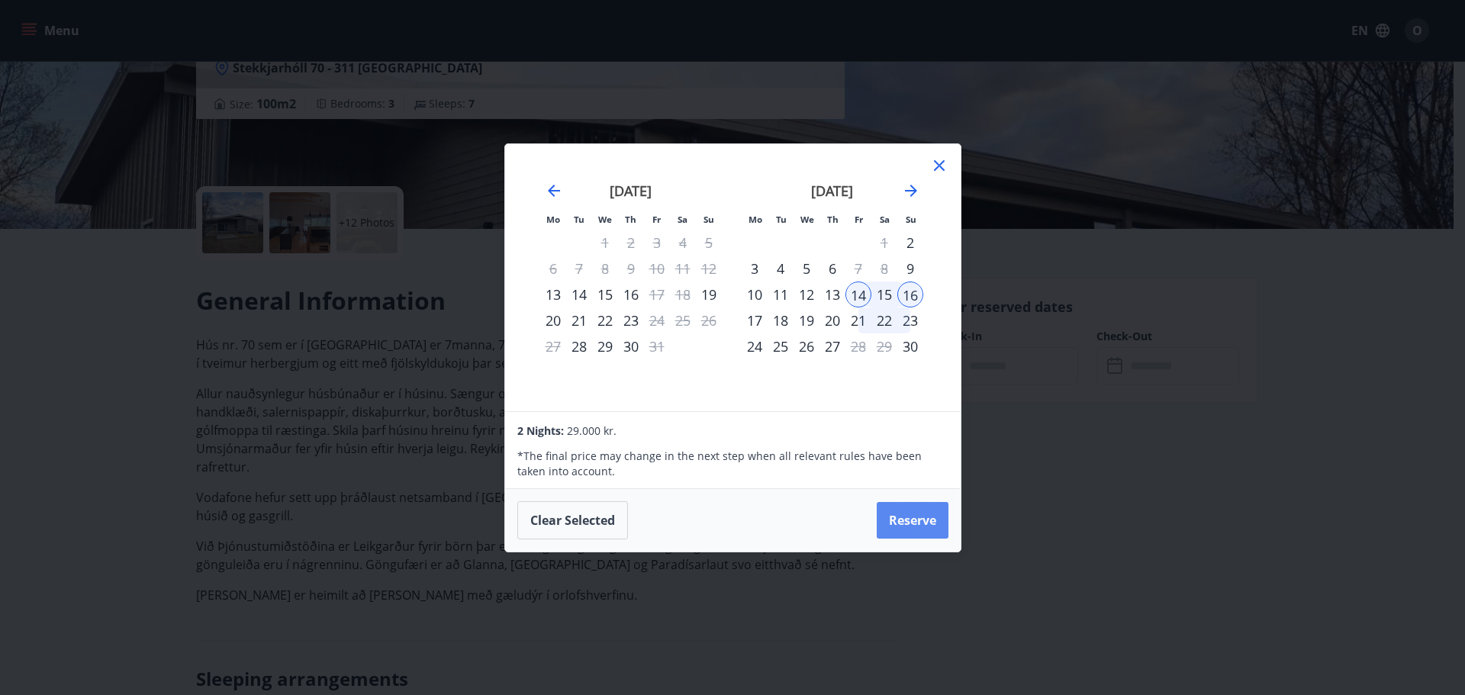
click at [907, 512] on button "Reserve" at bounding box center [913, 520] width 72 height 37
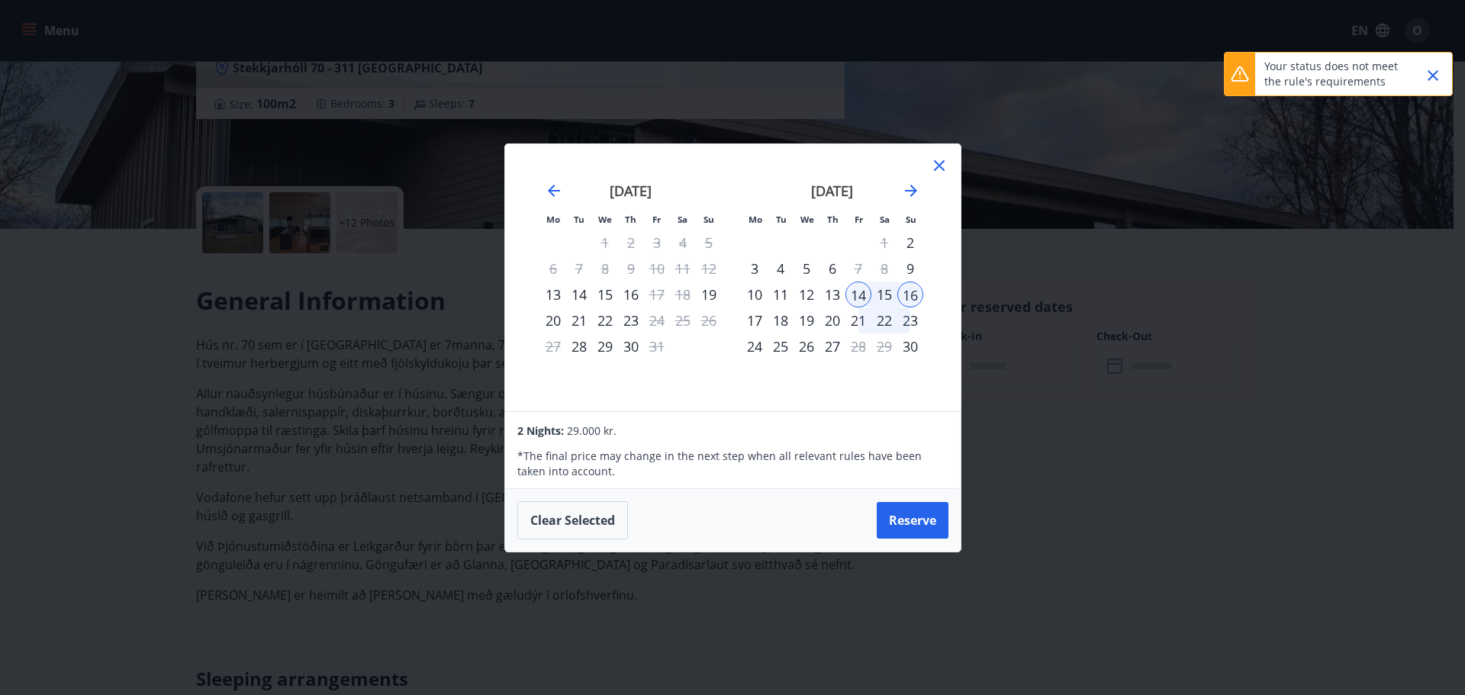
click at [1437, 74] on icon "Close" at bounding box center [1433, 75] width 18 height 18
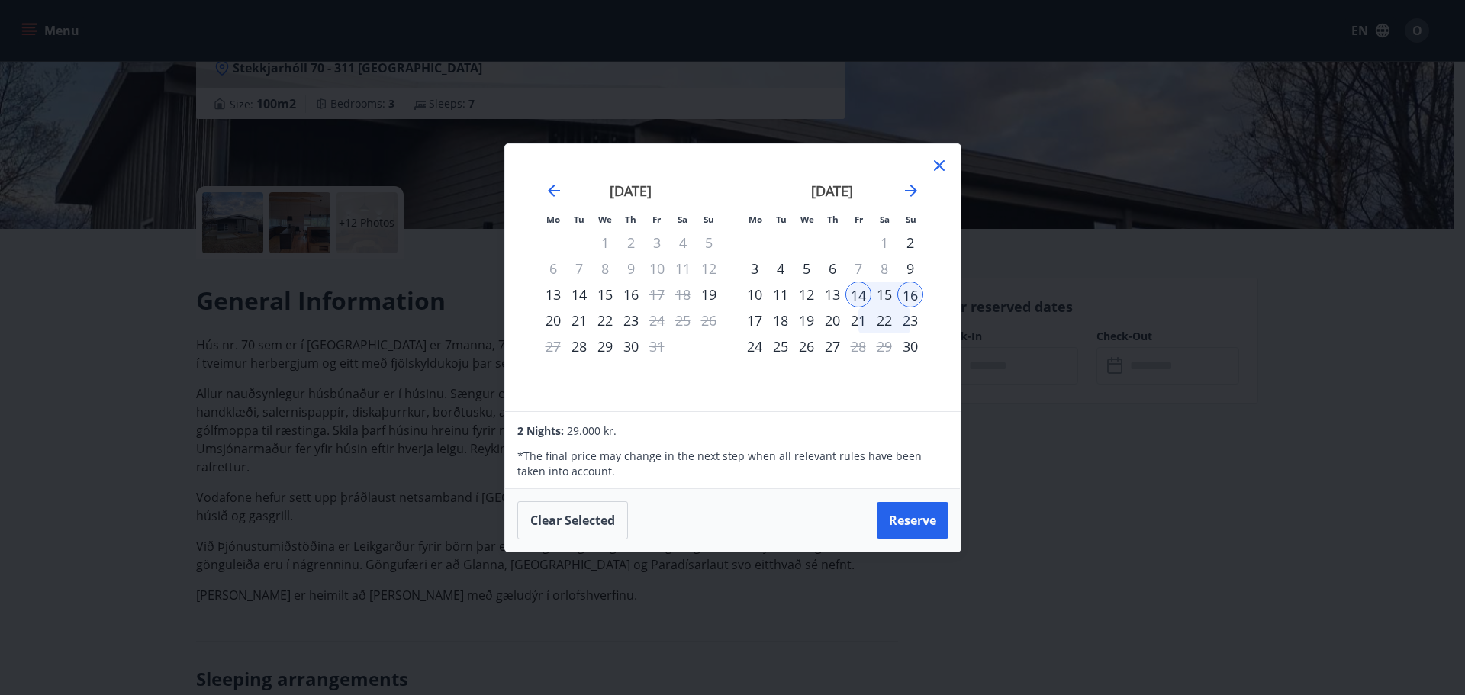
click at [934, 168] on icon at bounding box center [939, 165] width 18 height 18
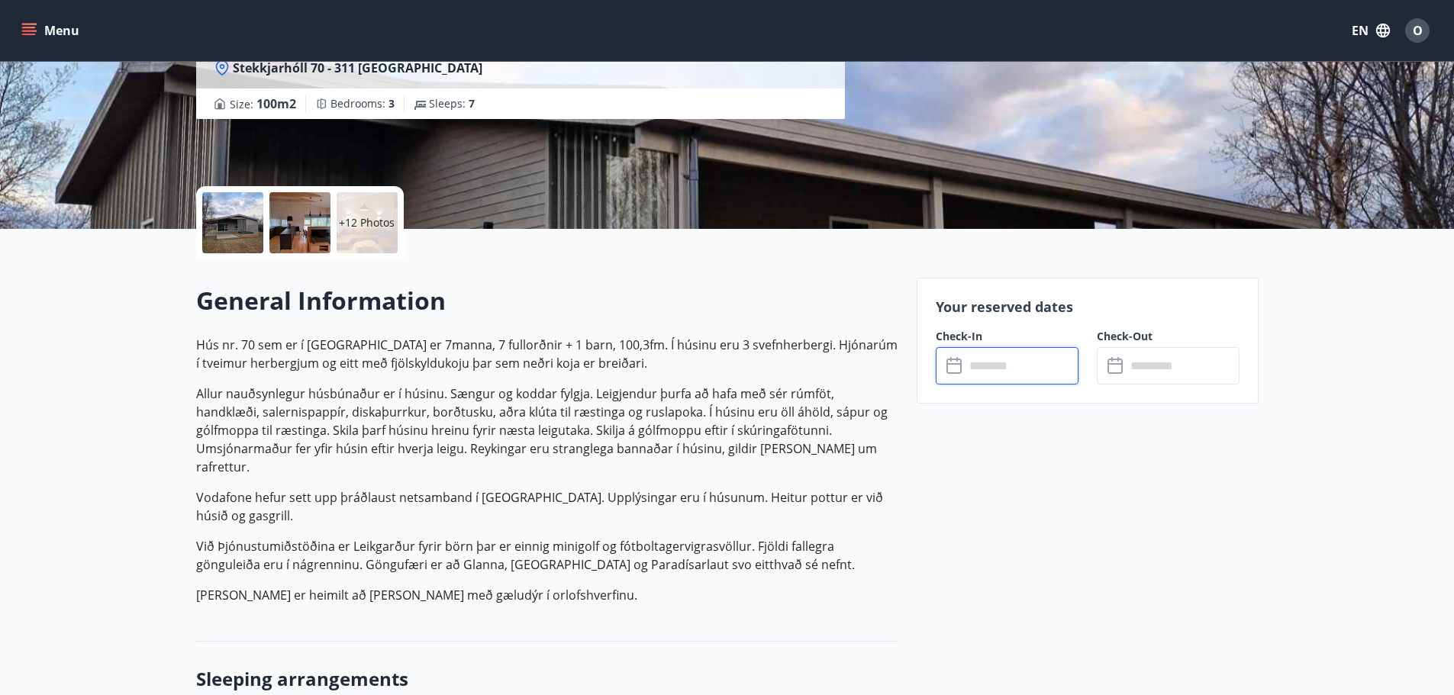
click at [1411, 34] on div "O" at bounding box center [1417, 30] width 24 height 24
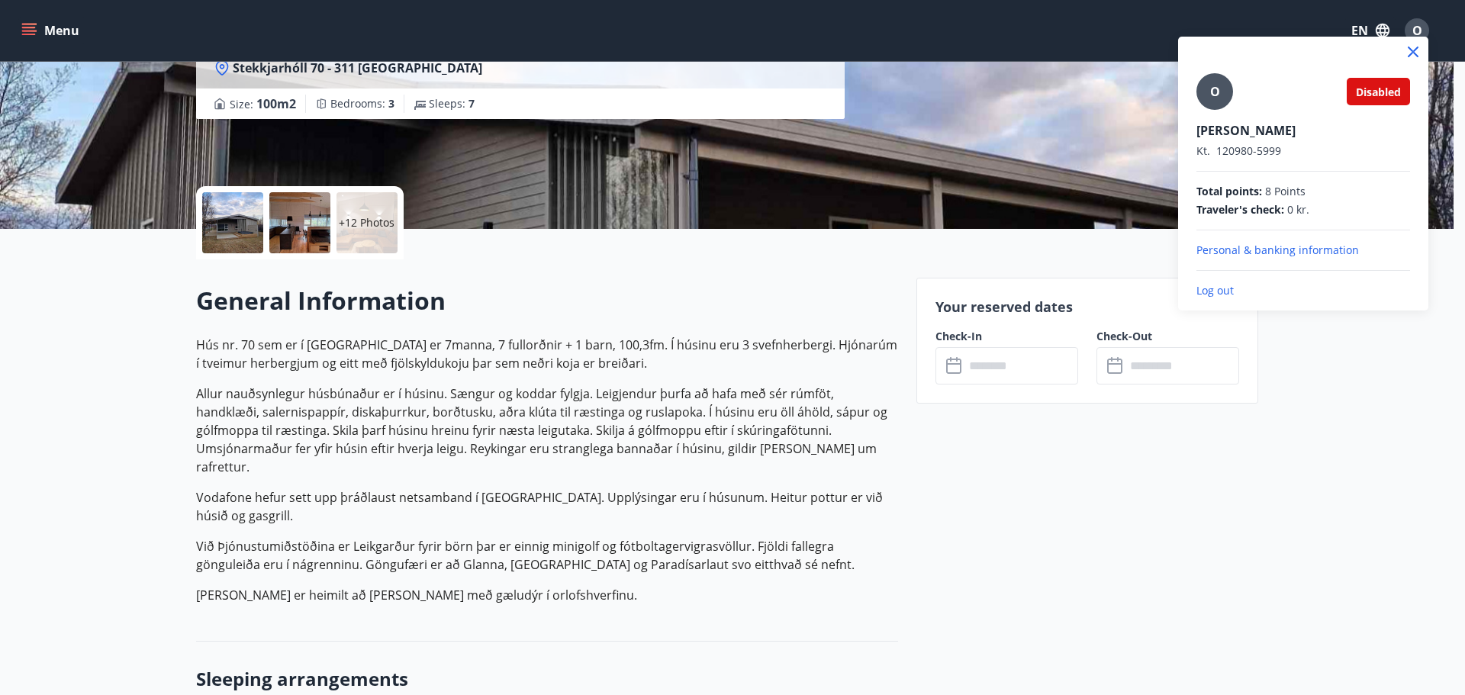
click at [1224, 298] on div "O Disabled [PERSON_NAME] Kt. 120980-5999 Total points : 8 Points Traveler's che…" at bounding box center [1303, 174] width 250 height 274
click at [1223, 293] on p "Log out" at bounding box center [1303, 290] width 214 height 15
